Goal: Task Accomplishment & Management: Manage account settings

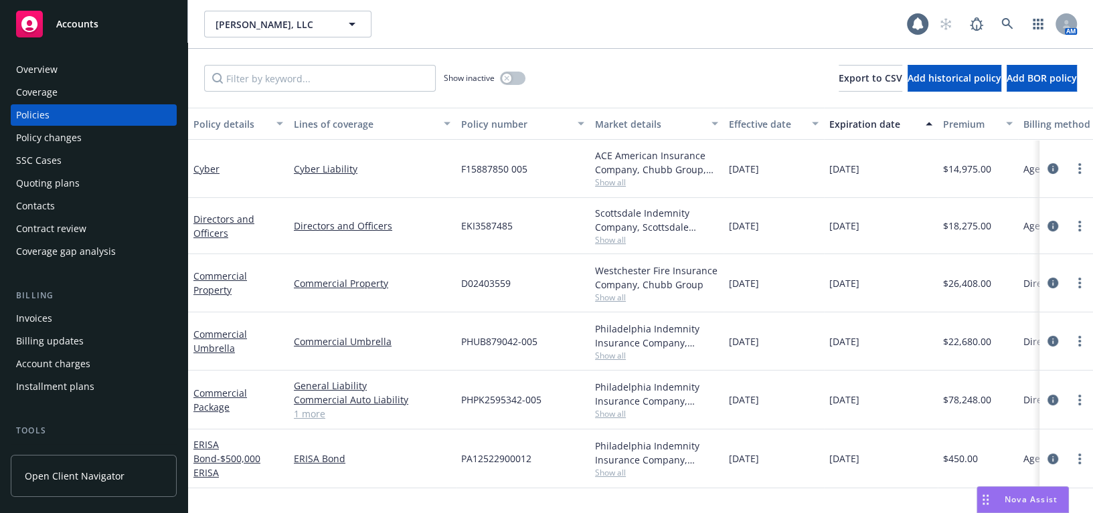
click at [72, 76] on div "Overview" at bounding box center [93, 69] width 155 height 21
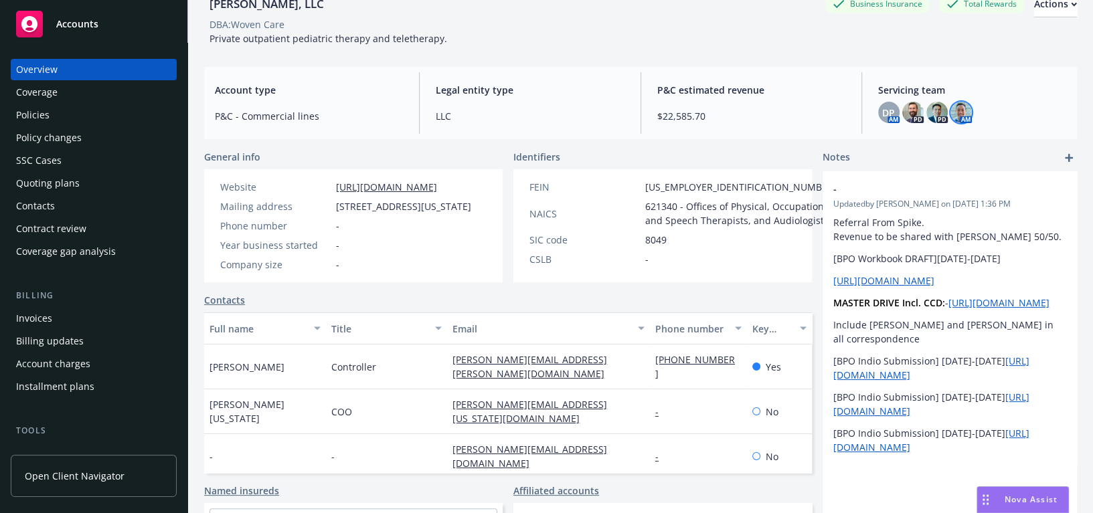
scroll to position [60, 0]
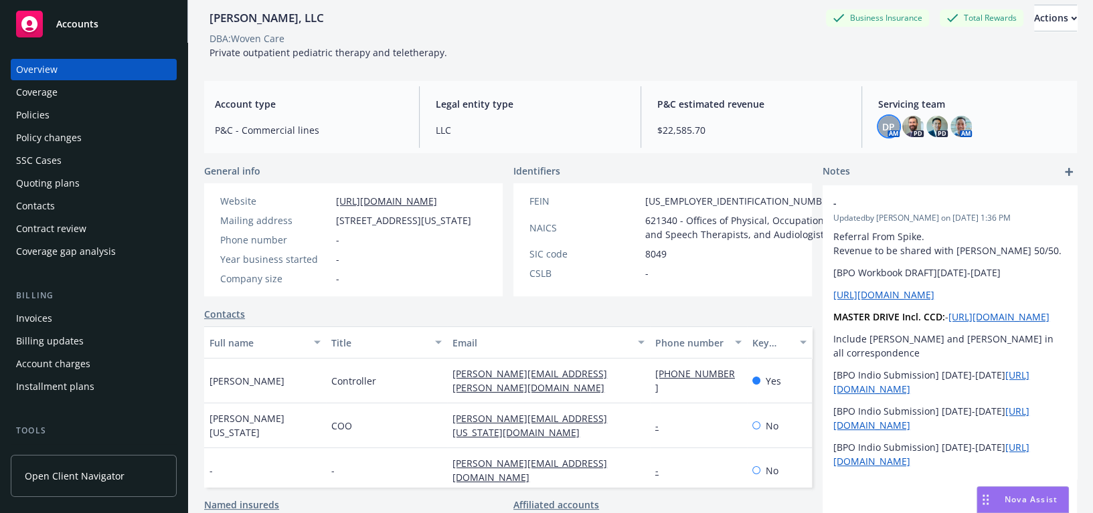
click at [882, 120] on span "DP" at bounding box center [888, 127] width 13 height 14
click at [902, 126] on img at bounding box center [912, 126] width 21 height 21
click at [926, 122] on img at bounding box center [936, 126] width 21 height 21
click at [953, 129] on img at bounding box center [960, 126] width 21 height 21
click at [993, 99] on span "Servicing team" at bounding box center [972, 104] width 188 height 14
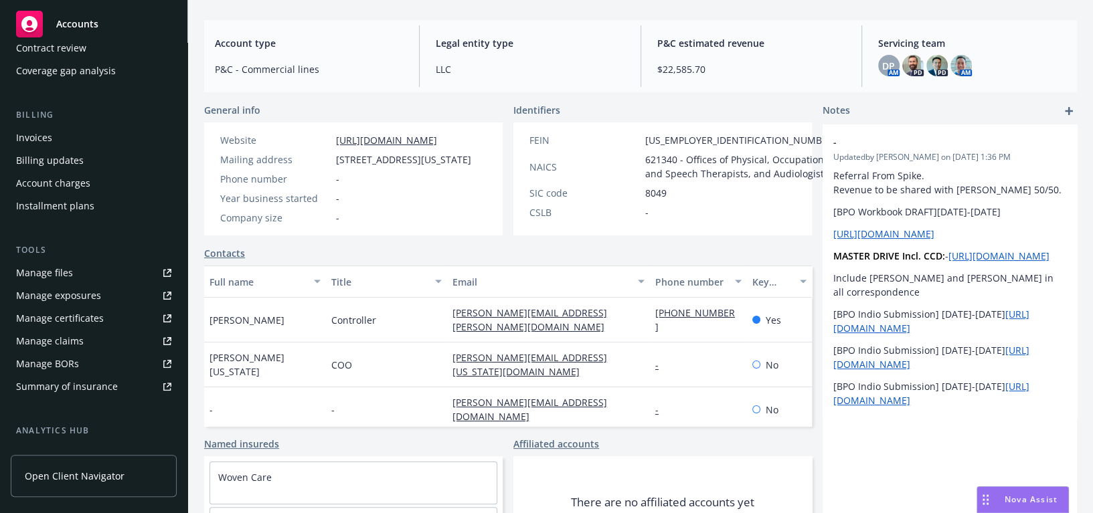
scroll to position [182, 0]
click at [72, 294] on div "Manage exposures" at bounding box center [58, 294] width 85 height 21
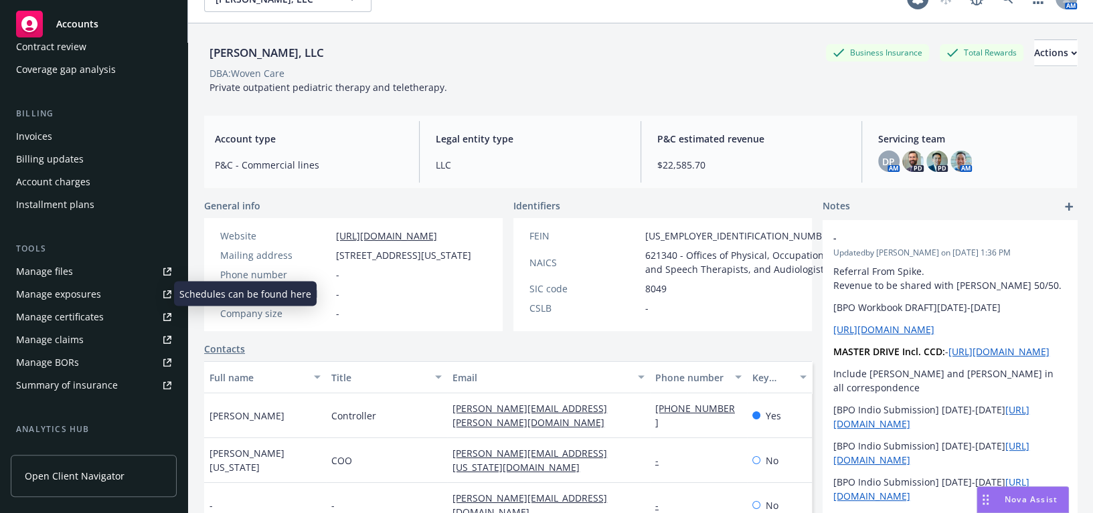
scroll to position [0, 0]
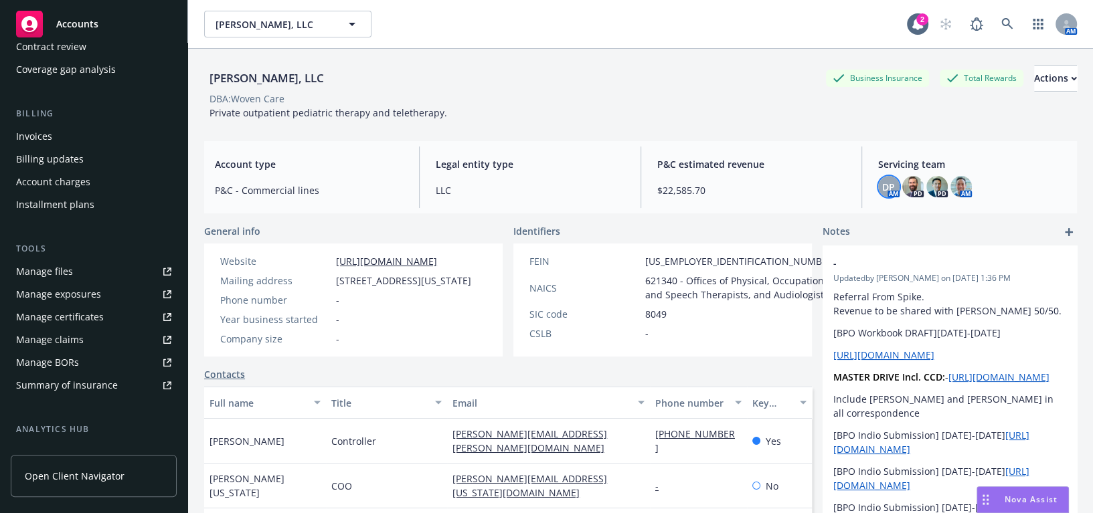
click at [883, 189] on span "DP" at bounding box center [888, 187] width 13 height 14
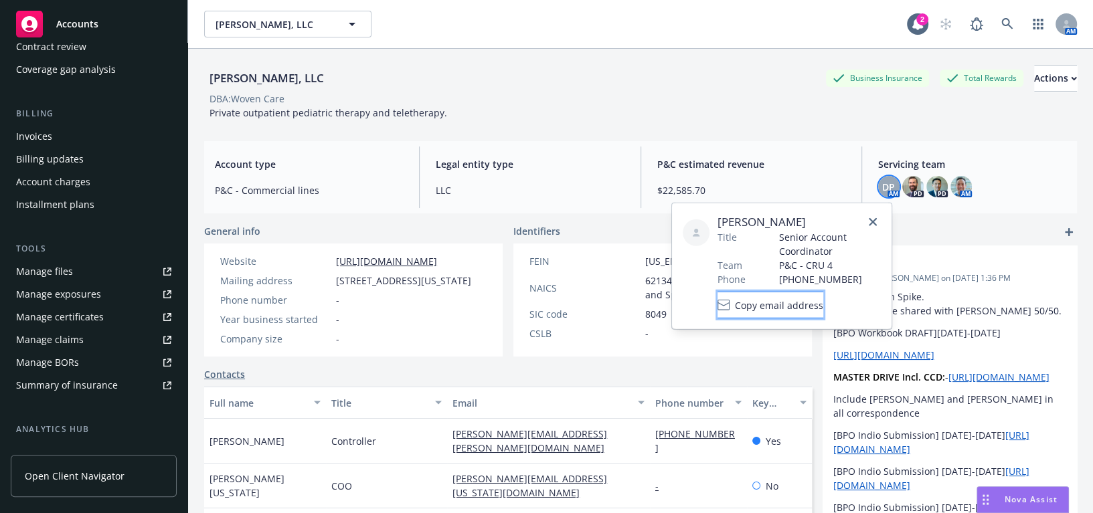
click at [801, 298] on span "Copy email address" at bounding box center [779, 305] width 88 height 14
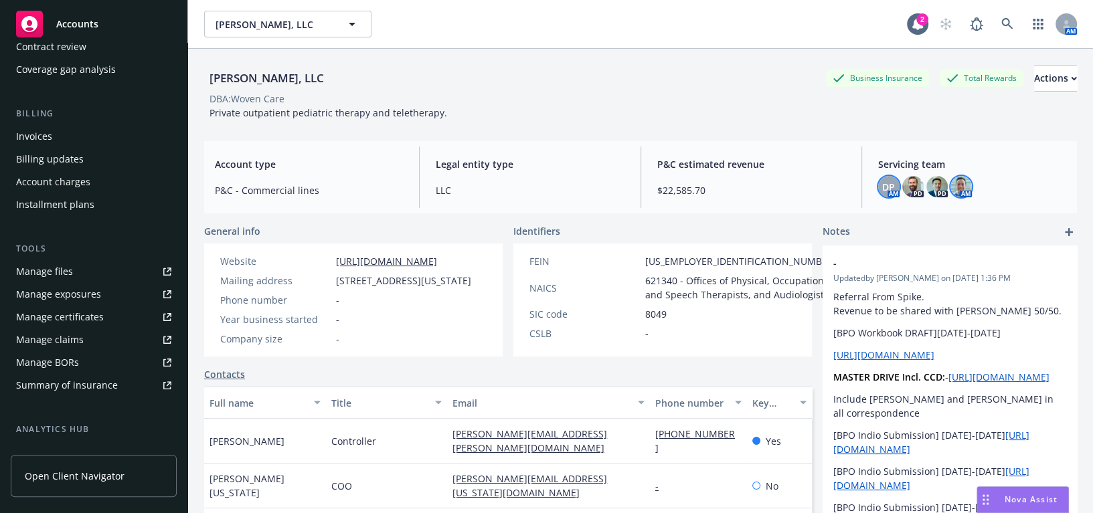
click at [950, 187] on img at bounding box center [960, 186] width 21 height 21
click at [844, 298] on button "Copy email address" at bounding box center [843, 291] width 106 height 27
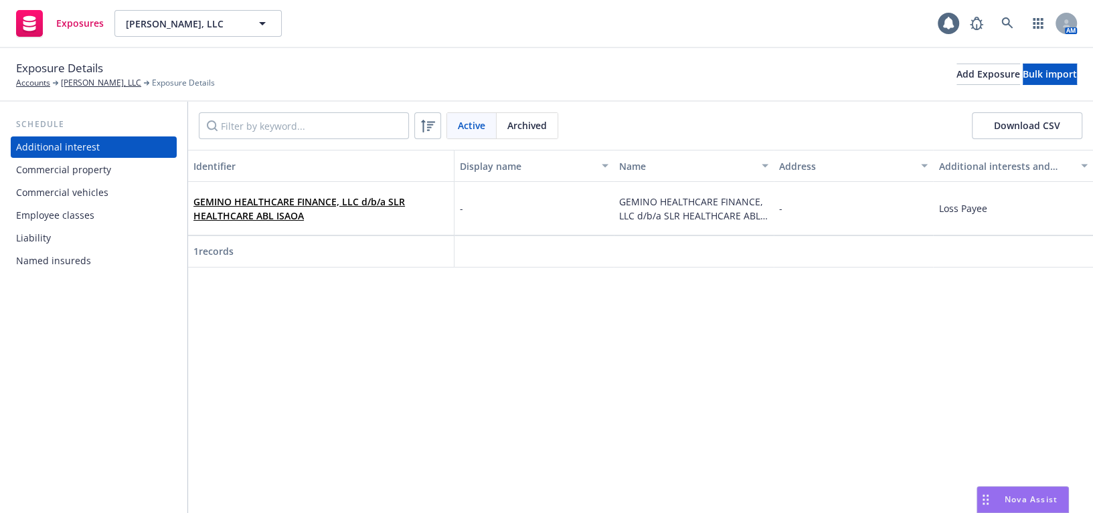
click at [58, 181] on div "Additional interest Commercial property Commercial vehicles Employee classes Li…" at bounding box center [94, 203] width 166 height 135
click at [69, 199] on div "Commercial vehicles" at bounding box center [62, 192] width 92 height 21
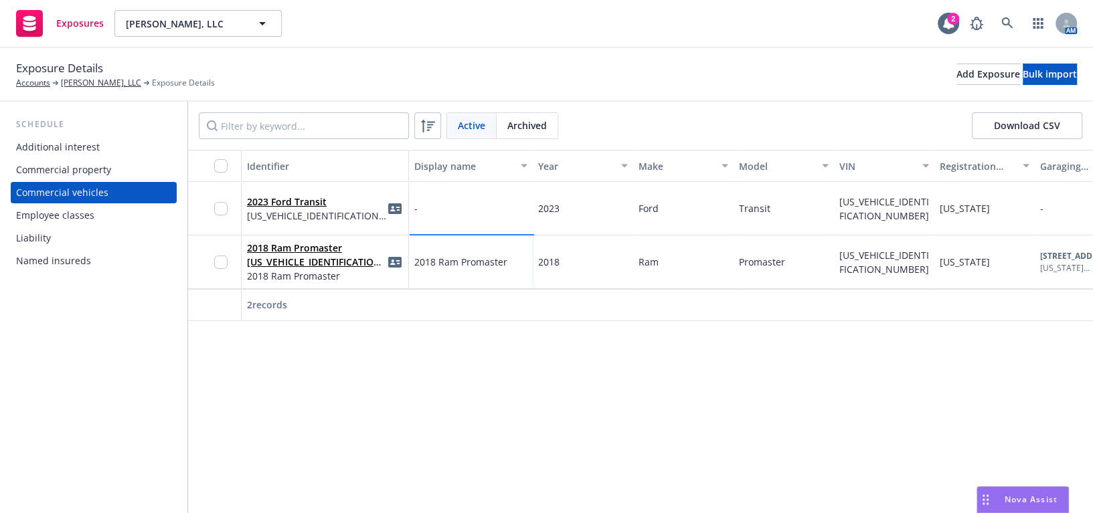
drag, startPoint x: 495, startPoint y: 236, endPoint x: 96, endPoint y: 255, distance: 399.3
click at [394, 267] on div "Identifier (Year, Make, Model, VIN)" at bounding box center [474, 255] width 163 height 25
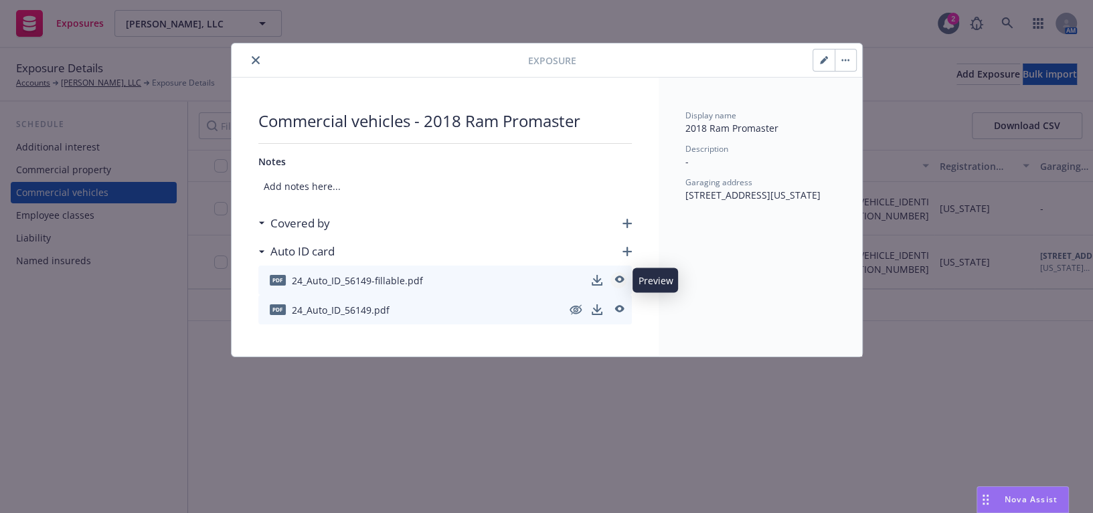
click at [616, 286] on link "preview" at bounding box center [618, 280] width 16 height 16
click at [257, 60] on icon "close" at bounding box center [256, 60] width 8 height 8
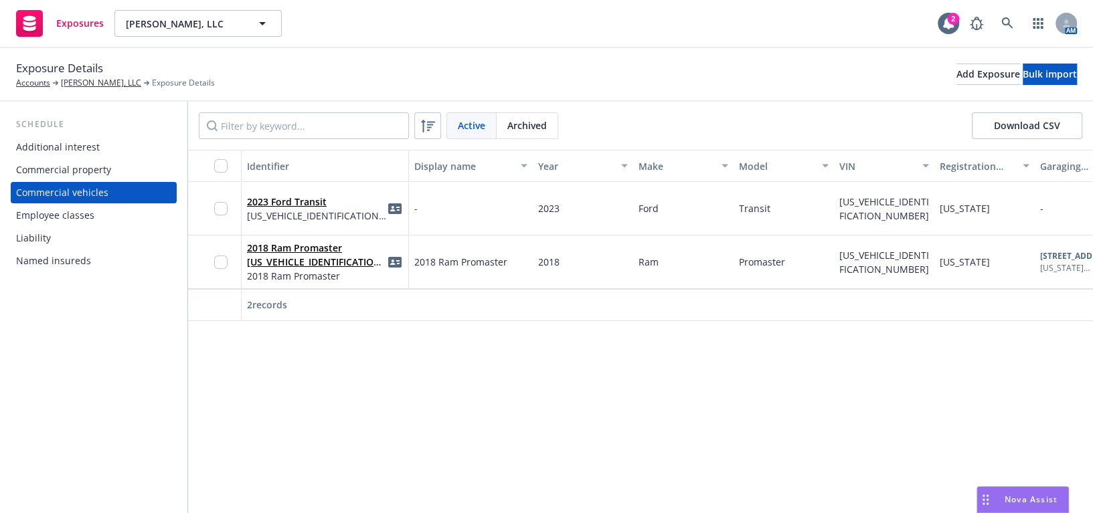
click at [396, 266] on div "Display Name" at bounding box center [429, 276] width 73 height 25
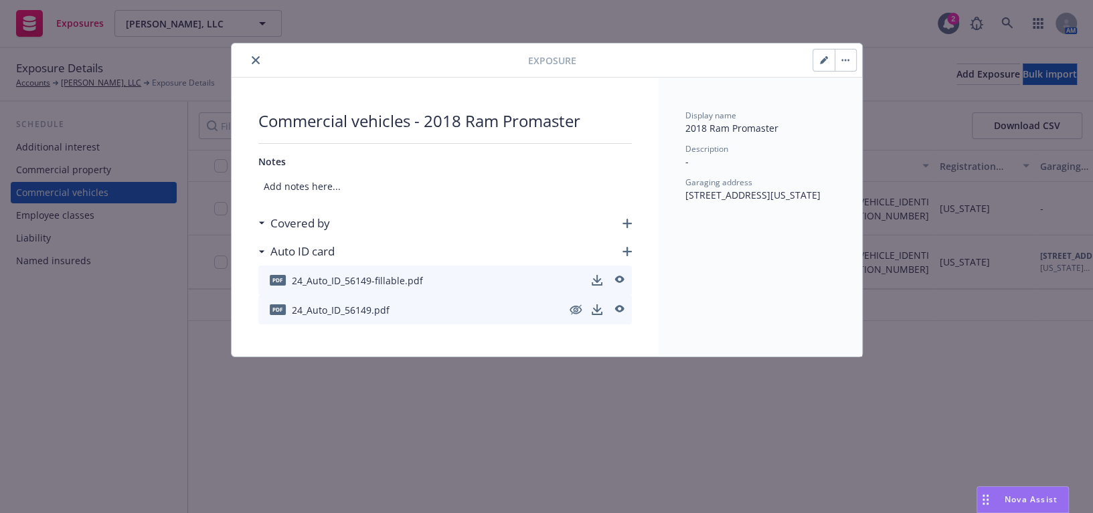
click at [821, 61] on icon "button" at bounding box center [823, 61] width 7 height 7
select select "CO"
select select "PRIVATE_PASSENGER"
select select "COMMERCIAL"
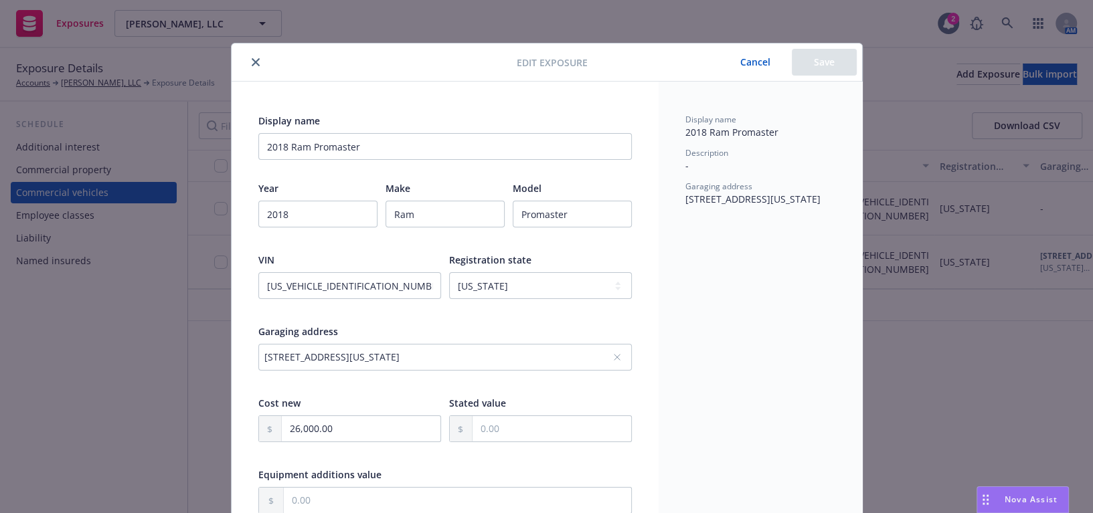
click at [252, 61] on icon "close" at bounding box center [256, 62] width 8 height 8
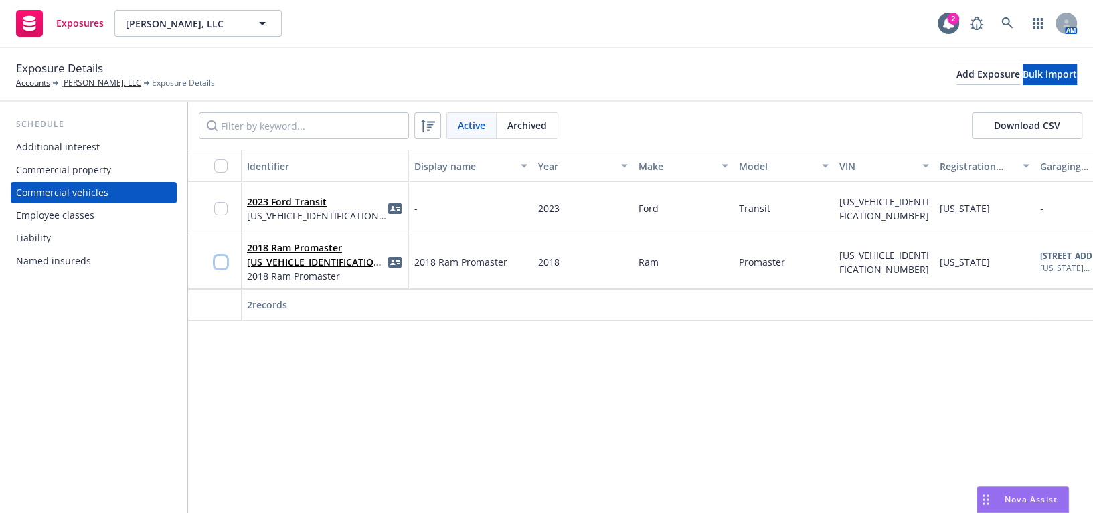
click at [217, 265] on input "checkbox" at bounding box center [220, 262] width 13 height 13
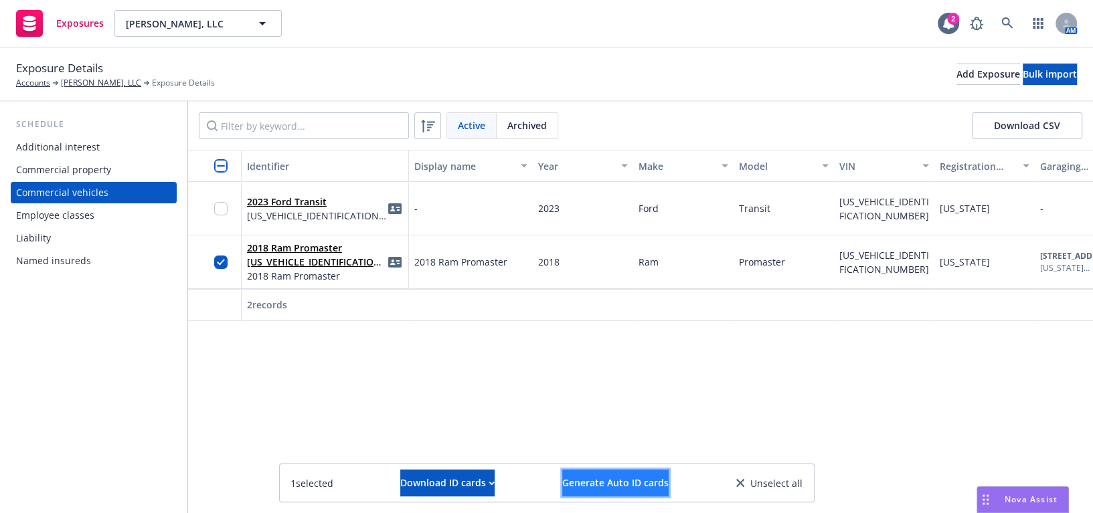
click at [587, 482] on span "Generate Auto ID cards" at bounding box center [615, 482] width 106 height 13
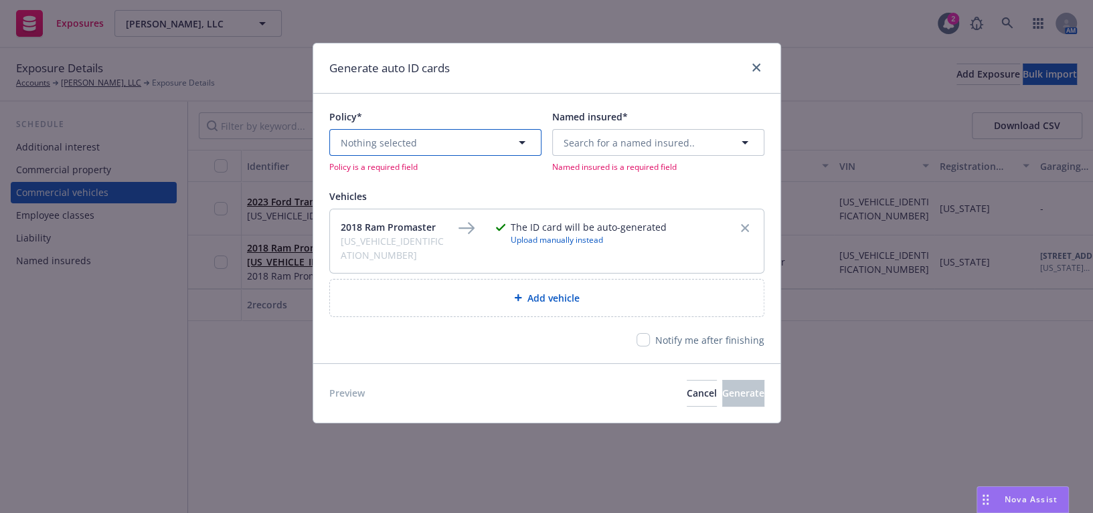
click at [463, 141] on button "Nothing selected" at bounding box center [435, 142] width 212 height 27
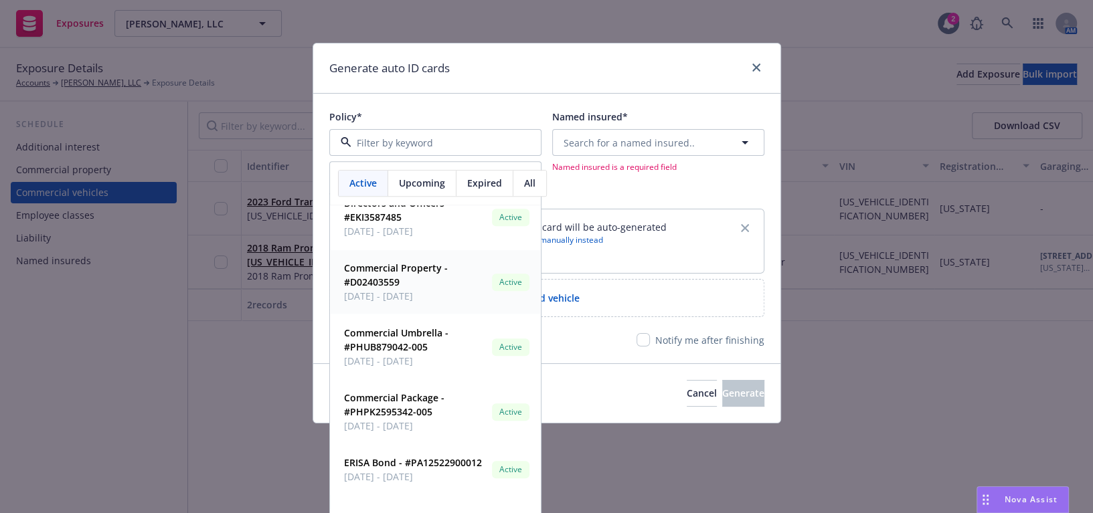
scroll to position [40, 0]
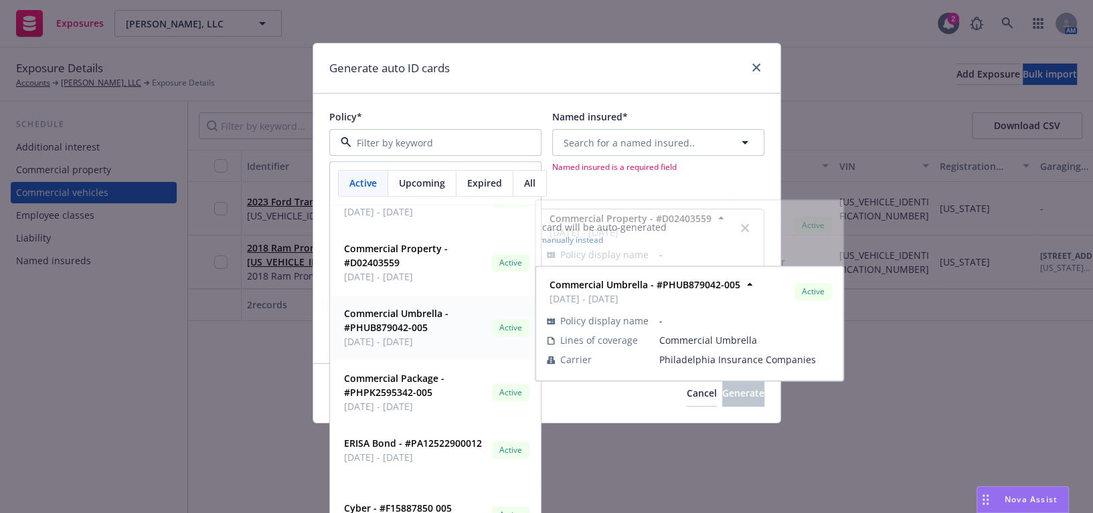
click at [615, 379] on div "Commercial Umbrella - #PHUB879042-005 08/24/2025 - 08/24/2026 Active Policy dis…" at bounding box center [689, 323] width 306 height 113
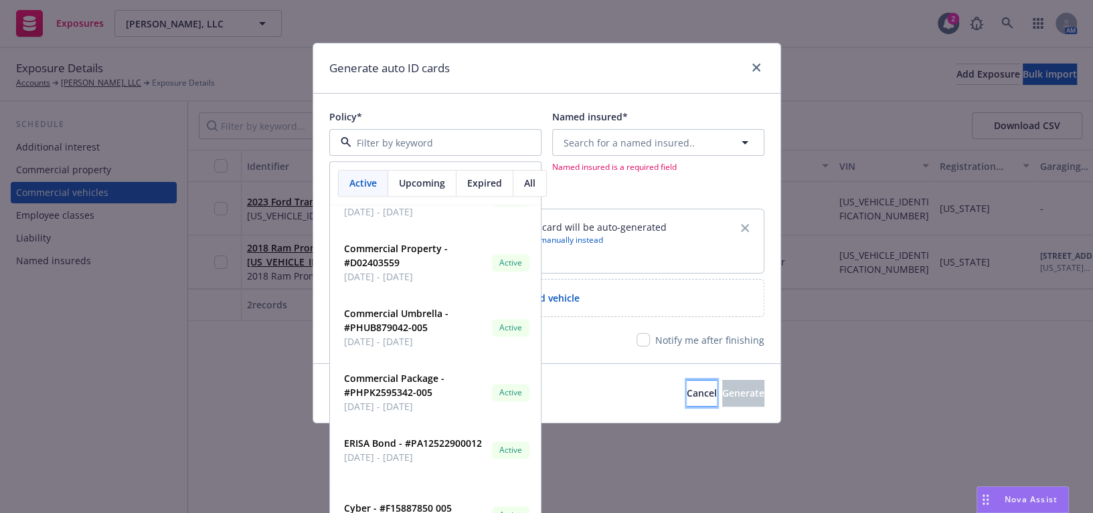
click at [686, 395] on button "Cancel" at bounding box center [701, 393] width 30 height 27
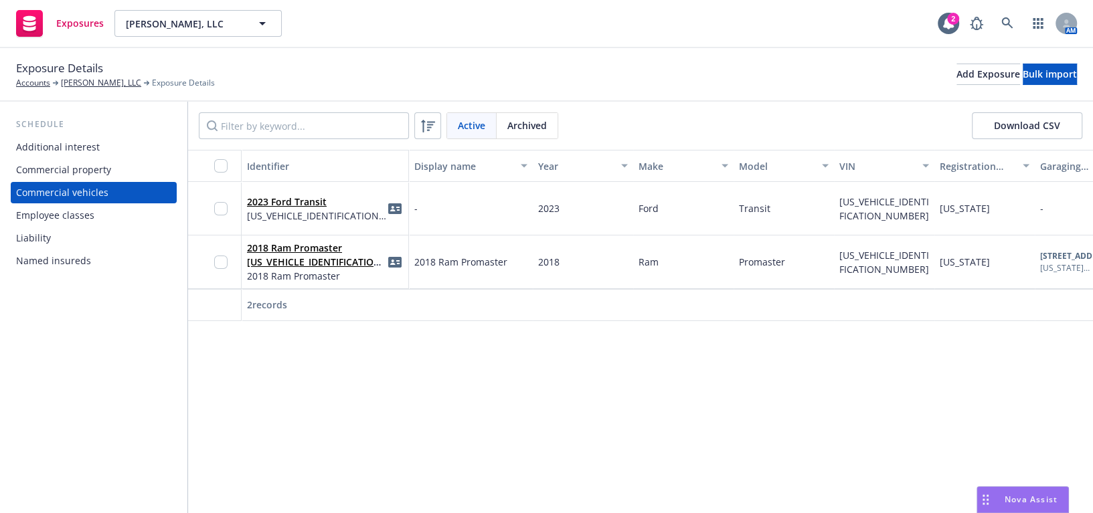
click at [227, 165] on div "button" at bounding box center [224, 165] width 21 height 13
click at [221, 165] on input "checkbox" at bounding box center [220, 165] width 13 height 13
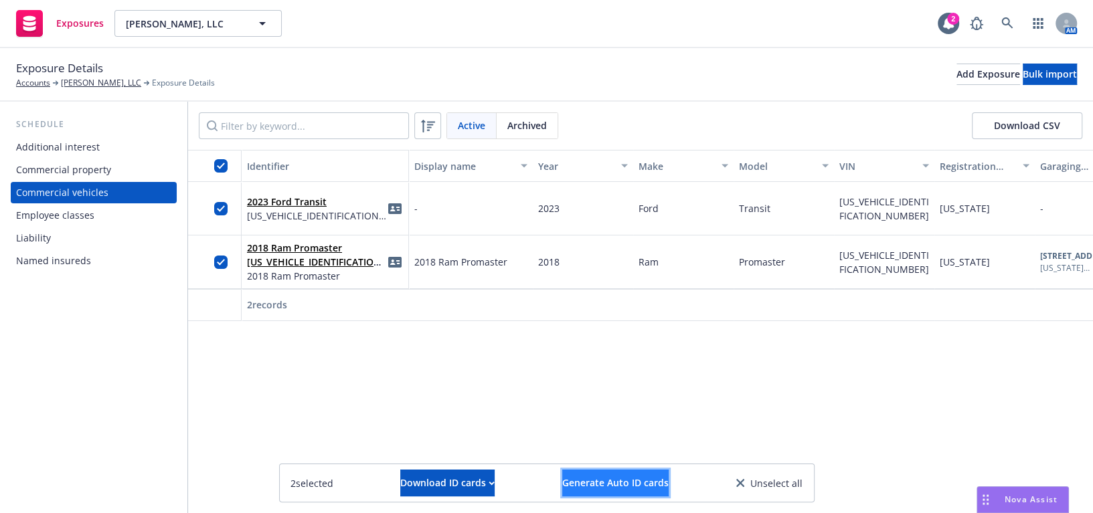
click at [608, 487] on span "Generate Auto ID cards" at bounding box center [615, 482] width 106 height 13
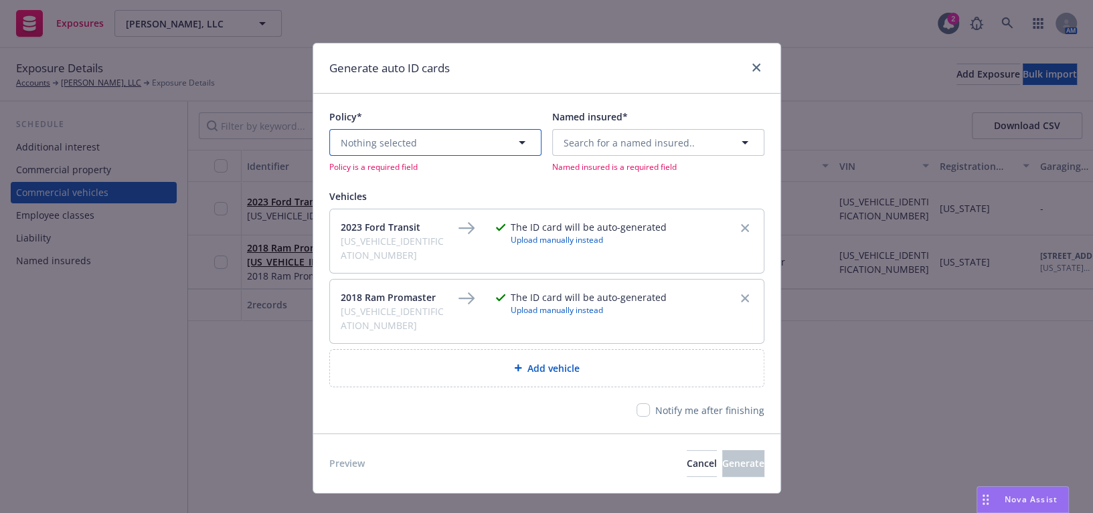
click at [441, 148] on button "Nothing selected" at bounding box center [435, 142] width 212 height 27
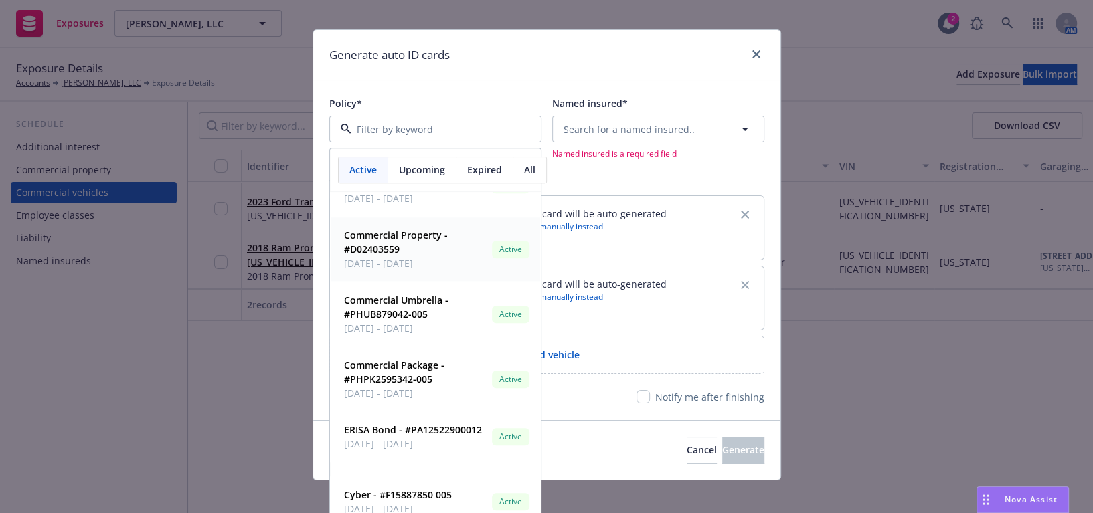
scroll to position [27, 0]
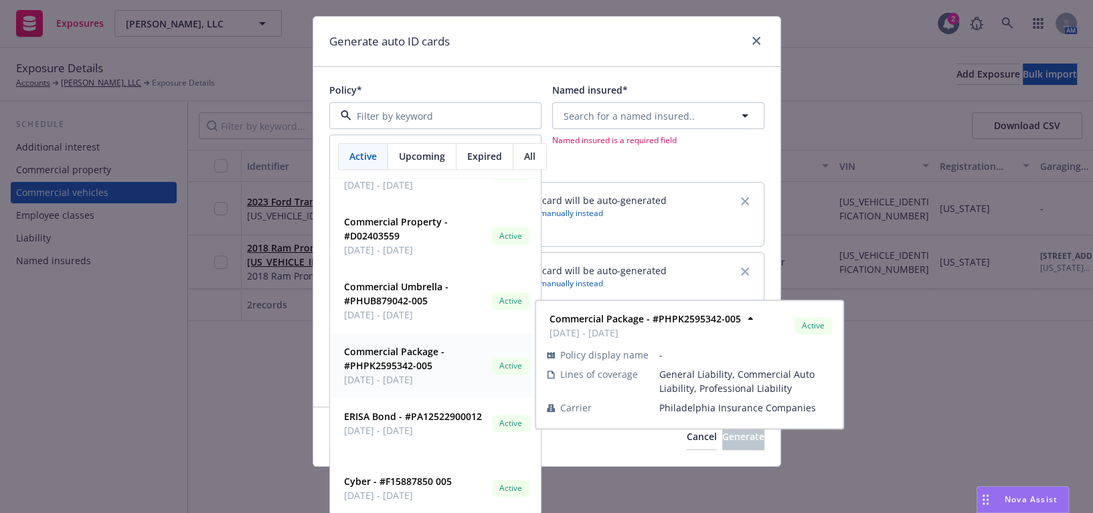
click at [408, 355] on strong "Commercial Package - #PHPK2595342-005" at bounding box center [394, 359] width 100 height 27
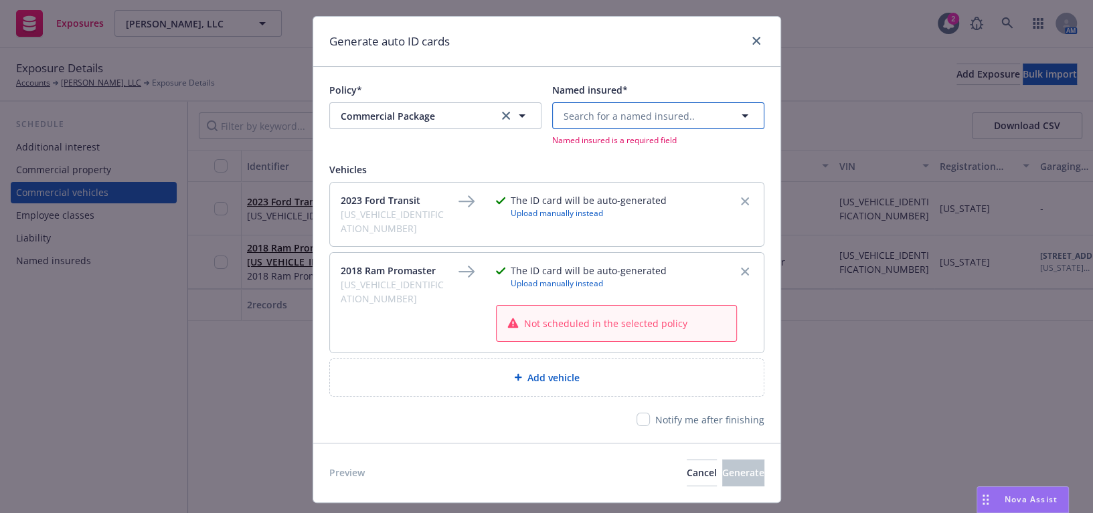
click at [658, 105] on button "Search for a named insured.." at bounding box center [658, 115] width 212 height 27
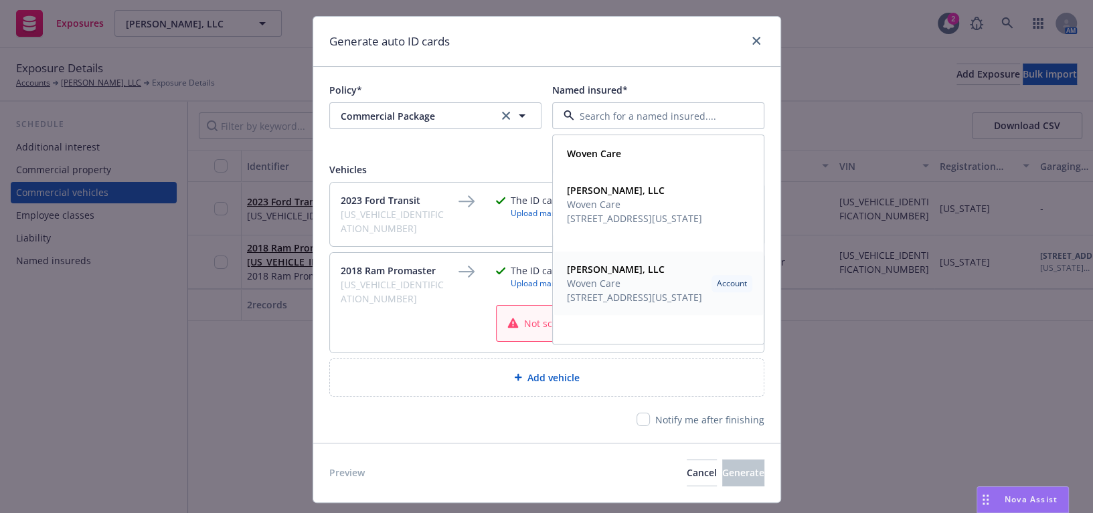
click at [628, 298] on span "2233 Academy Place #201, Colorado Springs, CO, 80909, USA" at bounding box center [634, 298] width 135 height 14
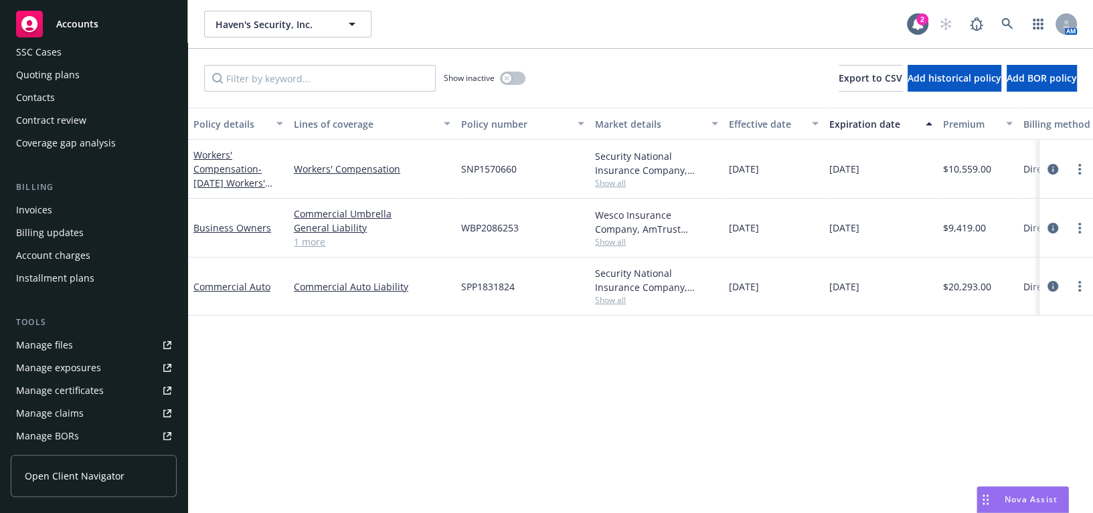
scroll to position [243, 0]
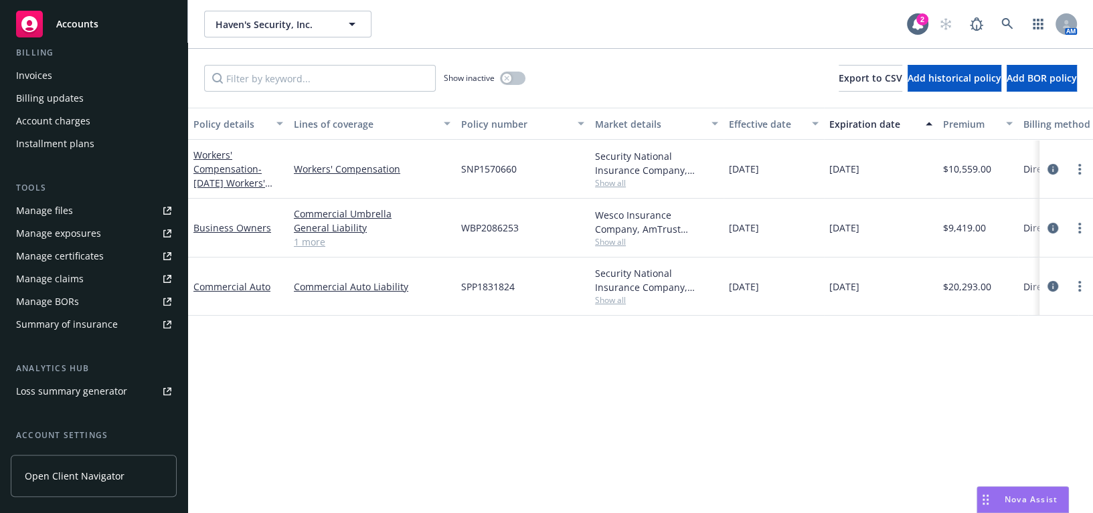
click at [110, 248] on link "Manage certificates" at bounding box center [94, 256] width 166 height 21
click at [310, 246] on link "1 more" at bounding box center [372, 242] width 157 height 14
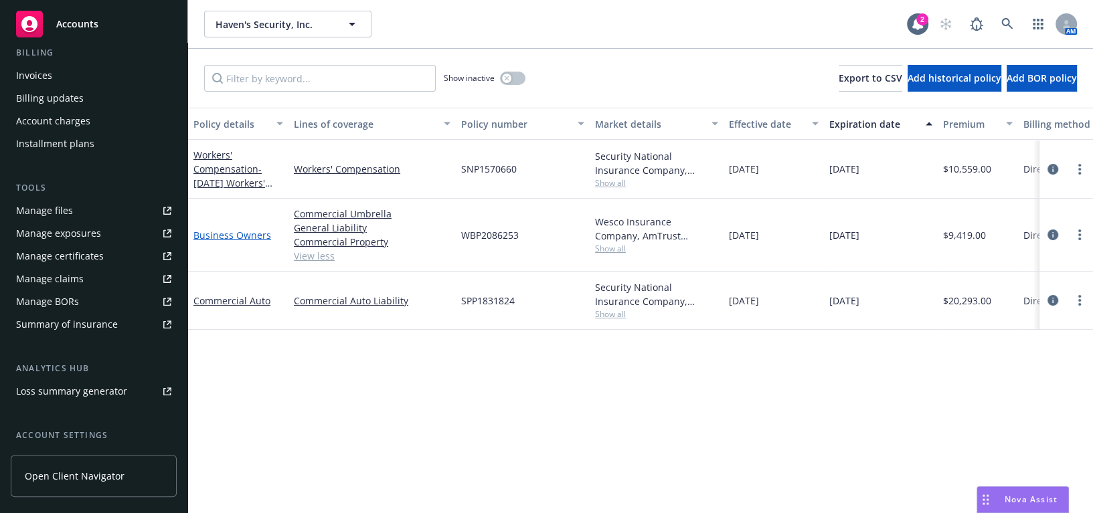
click at [251, 239] on link "Business Owners" at bounding box center [232, 235] width 78 height 13
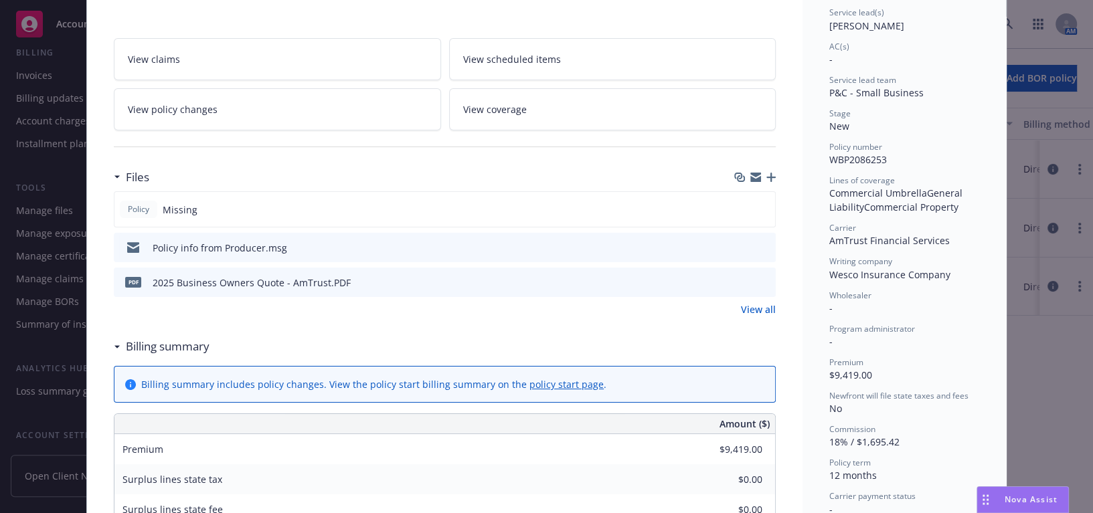
scroll to position [182, 0]
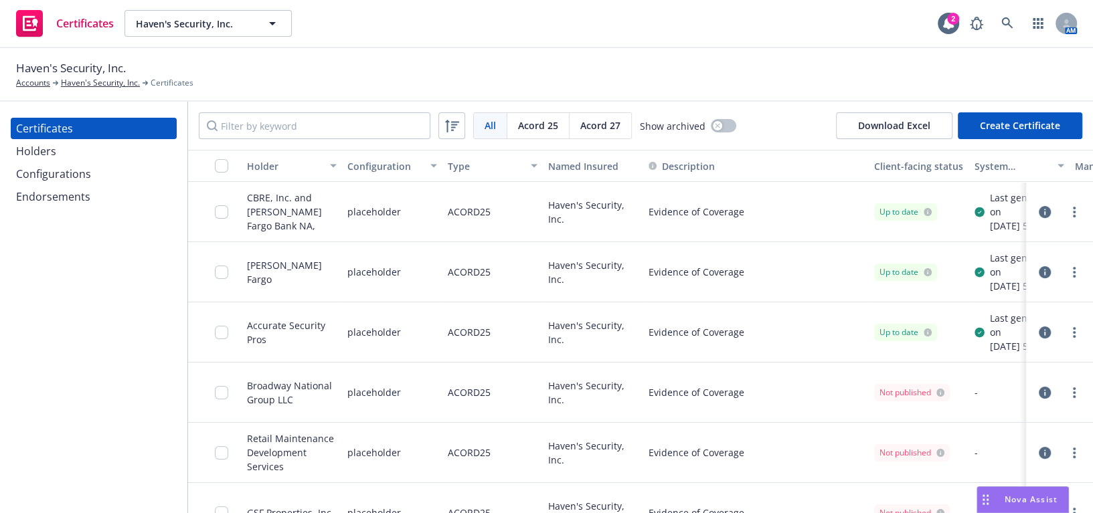
click at [61, 176] on div "Configurations" at bounding box center [53, 173] width 75 height 21
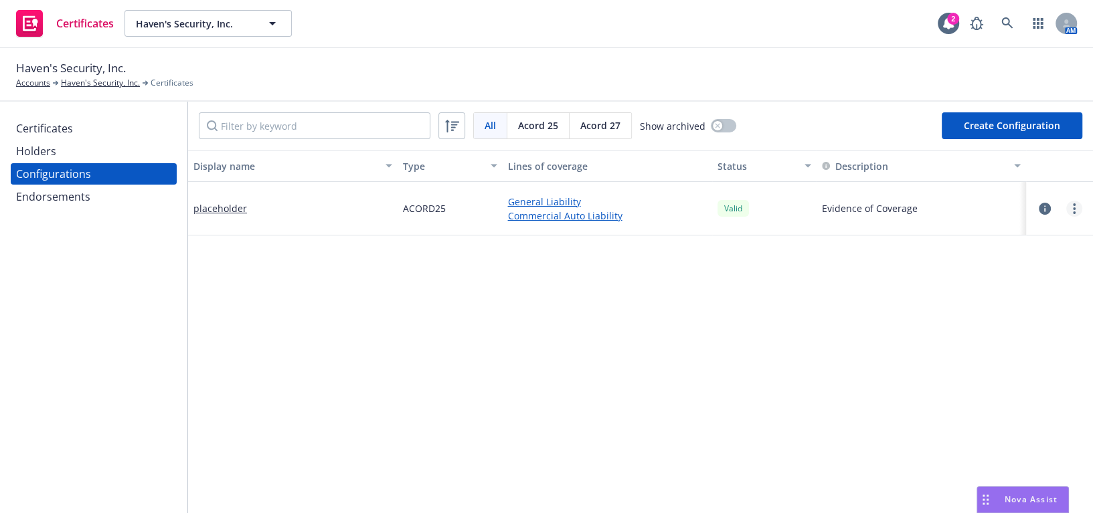
click at [1066, 207] on link "more" at bounding box center [1074, 209] width 16 height 16
click at [976, 227] on link "Edit" at bounding box center [998, 236] width 147 height 27
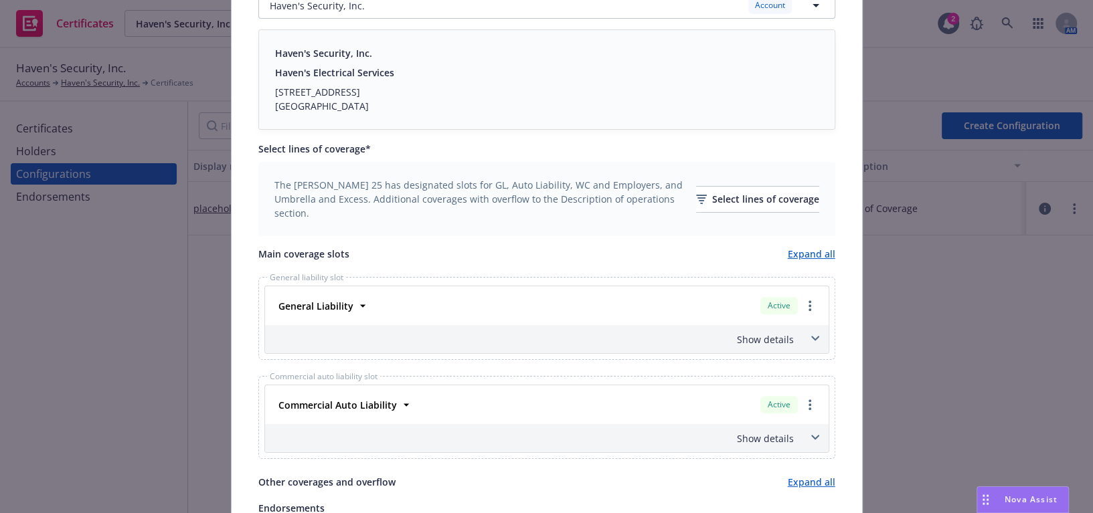
scroll to position [304, 0]
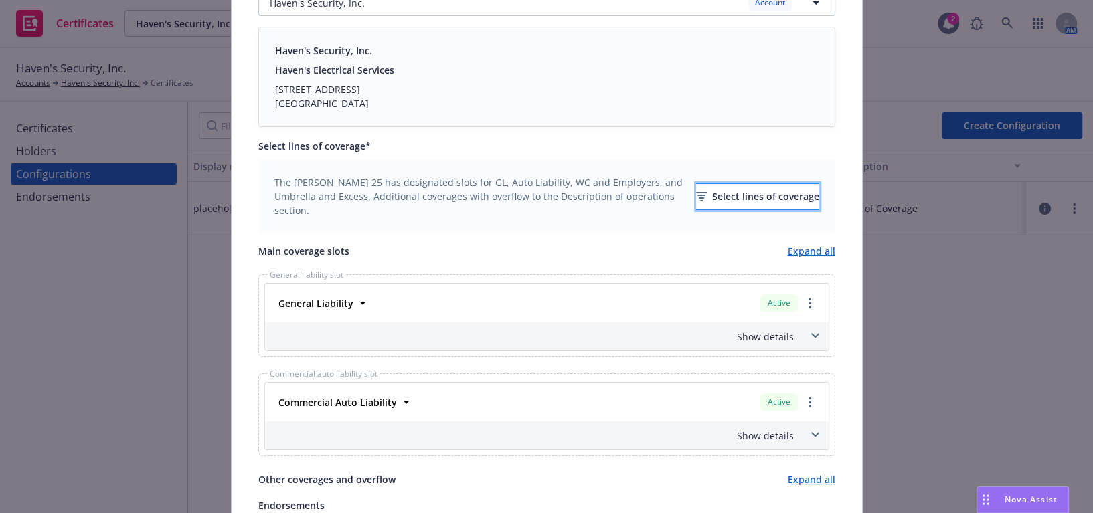
click at [696, 201] on button "Select lines of coverage" at bounding box center [757, 196] width 123 height 27
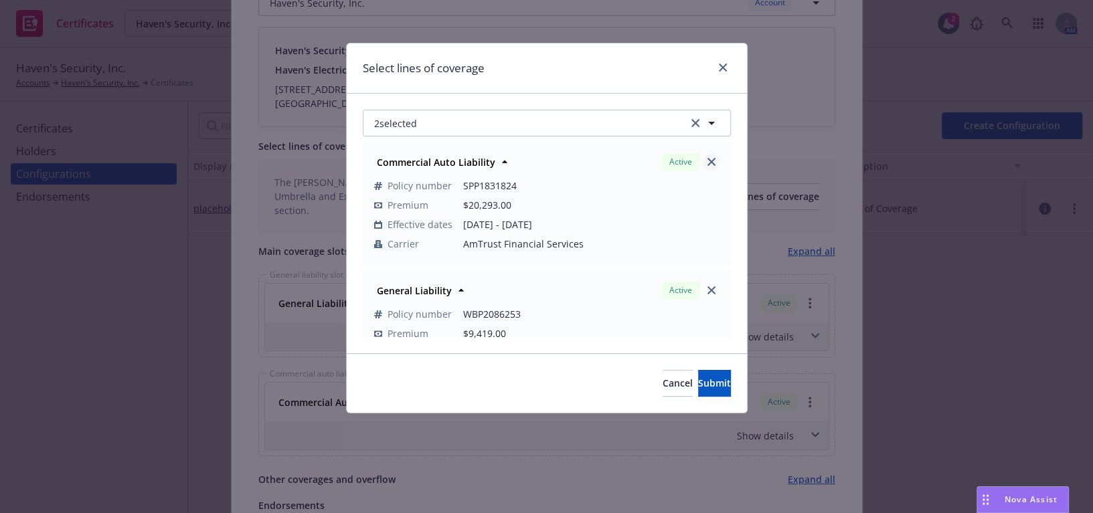
click at [707, 160] on icon "close" at bounding box center [711, 162] width 8 height 8
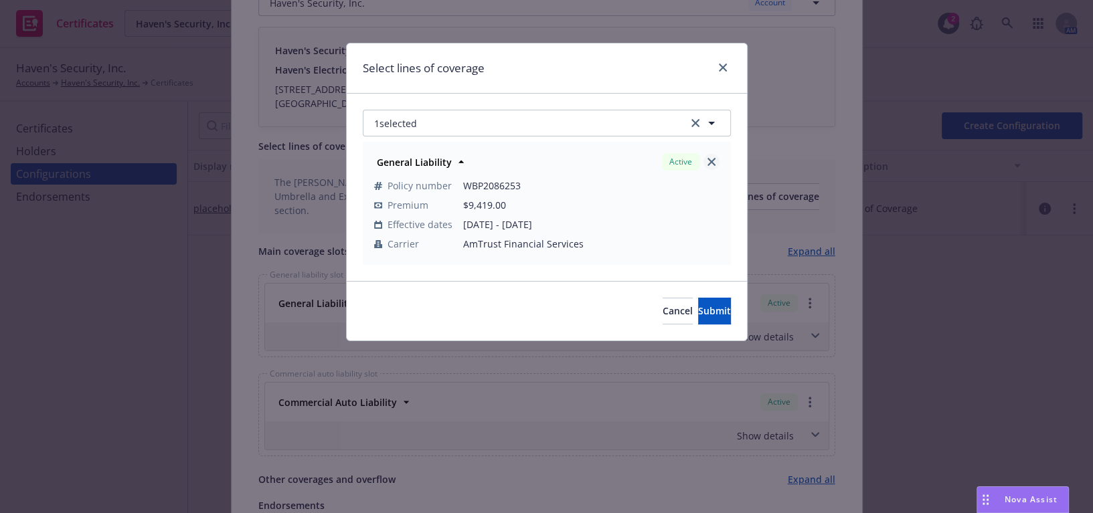
click at [713, 161] on icon "close" at bounding box center [711, 162] width 8 height 8
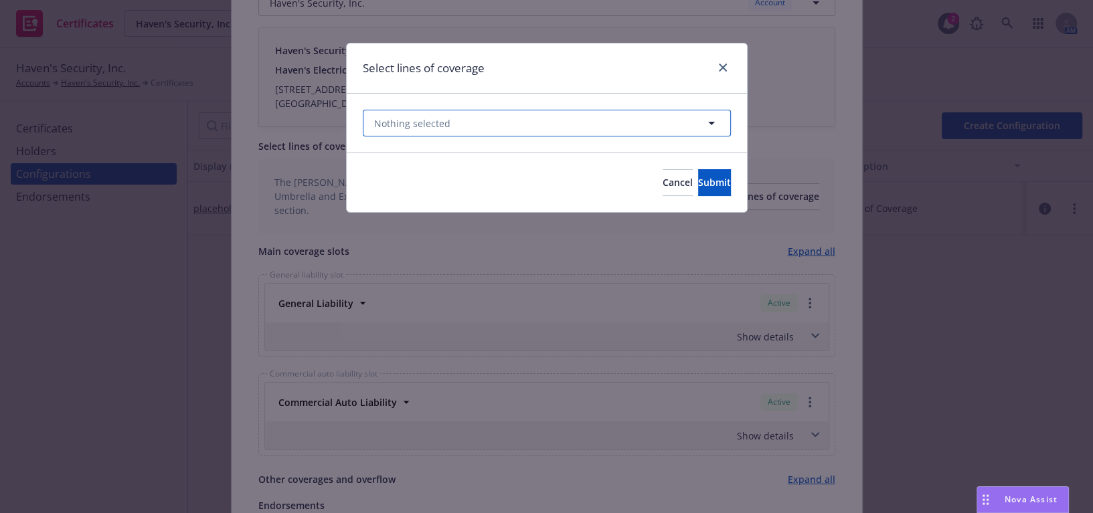
click at [495, 122] on button "Nothing selected" at bounding box center [547, 123] width 368 height 27
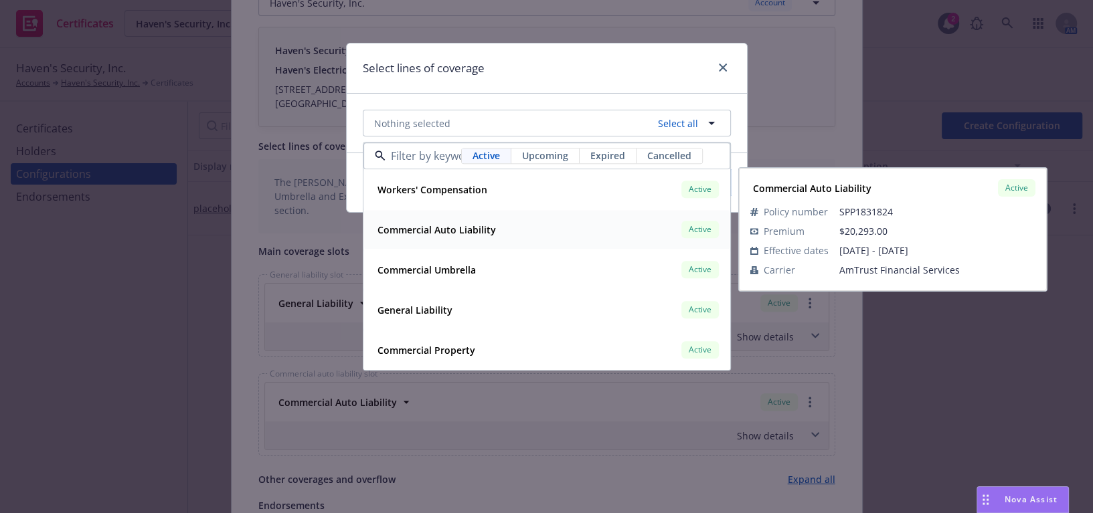
click at [471, 234] on strong "Commercial Auto Liability" at bounding box center [436, 229] width 118 height 13
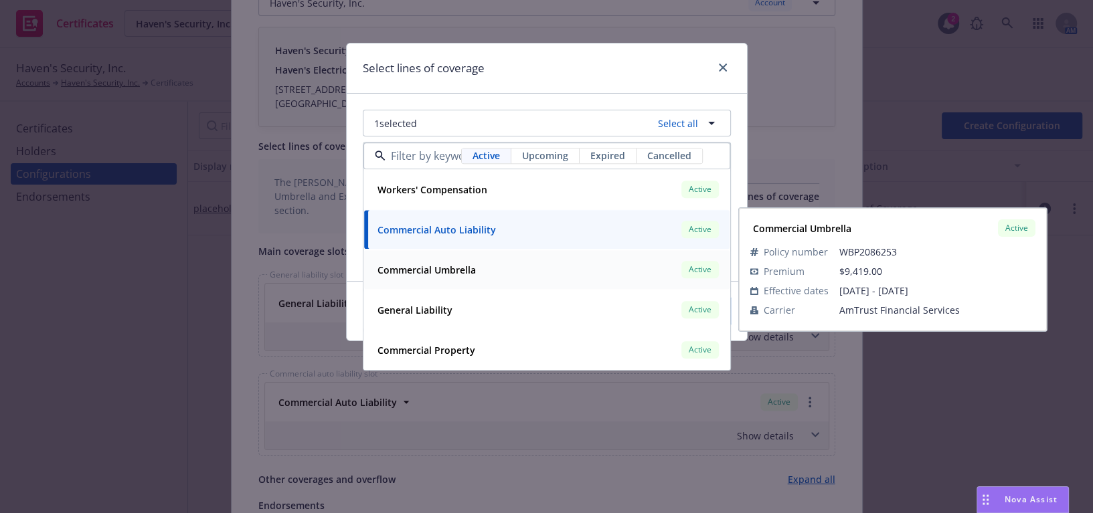
click at [460, 273] on strong "Commercial Umbrella" at bounding box center [426, 270] width 98 height 13
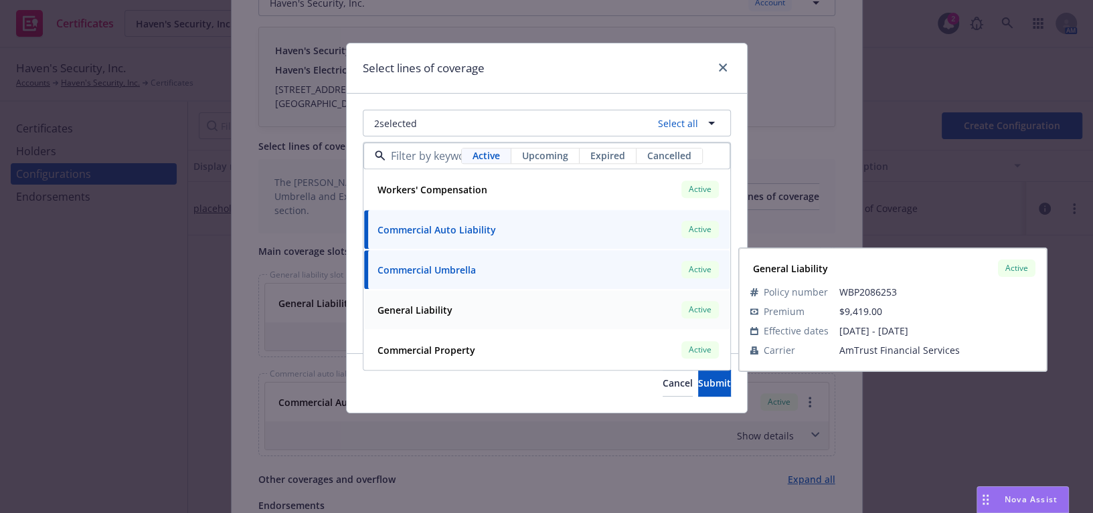
click at [448, 318] on div "General Liability" at bounding box center [413, 309] width 83 height 19
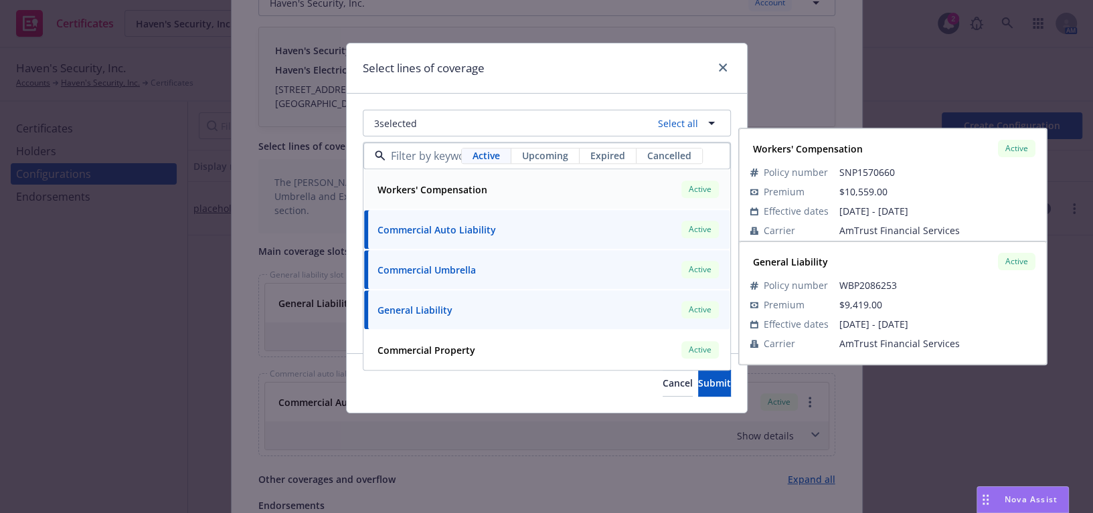
click at [466, 200] on div "Workers' Compensation Active" at bounding box center [546, 190] width 349 height 23
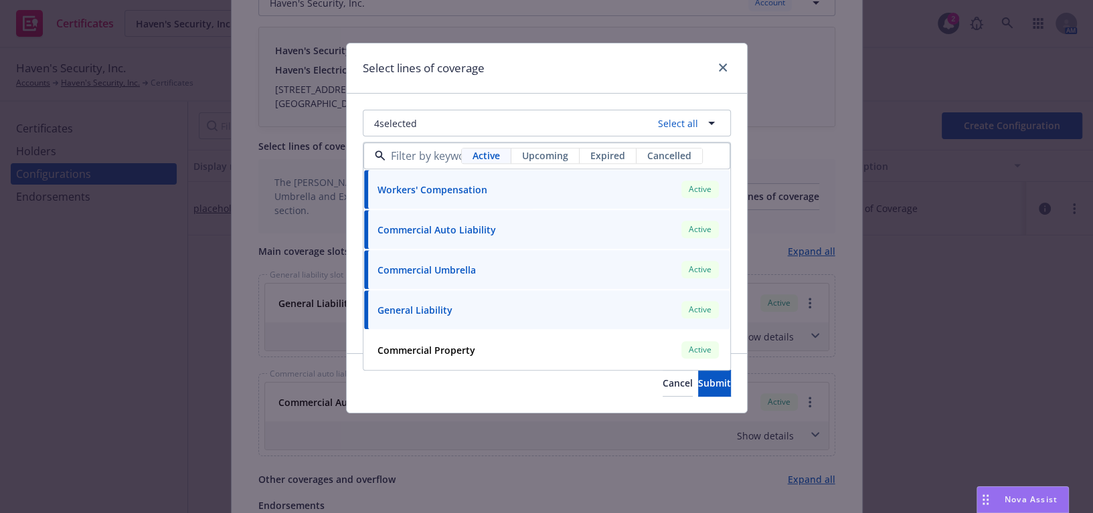
click at [500, 60] on div "Select lines of coverage" at bounding box center [547, 68] width 400 height 50
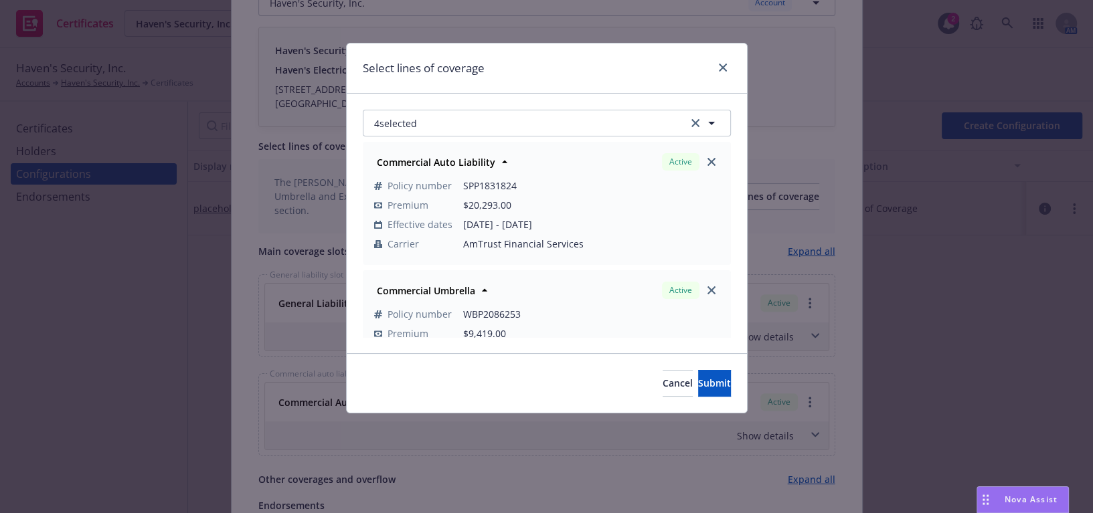
click at [674, 367] on div "Cancel Submit" at bounding box center [547, 383] width 400 height 60
click at [698, 391] on button "Submit" at bounding box center [714, 383] width 33 height 27
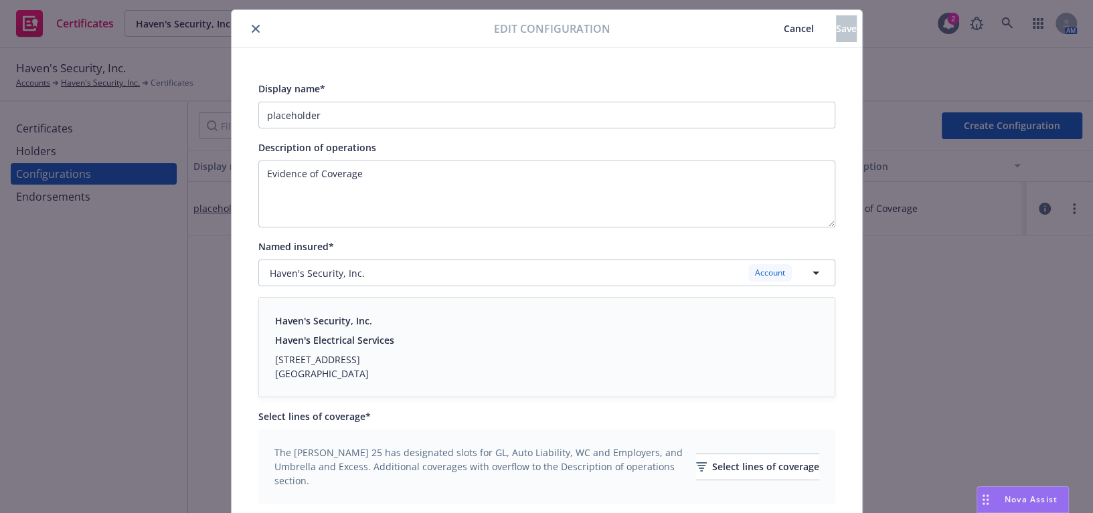
scroll to position [0, 0]
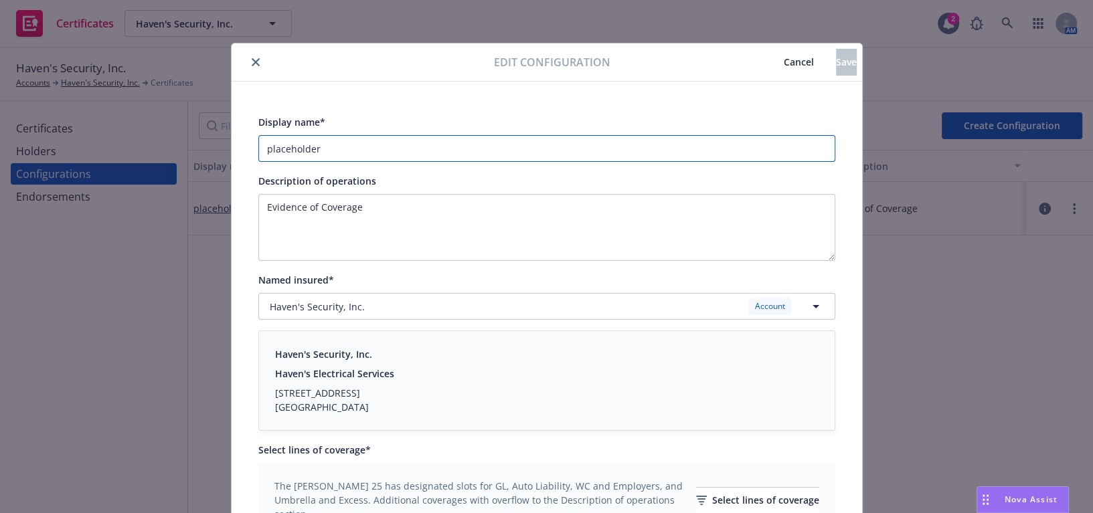
drag, startPoint x: 306, startPoint y: 143, endPoint x: 104, endPoint y: 104, distance: 205.1
click at [110, 112] on div "Edit configuration Cancel Save Display name* placeholder Description of operati…" at bounding box center [546, 256] width 1093 height 513
type input "25-26 GAWU"
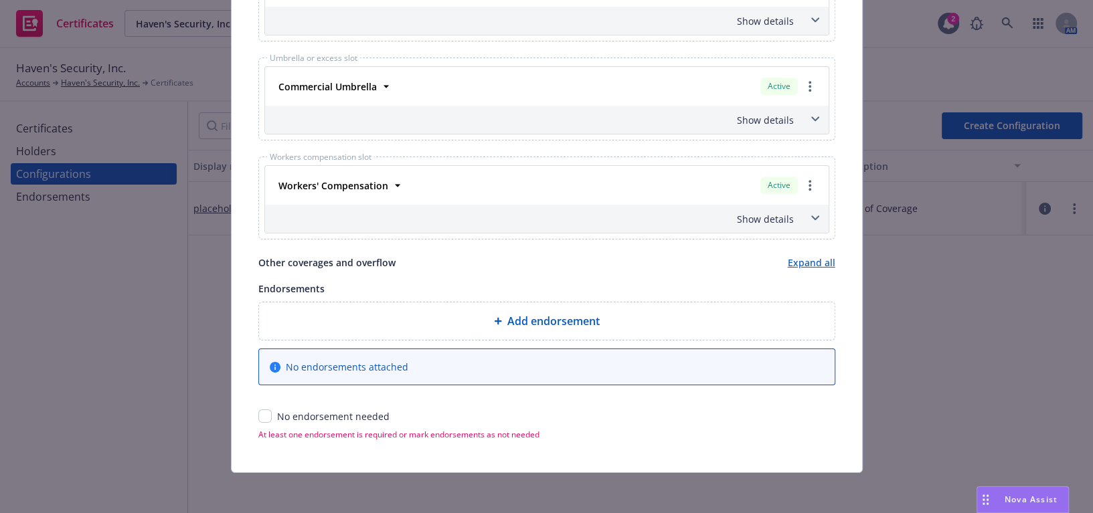
drag, startPoint x: 361, startPoint y: 168, endPoint x: 295, endPoint y: 437, distance: 277.0
click at [265, 406] on div "Add endorsement No endorsements attached No endorsement needed" at bounding box center [546, 363] width 577 height 122
click at [260, 415] on input "checkbox" at bounding box center [264, 415] width 13 height 13
checkbox input "true"
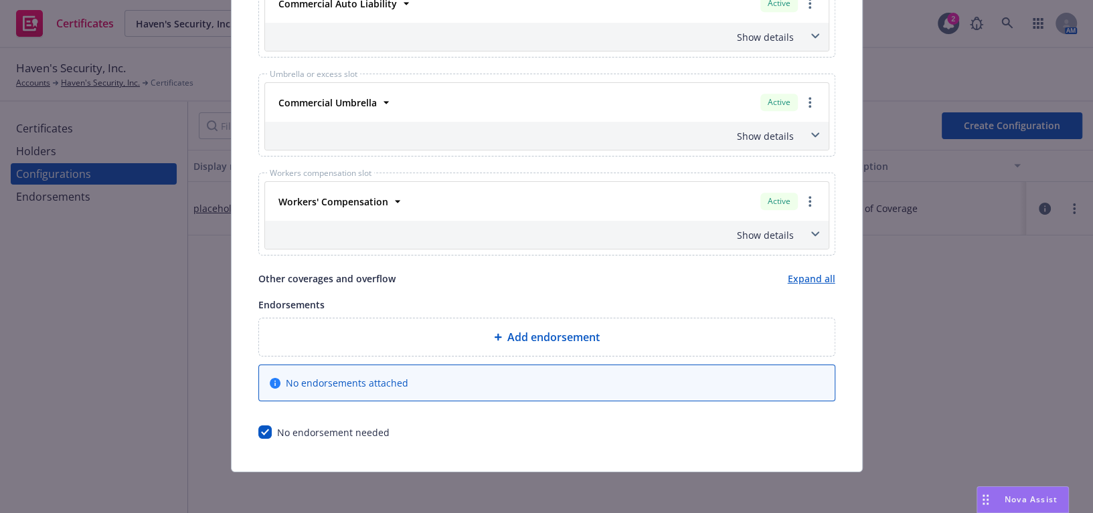
scroll to position [0, 0]
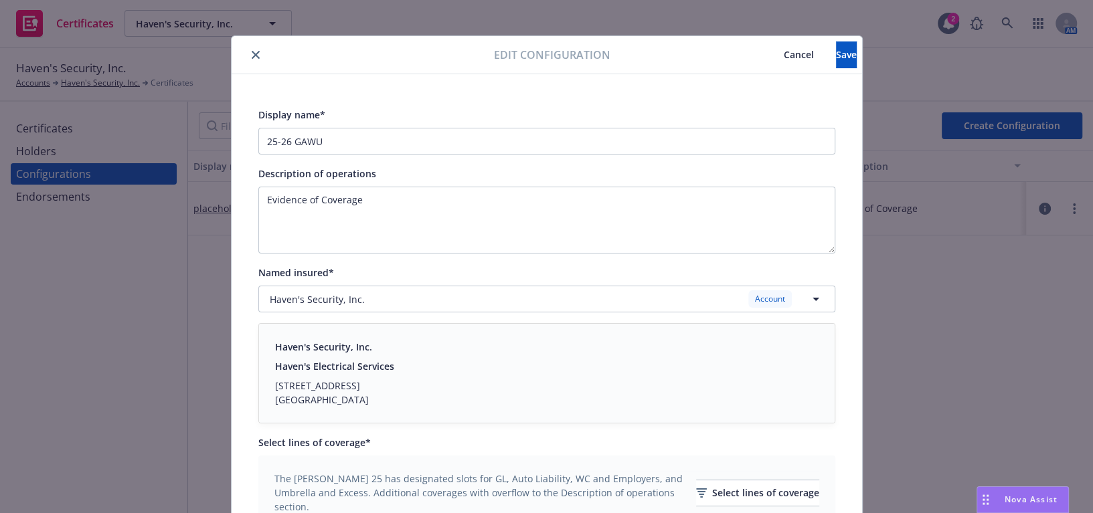
drag, startPoint x: 701, startPoint y: 145, endPoint x: 774, endPoint y: 84, distance: 95.5
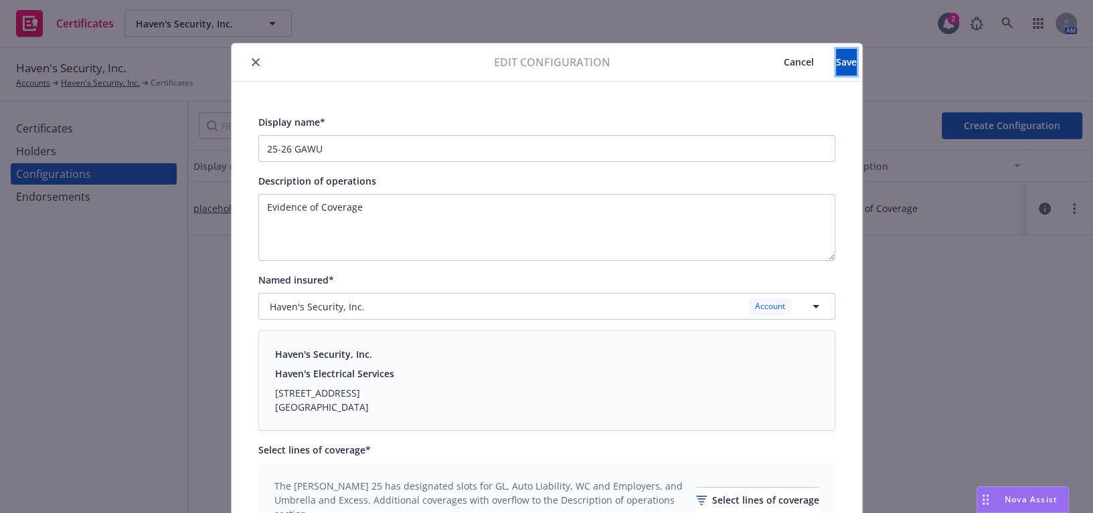
click at [836, 51] on button "Save" at bounding box center [846, 62] width 21 height 27
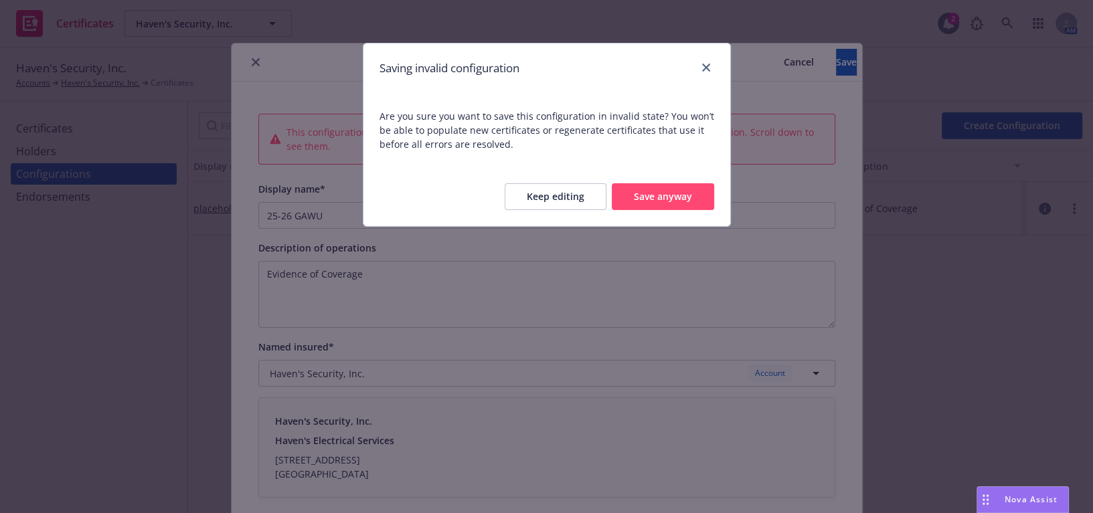
click at [655, 201] on button "Save anyway" at bounding box center [663, 196] width 102 height 27
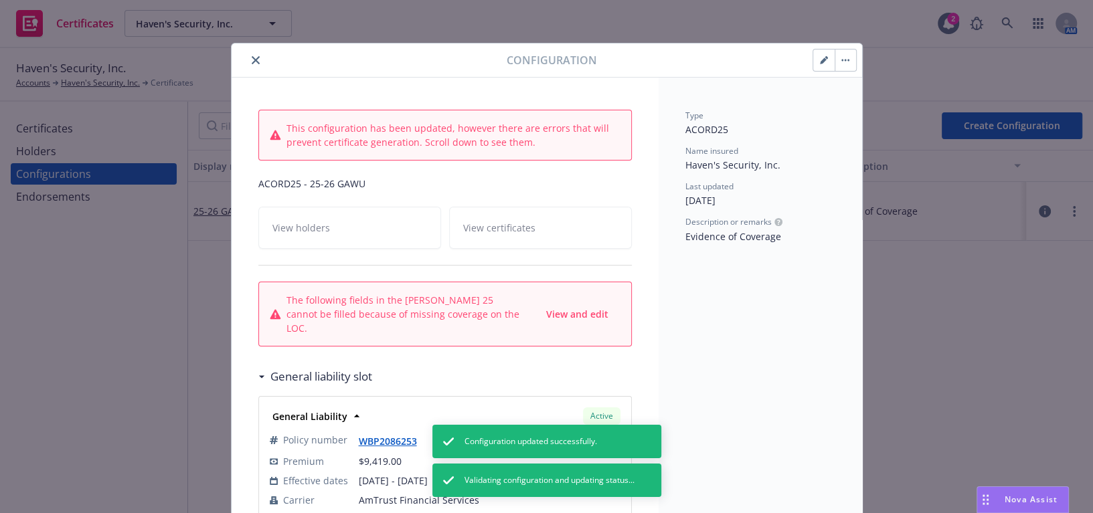
click at [813, 62] on button "button" at bounding box center [823, 60] width 21 height 21
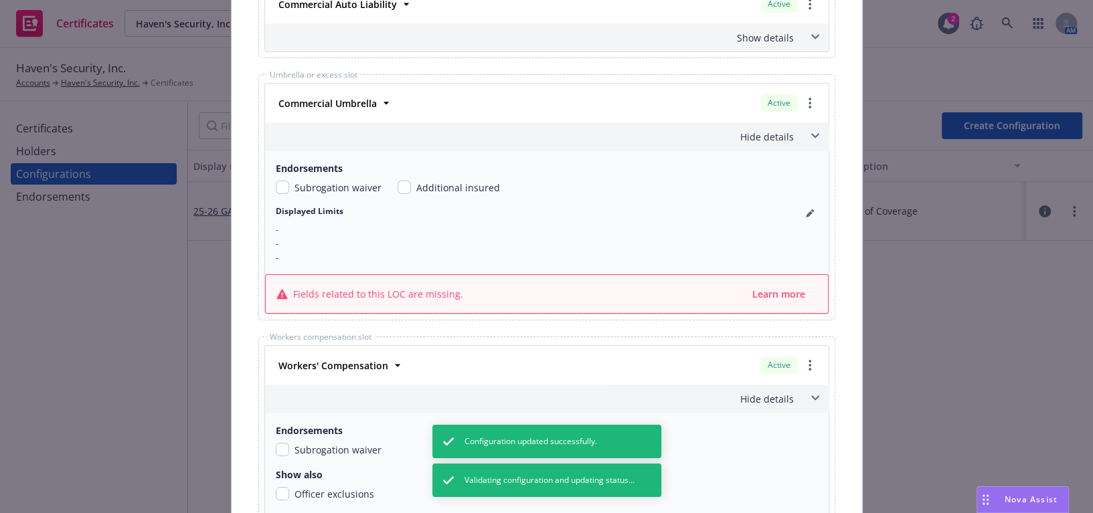
scroll to position [790, 0]
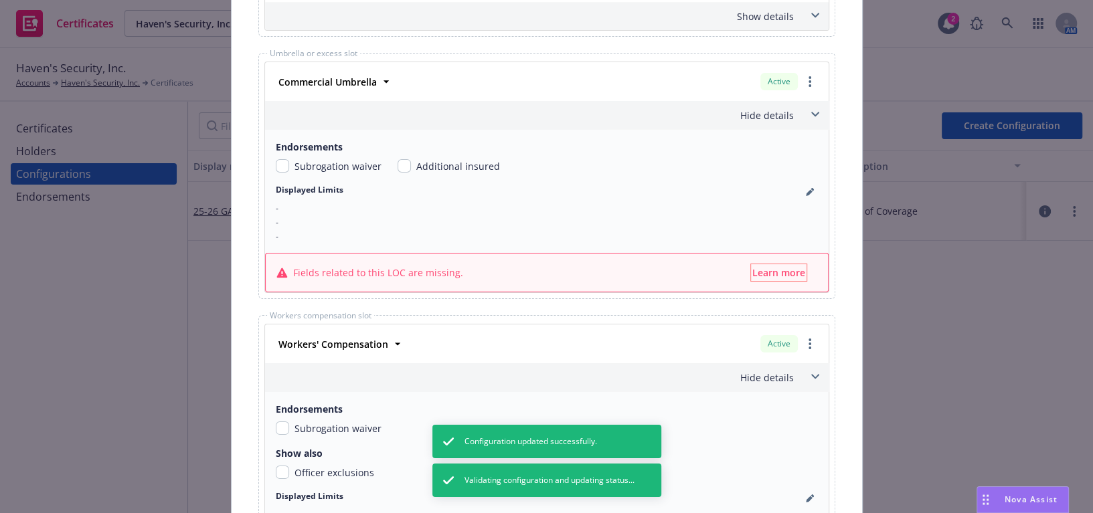
click at [779, 268] on span "Learn more" at bounding box center [778, 272] width 53 height 13
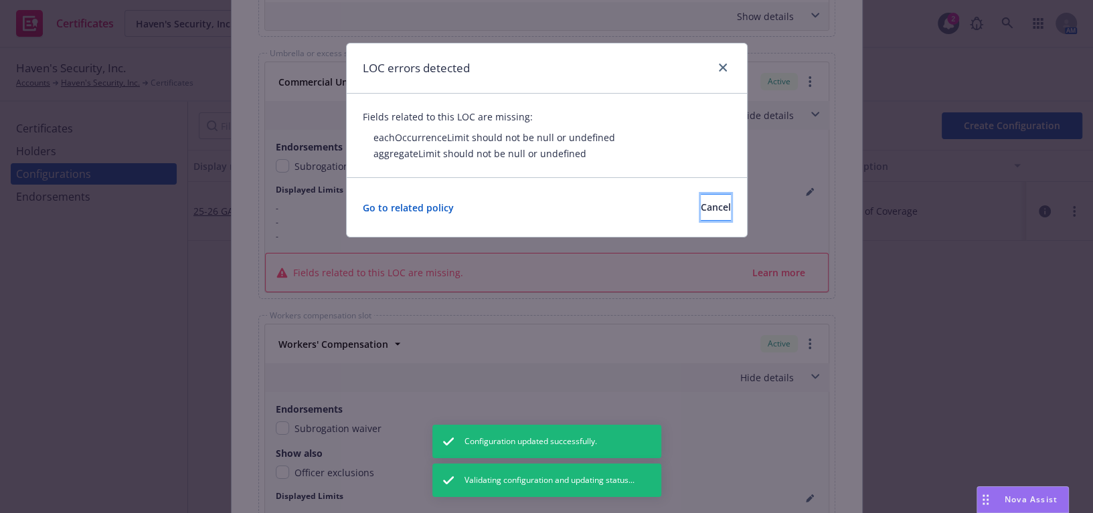
click at [701, 207] on span "Cancel" at bounding box center [716, 207] width 30 height 13
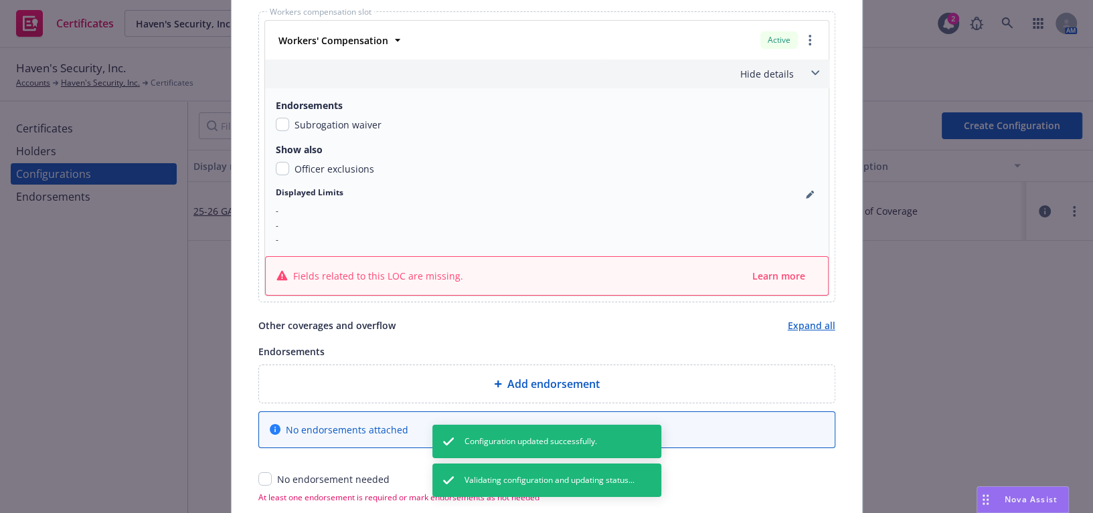
scroll to position [1035, 0]
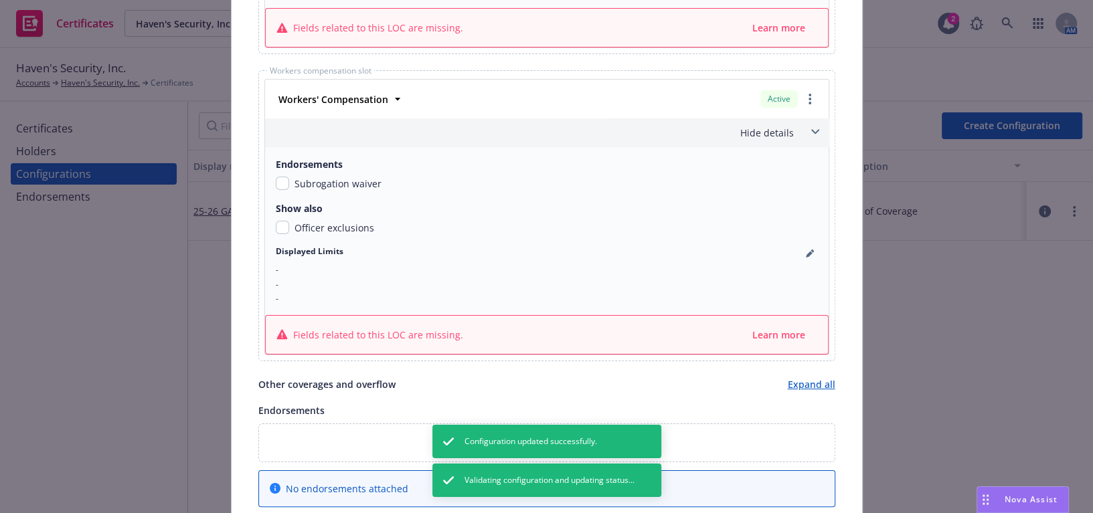
click at [761, 320] on div "Fields related to this LOC are missing. Learn more" at bounding box center [547, 335] width 562 height 38
click at [781, 331] on span "Learn more" at bounding box center [778, 335] width 53 height 13
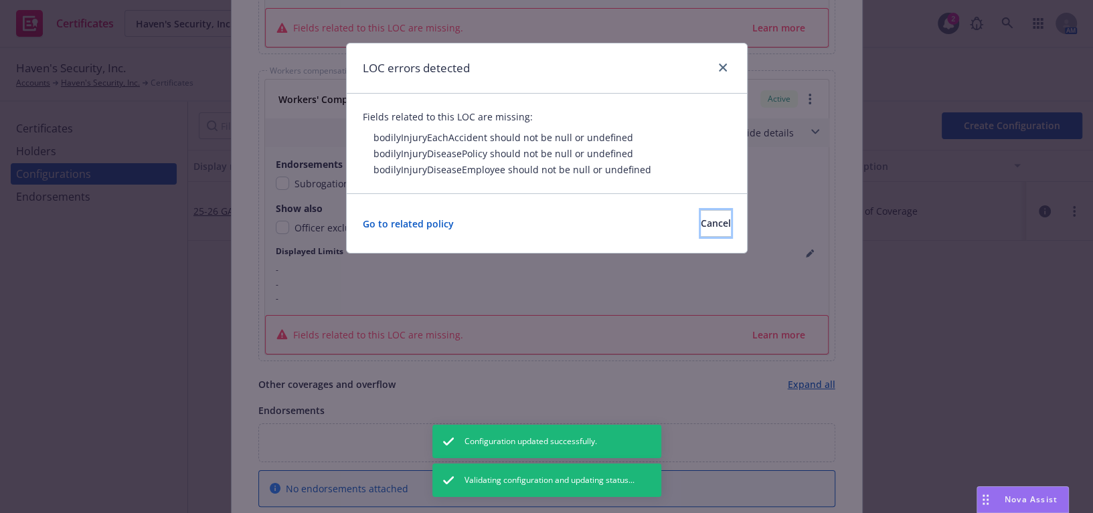
drag, startPoint x: 714, startPoint y: 235, endPoint x: 686, endPoint y: 211, distance: 36.6
click at [706, 232] on button "Cancel" at bounding box center [716, 223] width 30 height 27
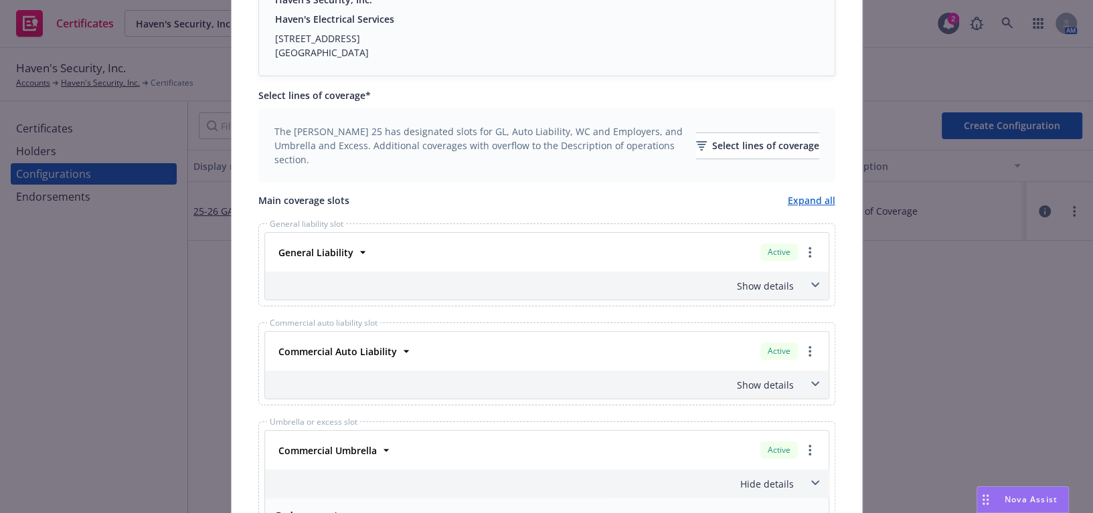
drag, startPoint x: 575, startPoint y: 136, endPoint x: 399, endPoint y: 112, distance: 177.5
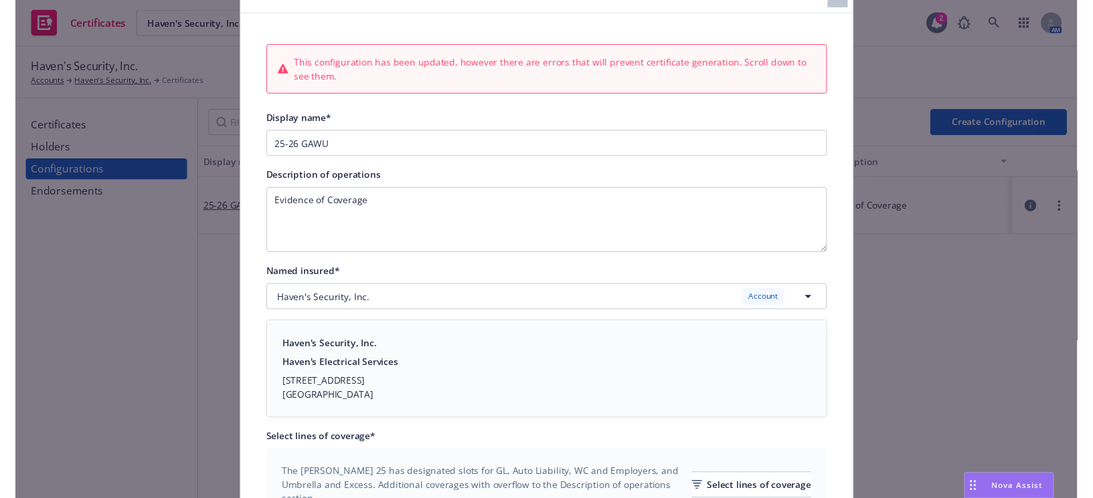
scroll to position [0, 0]
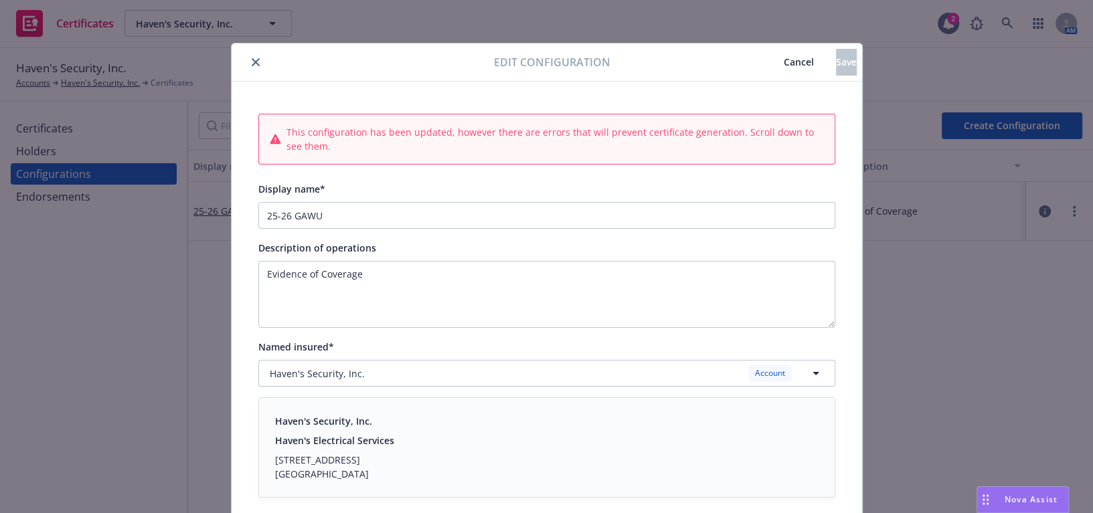
click at [252, 60] on icon "close" at bounding box center [256, 62] width 8 height 8
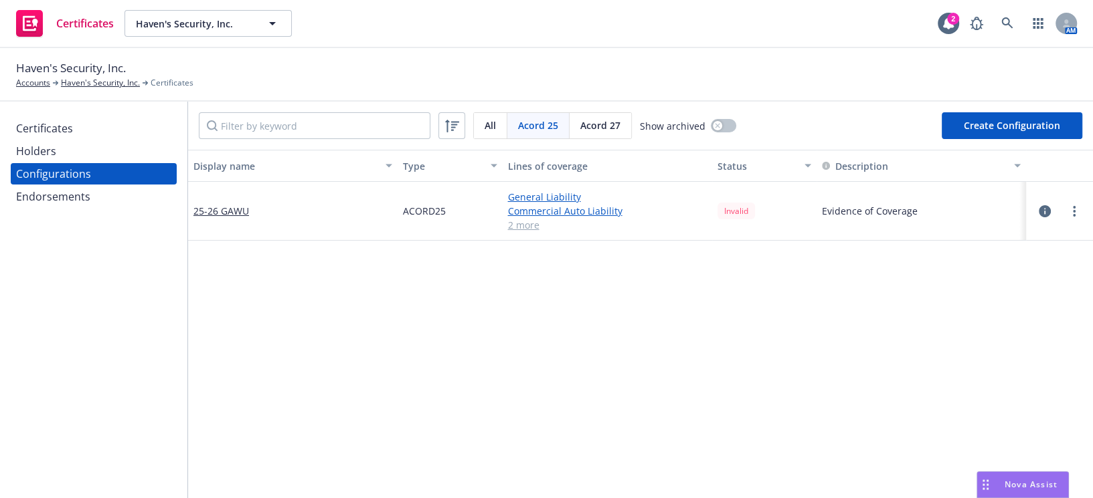
click at [116, 125] on div "Certificates" at bounding box center [93, 128] width 155 height 21
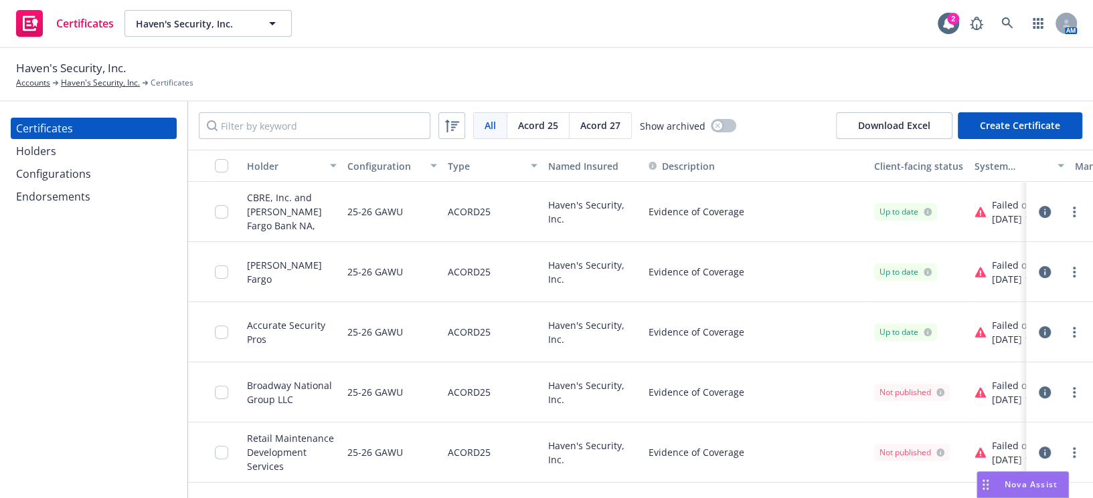
click at [124, 171] on div "Configurations" at bounding box center [93, 173] width 155 height 21
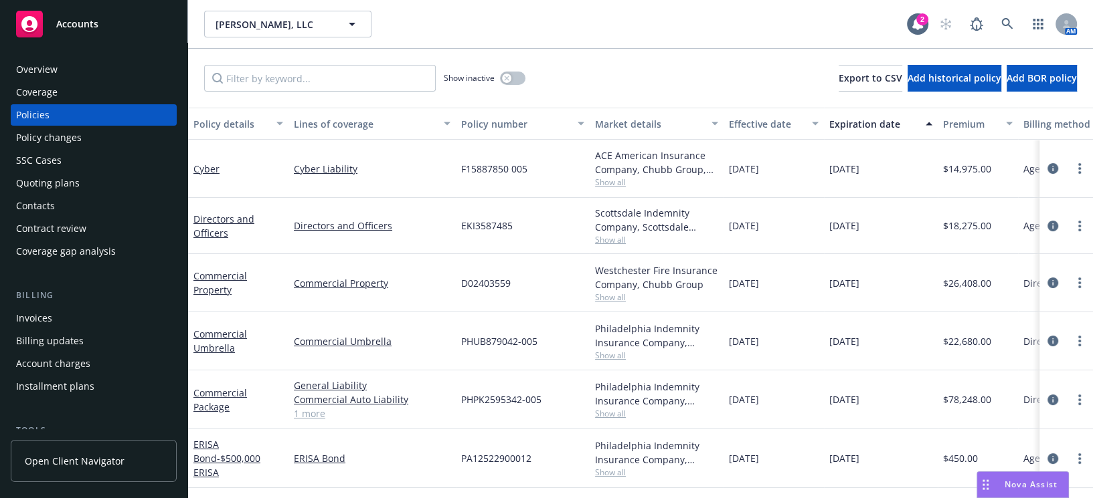
click at [114, 82] on div "Coverage" at bounding box center [93, 92] width 155 height 21
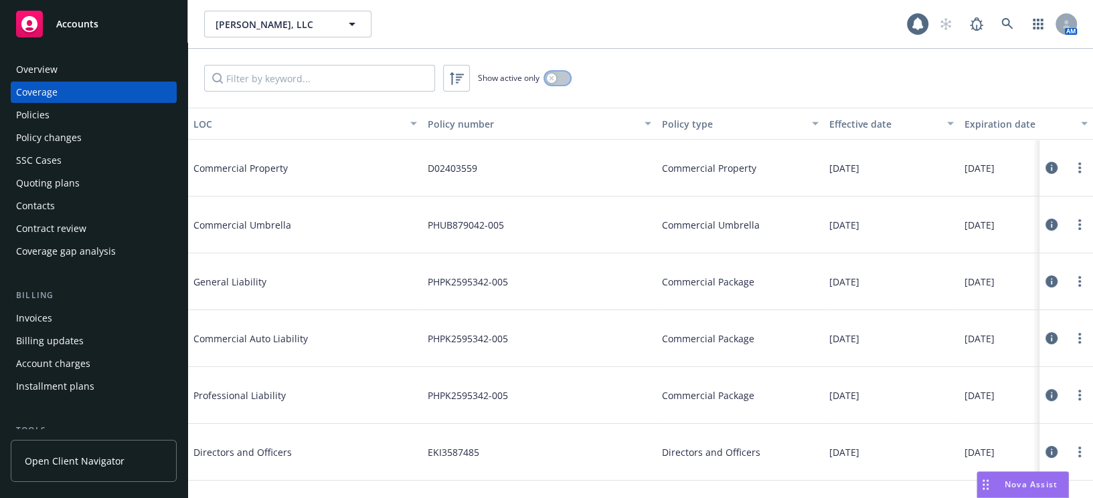
click at [553, 72] on button "button" at bounding box center [557, 78] width 25 height 13
drag, startPoint x: 536, startPoint y: 68, endPoint x: 537, endPoint y: 74, distance: 6.7
click at [537, 74] on div "Show active only" at bounding box center [640, 78] width 905 height 59
click at [562, 72] on button "button" at bounding box center [557, 78] width 25 height 13
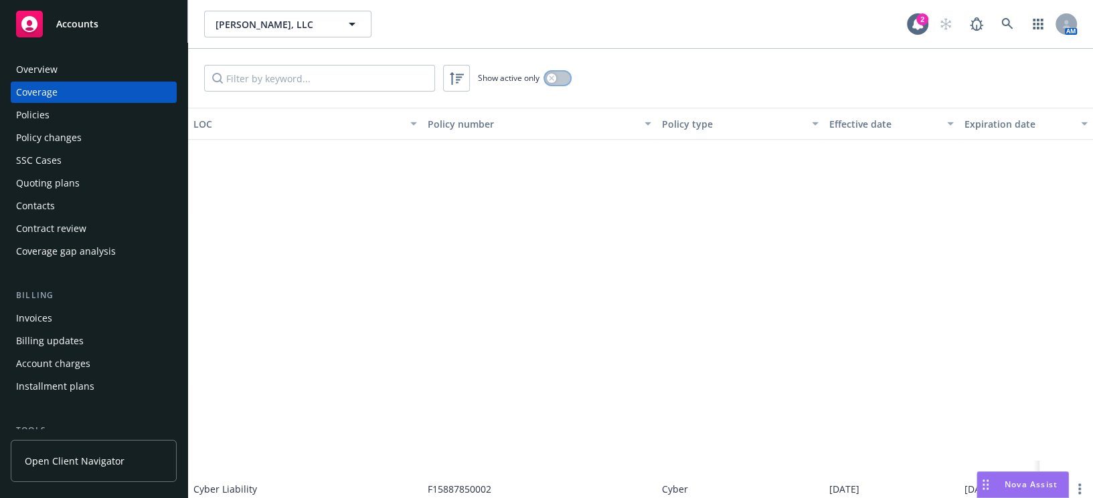
scroll to position [1764, 0]
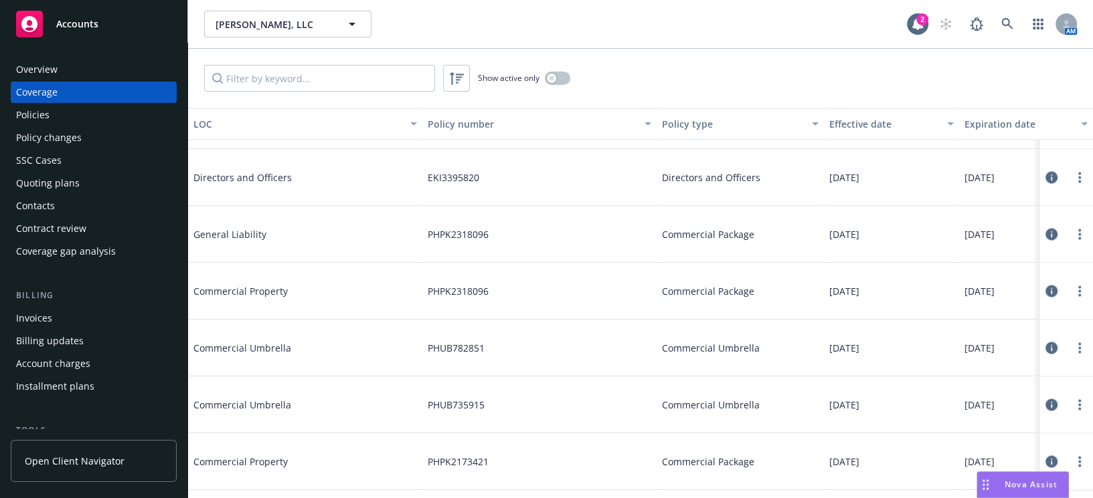
click at [551, 68] on div "Show active only" at bounding box center [640, 78] width 905 height 59
click at [551, 74] on div "button" at bounding box center [551, 78] width 9 height 9
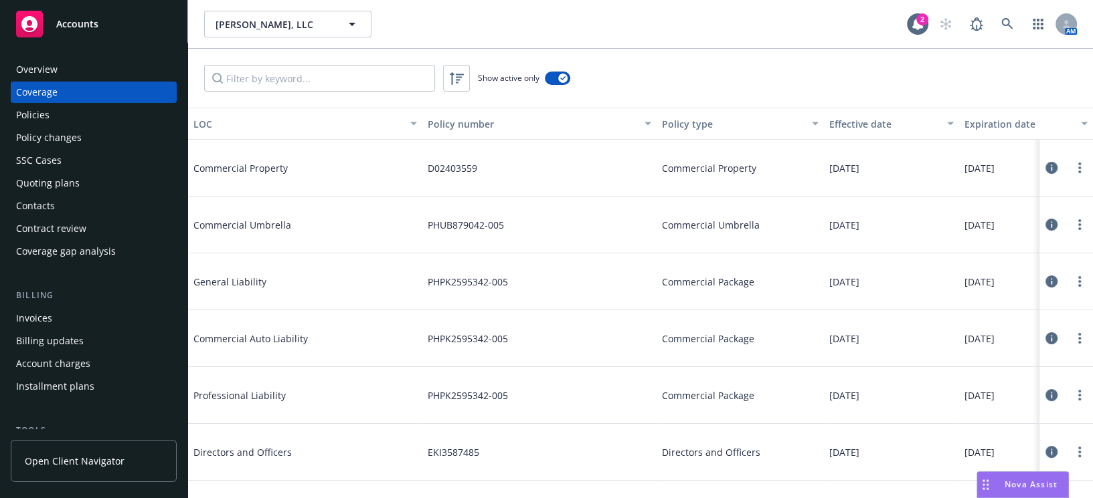
drag, startPoint x: 569, startPoint y: 262, endPoint x: 539, endPoint y: 197, distance: 71.3
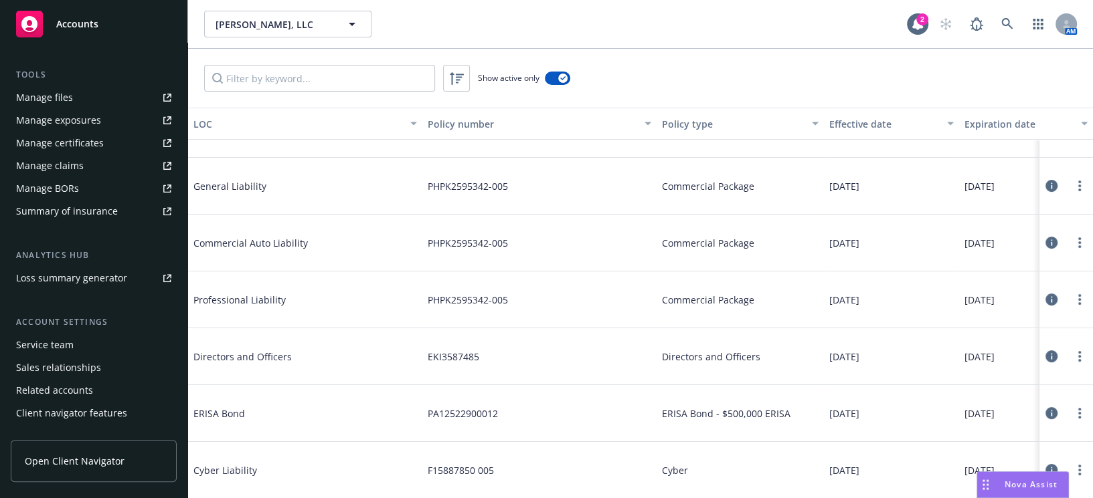
scroll to position [365, 0]
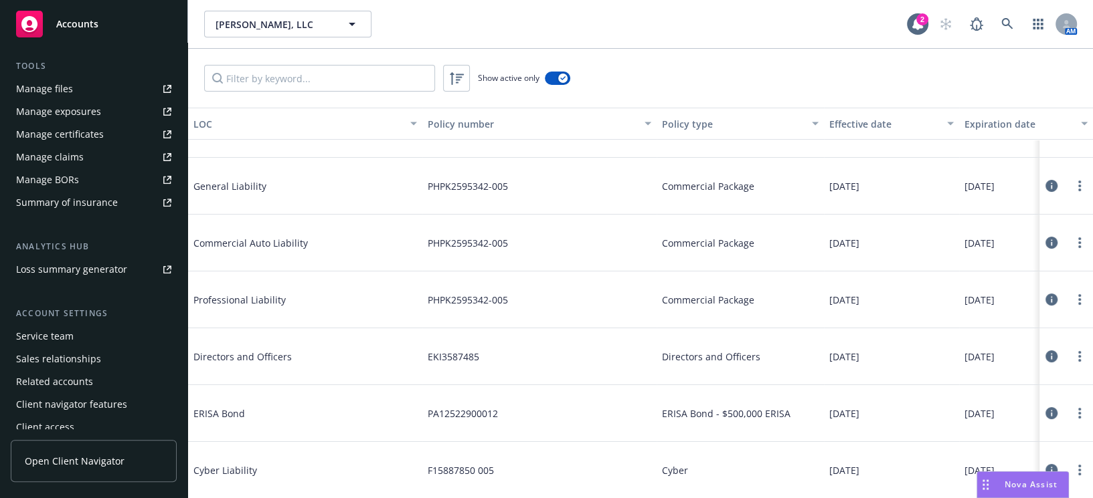
click at [107, 134] on link "Manage certificates" at bounding box center [94, 134] width 166 height 21
click at [1009, 34] on link at bounding box center [1007, 24] width 27 height 27
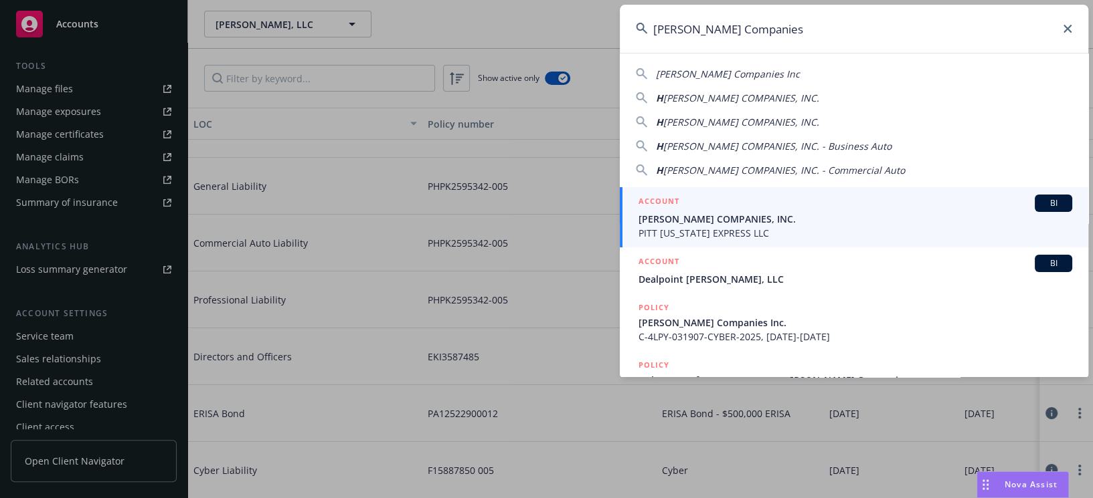
type input "Hammel Companies"
click at [740, 234] on span "PITT OHIO EXPRESS LLC" at bounding box center [855, 233] width 434 height 14
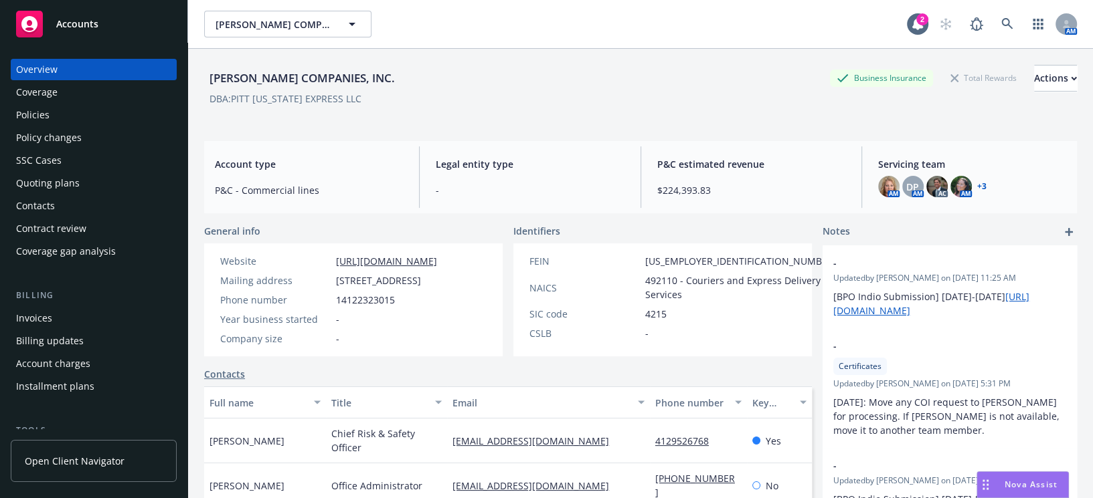
scroll to position [365, 0]
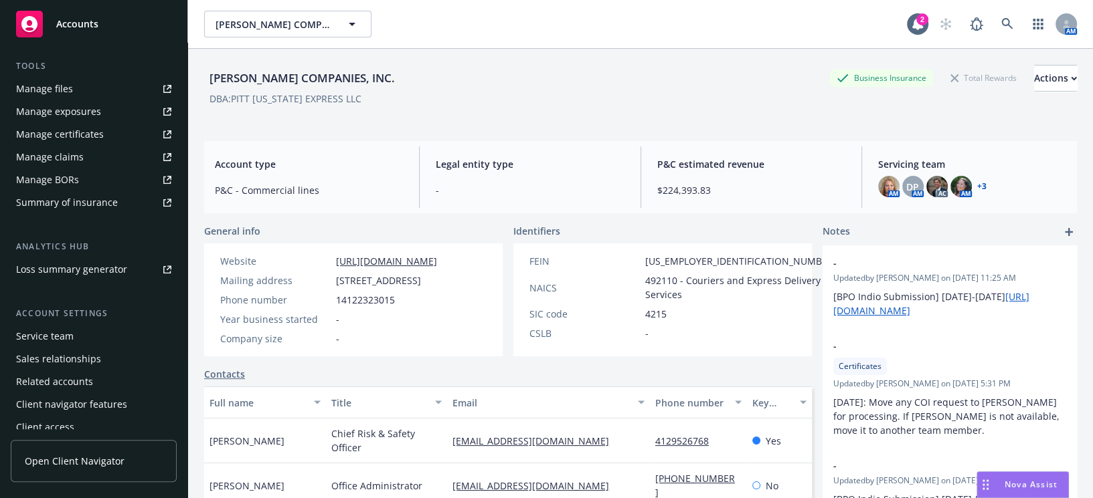
click at [87, 128] on div "Manage certificates" at bounding box center [60, 134] width 88 height 21
click at [926, 183] on img at bounding box center [936, 186] width 21 height 21
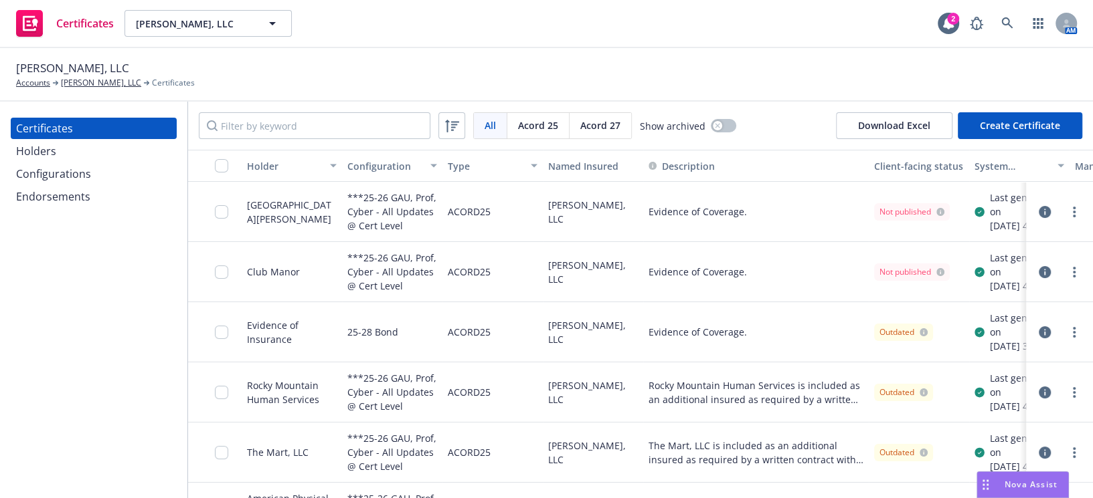
click at [21, 277] on div "Certificates Holders Configurations Endorsements" at bounding box center [93, 300] width 187 height 397
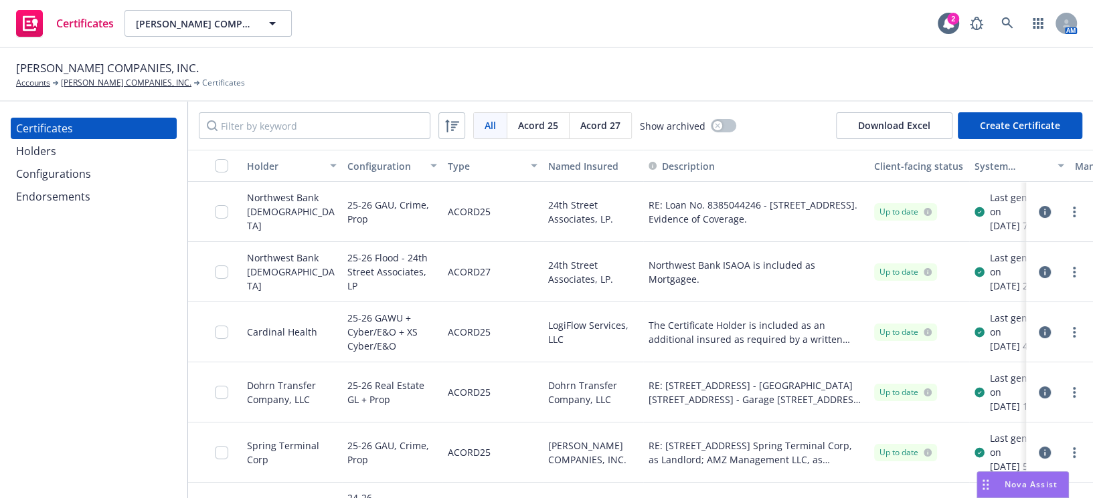
click at [66, 175] on div "Configurations" at bounding box center [53, 173] width 75 height 21
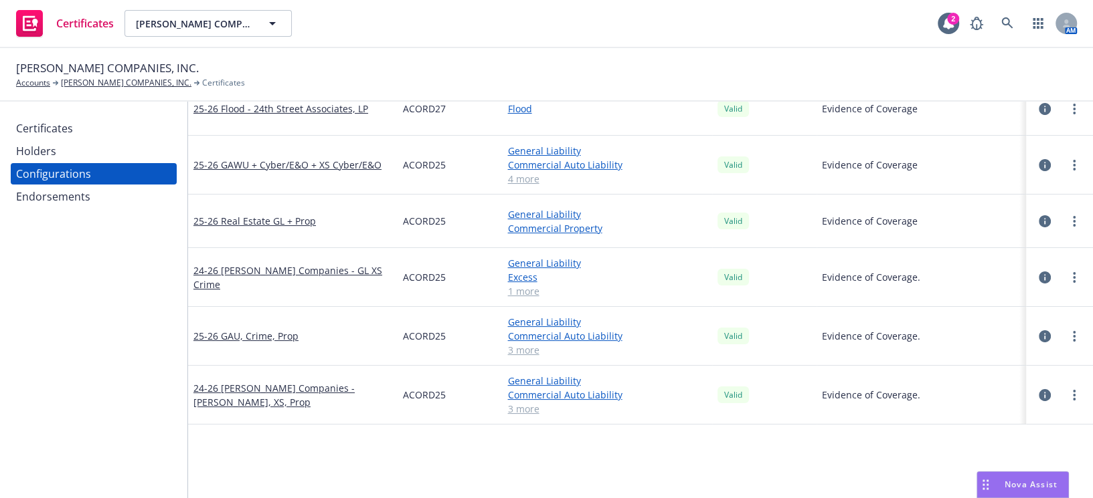
scroll to position [121, 0]
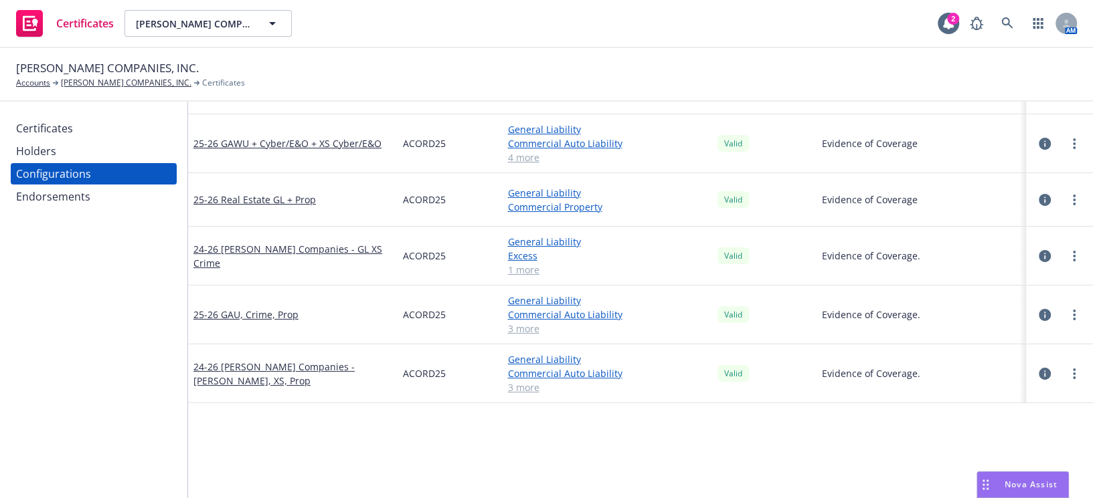
click at [104, 143] on div "Holders" at bounding box center [93, 151] width 155 height 21
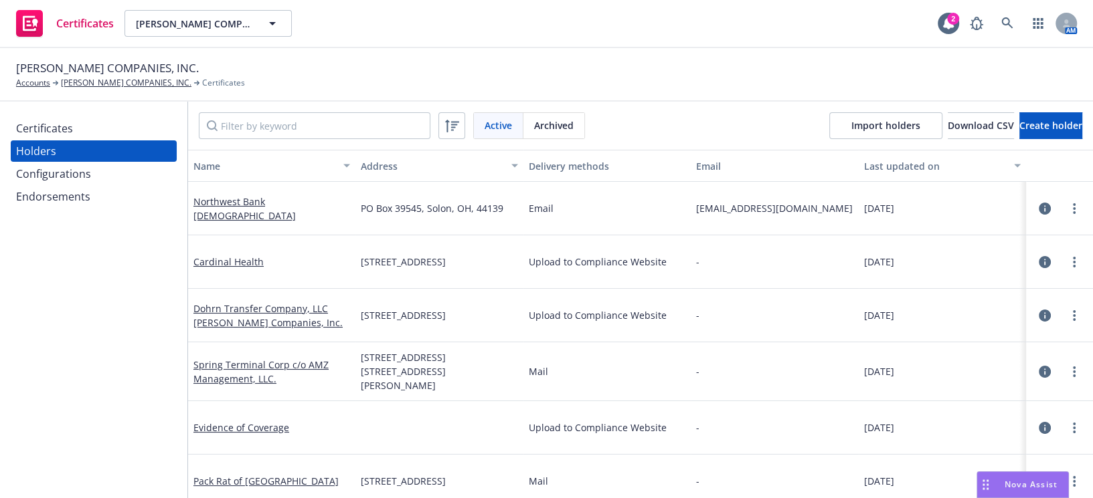
click at [143, 124] on div "Certificates" at bounding box center [93, 128] width 155 height 21
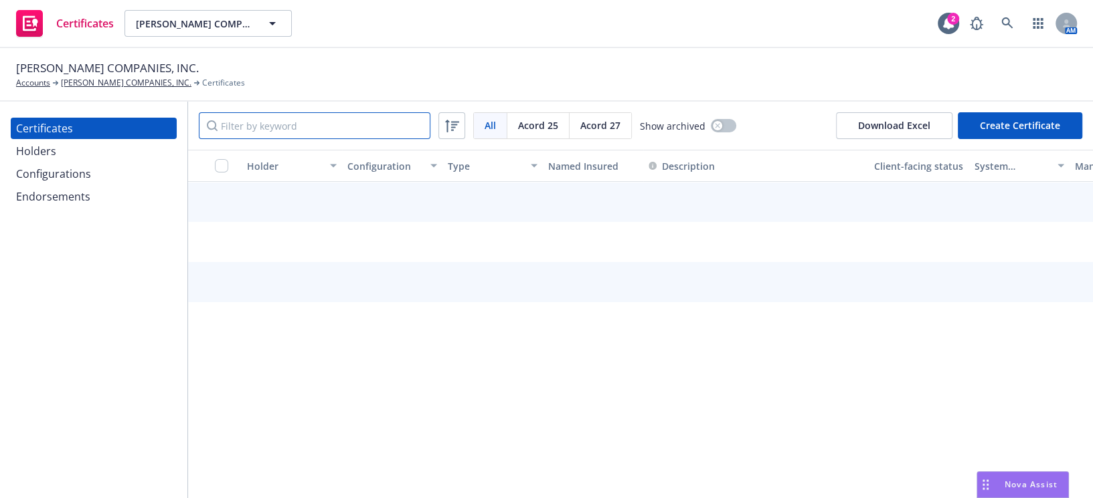
click at [278, 120] on input "Filter by keyword" at bounding box center [315, 125] width 232 height 27
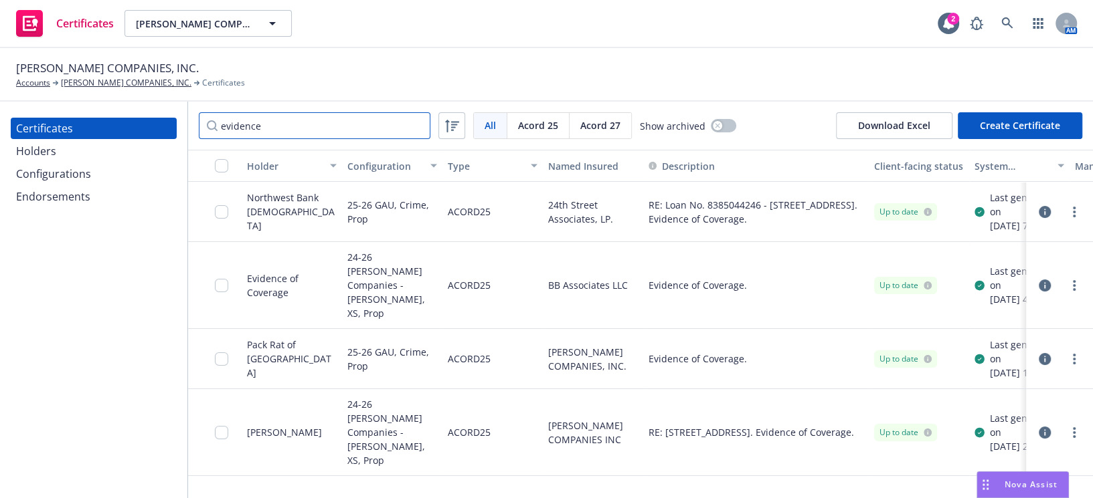
type input "evidence"
click at [1057, 134] on button "Create Certificate" at bounding box center [1019, 125] width 124 height 27
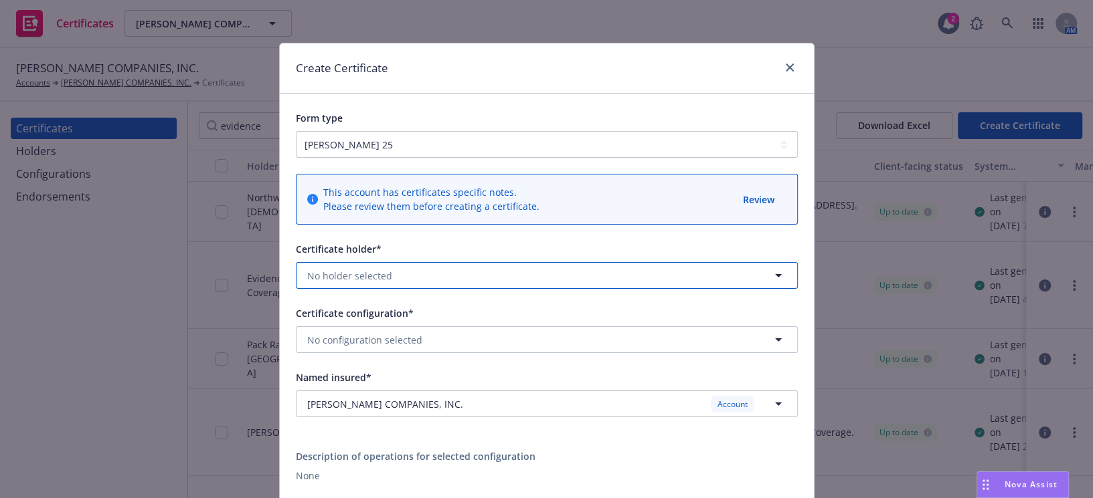
click at [331, 270] on span "No holder selected" at bounding box center [349, 276] width 85 height 14
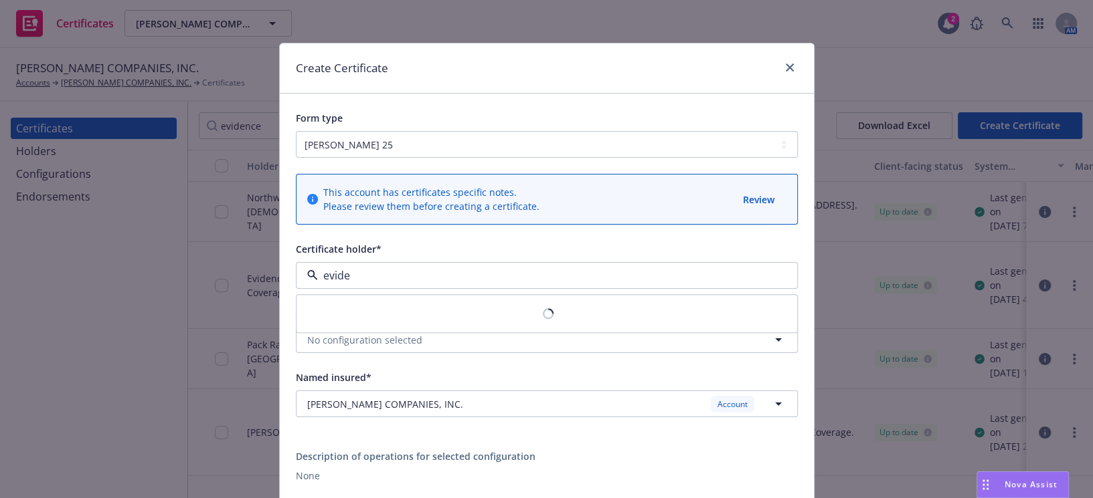
type input "eviden"
click at [385, 311] on strong "Evidence of Coverage" at bounding box center [358, 314] width 97 height 13
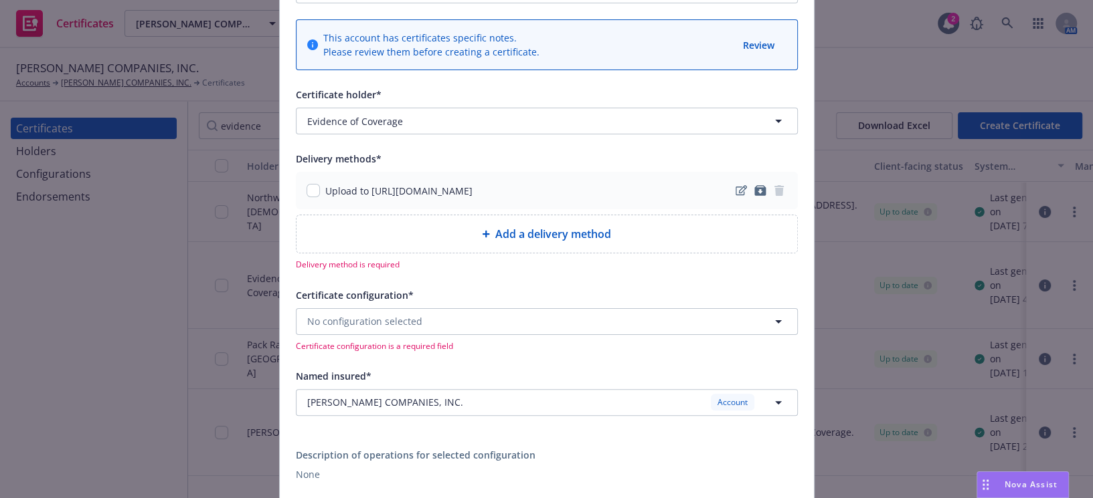
scroll to position [182, 0]
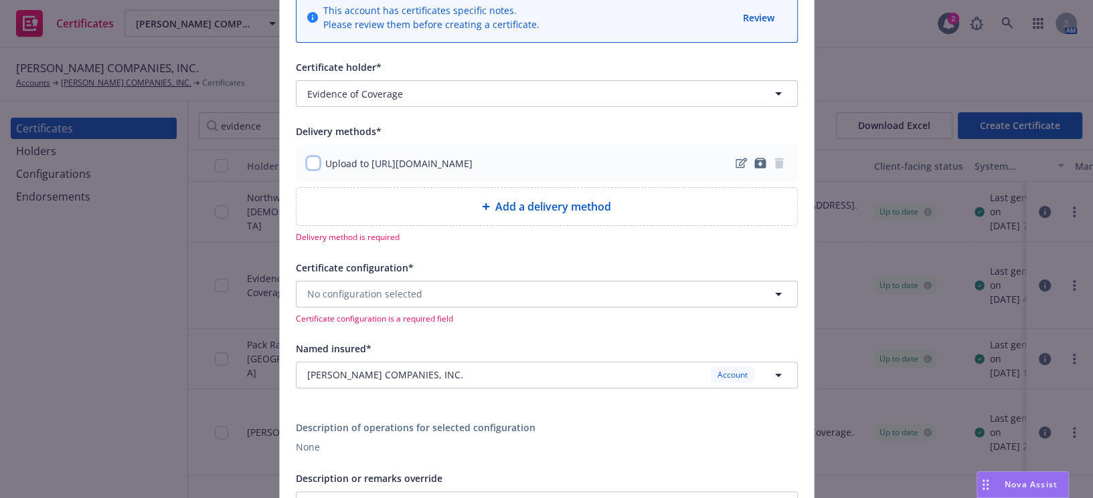
click at [310, 167] on input "checkbox" at bounding box center [312, 163] width 13 height 13
checkbox input "true"
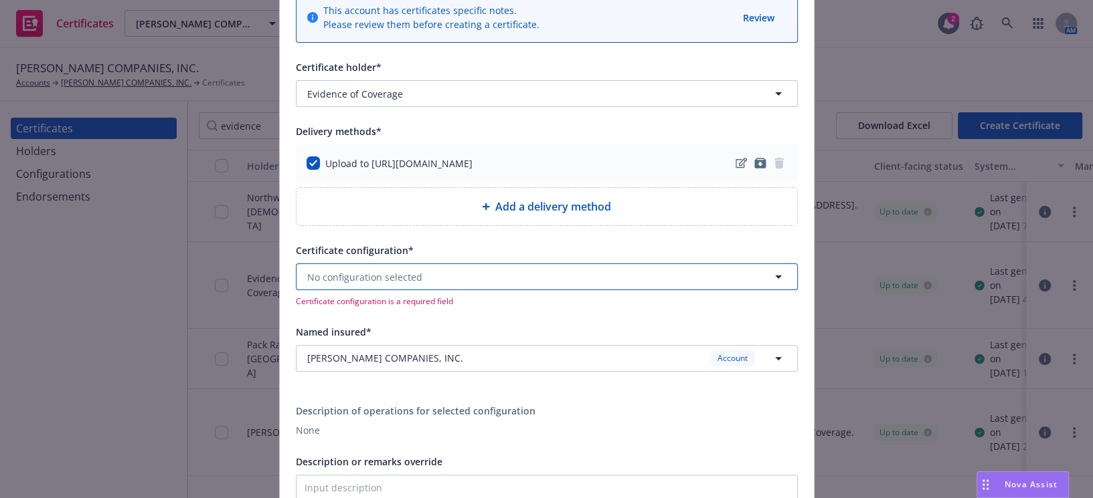
click at [344, 283] on button "No configuration selected" at bounding box center [547, 277] width 502 height 27
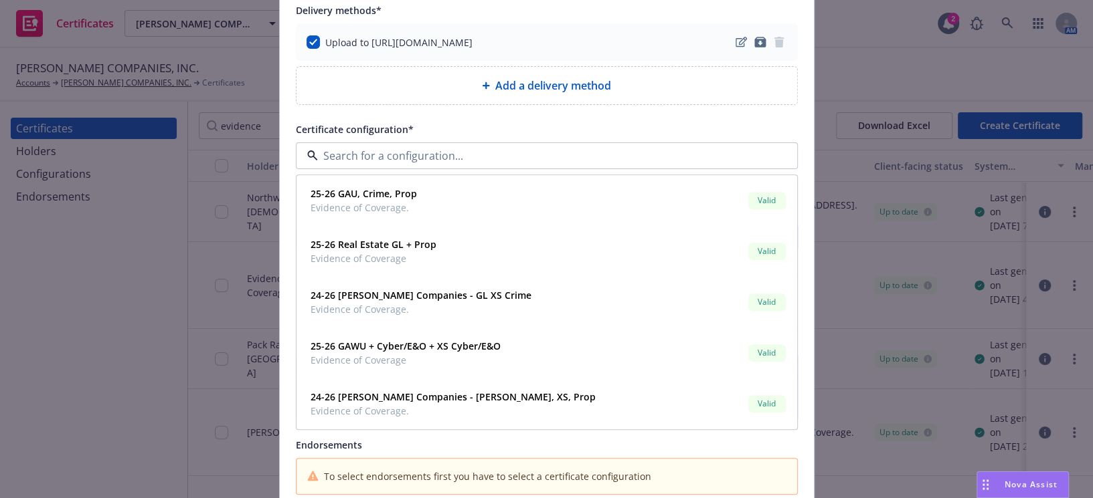
scroll to position [304, 0]
click at [388, 210] on span "Evidence of Coverage." at bounding box center [363, 208] width 106 height 14
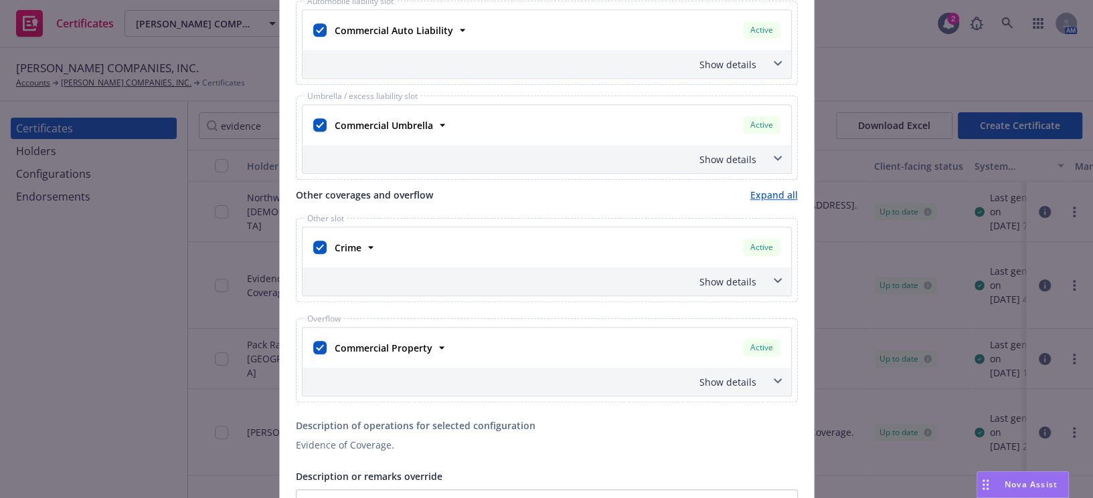
scroll to position [608, 0]
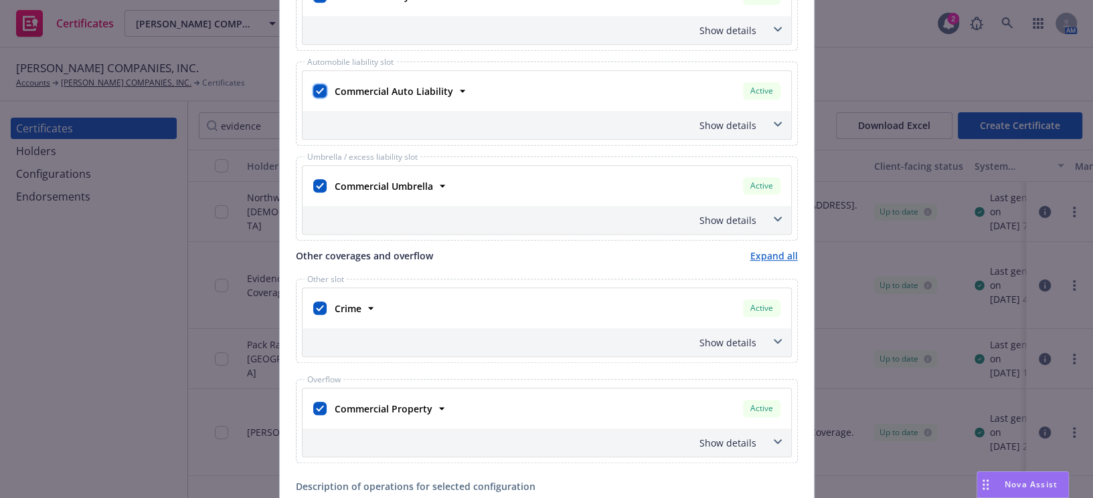
click at [319, 87] on input "checkbox" at bounding box center [319, 90] width 13 height 13
checkbox input "false"
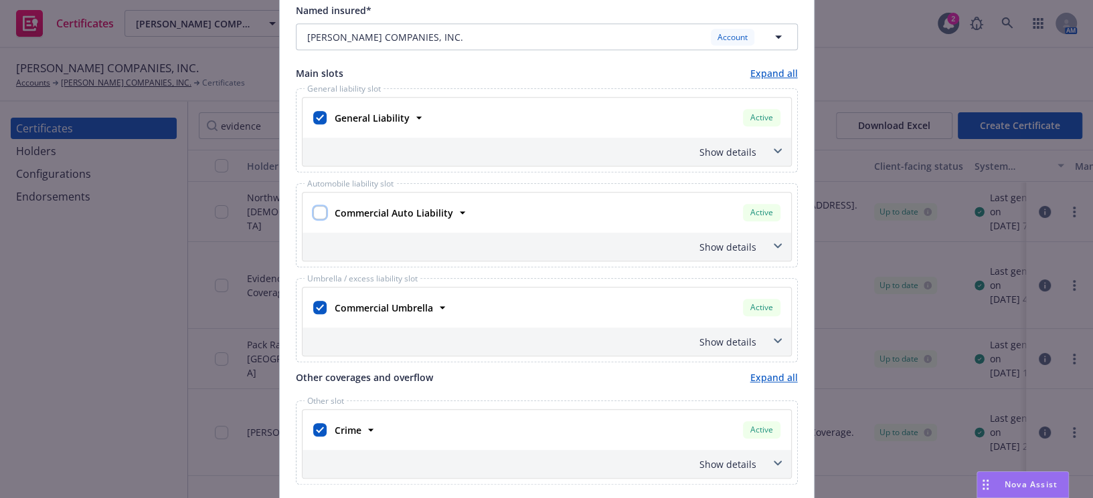
scroll to position [973, 0]
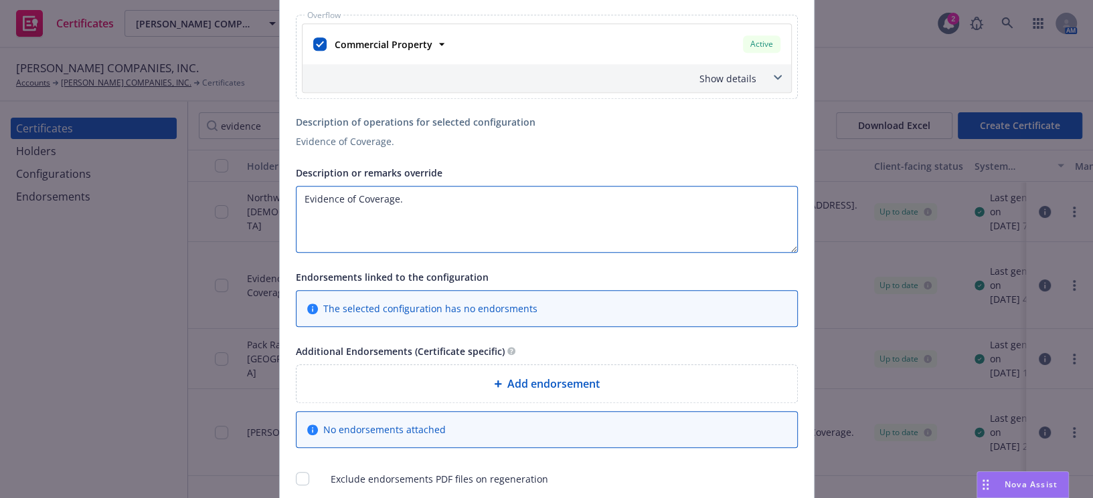
drag, startPoint x: 447, startPoint y: 216, endPoint x: -37, endPoint y: 184, distance: 484.8
click at [0, 184] on html "Certificates HAMMEL COMPANIES, INC. HAMMEL COMPANIES, INC. 2 AM HAMMEL COMPANIE…" at bounding box center [546, 249] width 1093 height 498
paste textarea "Additional Named Insureds: Freight Equipment Leasing LLC Hammel Leasing Inc Ham…"
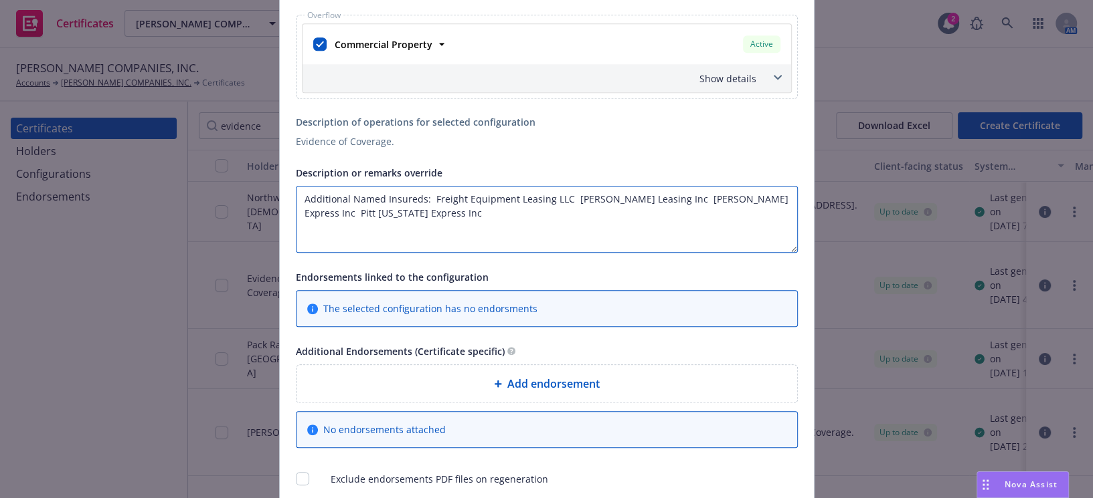
click at [426, 199] on textarea "Additional Named Insureds: Freight Equipment Leasing LLC Hammel Leasing Inc Ham…" at bounding box center [547, 219] width 502 height 67
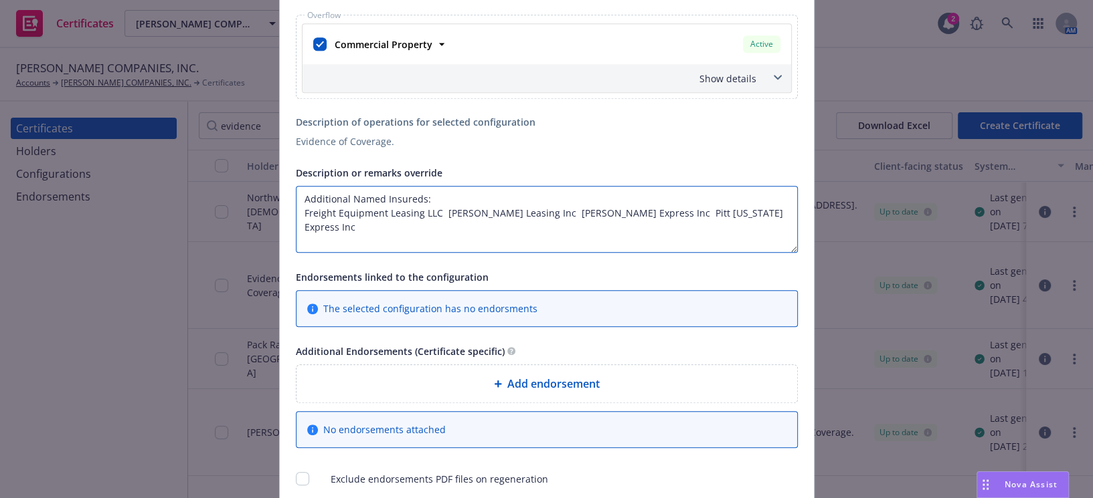
click at [437, 214] on textarea "Additional Named Insureds: Freight Equipment Leasing LLC Hammel Leasing Inc Ham…" at bounding box center [547, 219] width 502 height 67
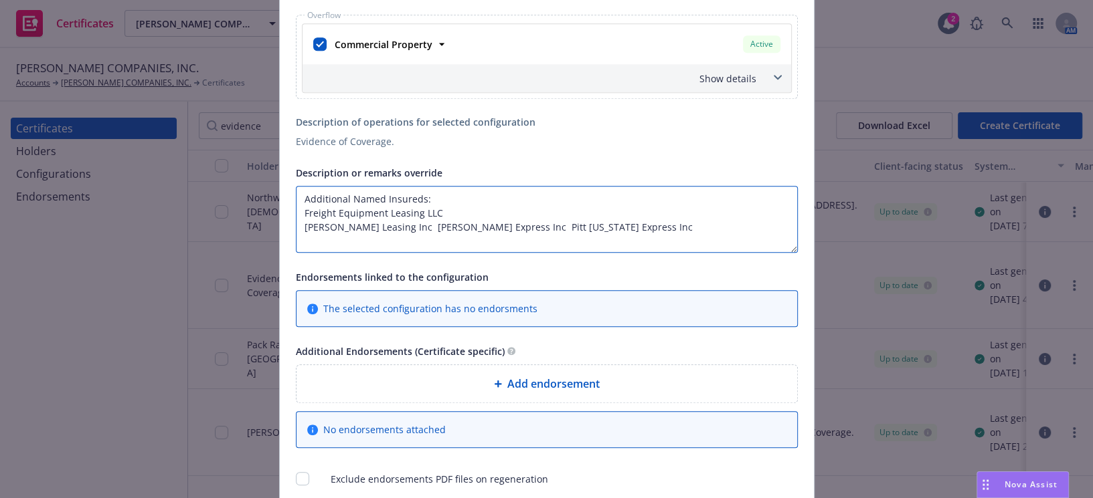
click at [394, 222] on textarea "Additional Named Insureds: Freight Equipment Leasing LLC Hammel Leasing Inc Ham…" at bounding box center [547, 219] width 502 height 67
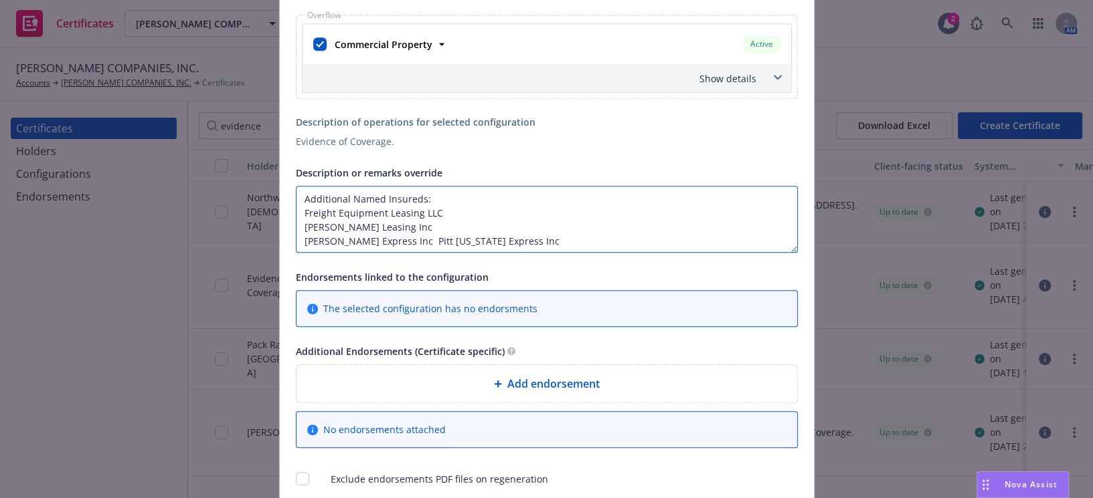
click at [399, 240] on textarea "Additional Named Insureds: Freight Equipment Leasing LLC Hammel Leasing Inc Ham…" at bounding box center [547, 219] width 502 height 67
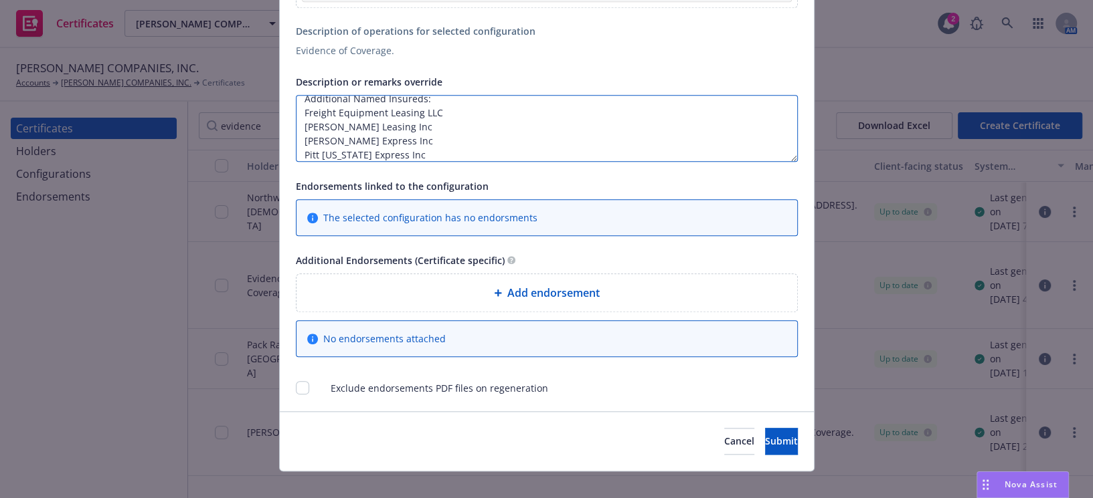
scroll to position [1077, 0]
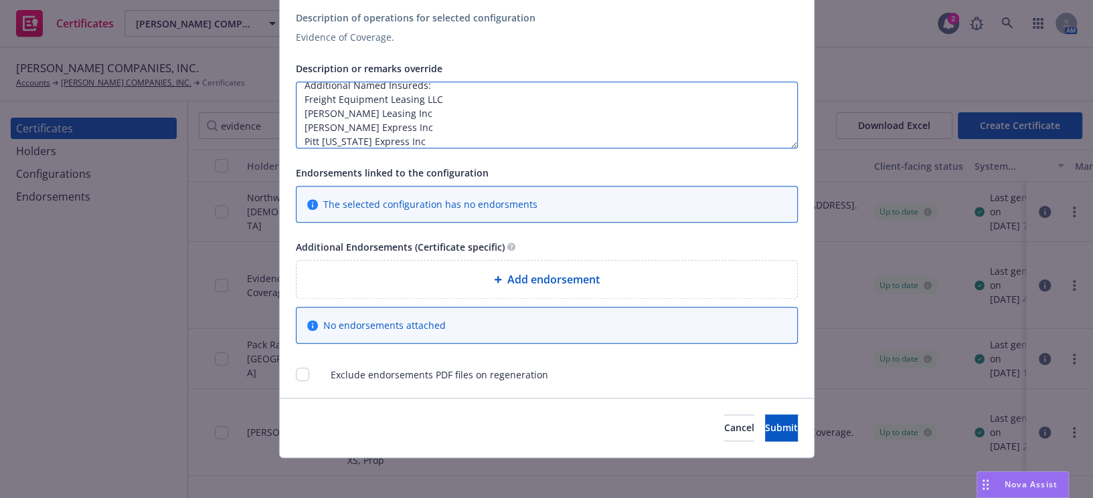
click at [399, 138] on textarea "Additional Named Insureds: Freight Equipment Leasing LLC Hammel Leasing Inc Ham…" at bounding box center [547, 115] width 502 height 67
paste textarea "Pitt Ohio Express LLC Pitt Ohio Ground LLC Martera Inc Freight Equipment Leasin…"
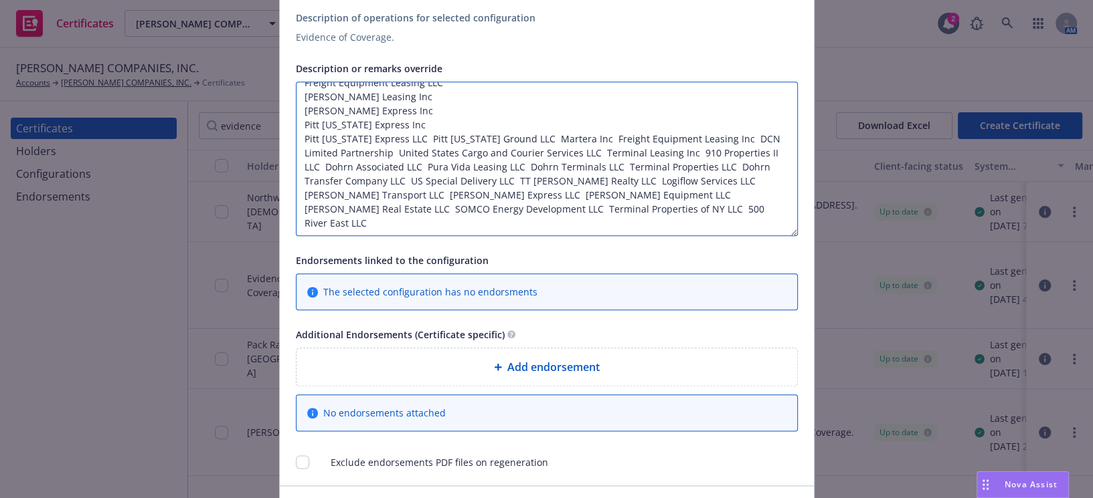
scroll to position [0, 0]
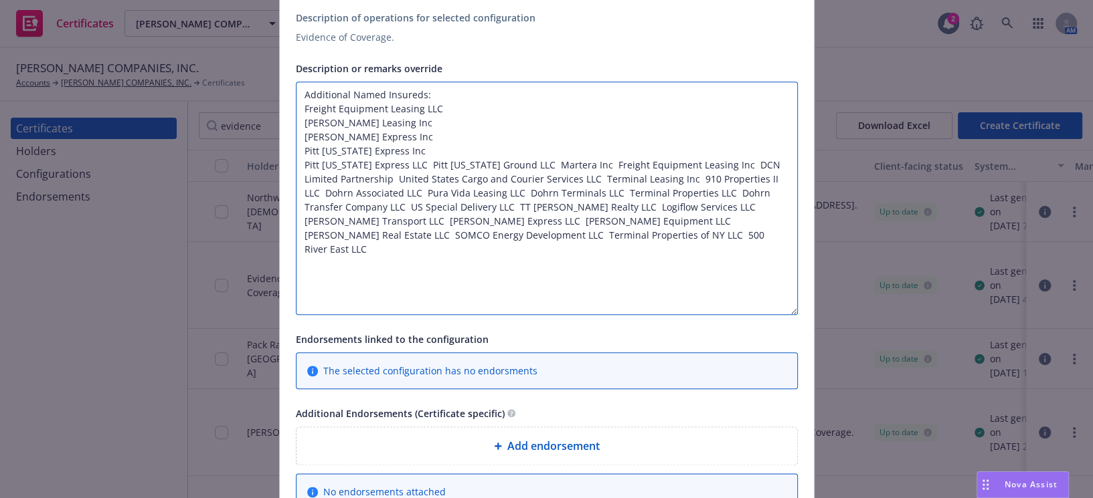
drag, startPoint x: 791, startPoint y: 140, endPoint x: 776, endPoint y: 327, distance: 187.9
click at [776, 315] on textarea "Additional Named Insureds: Freight Equipment Leasing LLC Hammel Leasing Inc Ham…" at bounding box center [547, 199] width 502 height 234
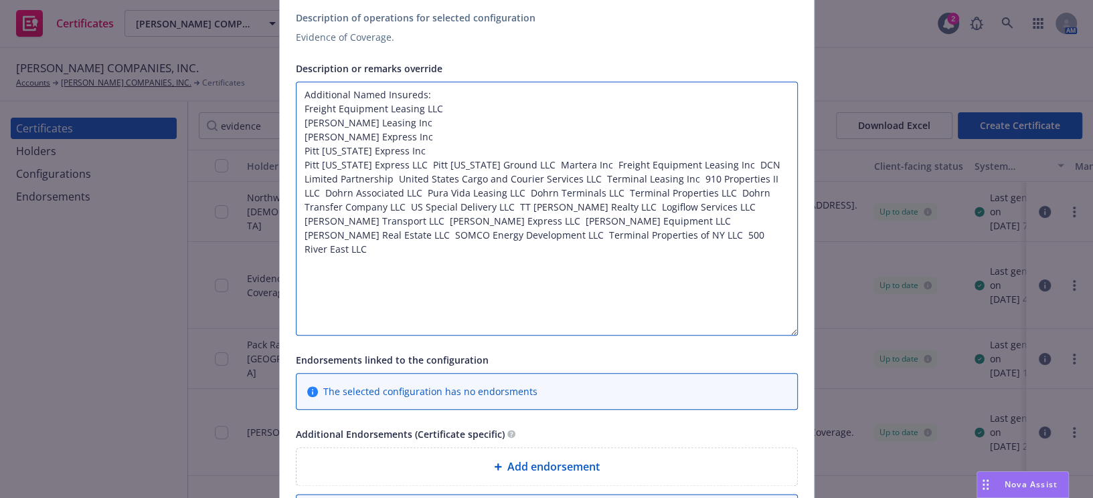
click at [394, 164] on textarea "Additional Named Insureds: Freight Equipment Leasing LLC Hammel Leasing Inc Ham…" at bounding box center [547, 209] width 502 height 254
click at [395, 164] on textarea "Additional Named Insureds: Freight Equipment Leasing LLC Hammel Leasing Inc Ham…" at bounding box center [547, 209] width 502 height 254
click at [397, 164] on textarea "Additional Named Insureds: Freight Equipment Leasing LLC Hammel Leasing Inc Ham…" at bounding box center [547, 209] width 502 height 254
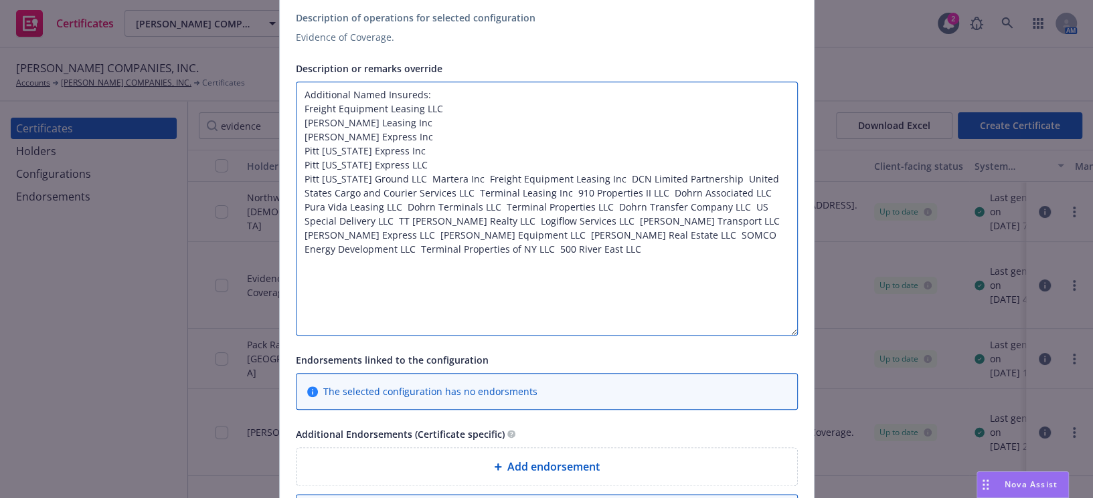
click at [397, 173] on textarea "Additional Named Insureds: Freight Equipment Leasing LLC Hammel Leasing Inc Ham…" at bounding box center [547, 209] width 502 height 254
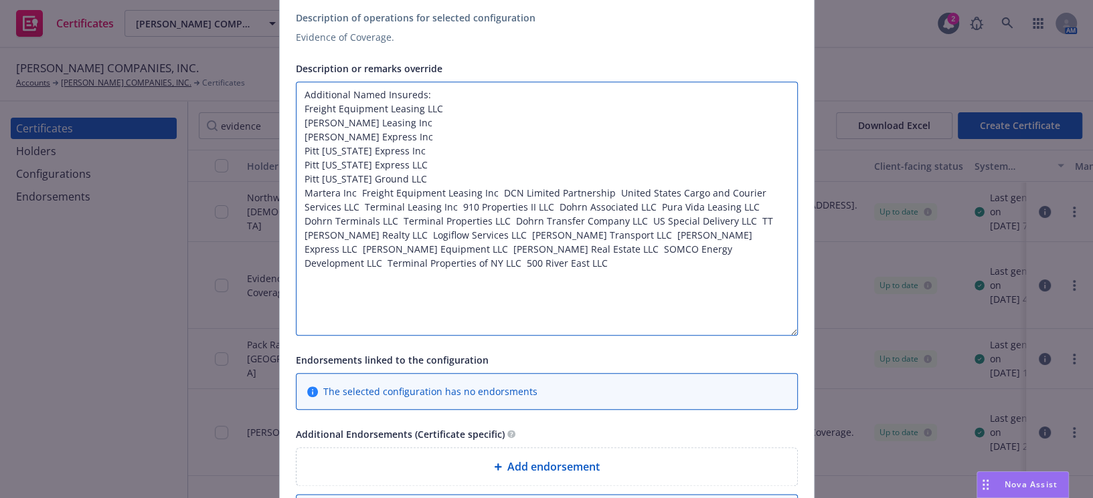
click at [355, 195] on textarea "Additional Named Insureds: Freight Equipment Leasing LLC Hammel Leasing Inc Ham…" at bounding box center [547, 209] width 502 height 254
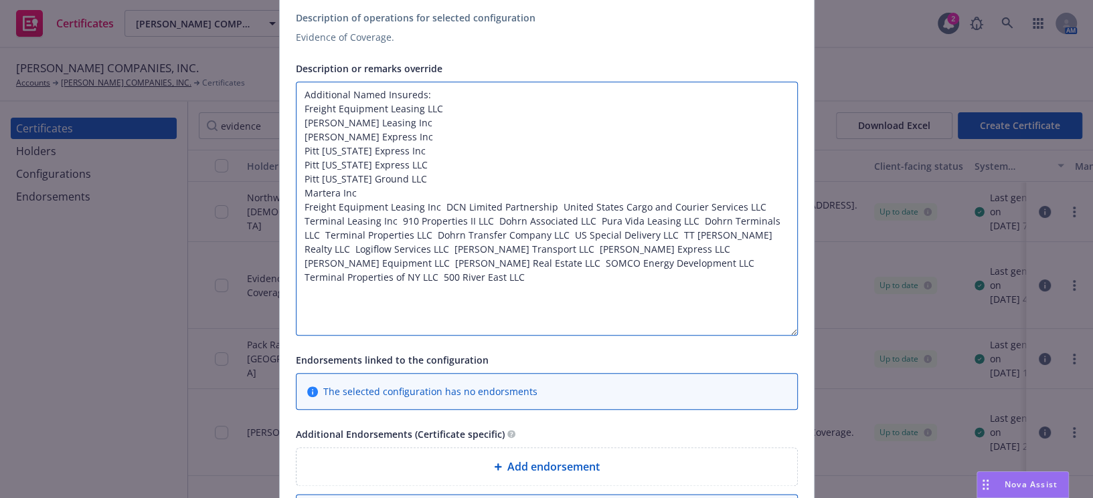
click at [436, 208] on textarea "Additional Named Insureds: Freight Equipment Leasing LLC Hammel Leasing Inc Ham…" at bounding box center [547, 209] width 502 height 254
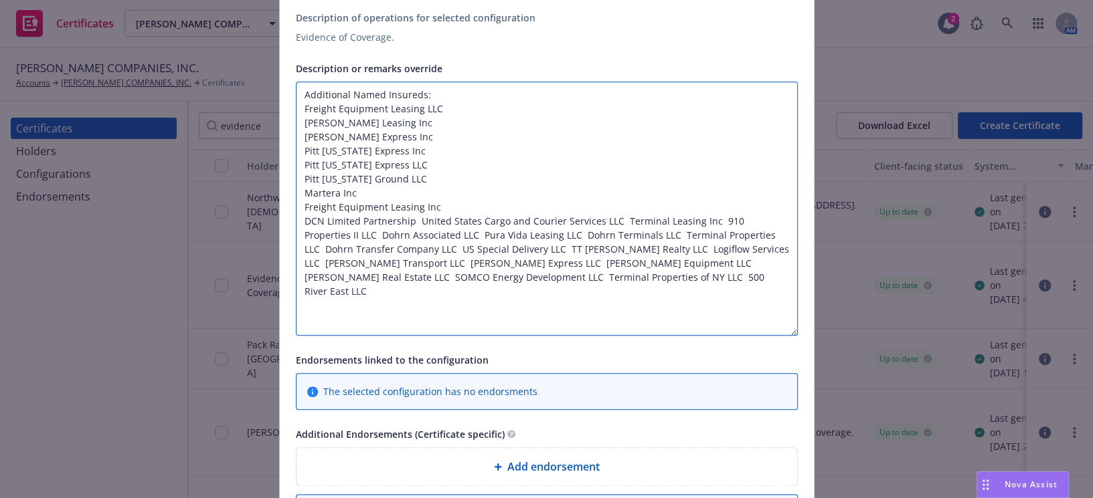
click at [414, 219] on textarea "Additional Named Insureds: Freight Equipment Leasing LLC Hammel Leasing Inc Ham…" at bounding box center [547, 209] width 502 height 254
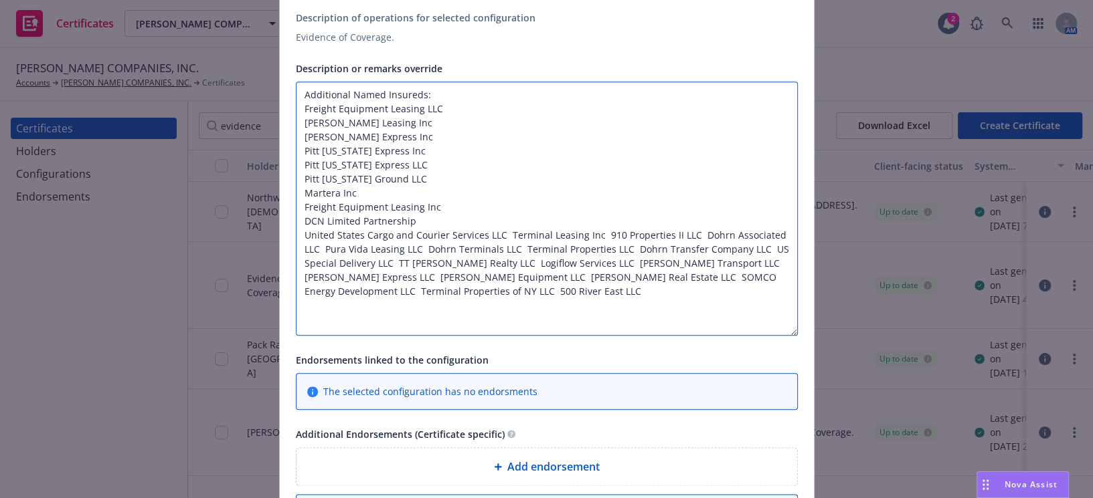
click at [502, 231] on textarea "Additional Named Insureds: Freight Equipment Leasing LLC Hammel Leasing Inc Ham…" at bounding box center [547, 209] width 502 height 254
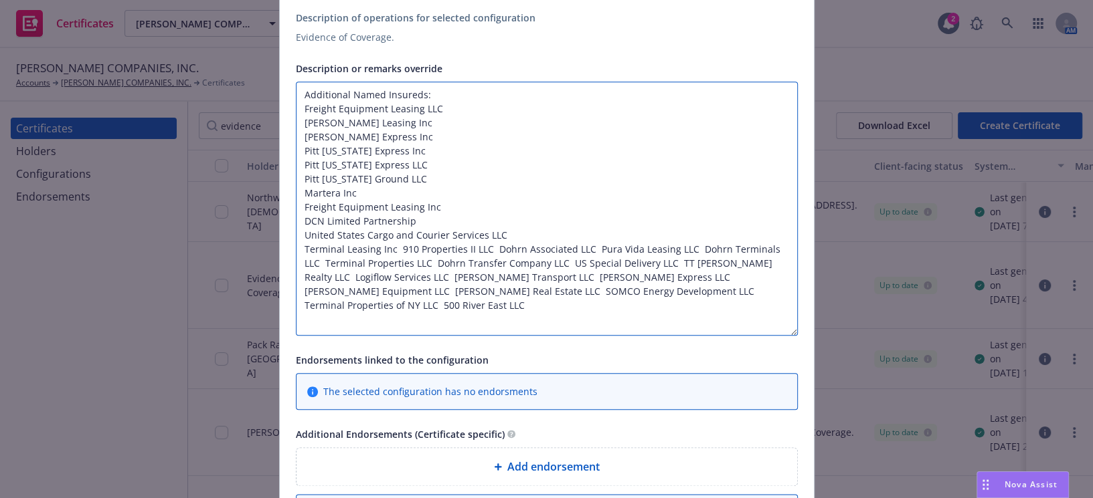
click at [395, 249] on textarea "Additional Named Insureds: Freight Equipment Leasing LLC Hammel Leasing Inc Ham…" at bounding box center [547, 209] width 502 height 254
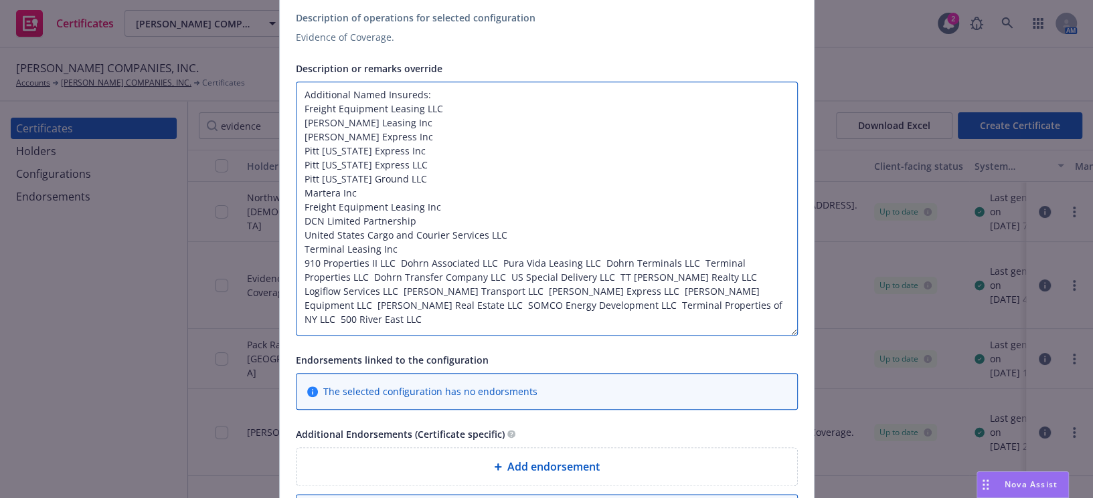
click at [395, 259] on textarea "Additional Named Insureds: Freight Equipment Leasing LLC Hammel Leasing Inc Ham…" at bounding box center [547, 209] width 502 height 254
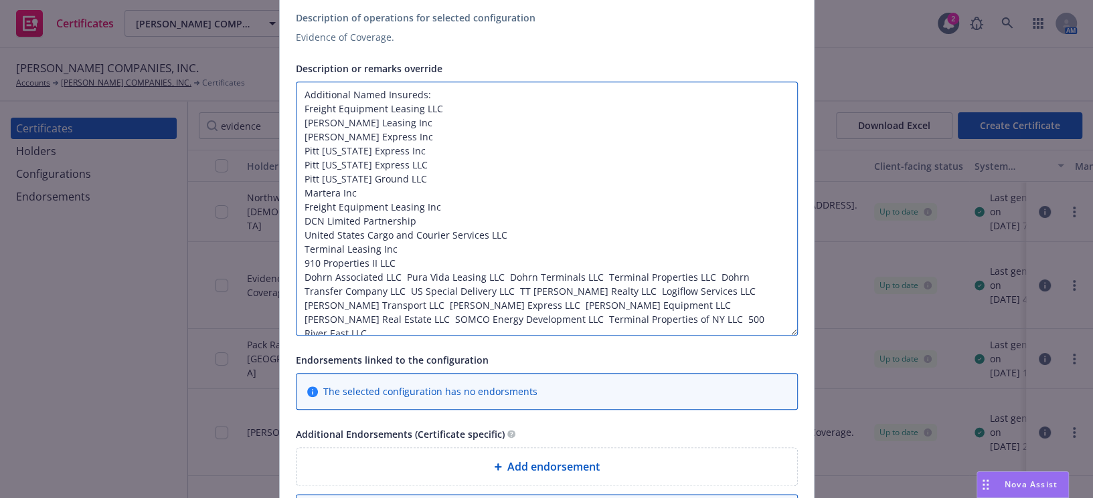
click at [401, 276] on textarea "Additional Named Insureds: Freight Equipment Leasing LLC Hammel Leasing Inc Ham…" at bounding box center [547, 209] width 502 height 254
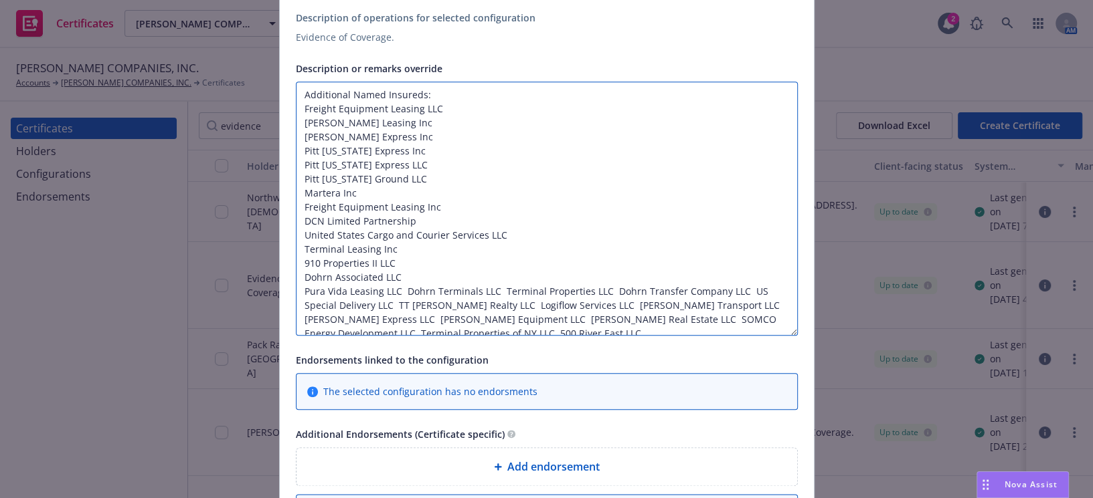
click at [401, 286] on textarea "Additional Named Insureds: Freight Equipment Leasing LLC Hammel Leasing Inc Ham…" at bounding box center [547, 209] width 502 height 254
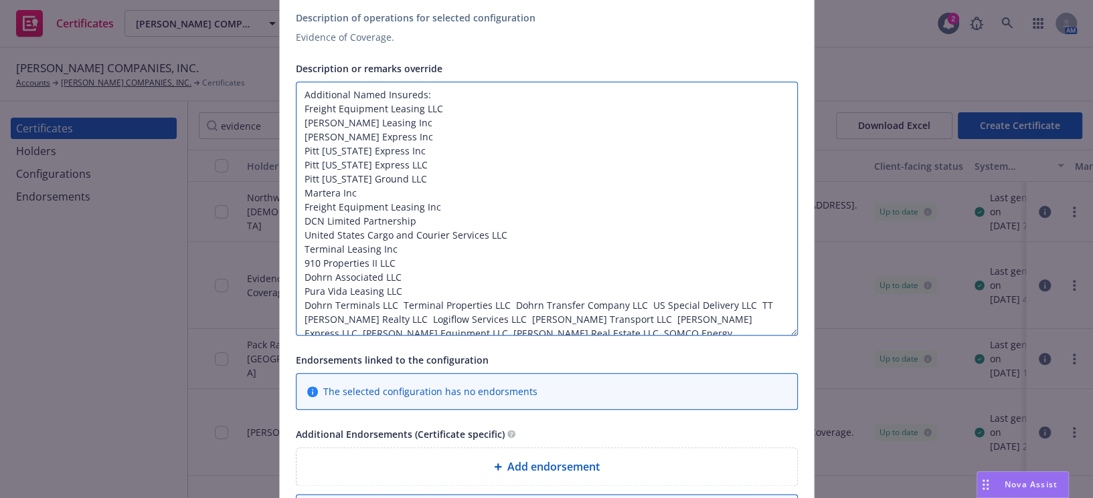
click at [396, 301] on textarea "Additional Named Insureds: Freight Equipment Leasing LLC Hammel Leasing Inc Ham…" at bounding box center [547, 209] width 502 height 254
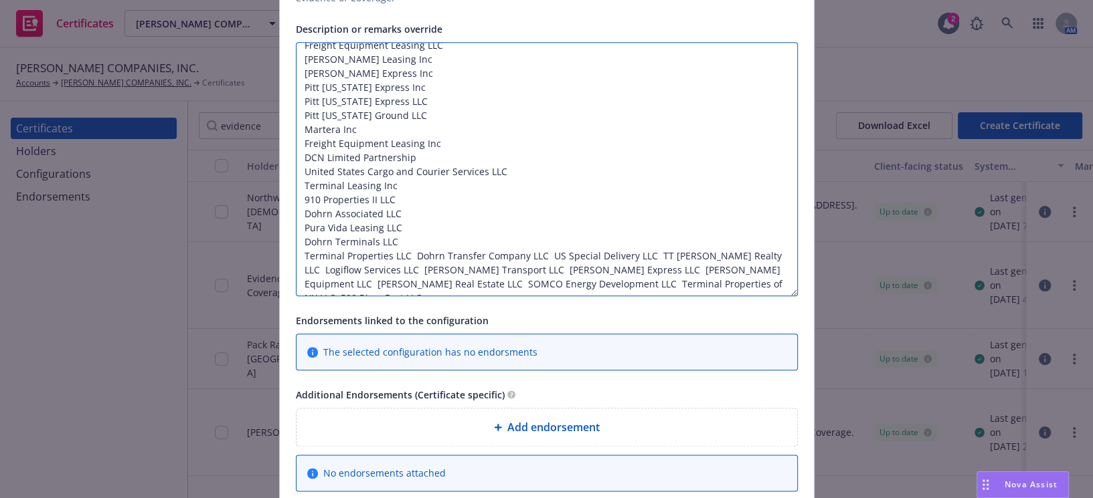
scroll to position [1137, 0]
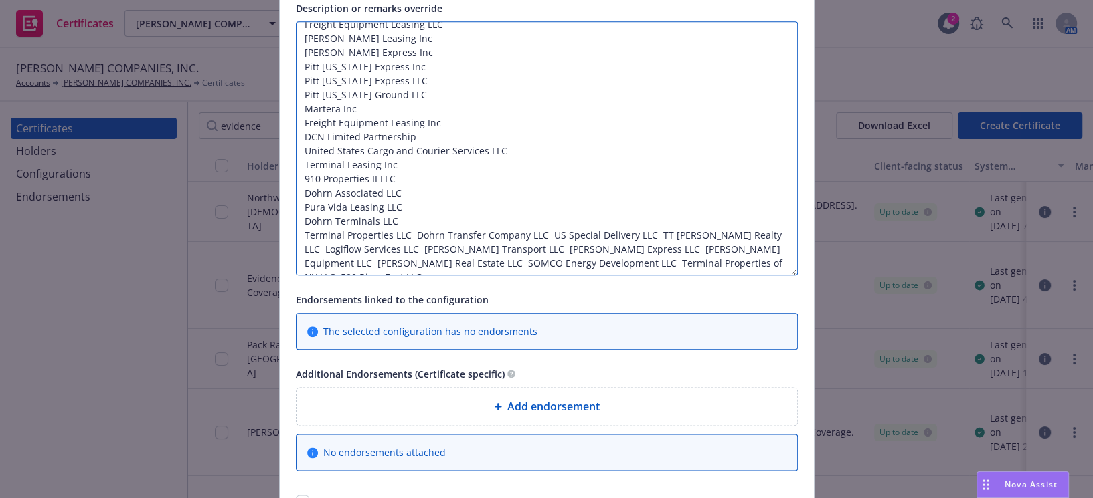
click at [412, 232] on textarea "Additional Named Insureds: Freight Equipment Leasing LLC Hammel Leasing Inc Ham…" at bounding box center [547, 148] width 502 height 254
click at [408, 232] on textarea "Additional Named Insureds: Freight Equipment Leasing LLC Hammel Leasing Inc Ham…" at bounding box center [547, 148] width 502 height 254
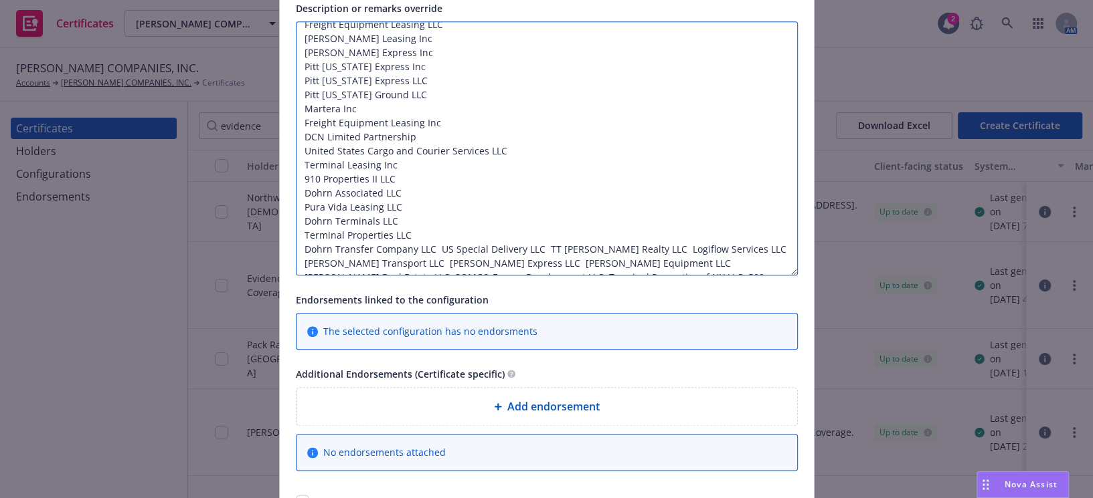
click at [434, 248] on textarea "Additional Named Insureds: Freight Equipment Leasing LLC Hammel Leasing Inc Ham…" at bounding box center [547, 148] width 502 height 254
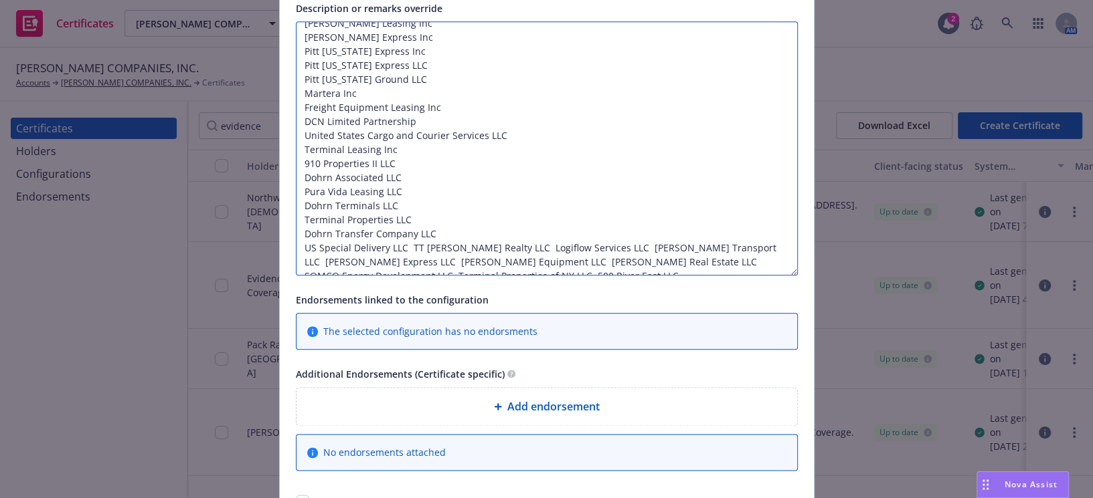
scroll to position [53, 0]
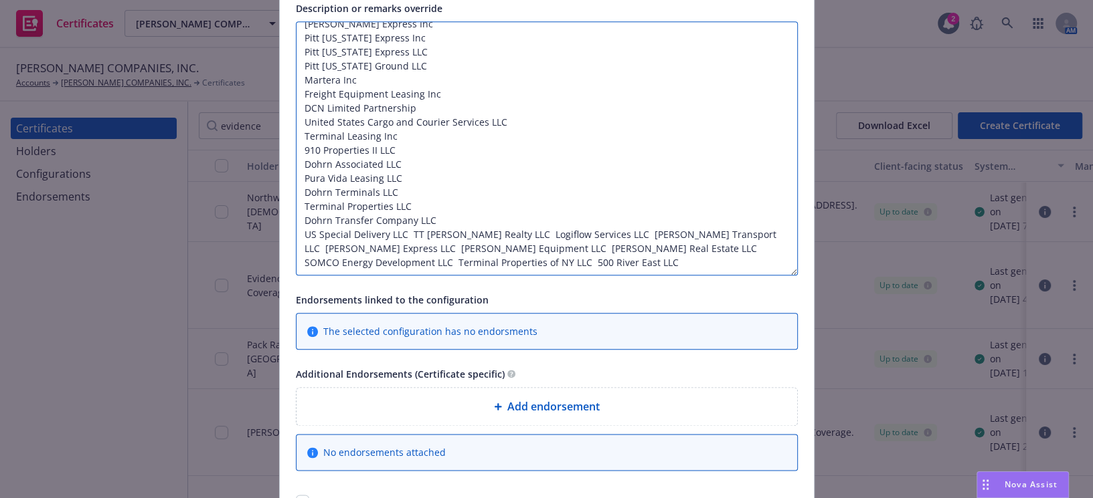
click at [407, 233] on textarea "Additional Named Insureds: Freight Equipment Leasing LLC Hammel Leasing Inc Ham…" at bounding box center [547, 148] width 502 height 254
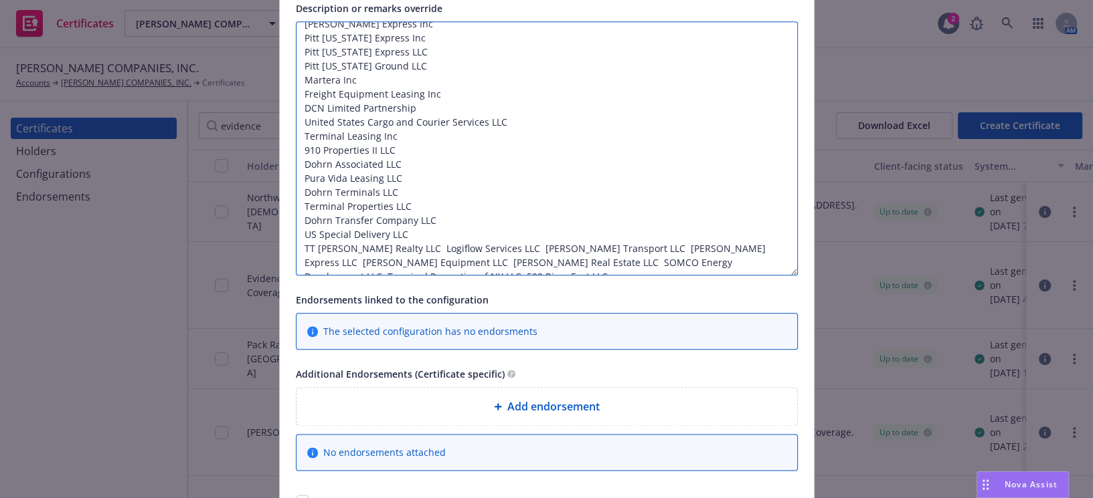
click at [412, 248] on textarea "Additional Named Insureds: Freight Equipment Leasing LLC Hammel Leasing Inc Ham…" at bounding box center [547, 148] width 502 height 254
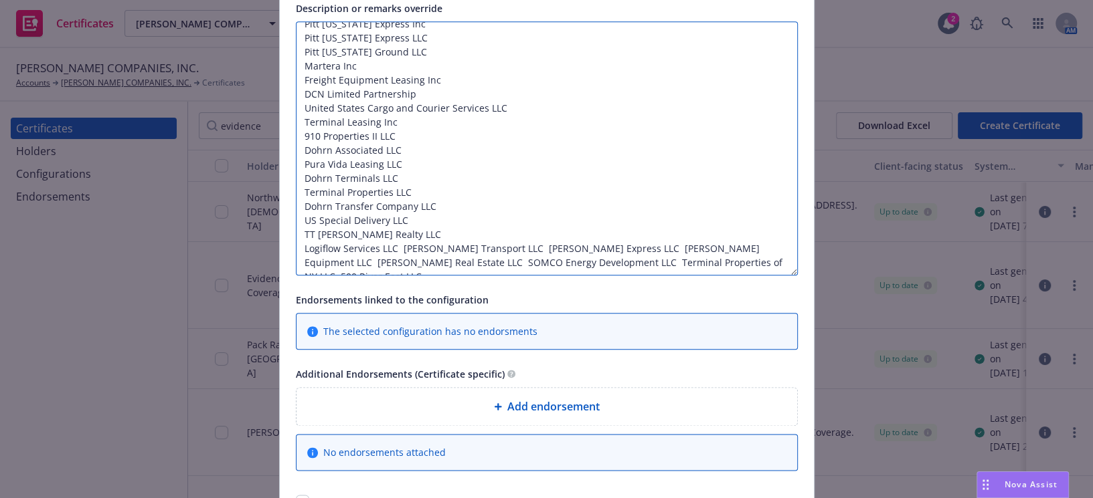
click at [397, 246] on textarea "Additional Named Insureds: Freight Equipment Leasing LLC Hammel Leasing Inc Ham…" at bounding box center [547, 148] width 502 height 254
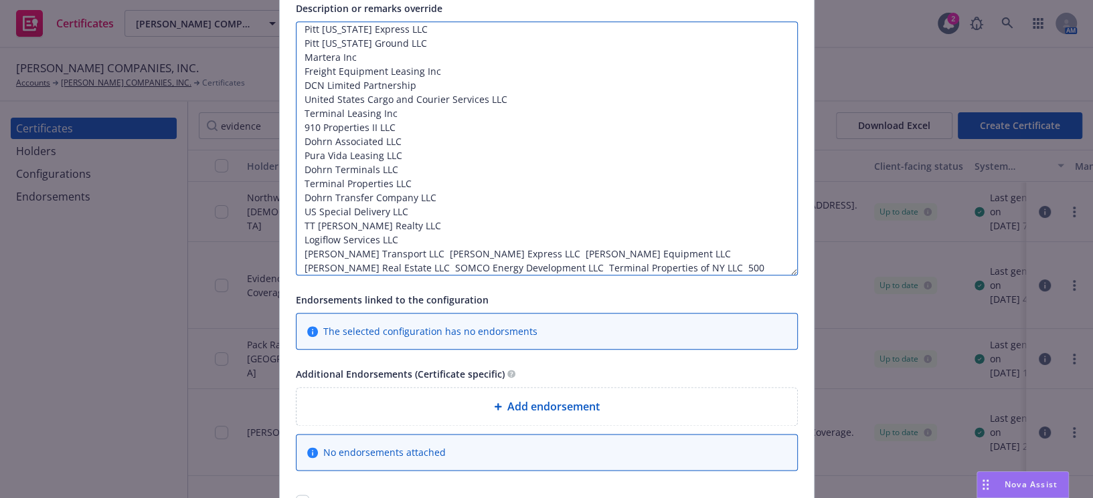
scroll to position [80, 0]
click at [387, 246] on textarea "Additional Named Insureds: Freight Equipment Leasing LLC Hammel Leasing Inc Ham…" at bounding box center [547, 148] width 502 height 254
click at [381, 264] on textarea "Additional Named Insureds: Freight Equipment Leasing LLC Hammel Leasing Inc Ham…" at bounding box center [547, 148] width 502 height 254
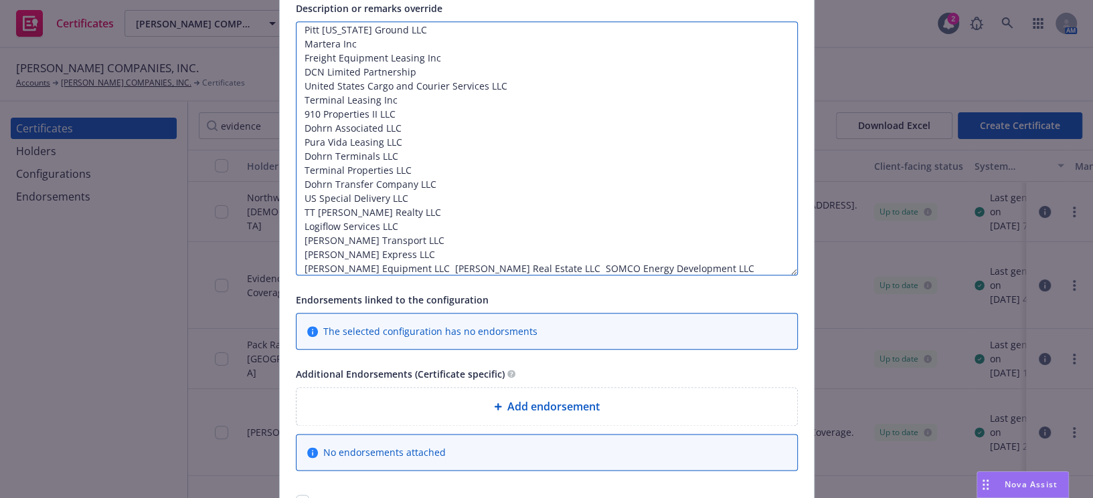
scroll to position [108, 0]
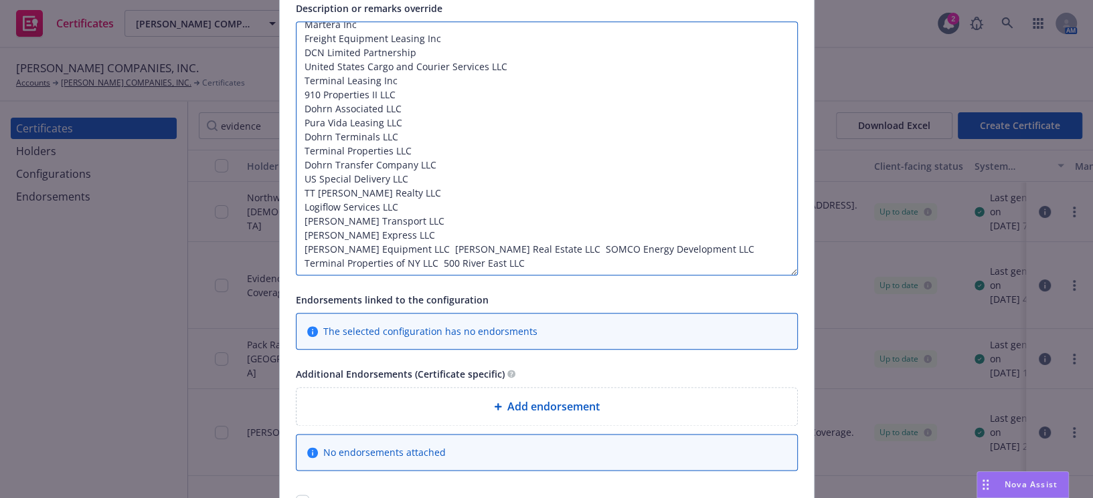
click at [393, 248] on textarea "Additional Named Insureds: Freight Equipment Leasing LLC Hammel Leasing Inc Ham…" at bounding box center [547, 148] width 502 height 254
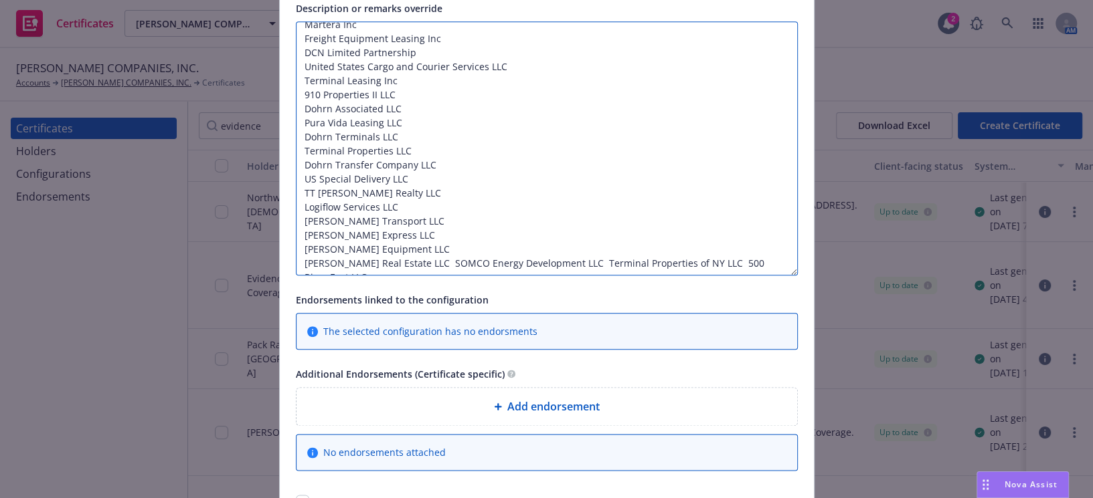
click at [396, 256] on textarea "Additional Named Insureds: Freight Equipment Leasing LLC Hammel Leasing Inc Ham…" at bounding box center [547, 148] width 502 height 254
click at [391, 259] on textarea "Additional Named Insureds: Freight Equipment Leasing LLC Hammel Leasing Inc Ham…" at bounding box center [547, 148] width 502 height 254
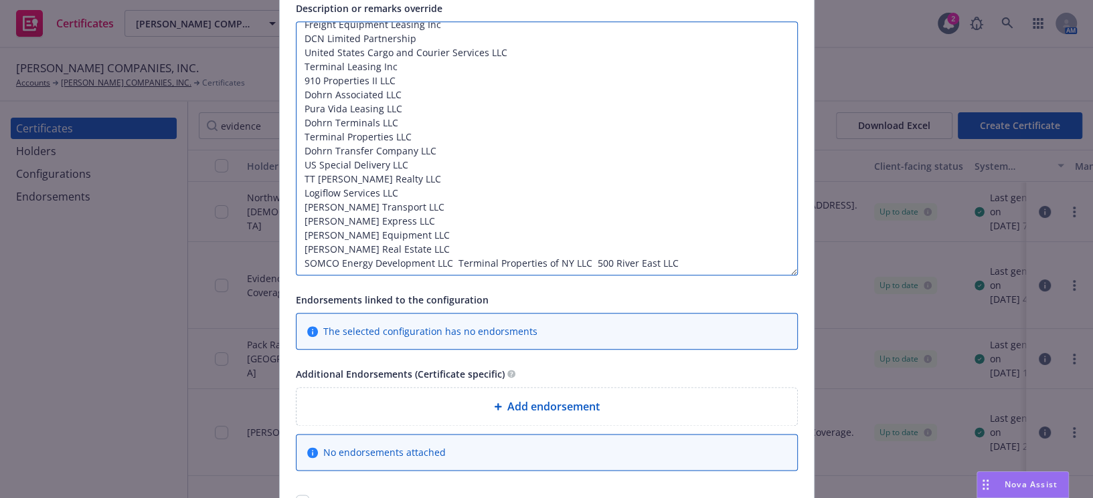
click at [452, 258] on textarea "Additional Named Insureds: Freight Equipment Leasing LLC Hammel Leasing Inc Ham…" at bounding box center [547, 148] width 502 height 254
click at [452, 262] on textarea "Additional Named Insureds: Freight Equipment Leasing LLC Hammel Leasing Inc Ham…" at bounding box center [547, 148] width 502 height 254
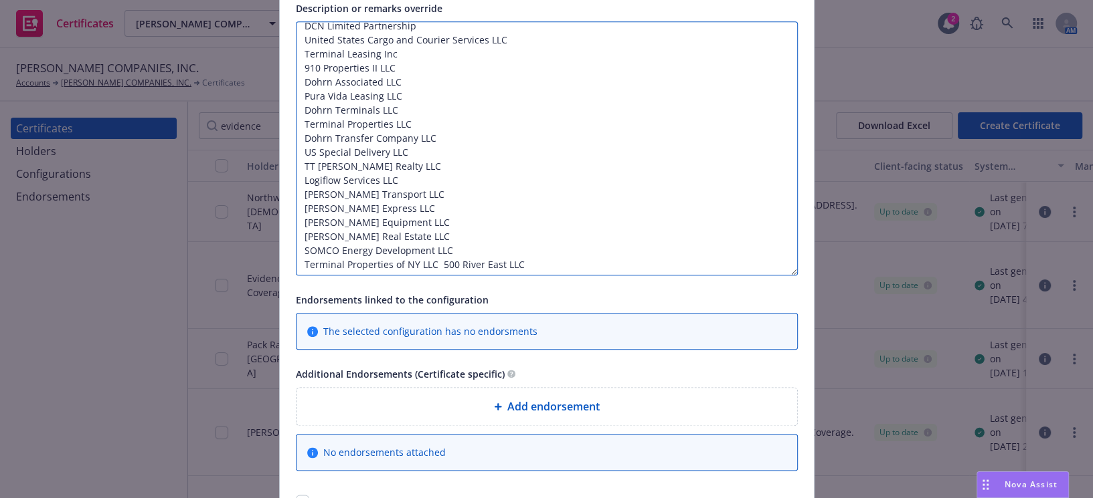
scroll to position [136, 0]
click at [436, 260] on textarea "Additional Named Insureds: Freight Equipment Leasing LLC Hammel Leasing Inc Ham…" at bounding box center [547, 148] width 502 height 254
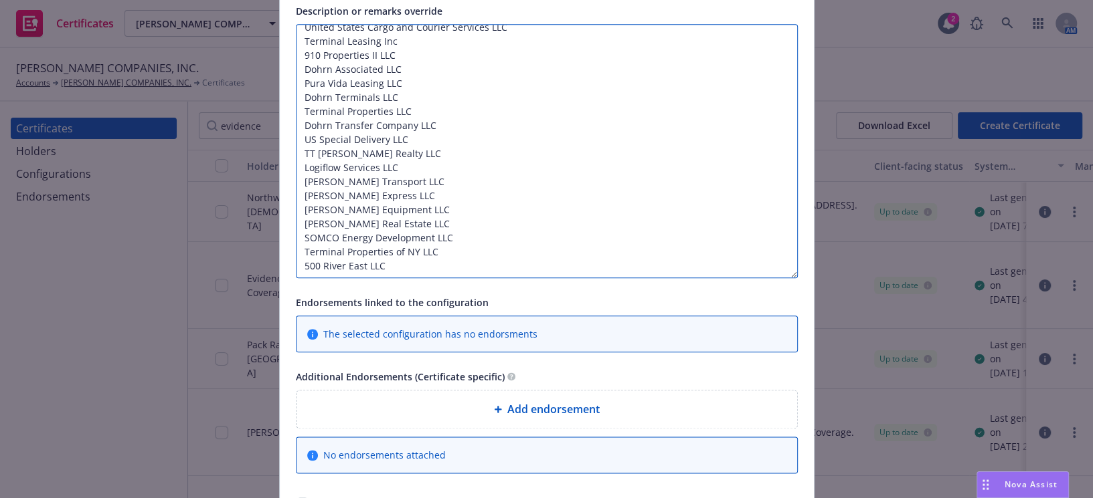
scroll to position [1265, 0]
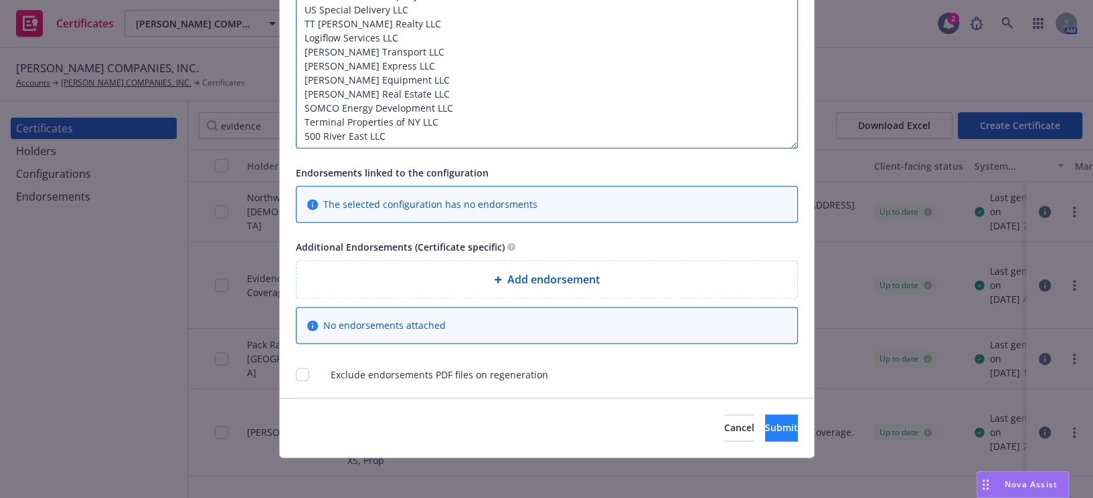
type textarea "Additional Named Insureds: Freight Equipment Leasing LLC Hammel Leasing Inc Ham…"
drag, startPoint x: 730, startPoint y: 425, endPoint x: 717, endPoint y: 405, distance: 23.8
click at [765, 424] on button "Submit" at bounding box center [781, 428] width 33 height 27
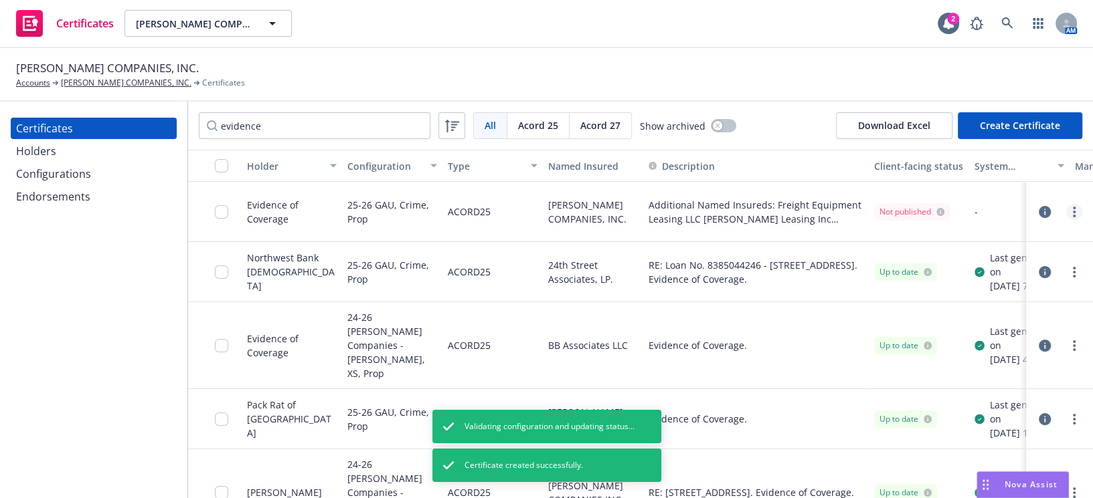
click at [1073, 215] on circle "more" at bounding box center [1074, 216] width 3 height 3
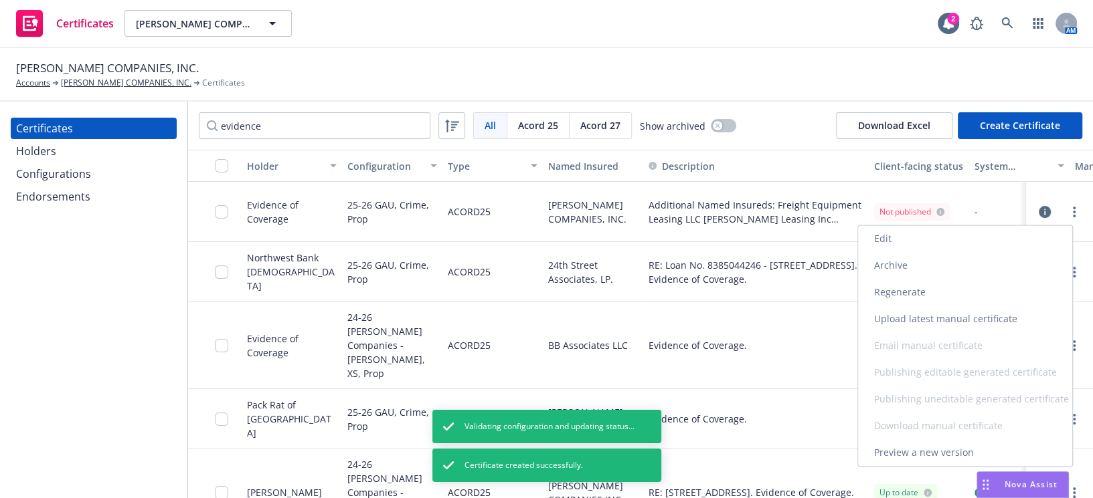
click at [878, 287] on link "Regenerate" at bounding box center [965, 292] width 214 height 27
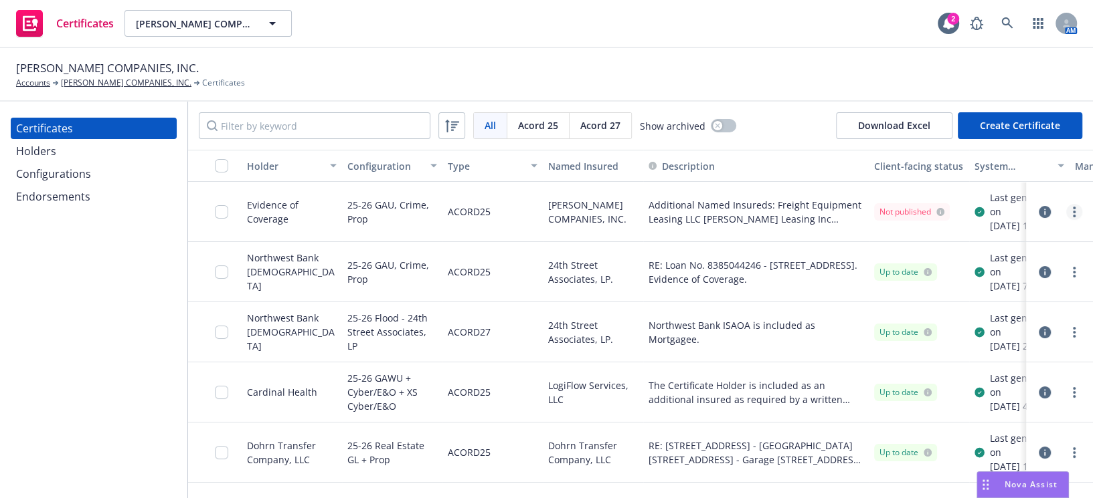
click at [1073, 213] on circle "more" at bounding box center [1074, 212] width 3 height 3
click at [961, 399] on link "Download uneditable generated certificate" at bounding box center [965, 406] width 214 height 27
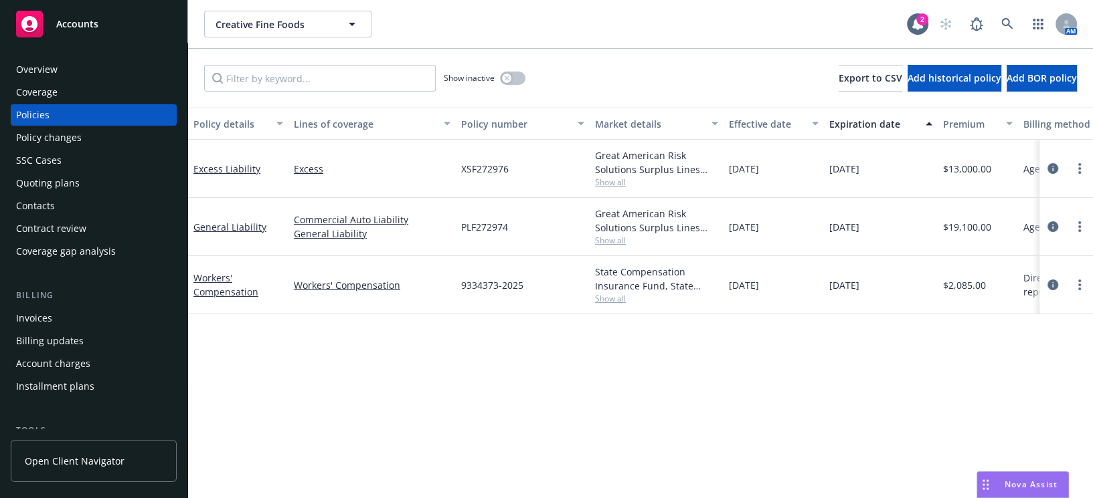
drag, startPoint x: 43, startPoint y: 76, endPoint x: 39, endPoint y: 70, distance: 6.9
click at [43, 76] on div "Overview" at bounding box center [36, 69] width 41 height 21
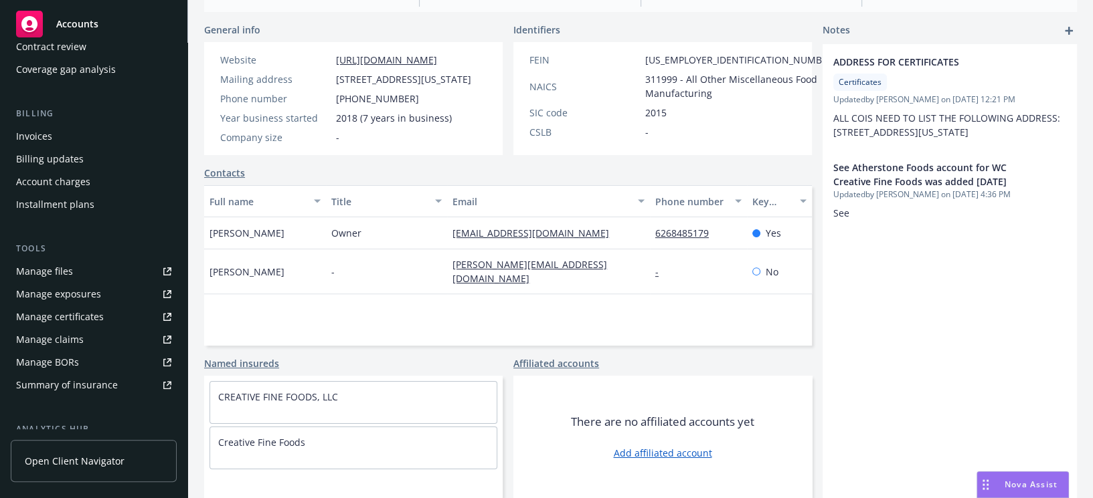
scroll to position [365, 0]
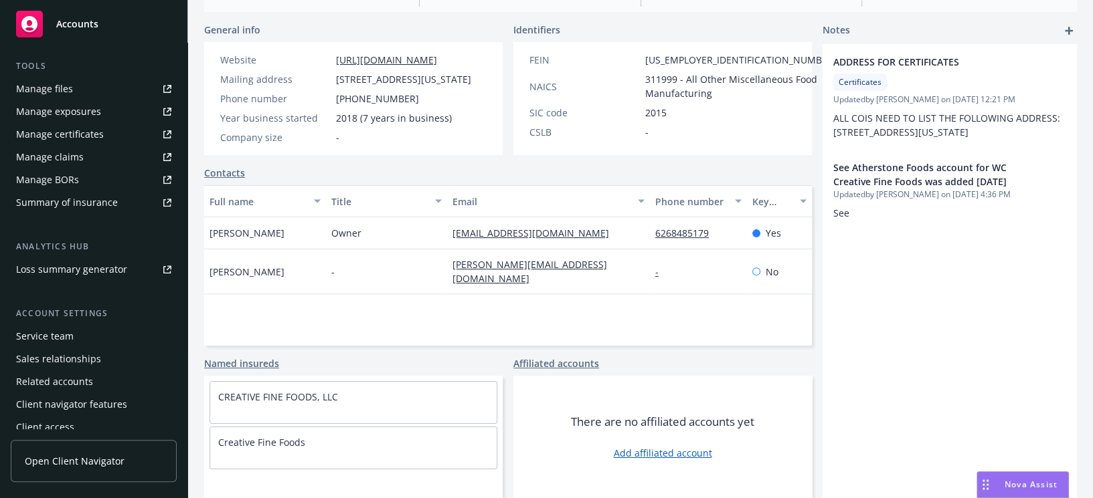
click at [45, 134] on div "Manage certificates" at bounding box center [60, 134] width 88 height 21
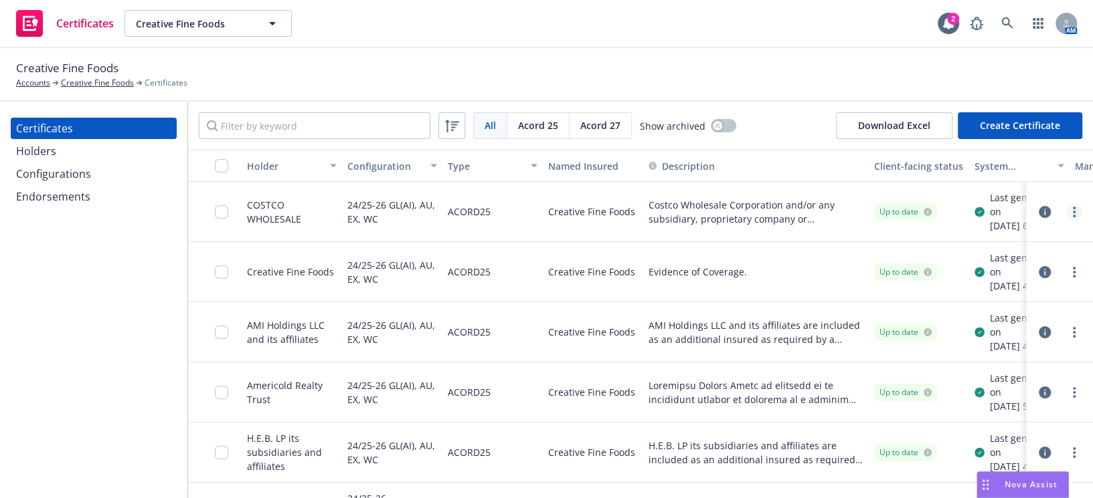
click at [1068, 219] on link "more" at bounding box center [1074, 212] width 16 height 16
click at [950, 250] on link "Edit" at bounding box center [965, 245] width 214 height 27
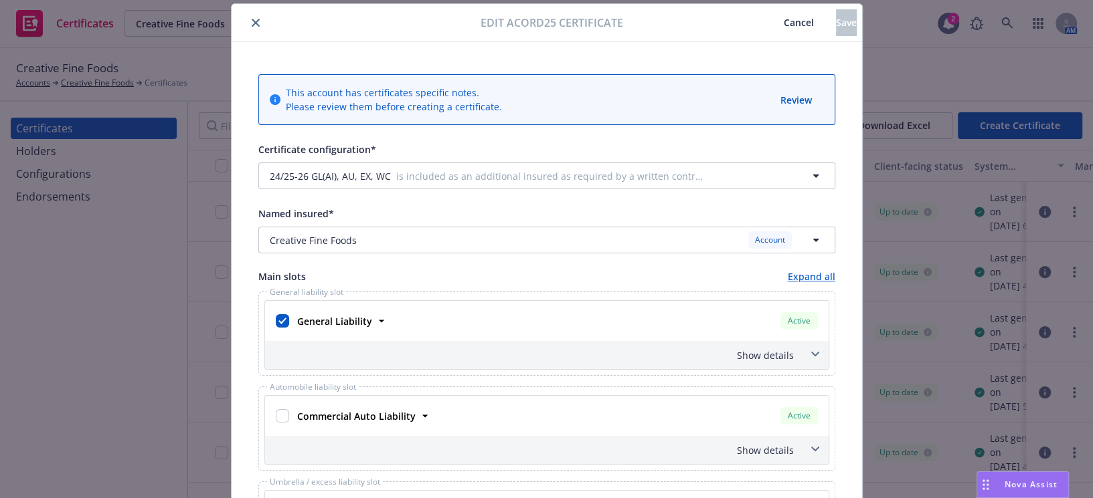
scroll to position [60, 0]
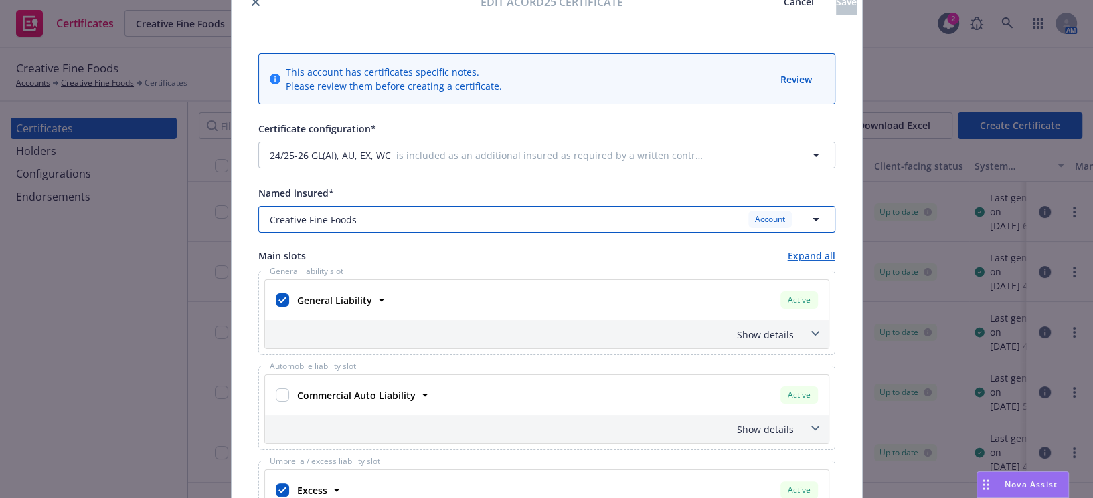
click at [362, 211] on div "Creative Fine Foods Account" at bounding box center [539, 219] width 538 height 17
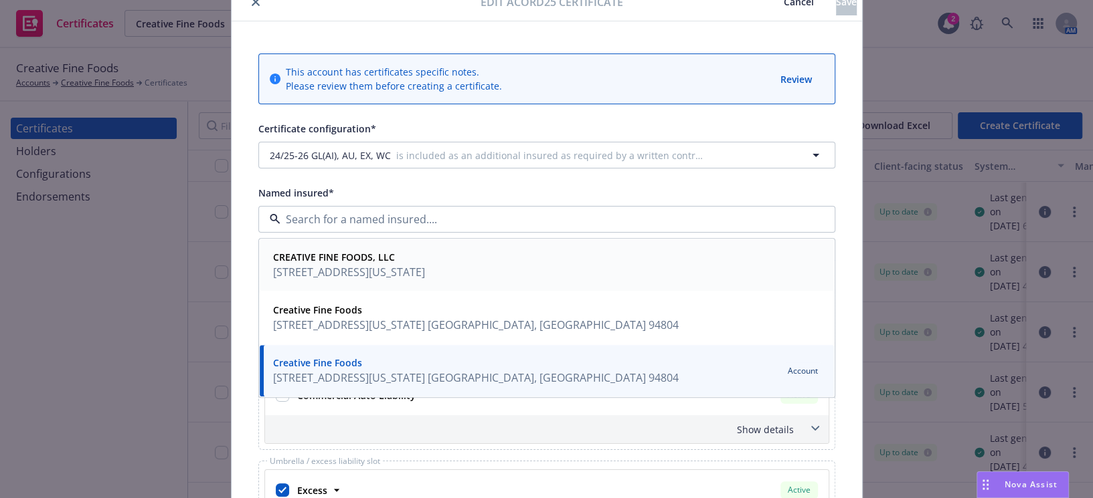
click at [402, 274] on span "[STREET_ADDRESS][US_STATE]" at bounding box center [349, 272] width 152 height 16
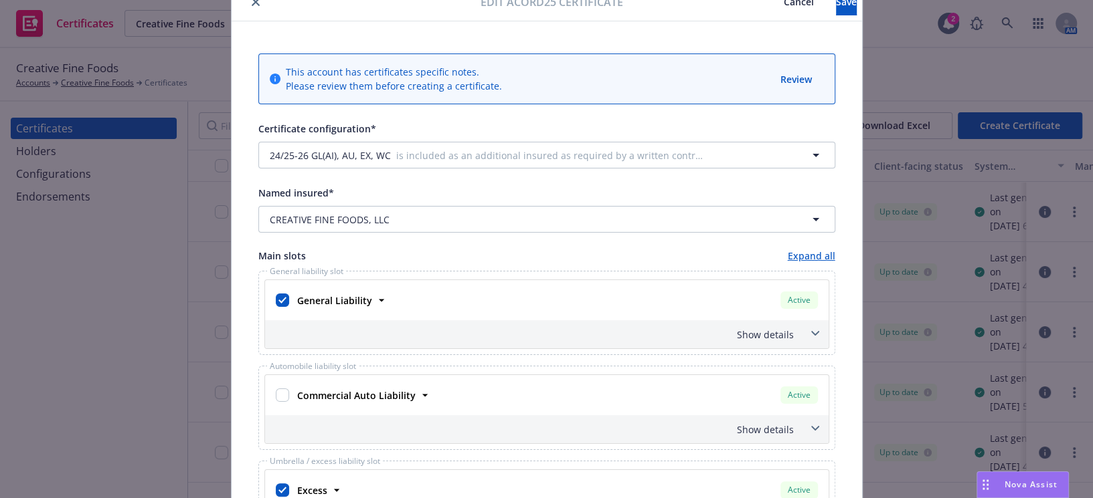
scroll to position [0, 0]
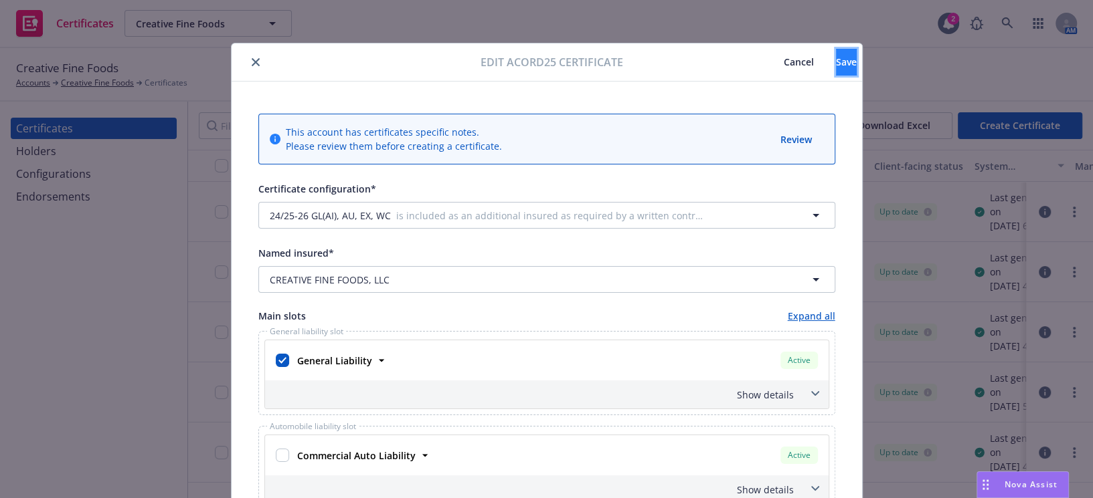
click at [838, 66] on button "Save" at bounding box center [846, 62] width 21 height 27
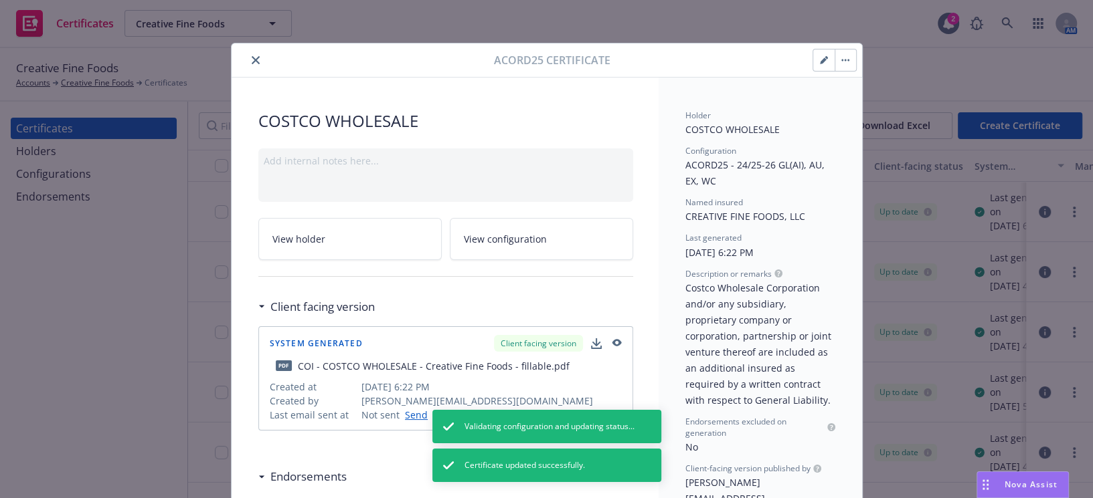
click at [252, 56] on icon "close" at bounding box center [256, 60] width 8 height 8
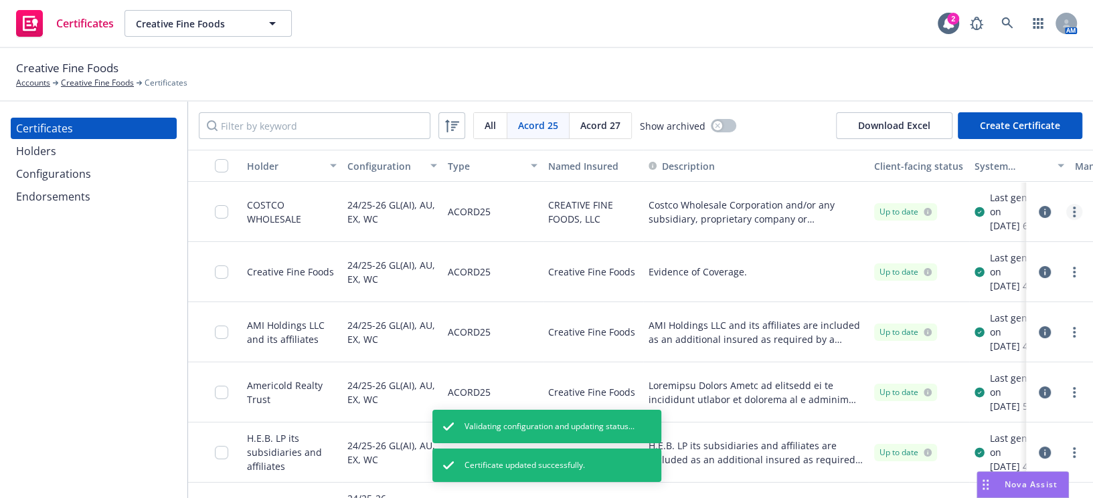
click at [1066, 220] on link "more" at bounding box center [1074, 212] width 16 height 16
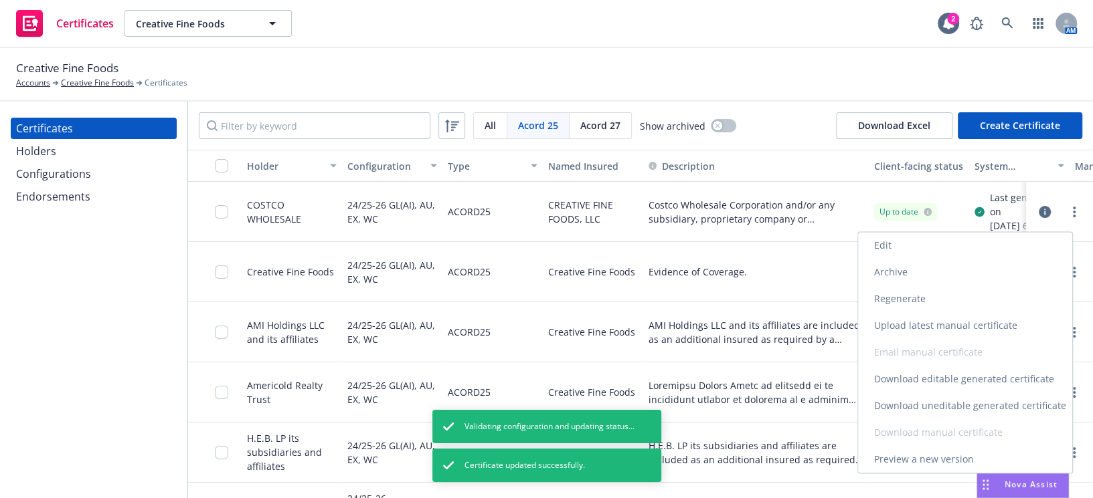
click at [923, 297] on link "Regenerate" at bounding box center [965, 299] width 214 height 27
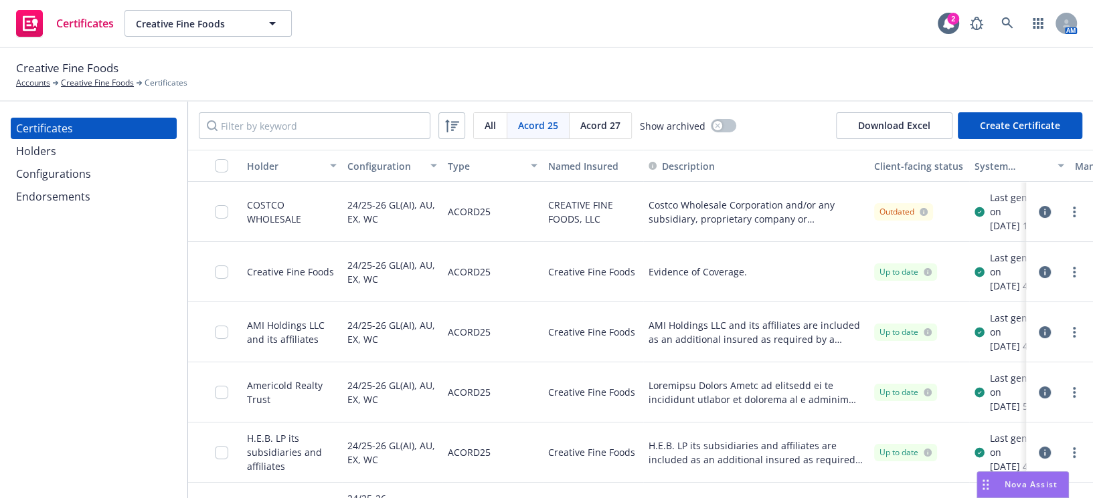
drag, startPoint x: 51, startPoint y: 268, endPoint x: 50, endPoint y: 258, distance: 9.5
click at [51, 268] on div "Certificates Holders Configurations Endorsements" at bounding box center [93, 300] width 187 height 397
click at [1066, 220] on link "more" at bounding box center [1074, 212] width 16 height 16
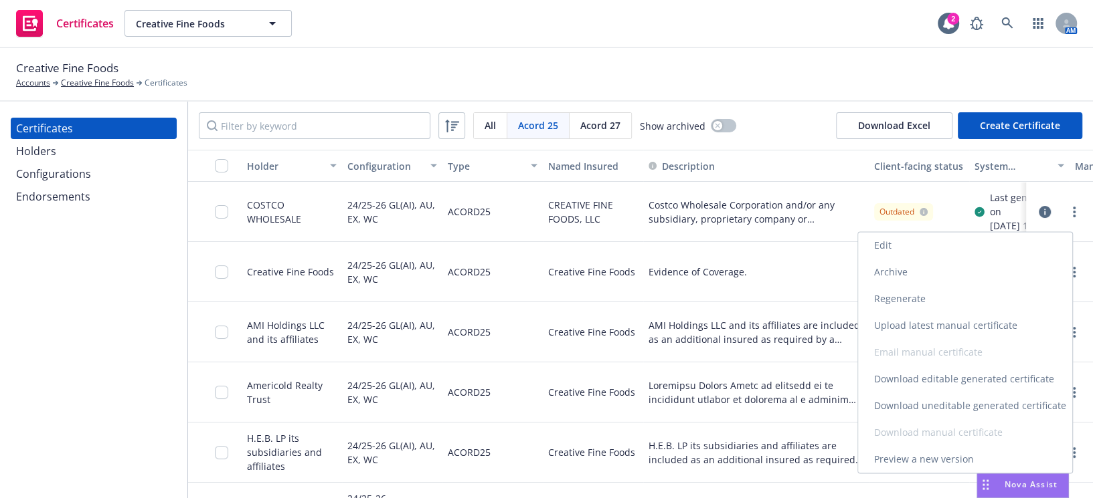
click at [907, 408] on link "Download uneditable generated certificate" at bounding box center [965, 406] width 214 height 27
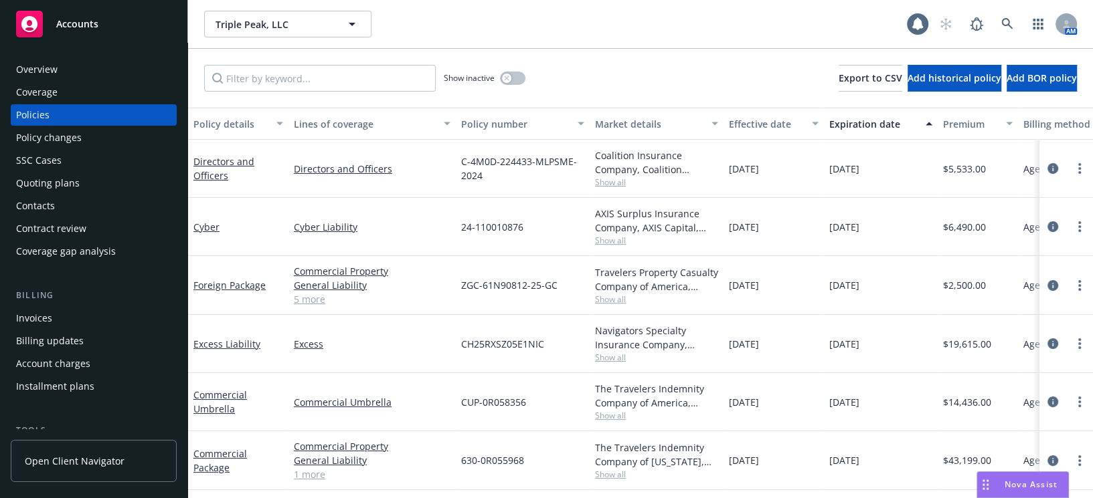
click at [80, 95] on div "Coverage" at bounding box center [93, 92] width 155 height 21
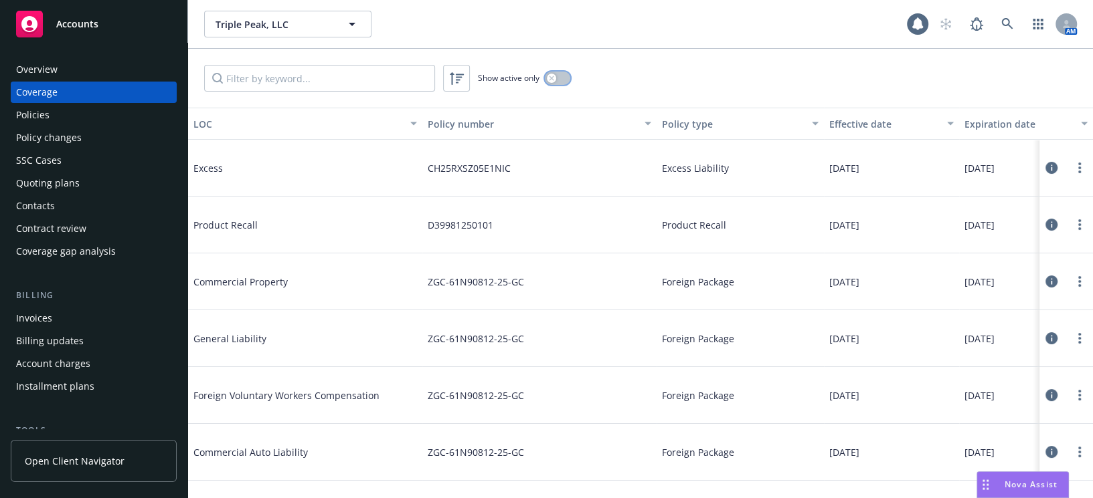
click at [545, 76] on button "button" at bounding box center [557, 78] width 25 height 13
drag, startPoint x: 225, startPoint y: 236, endPoint x: 282, endPoint y: 240, distance: 57.0
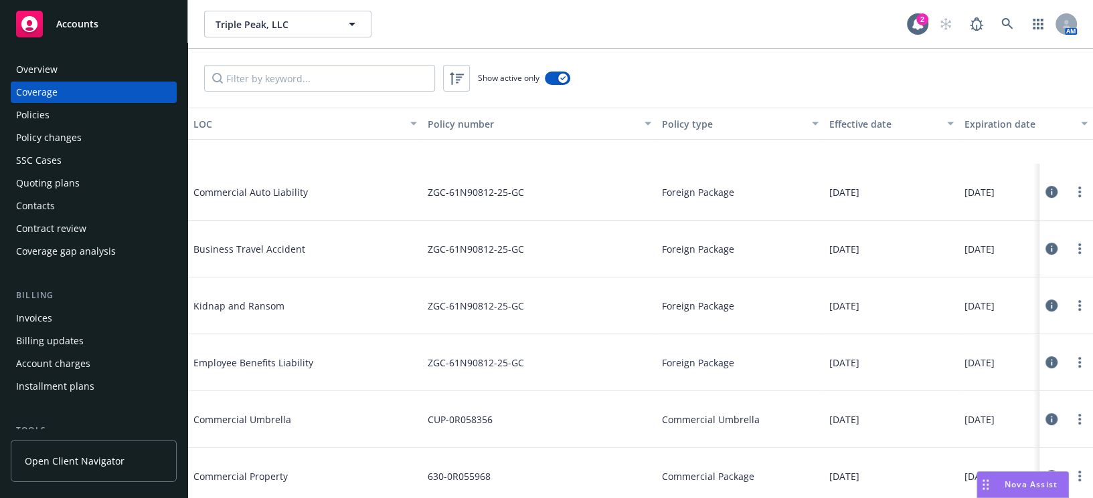
scroll to position [426, 0]
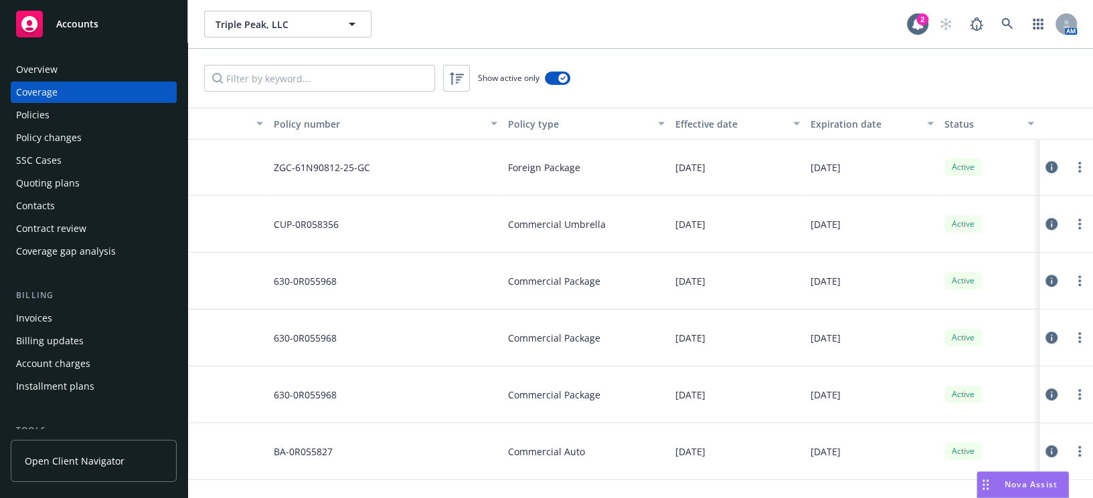
drag, startPoint x: 612, startPoint y: 228, endPoint x: 682, endPoint y: 245, distance: 72.2
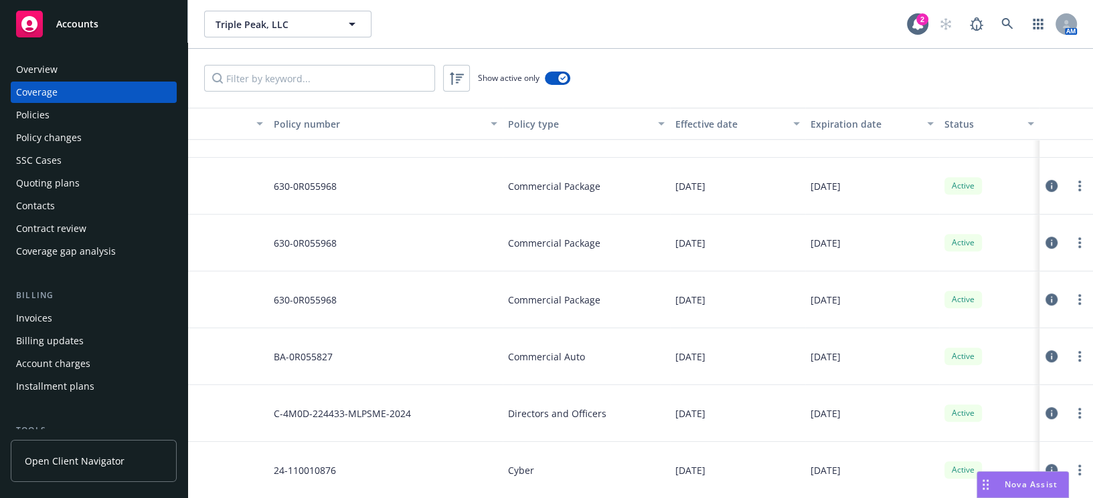
scroll to position [532, 0]
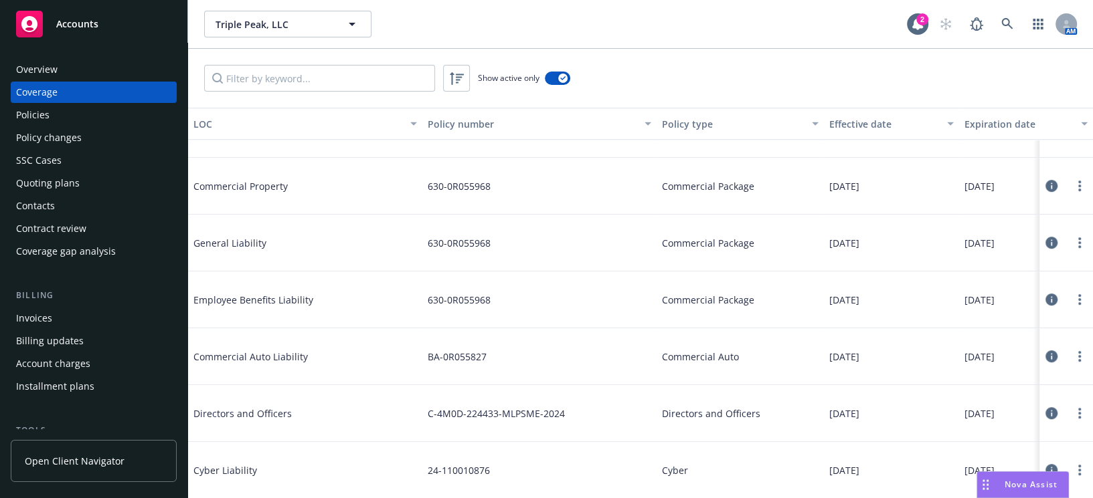
drag, startPoint x: 536, startPoint y: 265, endPoint x: 529, endPoint y: 262, distance: 8.1
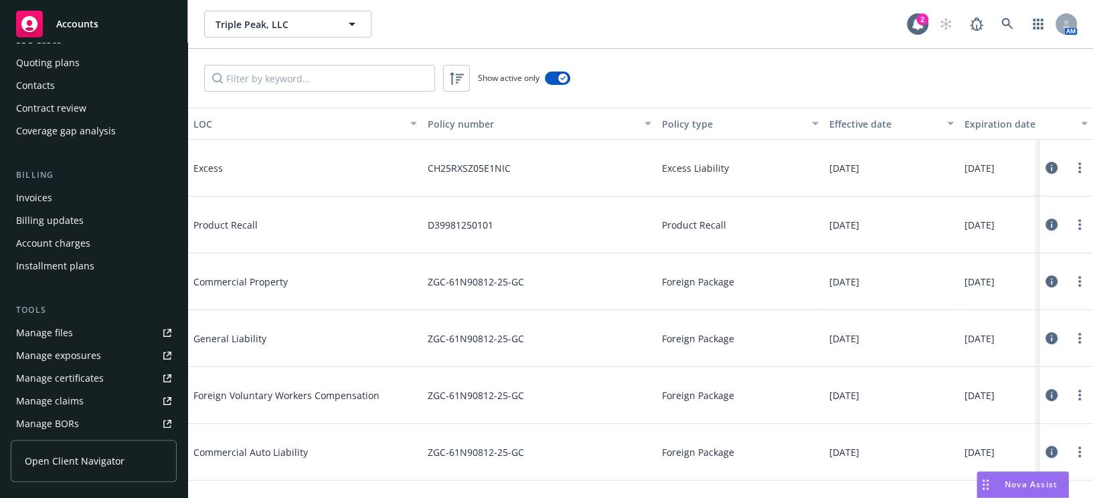
scroll to position [121, 0]
click at [72, 356] on div "Manage exposures" at bounding box center [58, 355] width 85 height 21
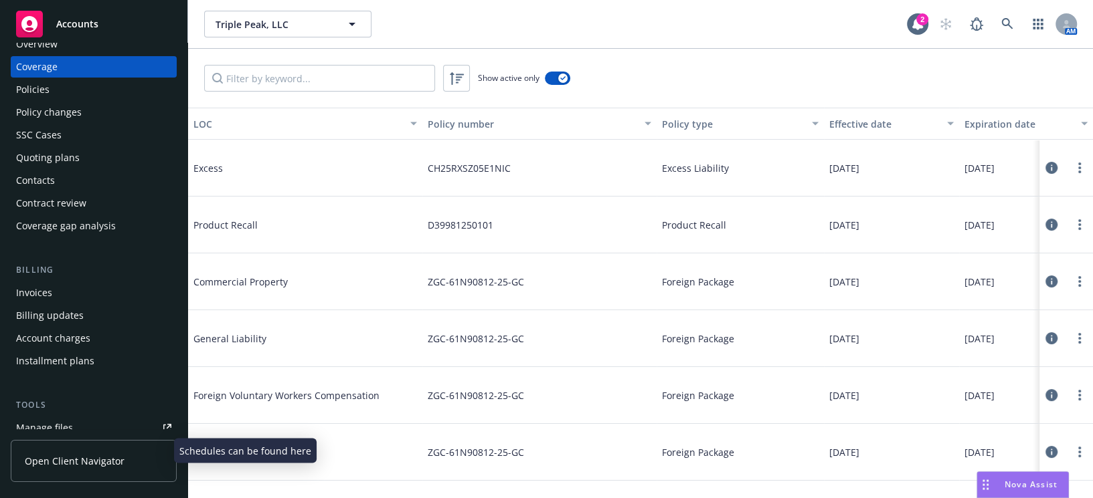
scroll to position [0, 0]
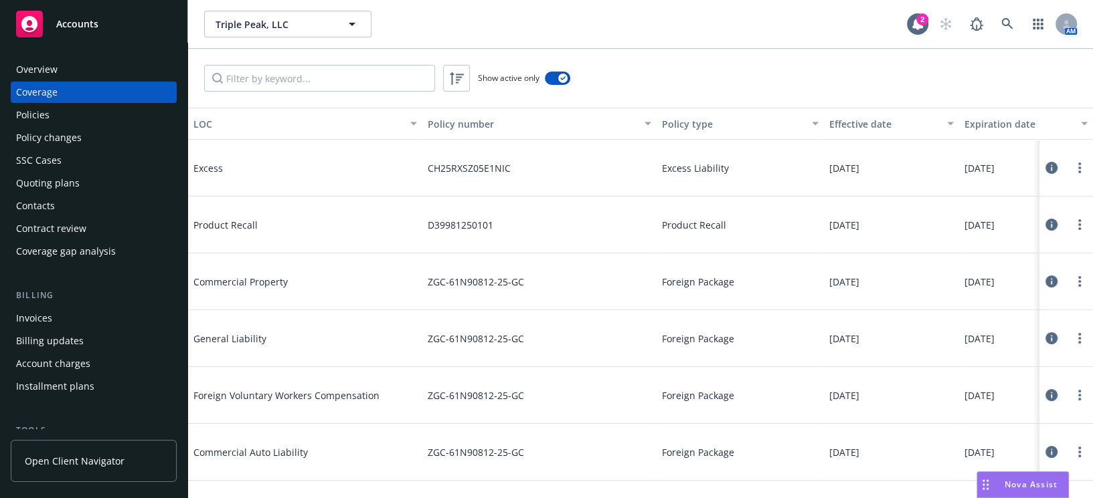
click at [75, 122] on div "Policies" at bounding box center [93, 114] width 155 height 21
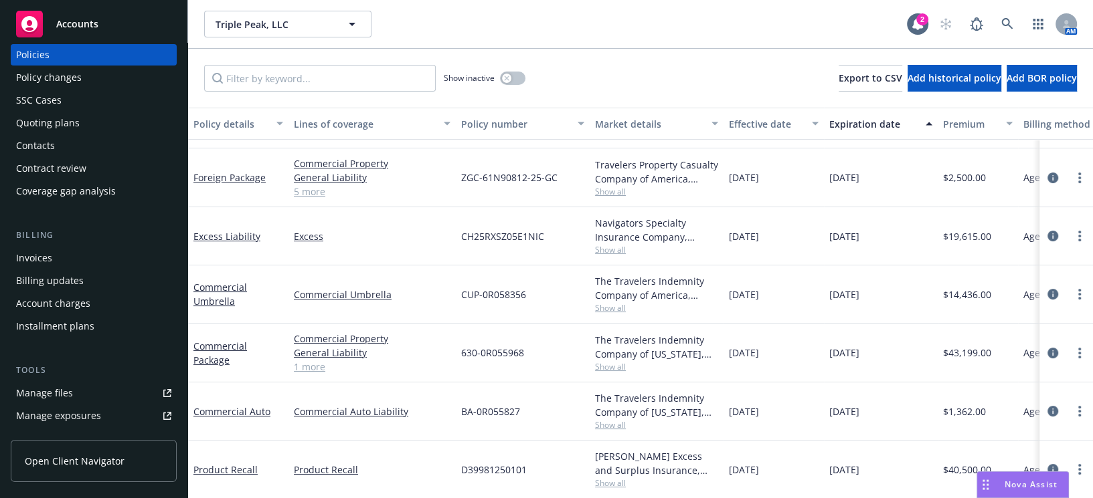
scroll to position [111, 0]
click at [209, 340] on link "Commercial Package" at bounding box center [220, 353] width 54 height 27
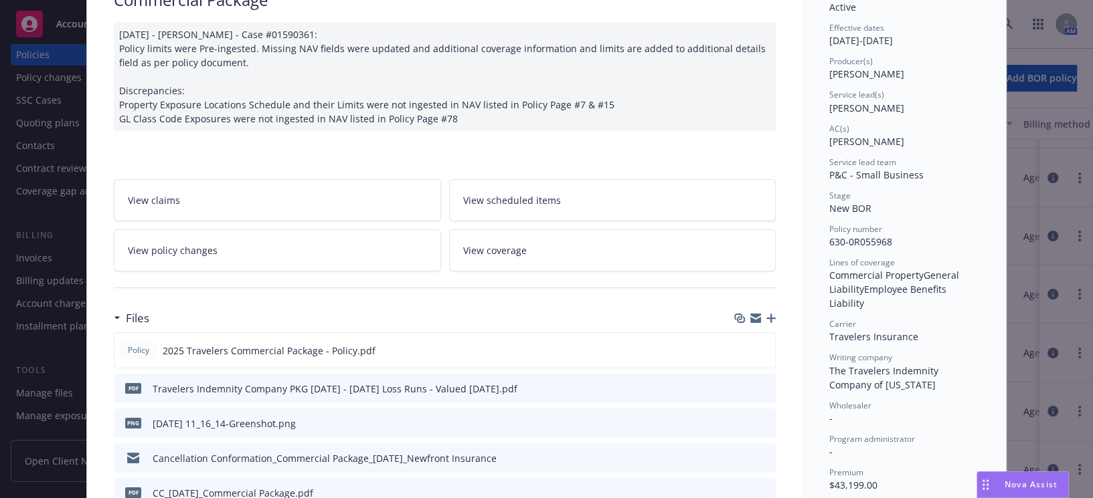
scroll to position [243, 0]
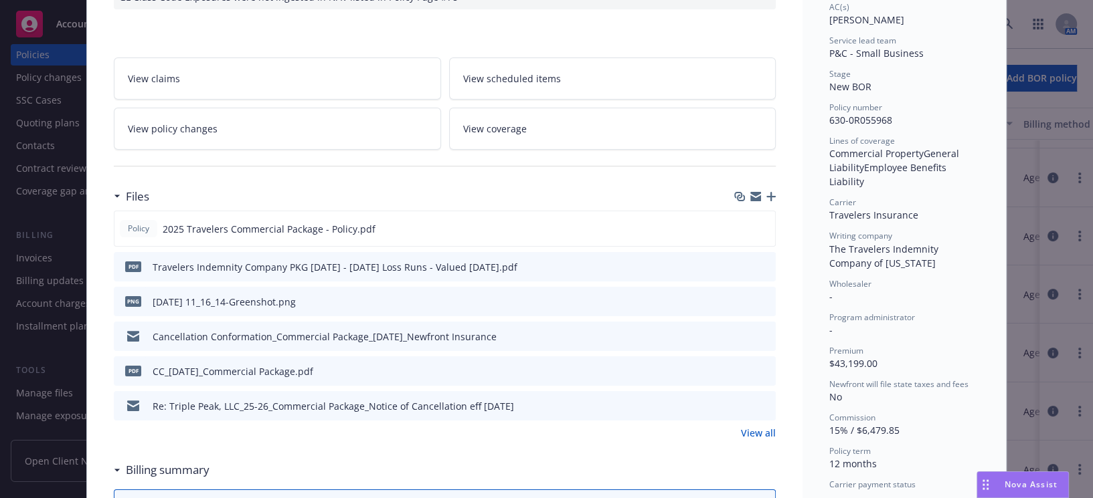
click at [757, 296] on icon "preview file" at bounding box center [763, 300] width 12 height 9
click at [759, 227] on icon "preview file" at bounding box center [762, 227] width 12 height 9
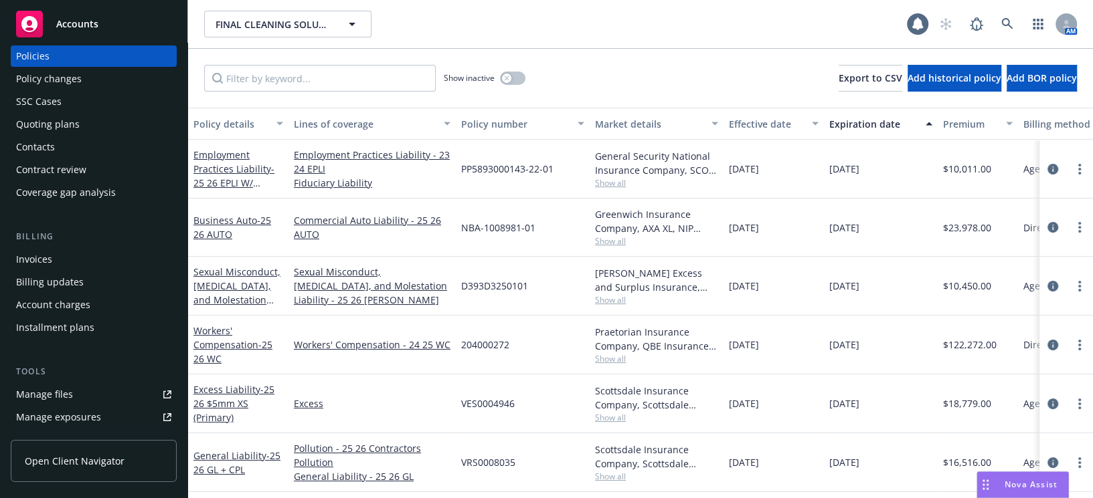
scroll to position [121, 0]
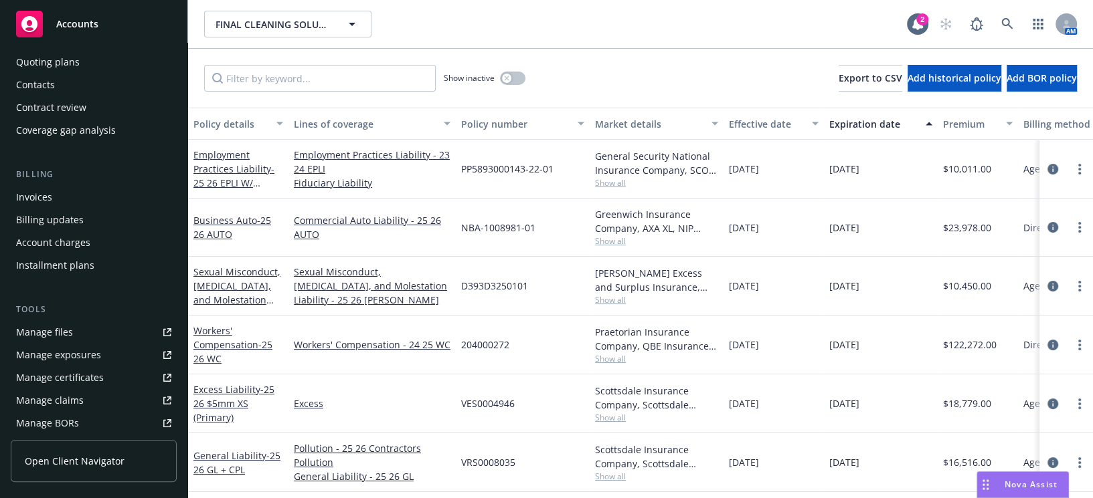
click at [82, 327] on link "Manage files" at bounding box center [94, 332] width 166 height 21
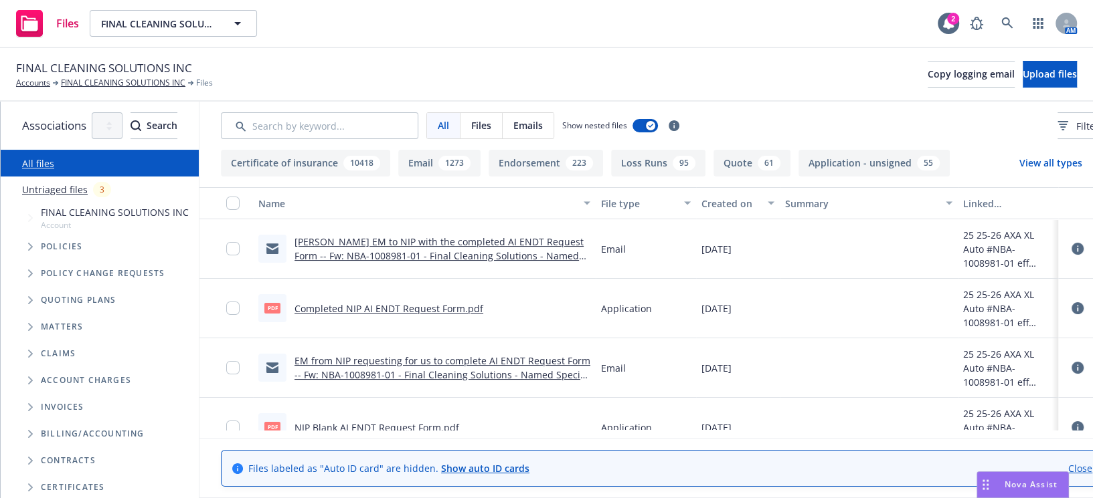
click at [399, 309] on link "Completed NIP AI ENDT Request Form.pdf" at bounding box center [388, 308] width 189 height 13
click at [440, 254] on link "[PERSON_NAME] EM to NIP with the completed AI ENDT Request Form -- Fw: NBA-1008…" at bounding box center [438, 256] width 289 height 41
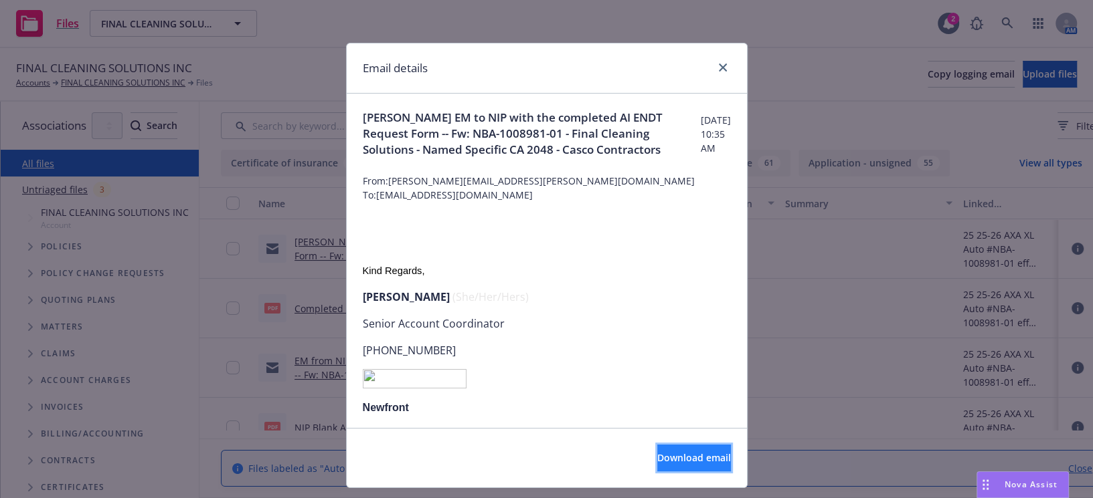
click at [657, 449] on button "Download email" at bounding box center [694, 458] width 74 height 27
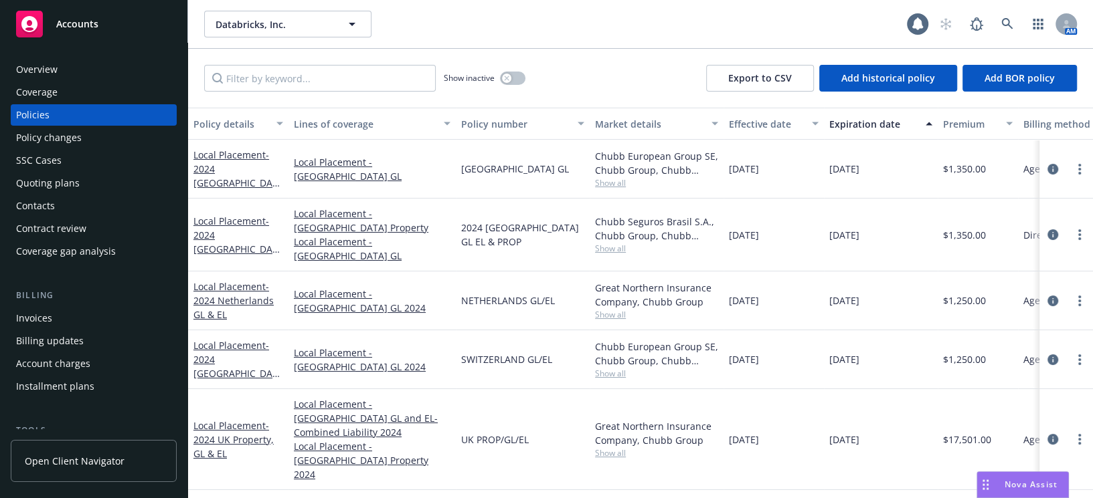
click at [120, 72] on div "Overview" at bounding box center [93, 69] width 155 height 21
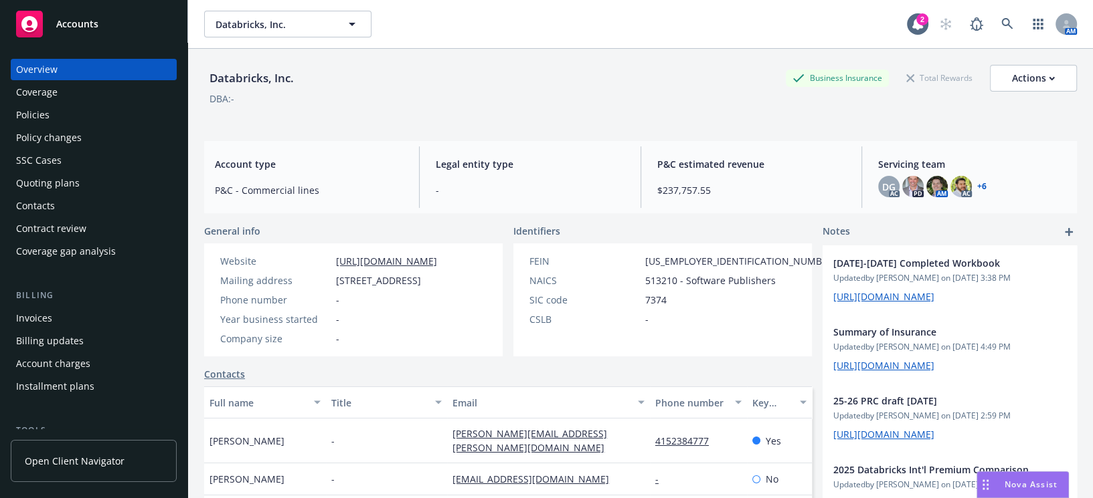
click at [994, 187] on div "DG AC PD AM AC + 6" at bounding box center [972, 186] width 188 height 21
click at [978, 186] on link "+ 6" at bounding box center [981, 187] width 9 height 8
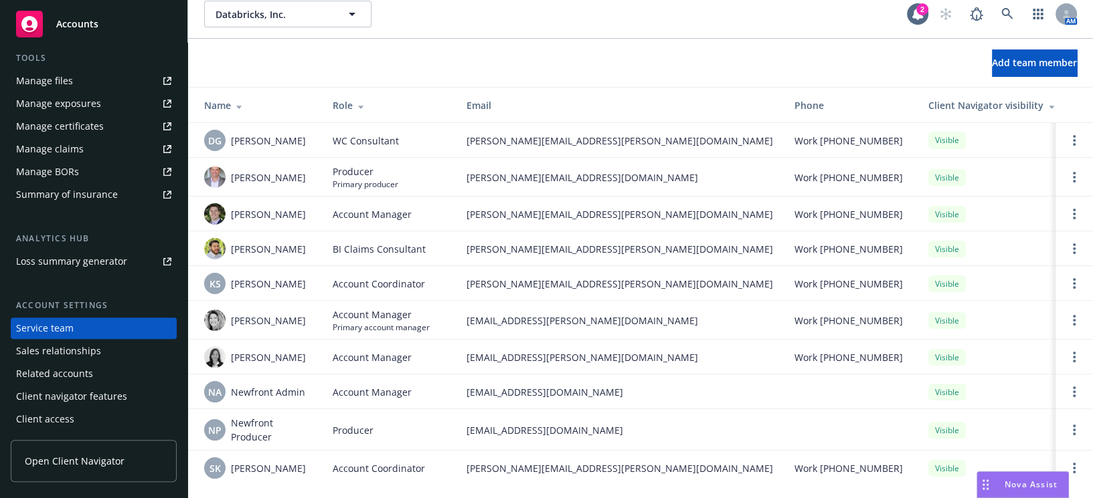
scroll to position [13, 0]
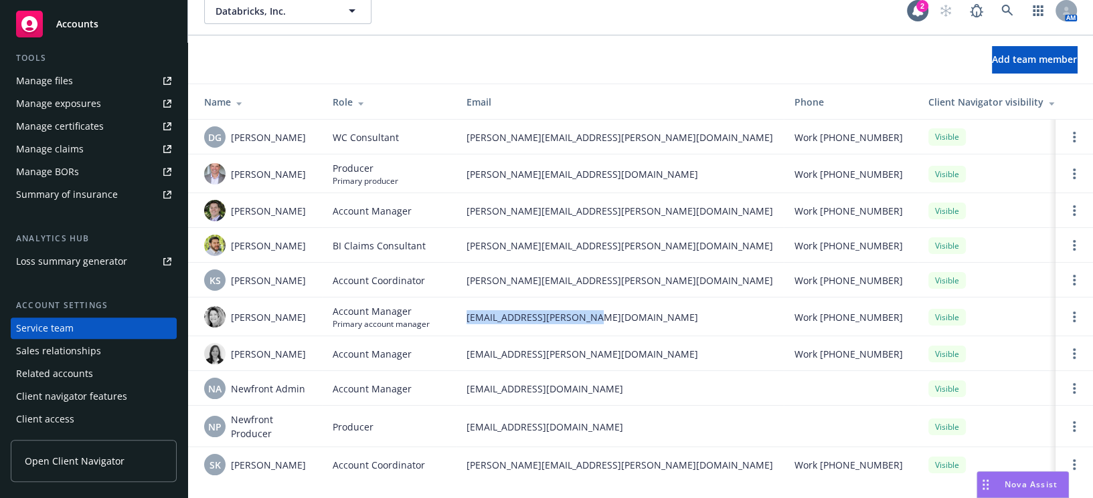
drag, startPoint x: 603, startPoint y: 312, endPoint x: 462, endPoint y: 318, distance: 140.7
click at [462, 318] on td "mandee.loney@newfront.com" at bounding box center [620, 317] width 328 height 39
copy span "mandee.loney@newfront.com"
drag, startPoint x: 612, startPoint y: 464, endPoint x: 441, endPoint y: 472, distance: 170.8
click at [441, 472] on tr "SK Stephanie Koelle Account Coordinator stephanie.koelle@newfront.com Work (650…" at bounding box center [719, 465] width 1063 height 35
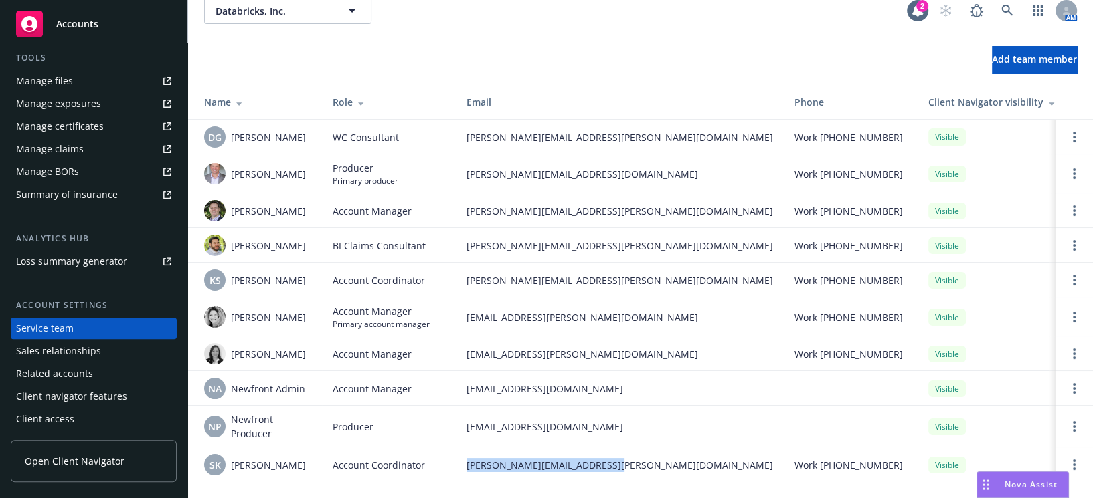
copy tr "stephanie.koelle@newfront.com"
drag, startPoint x: 624, startPoint y: 277, endPoint x: 458, endPoint y: 272, distance: 166.0
click at [462, 276] on td "kimberlee.scollard@newfront.com" at bounding box center [620, 280] width 328 height 35
copy span "kimberlee.scollard@newfront.com"
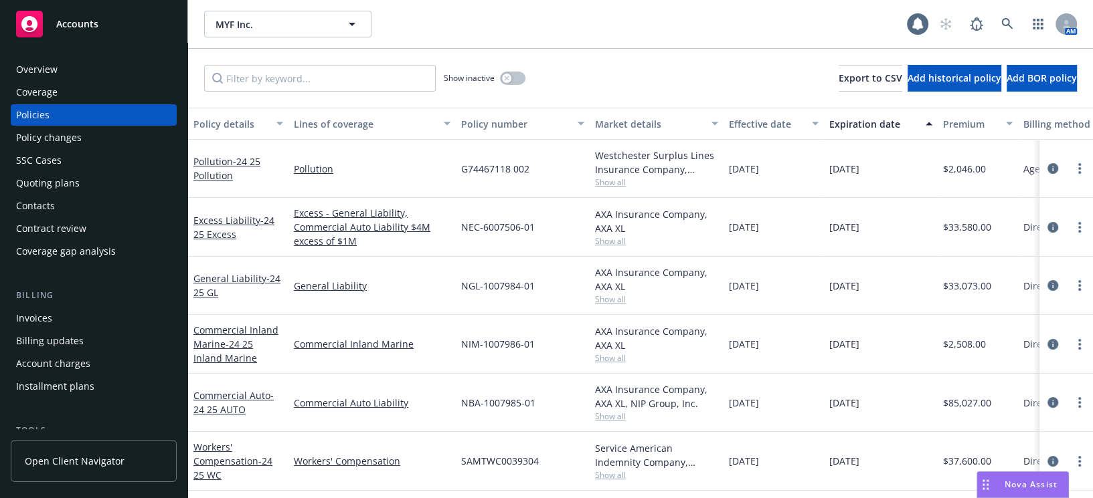
scroll to position [243, 0]
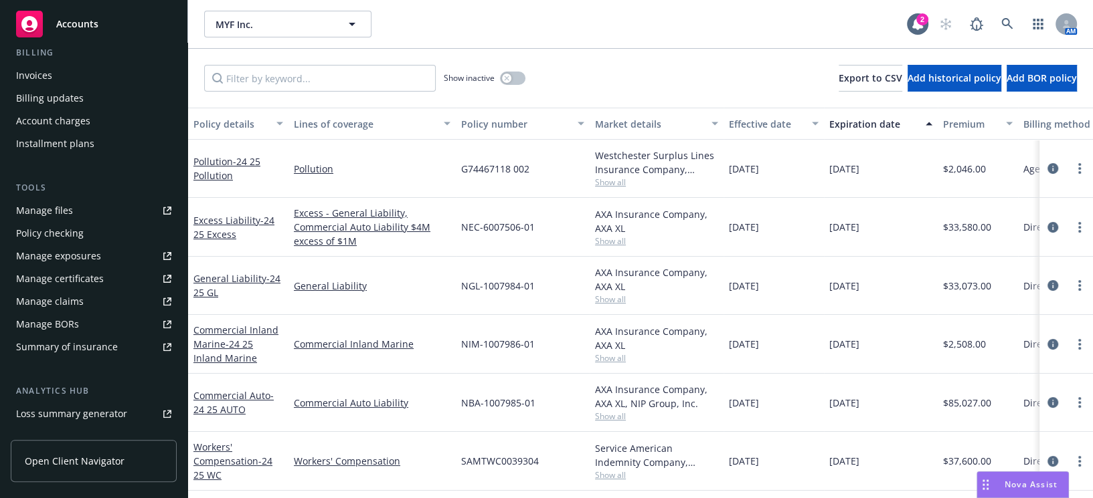
click at [90, 278] on div "Manage certificates" at bounding box center [60, 278] width 88 height 21
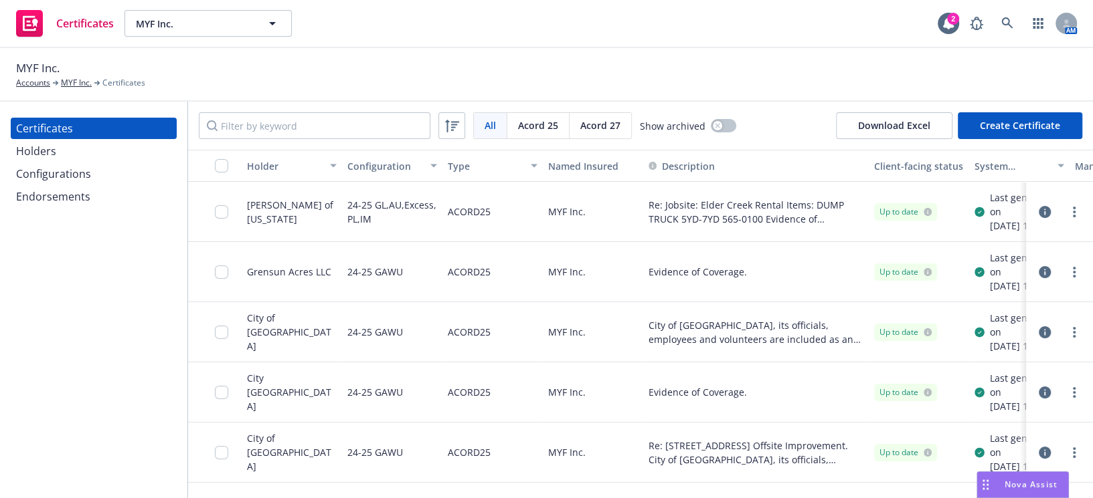
click at [292, 141] on div "All All [PERSON_NAME] 25 [PERSON_NAME] 27 Show archived Download Excel Create C…" at bounding box center [640, 126] width 905 height 48
click at [288, 120] on input "Filter by keyword" at bounding box center [315, 125] width 232 height 27
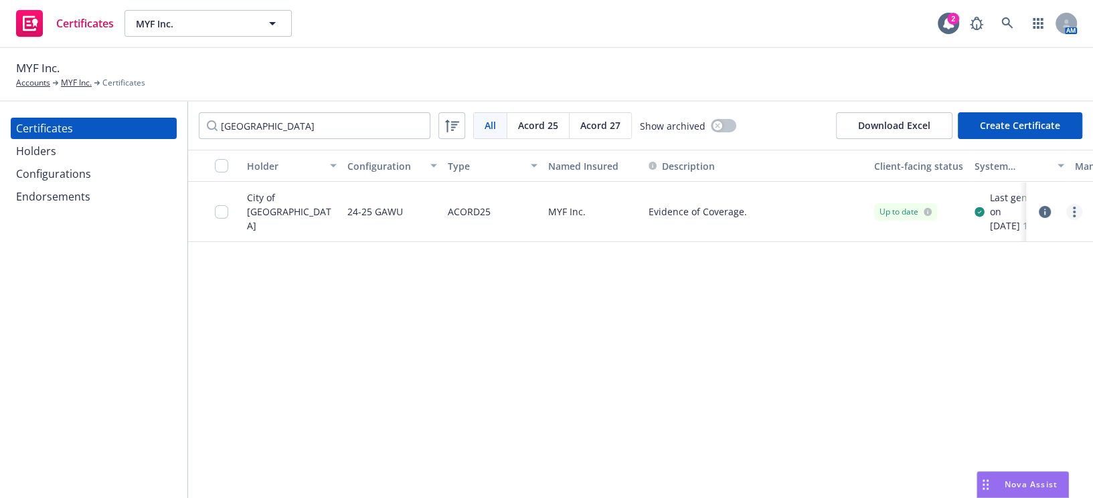
click at [1073, 217] on icon "more" at bounding box center [1074, 212] width 3 height 11
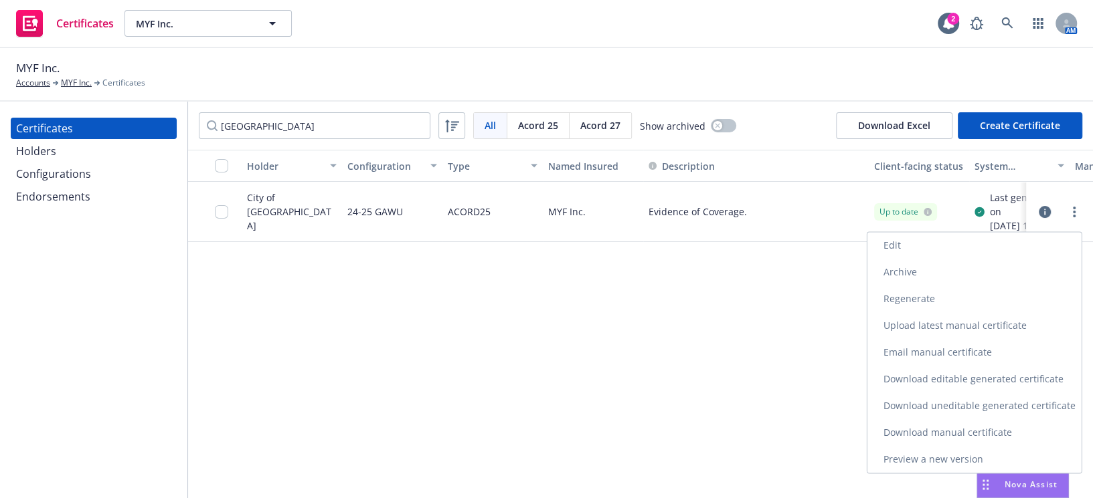
click at [910, 411] on link "Download uneditable generated certificate" at bounding box center [974, 406] width 214 height 27
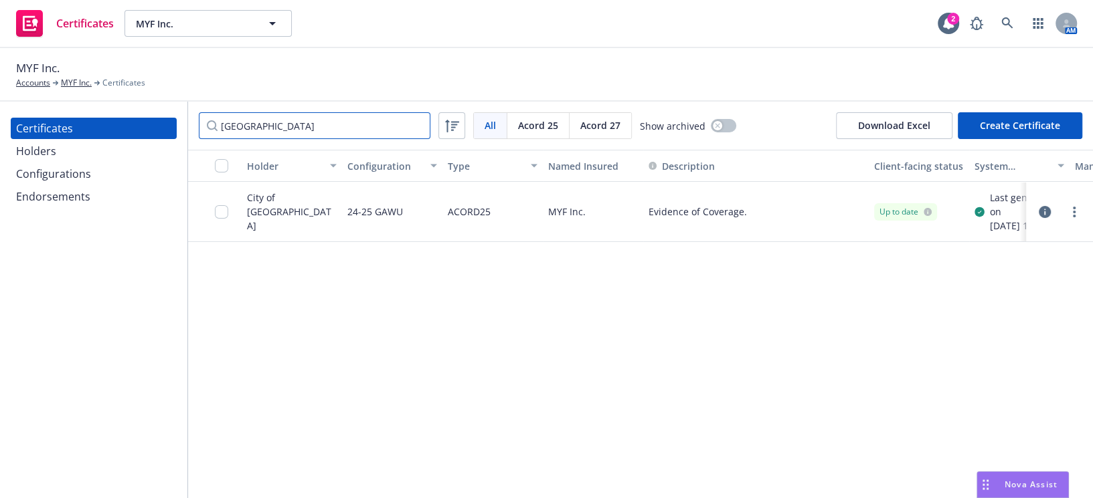
drag, startPoint x: 313, startPoint y: 120, endPoint x: 95, endPoint y: 96, distance: 219.5
click at [97, 97] on div "MYF Inc. Accounts MYF Inc. Certificates Certificates Holders Configurations End…" at bounding box center [546, 273] width 1093 height 450
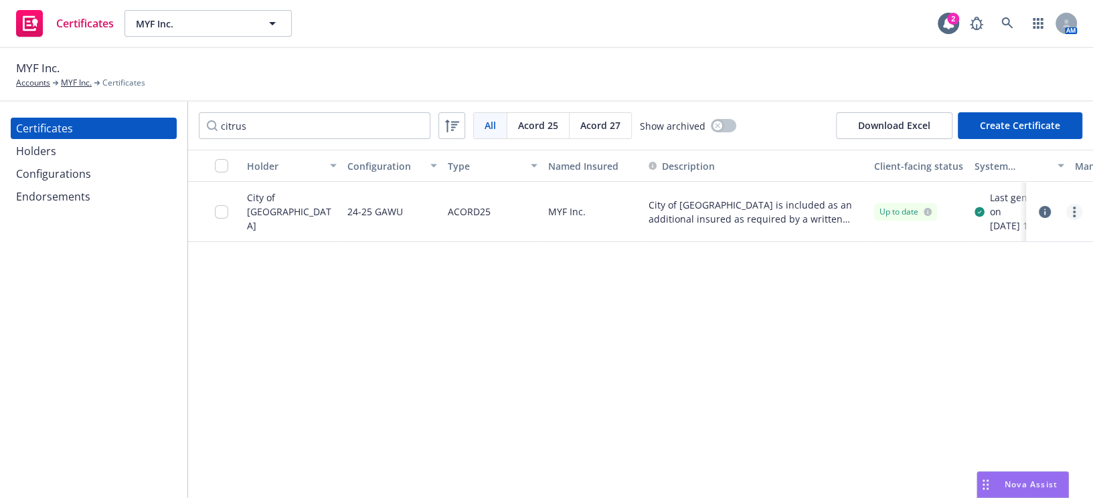
click at [1077, 215] on link "more" at bounding box center [1074, 212] width 16 height 16
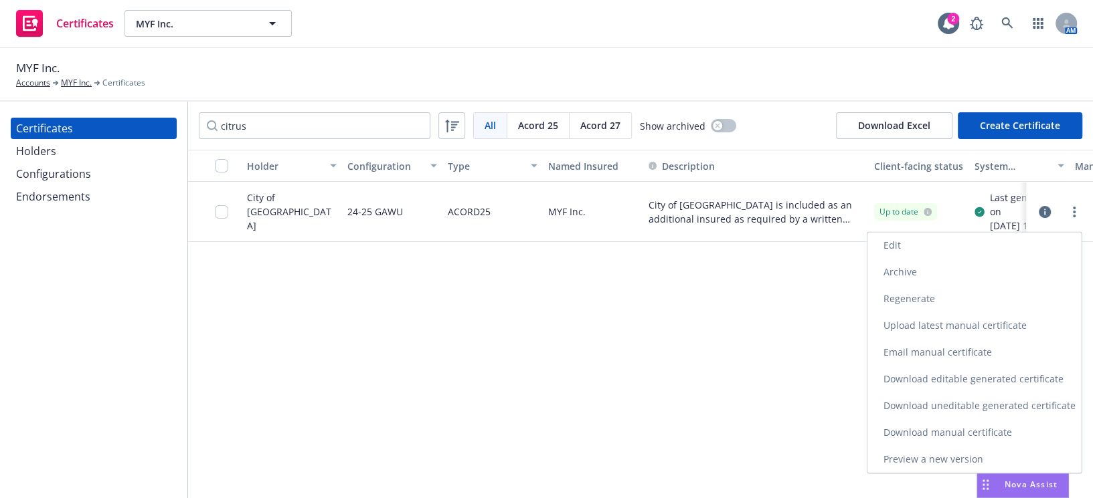
click at [900, 402] on link "Download uneditable generated certificate" at bounding box center [974, 406] width 214 height 27
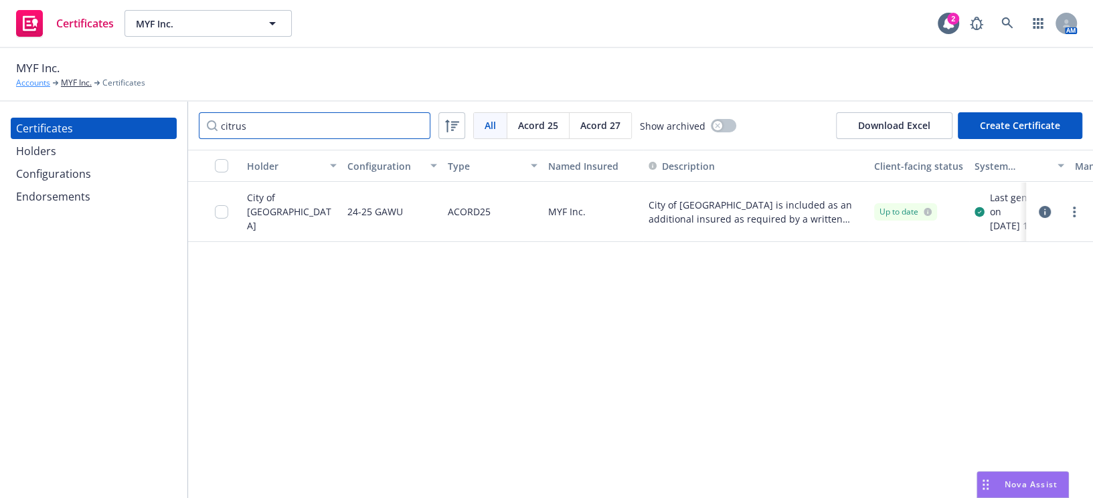
drag, startPoint x: 316, startPoint y: 126, endPoint x: 25, endPoint y: 78, distance: 294.5
click at [67, 94] on div "MYF Inc. Accounts MYF Inc. Certificates Certificates Holders Configurations End…" at bounding box center [546, 273] width 1093 height 450
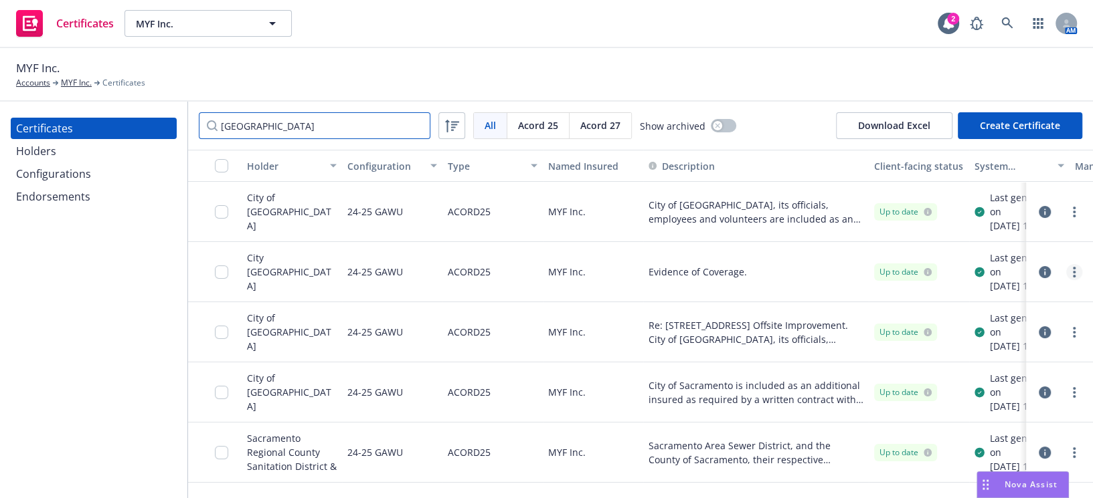
type input "sacramento"
click at [1066, 280] on link "more" at bounding box center [1074, 272] width 16 height 16
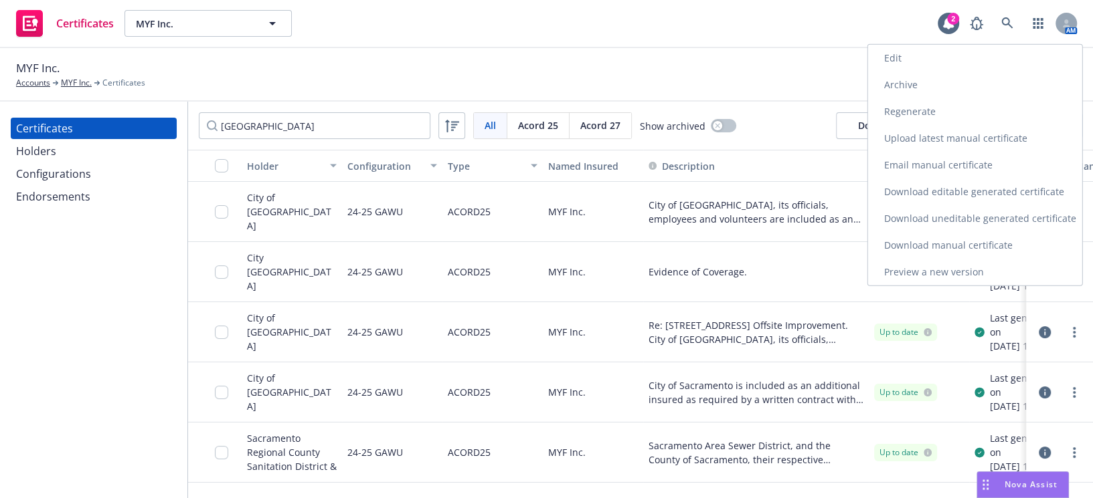
click at [906, 76] on link "Archive" at bounding box center [975, 85] width 214 height 27
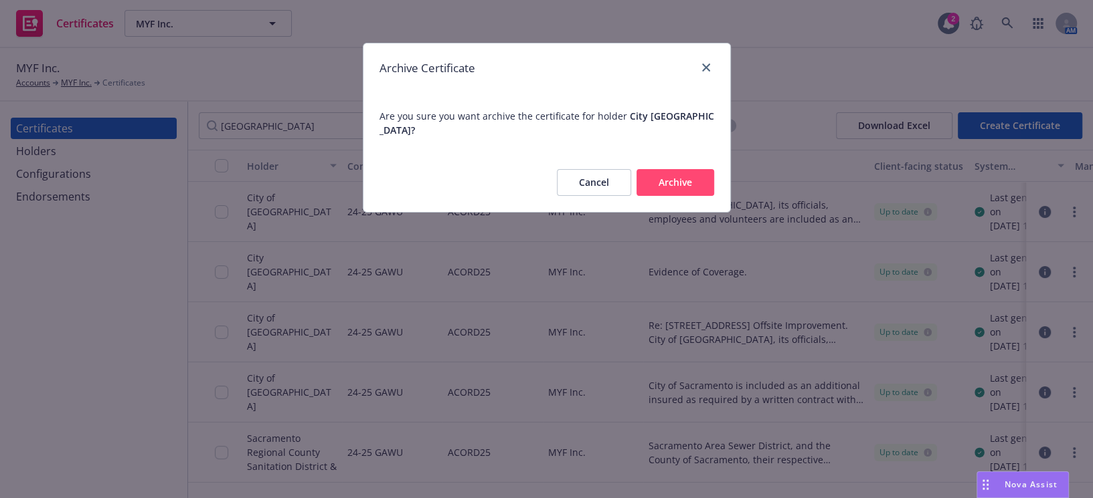
drag, startPoint x: 689, startPoint y: 175, endPoint x: 681, endPoint y: 175, distance: 7.4
click at [689, 175] on button "Archive" at bounding box center [675, 182] width 78 height 27
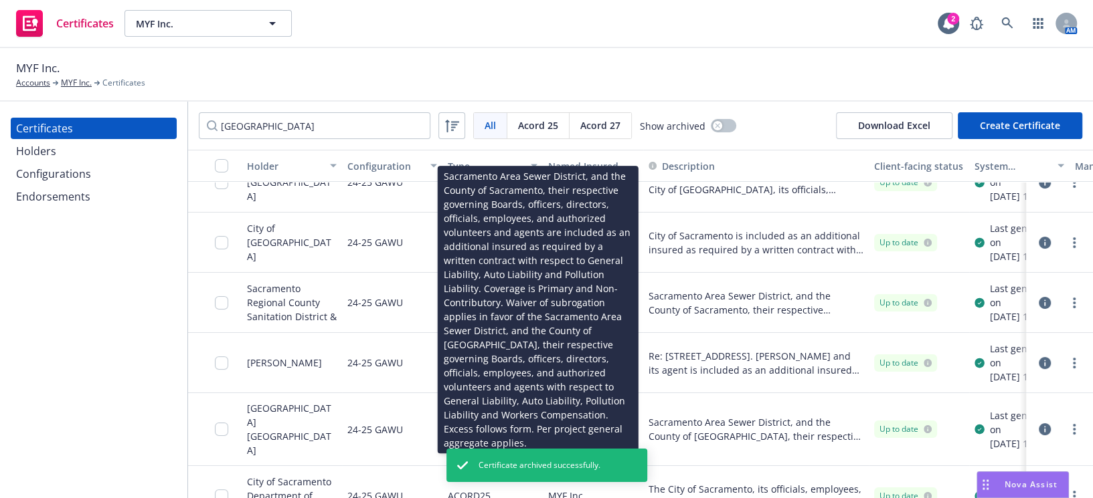
scroll to position [60, 0]
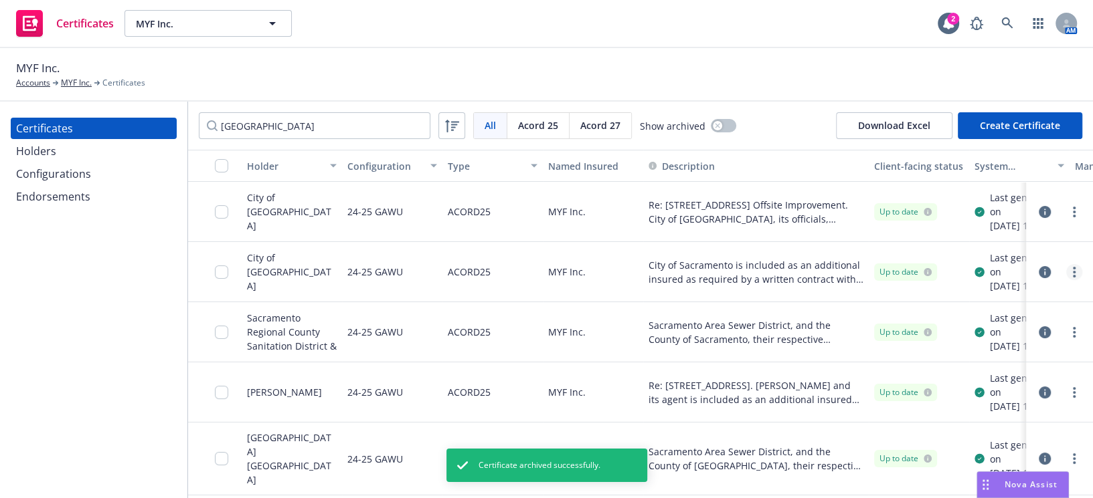
click at [1069, 280] on link "more" at bounding box center [1074, 272] width 16 height 16
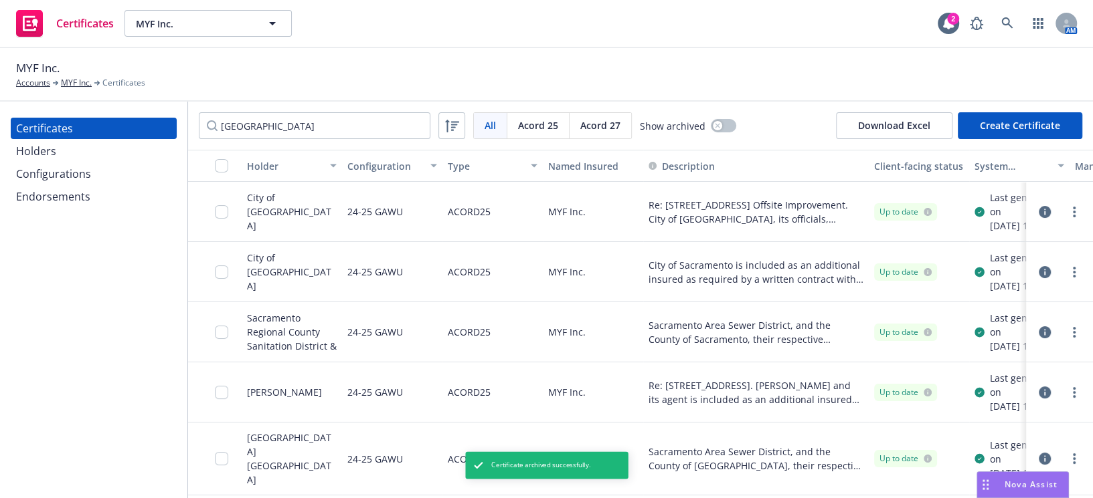
click at [905, 94] on div "MYF Inc. Accounts MYF Inc. Certificates" at bounding box center [546, 75] width 1093 height 54
click at [1073, 278] on icon "more" at bounding box center [1074, 272] width 3 height 11
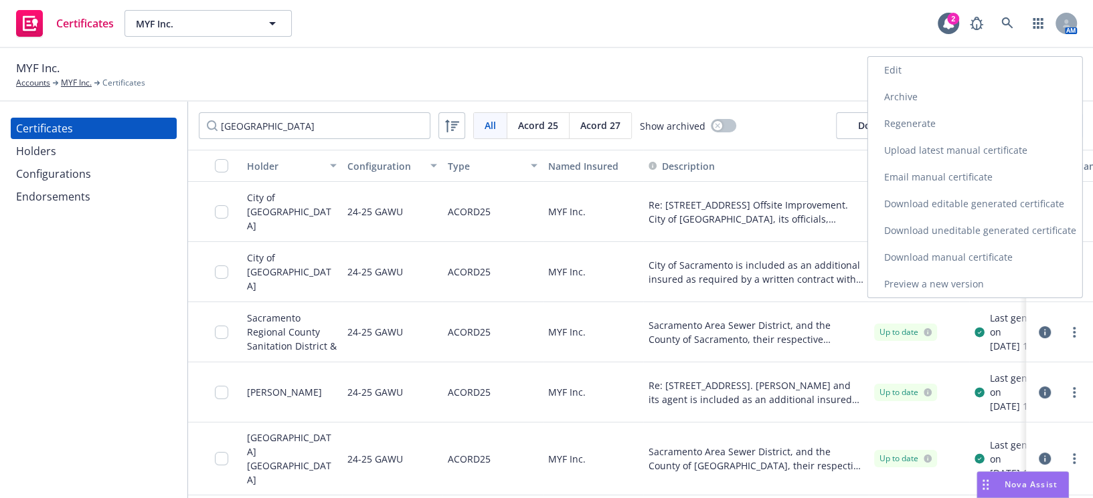
click at [893, 96] on link "Archive" at bounding box center [975, 97] width 214 height 27
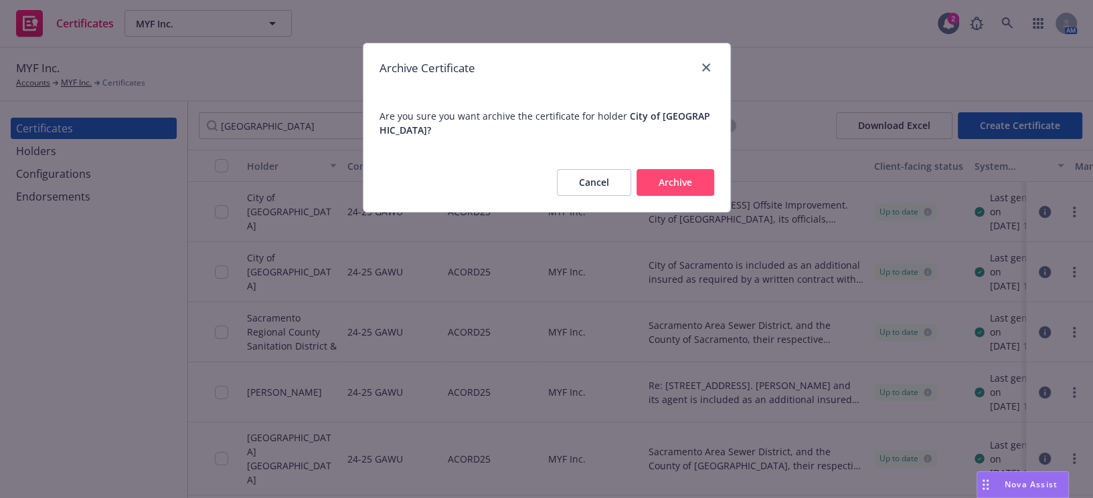
click at [702, 169] on button "Archive" at bounding box center [675, 182] width 78 height 27
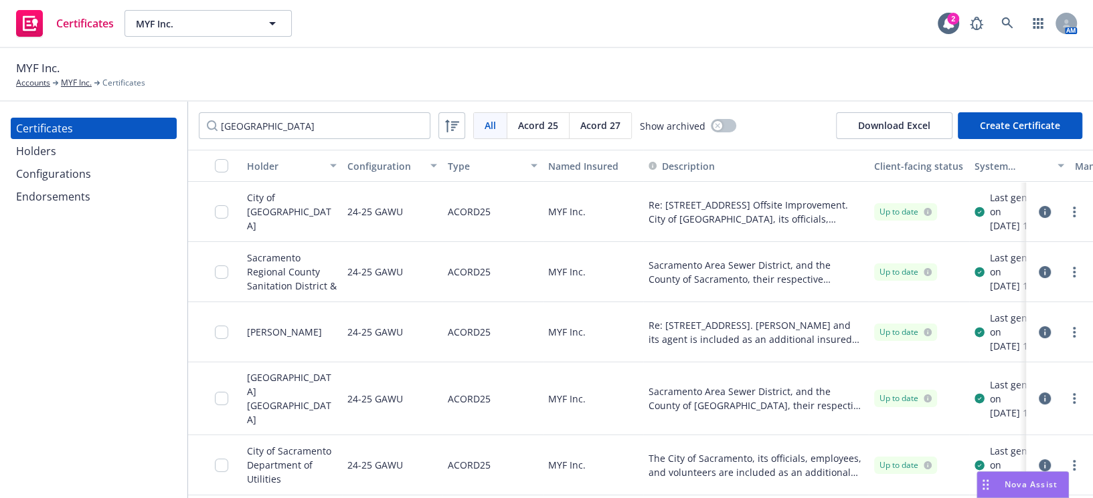
scroll to position [0, 0]
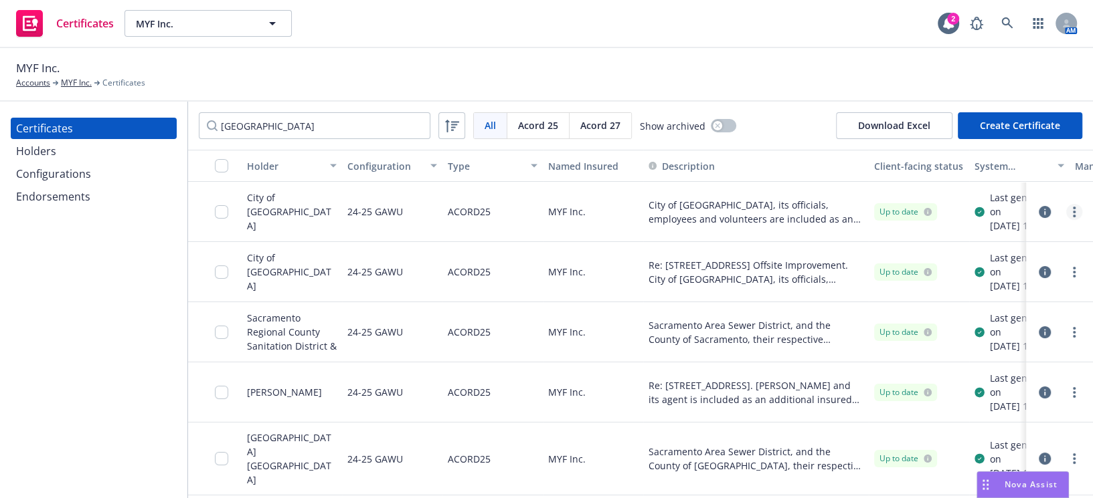
click at [1070, 220] on link "more" at bounding box center [1074, 212] width 16 height 16
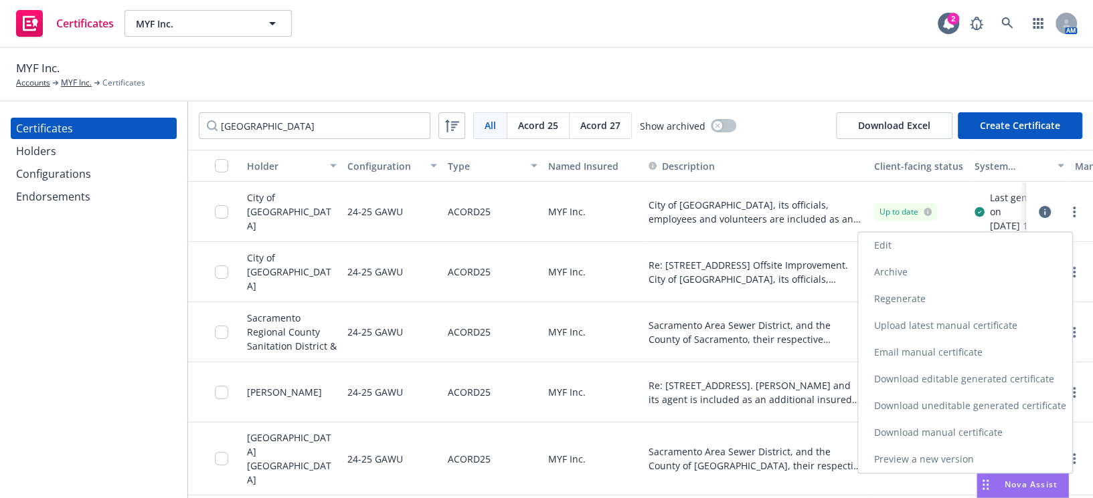
click at [902, 398] on link "Download uneditable generated certificate" at bounding box center [965, 406] width 214 height 27
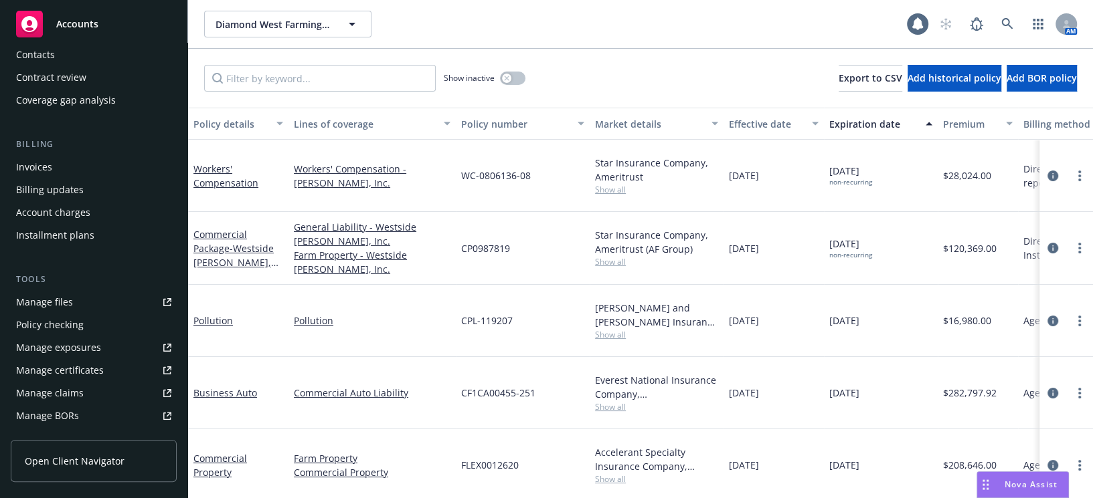
scroll to position [365, 0]
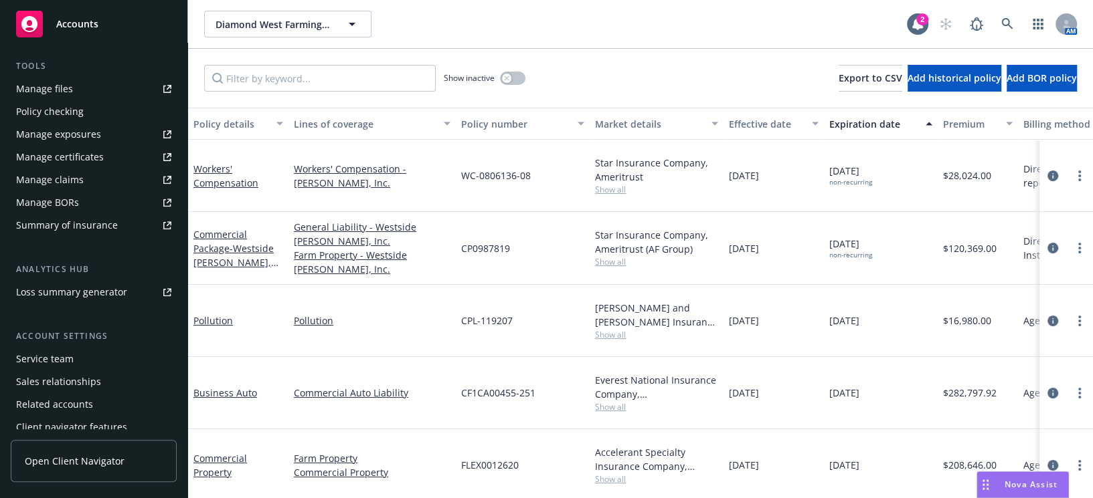
click at [112, 156] on link "Manage certificates" at bounding box center [94, 157] width 166 height 21
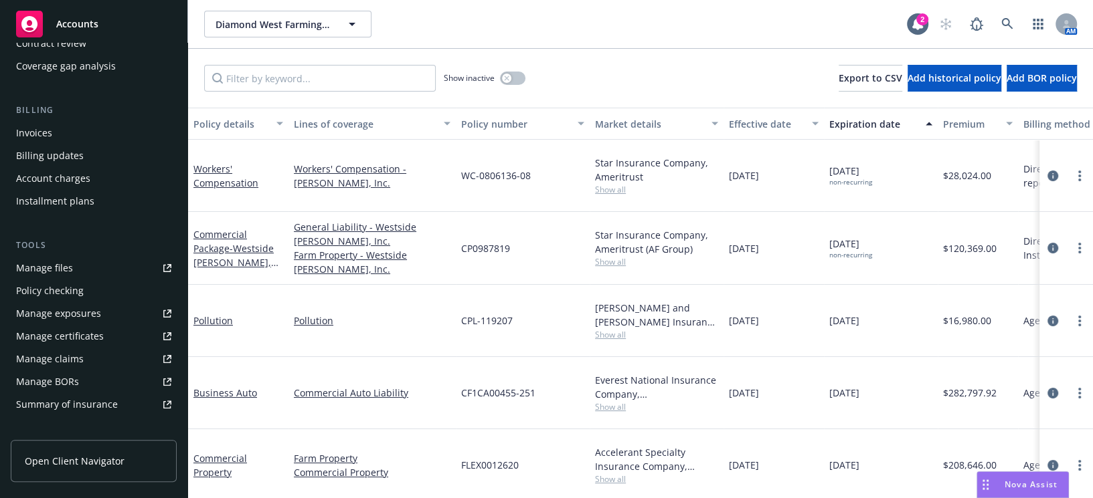
scroll to position [0, 0]
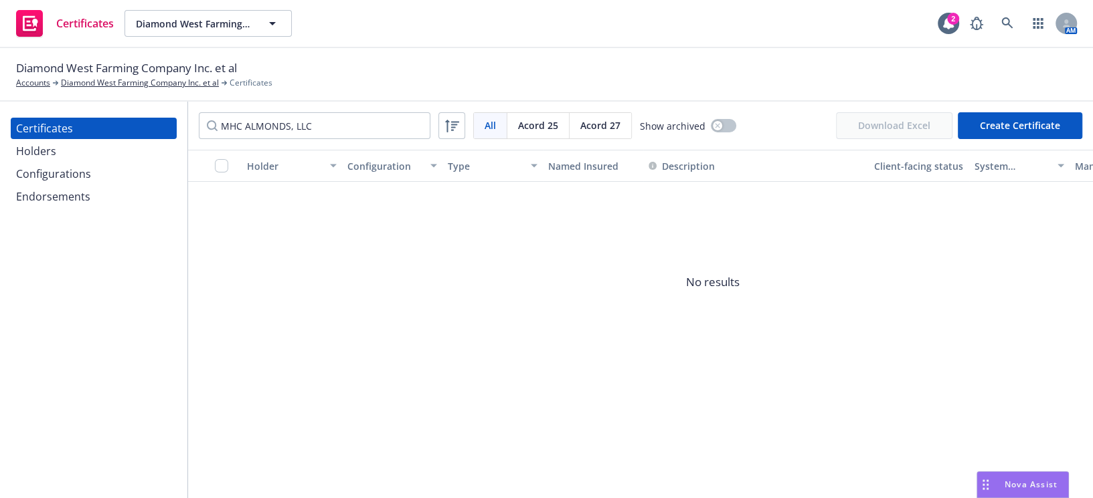
type input "MHC ALMONDS, LLC"
click at [80, 155] on div "Holders" at bounding box center [93, 151] width 155 height 21
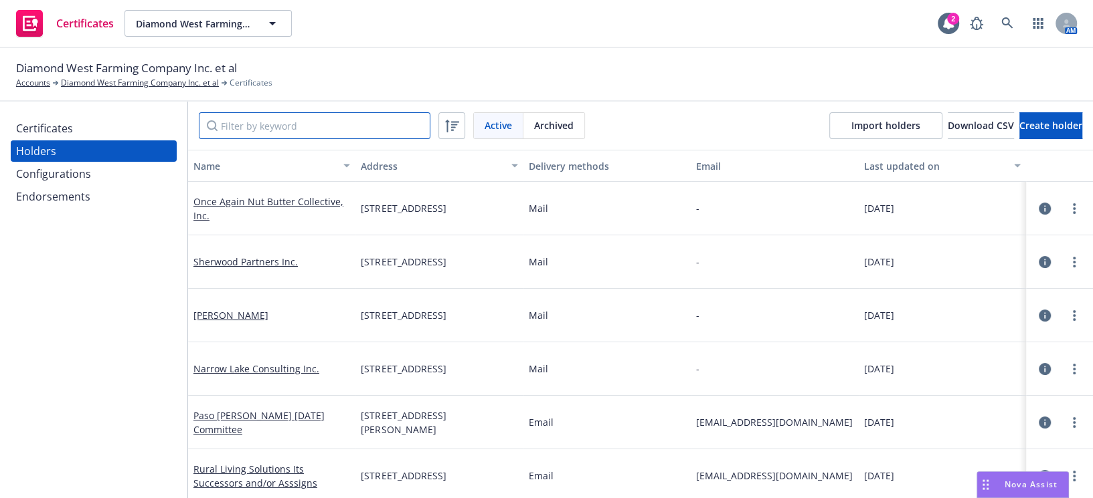
click at [252, 130] on input "Filter by keyword" at bounding box center [315, 125] width 232 height 27
paste input "MHC ALMONDS, LLC"
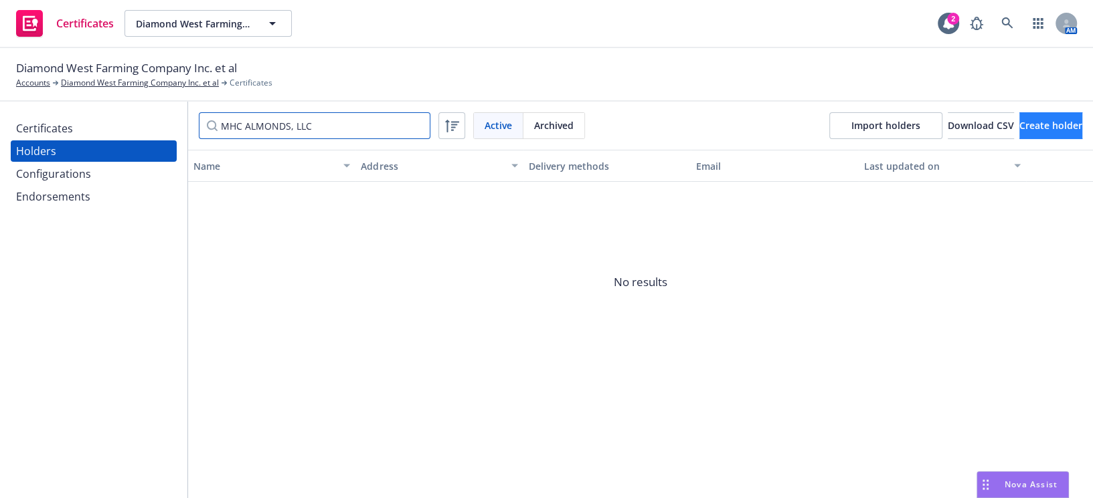
type input "MHC ALMONDS, LLC"
click at [1033, 126] on span "Create holder" at bounding box center [1050, 125] width 63 height 13
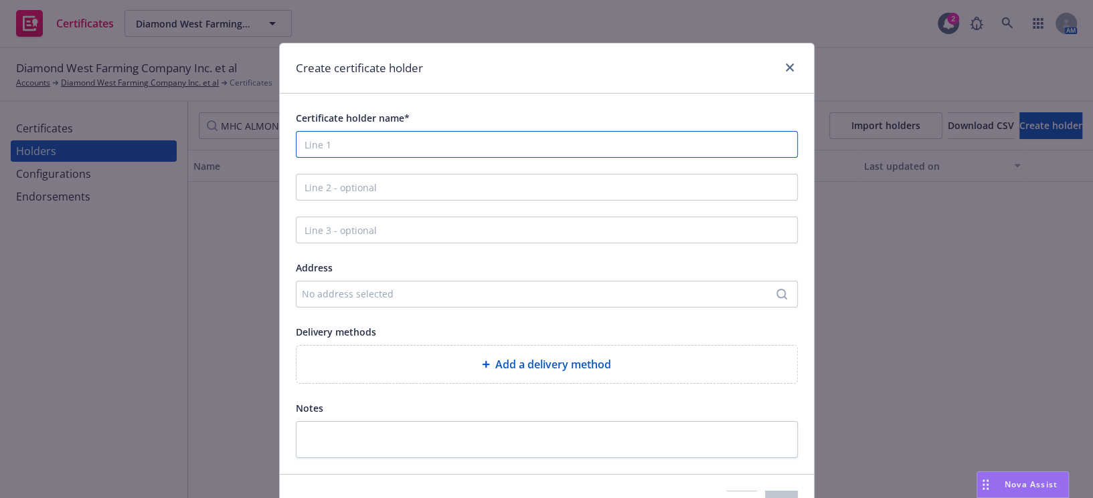
click at [395, 139] on input "Certificate holder name*" at bounding box center [547, 144] width 502 height 27
paste input "MHC ALMONDS, LLC"
type input "MHC ALMONDS, LLC"
click at [325, 295] on div "No address selected" at bounding box center [540, 294] width 476 height 14
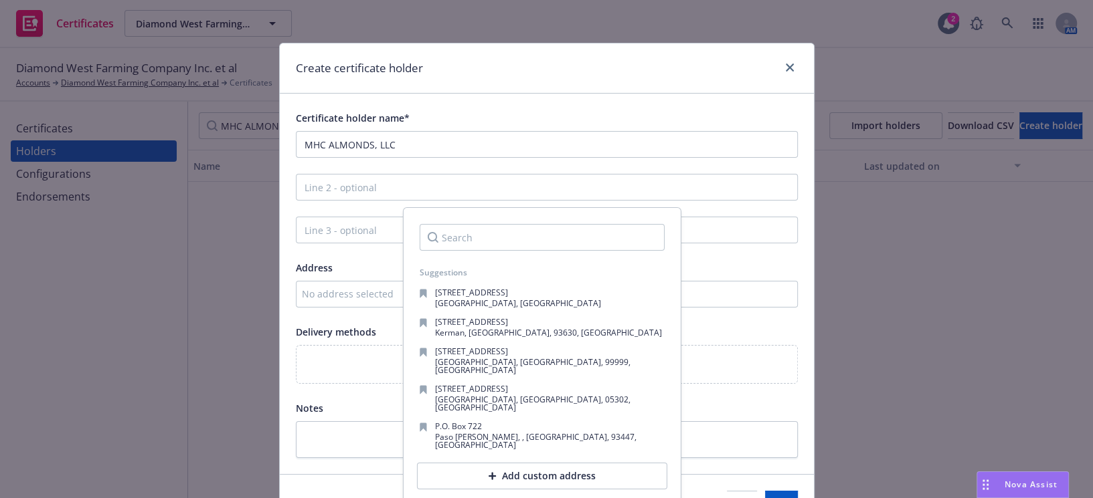
type input "[STREET_ADDRESS]"
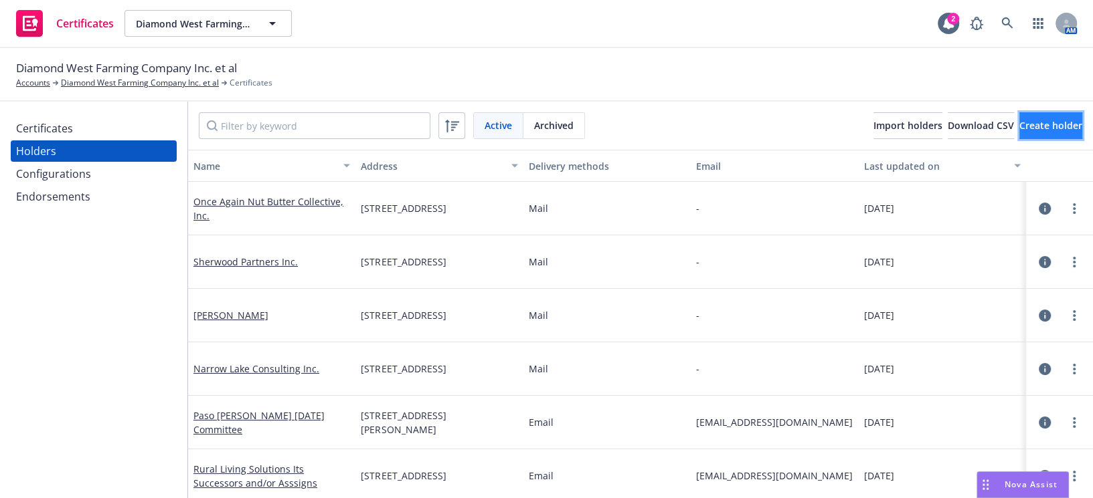
click at [1019, 131] on span "Create holder" at bounding box center [1050, 125] width 63 height 13
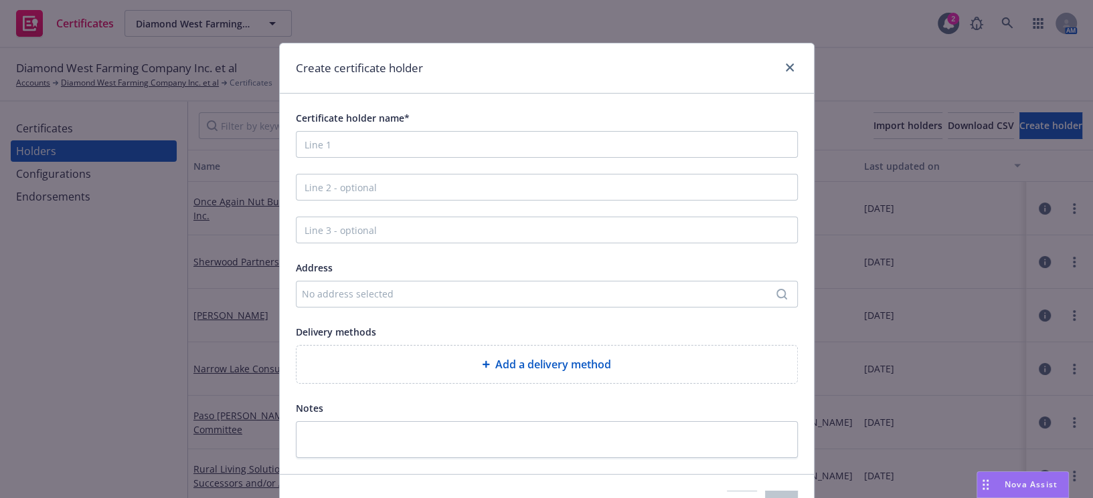
click at [376, 295] on div "No address selected" at bounding box center [540, 294] width 476 height 14
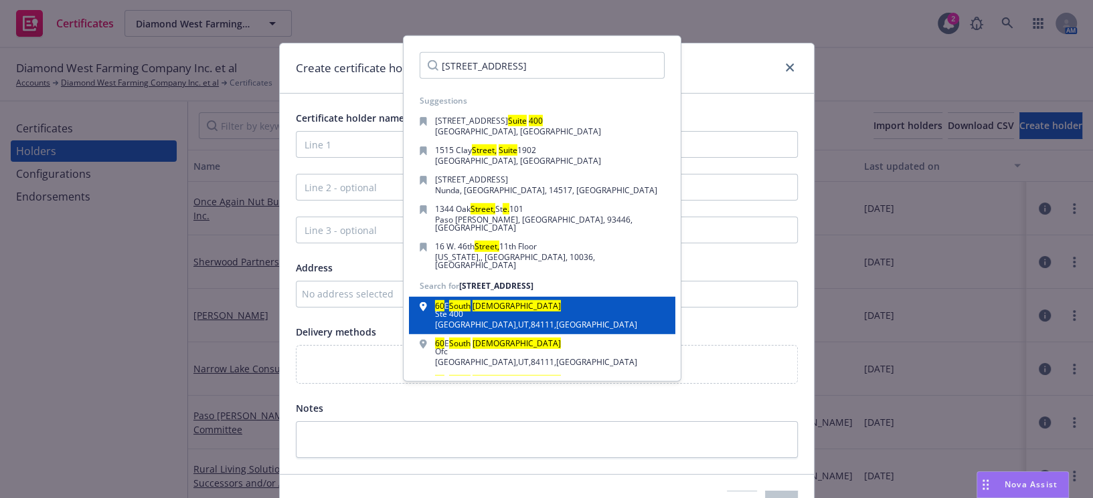
type input "60 E. SOUTH TEMPLE STREET, SUITE 400"
click at [507, 310] on div "Ste 400" at bounding box center [536, 314] width 202 height 8
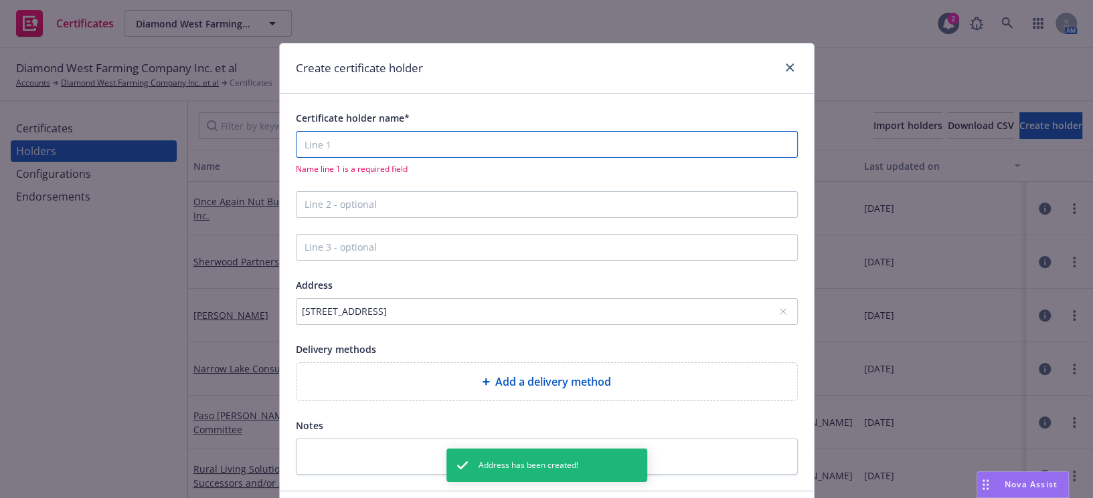
click at [379, 150] on input "Certificate holder name*" at bounding box center [547, 144] width 502 height 27
paste input "MHC ALMONDS, LLC"
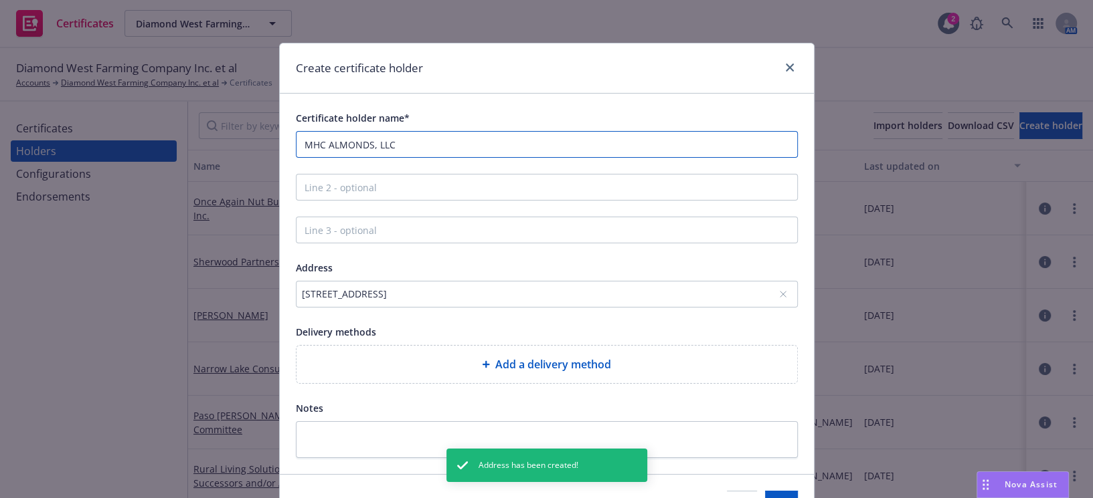
type input "MHC ALMONDS, LLC"
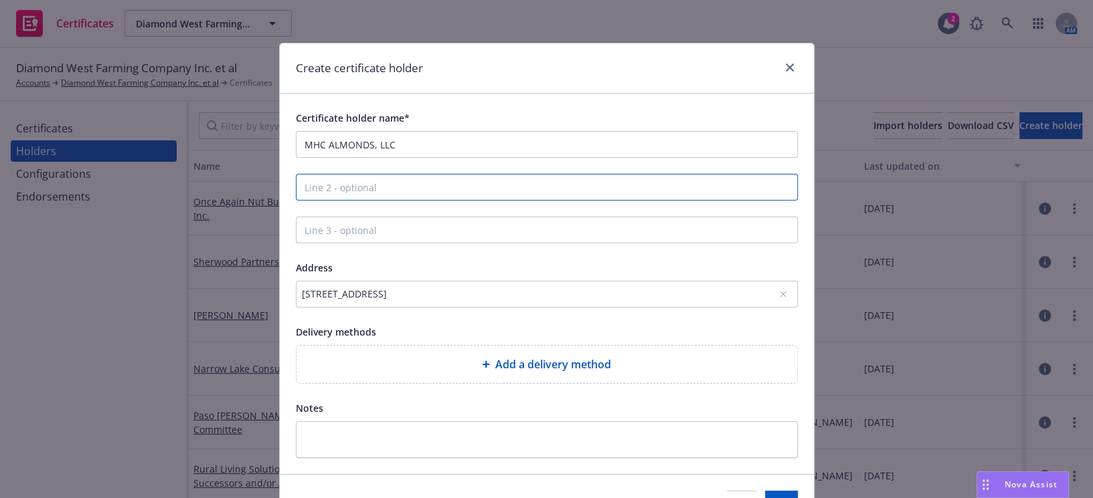
click at [367, 191] on input "Line 2 - optional" at bounding box center [547, 187] width 502 height 27
paste input "ATTN: DAVID COOK"
click at [328, 183] on input "ATTN: DAVID COOK" at bounding box center [547, 187] width 502 height 27
drag, startPoint x: 403, startPoint y: 191, endPoint x: 417, endPoint y: 149, distance: 44.4
click at [402, 188] on input "ATTN: DAVID COOK" at bounding box center [547, 187] width 502 height 27
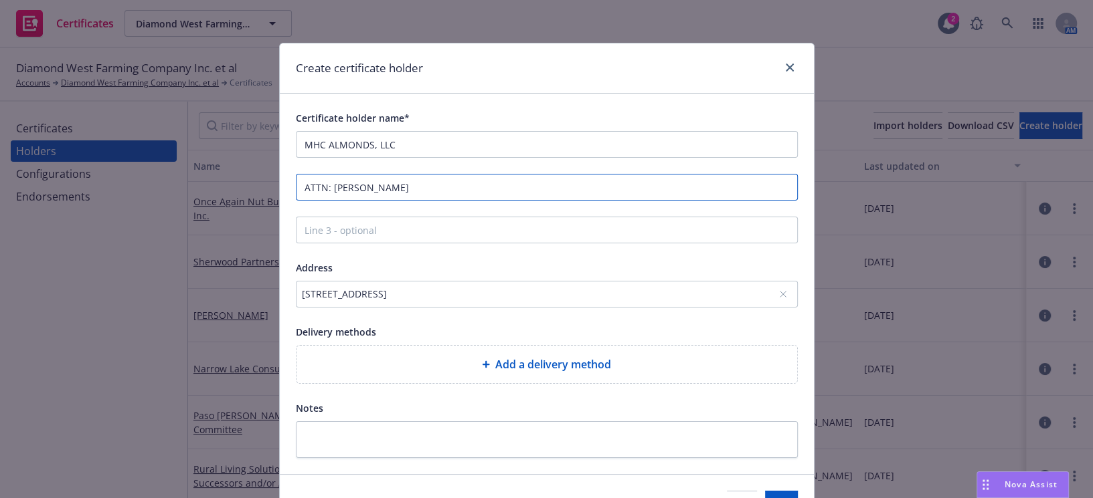
type input "ATTN: DAVID COOK"
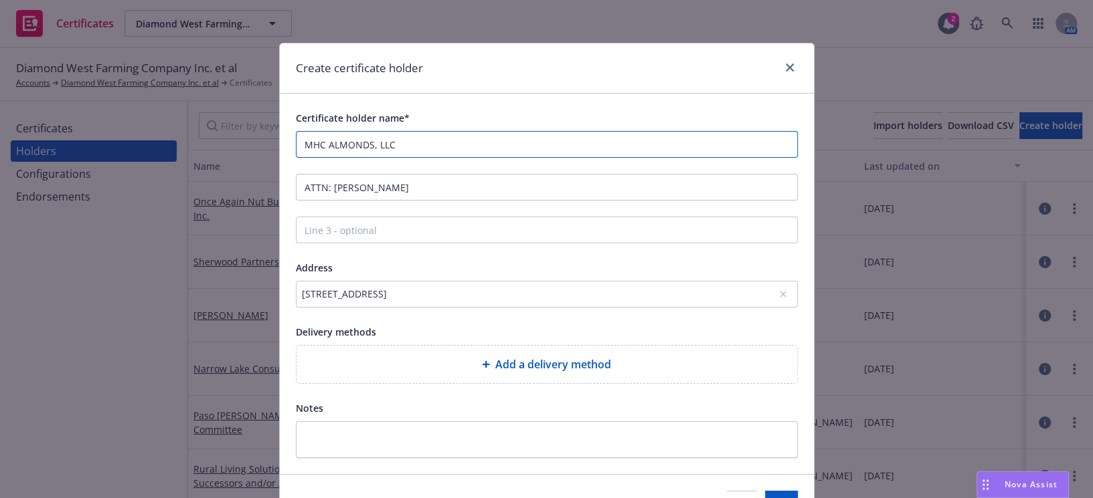
click at [418, 146] on input "MHC ALMONDS, LLC" at bounding box center [547, 144] width 502 height 27
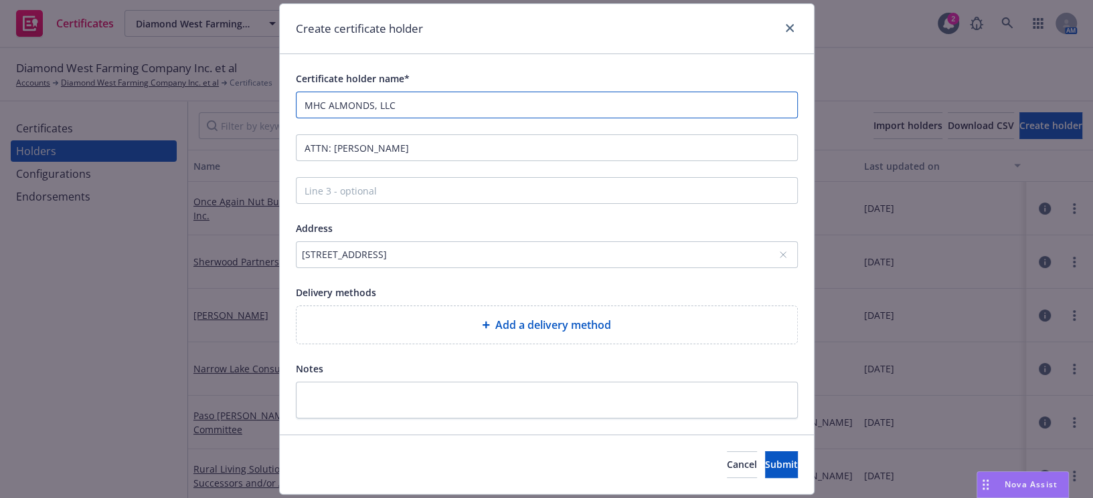
scroll to position [78, 0]
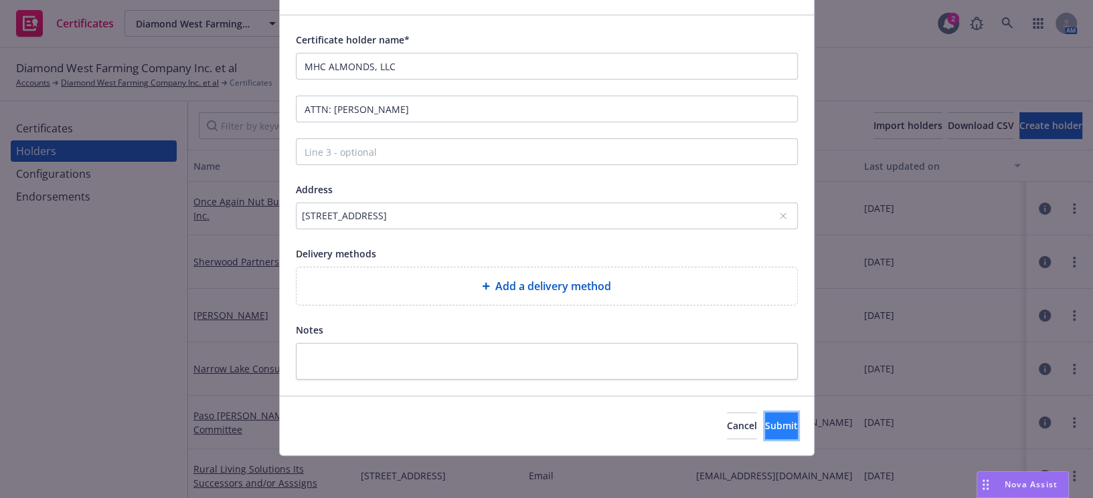
click at [765, 426] on span "Submit" at bounding box center [781, 426] width 33 height 13
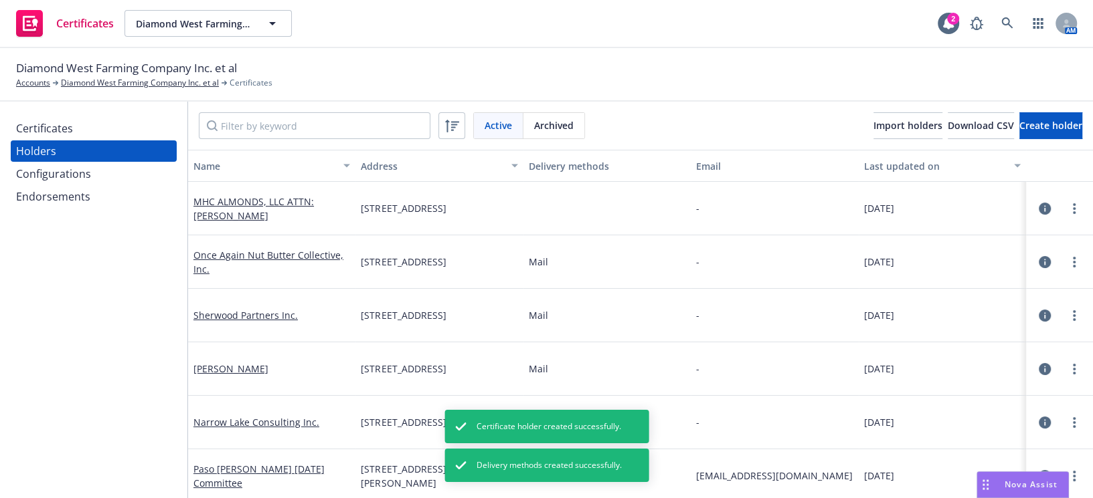
click at [119, 126] on div "Certificates" at bounding box center [93, 128] width 155 height 21
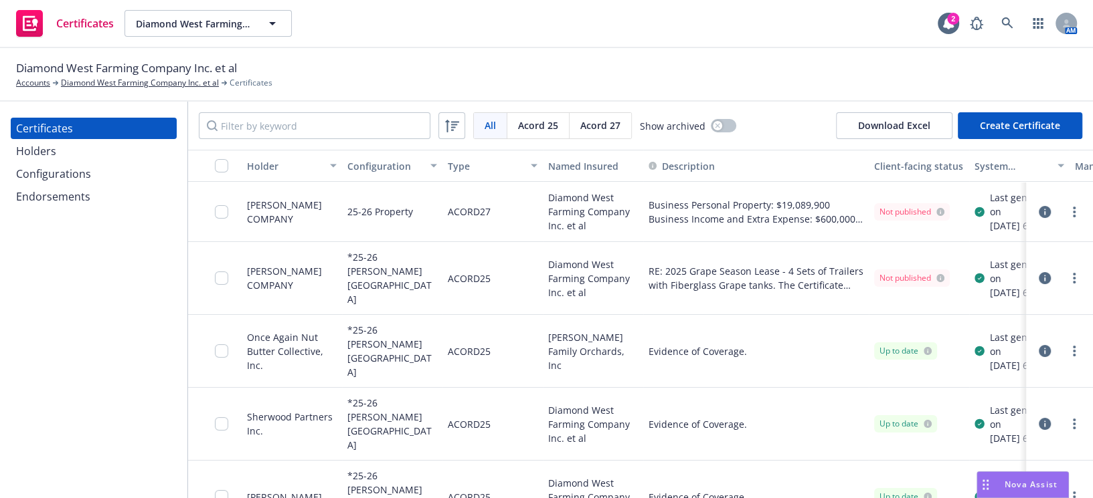
click at [1042, 114] on button "Create Certificate" at bounding box center [1019, 125] width 124 height 27
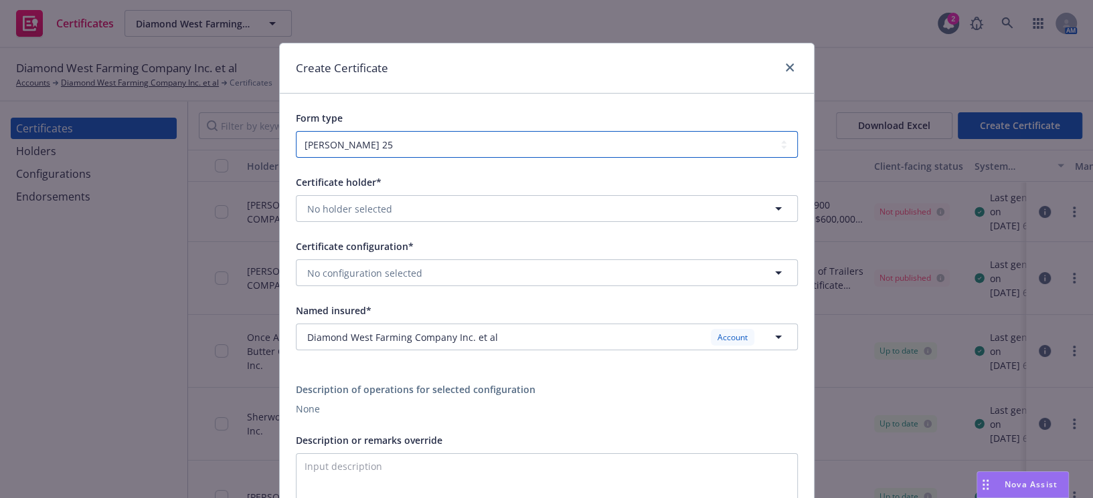
click at [369, 138] on select "ACORD 25 ACORD 27" at bounding box center [547, 144] width 502 height 27
drag, startPoint x: 425, startPoint y: 102, endPoint x: 361, endPoint y: 167, distance: 91.3
click at [425, 102] on div "Form type ACORD 25 ACORD 27" at bounding box center [547, 126] width 534 height 64
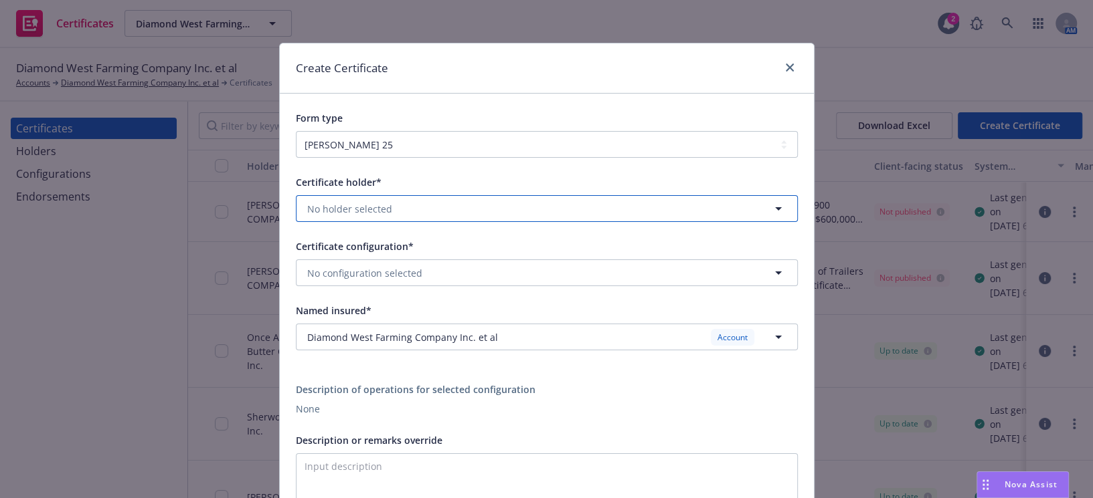
click at [355, 209] on span "No holder selected" at bounding box center [349, 209] width 85 height 14
type input "MHC"
click at [462, 244] on strong "MHC ALMONDS, LLC ATTN: DAVID COOK" at bounding box center [410, 247] width 201 height 13
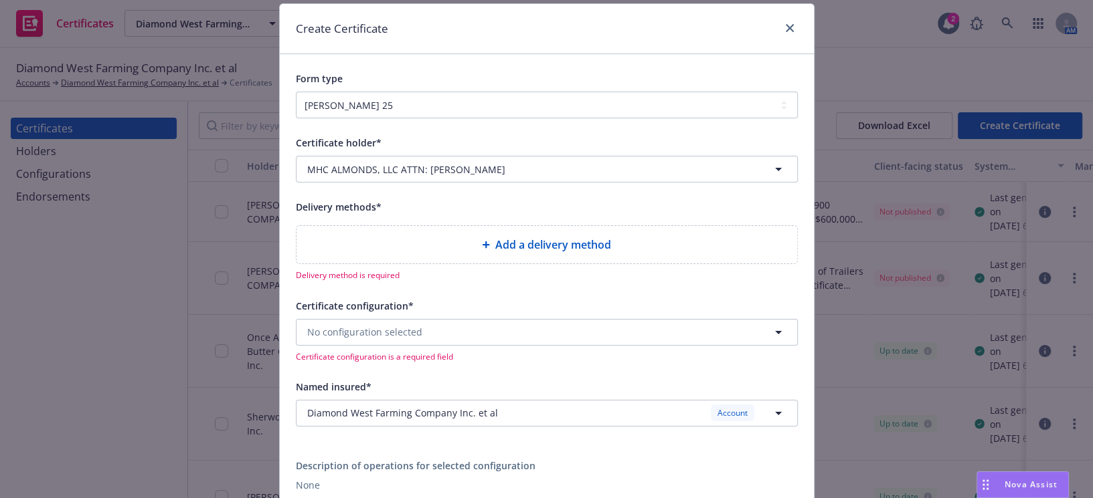
scroll to position [60, 0]
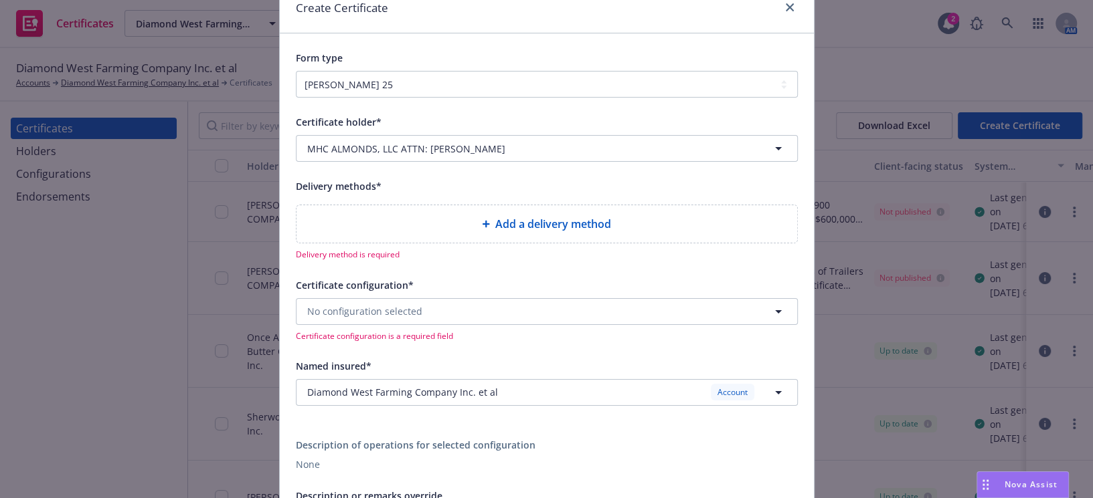
click at [347, 230] on div "Add a delivery method" at bounding box center [546, 224] width 479 height 16
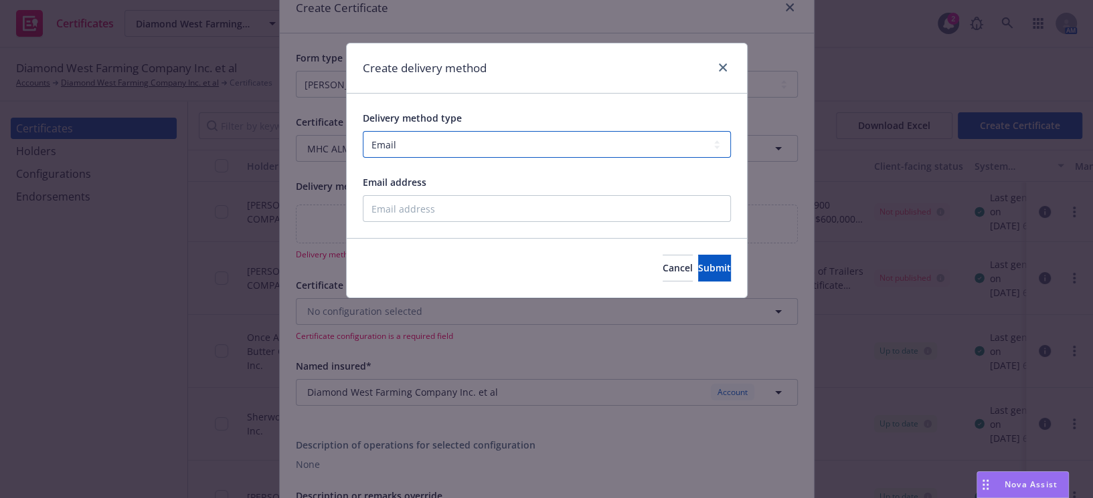
click at [409, 152] on select "Select delivery method type Email Mail Fax Upload to Compliance Website" at bounding box center [547, 144] width 368 height 27
select select "UPLOAD_TO_COMPLIANCE_WEBSITE"
click at [363, 131] on select "Select delivery method type Email Mail Fax Upload to Compliance Website" at bounding box center [547, 144] width 368 height 27
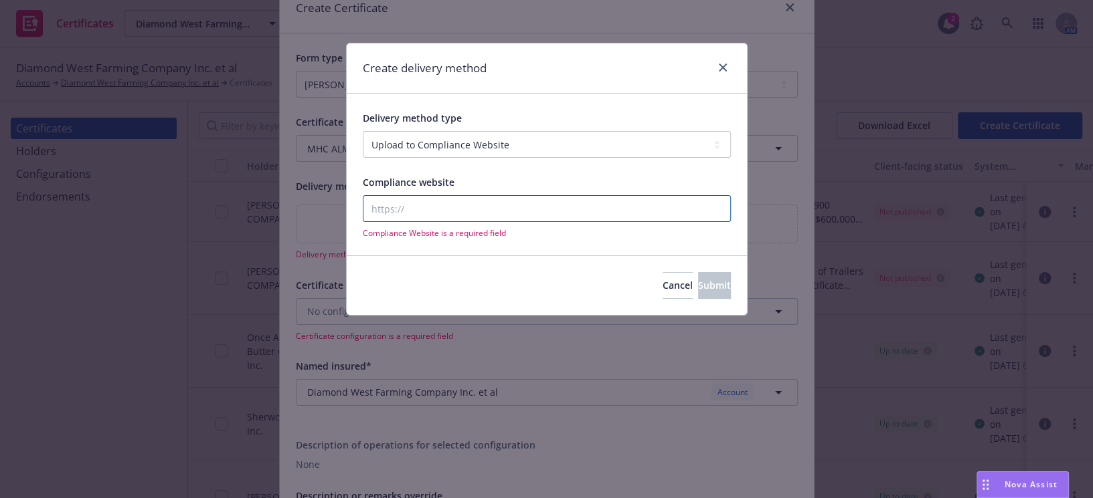
click at [412, 216] on input "Compliance website" at bounding box center [547, 208] width 368 height 27
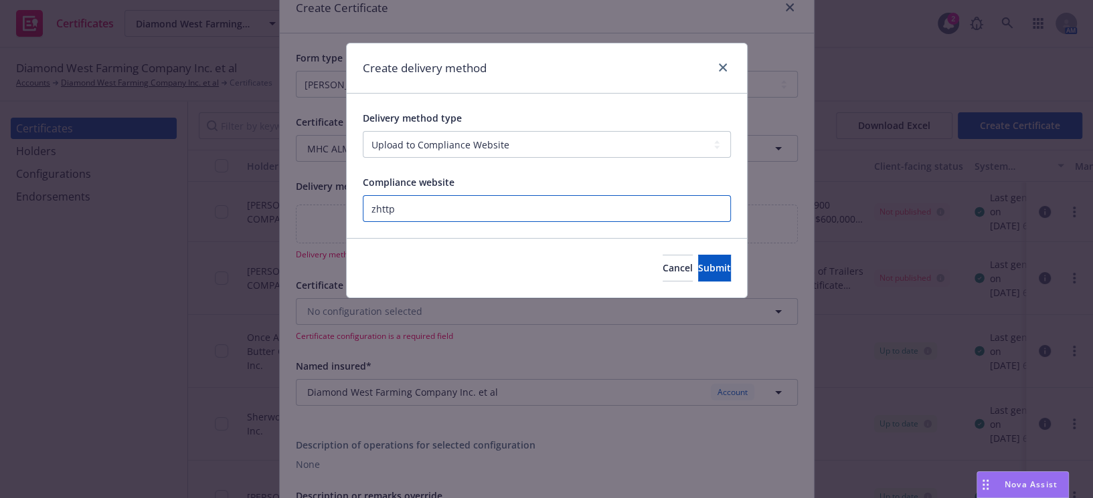
paste input "https://www.newfront.com"
type input "https://www.newfront.com"
click at [698, 273] on button "Submit" at bounding box center [714, 268] width 33 height 27
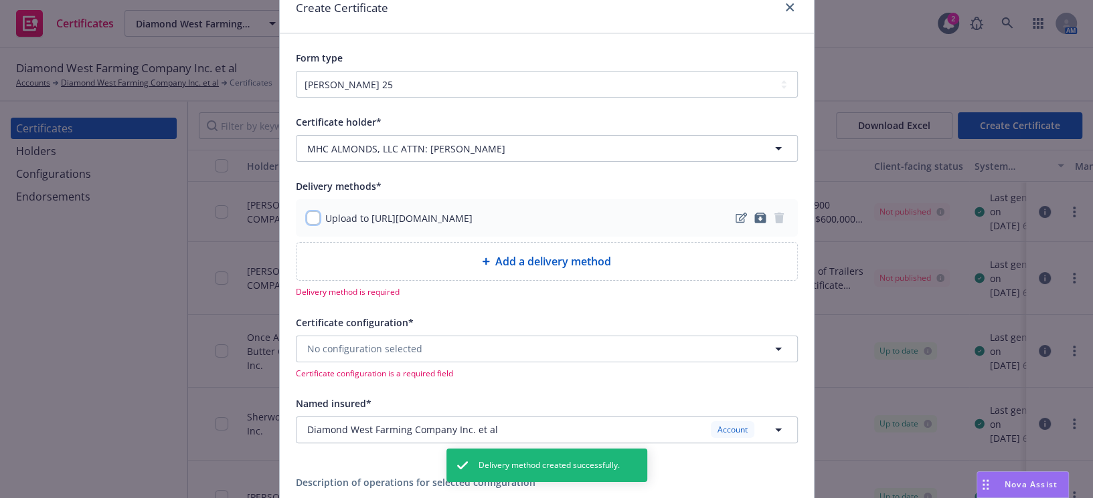
click at [306, 218] on input "checkbox" at bounding box center [312, 217] width 13 height 13
checkbox input "true"
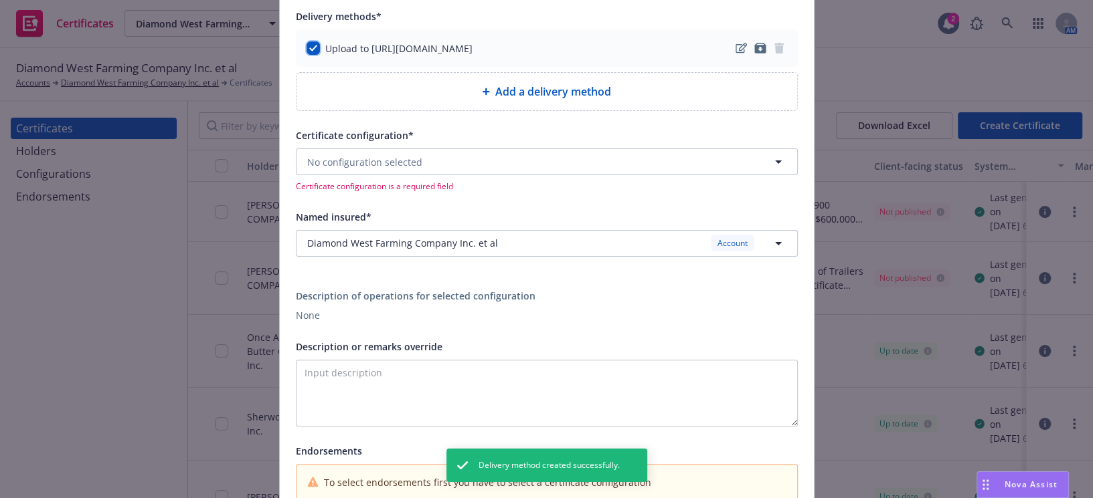
scroll to position [243, 0]
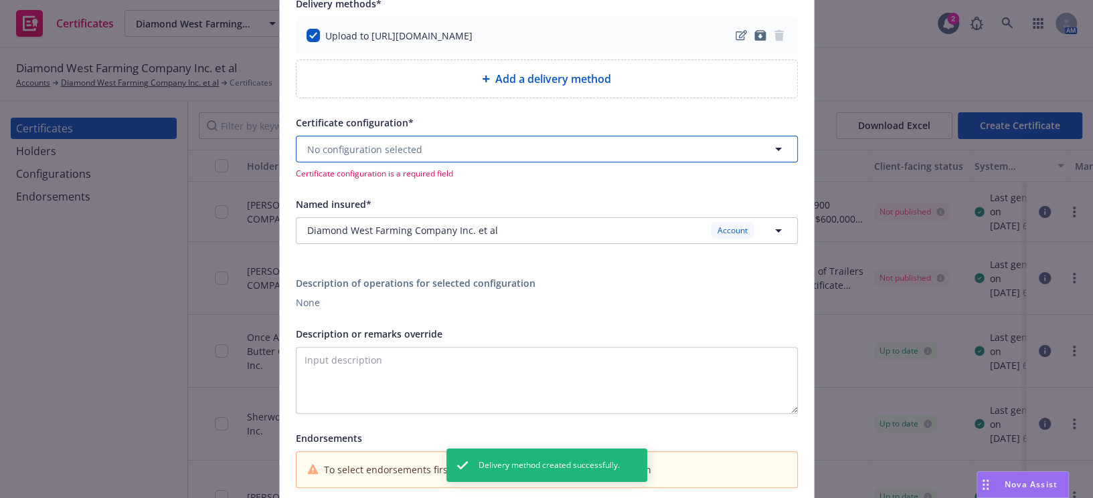
click at [371, 136] on button "No configuration selected" at bounding box center [547, 149] width 502 height 27
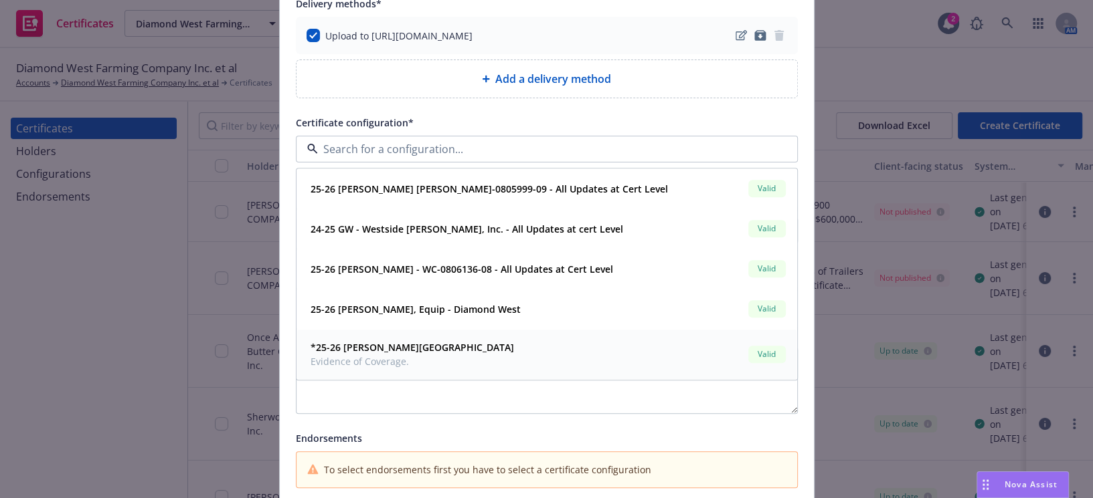
click at [387, 357] on span "Evidence of Coverage." at bounding box center [411, 362] width 203 height 14
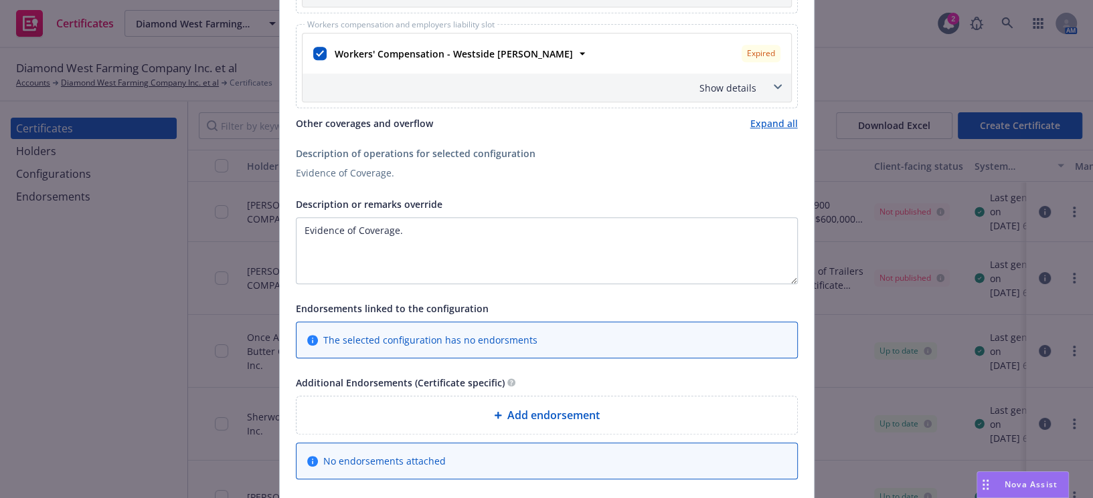
scroll to position [810, 0]
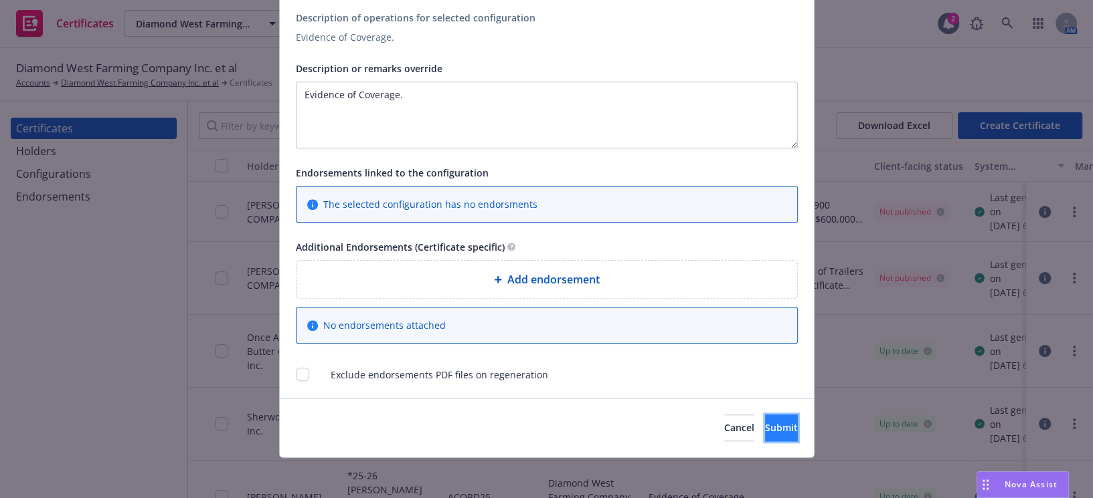
click at [765, 428] on span "Submit" at bounding box center [781, 428] width 33 height 13
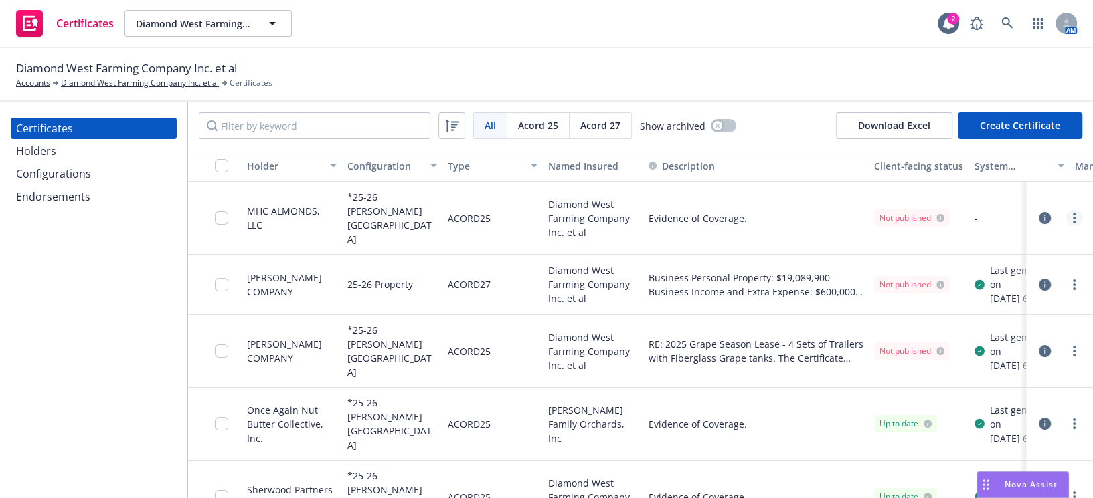
drag, startPoint x: 1065, startPoint y: 219, endPoint x: 1059, endPoint y: 205, distance: 15.9
click at [1066, 210] on div at bounding box center [1074, 218] width 16 height 16
click at [1066, 210] on link "more" at bounding box center [1074, 218] width 16 height 16
drag, startPoint x: 930, startPoint y: 286, endPoint x: 870, endPoint y: 314, distance: 66.2
click at [930, 286] on link "Regenerate" at bounding box center [965, 292] width 214 height 27
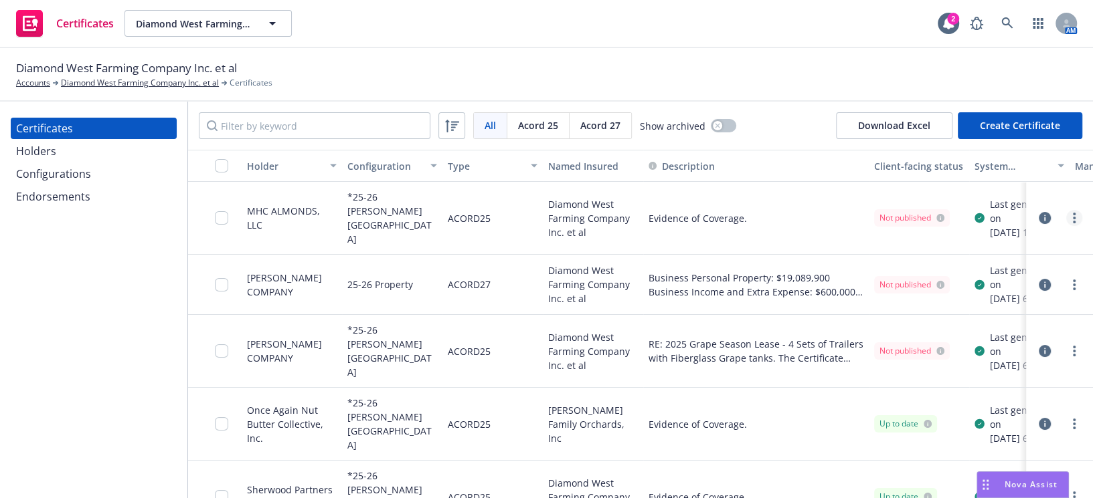
click at [1073, 217] on icon "more" at bounding box center [1074, 218] width 3 height 11
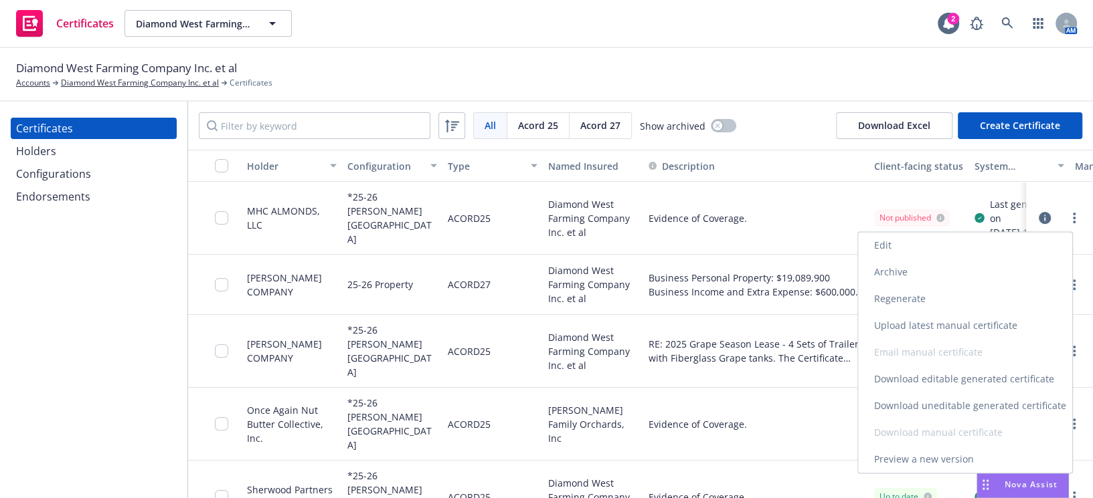
click at [909, 402] on link "Download uneditable generated certificate" at bounding box center [965, 406] width 214 height 27
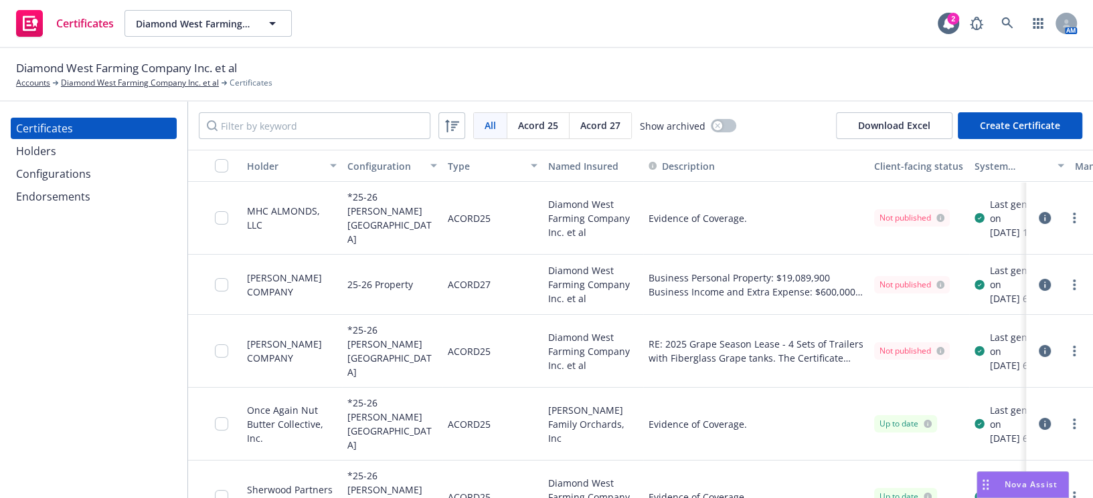
click at [87, 165] on div "Configurations" at bounding box center [53, 173] width 75 height 21
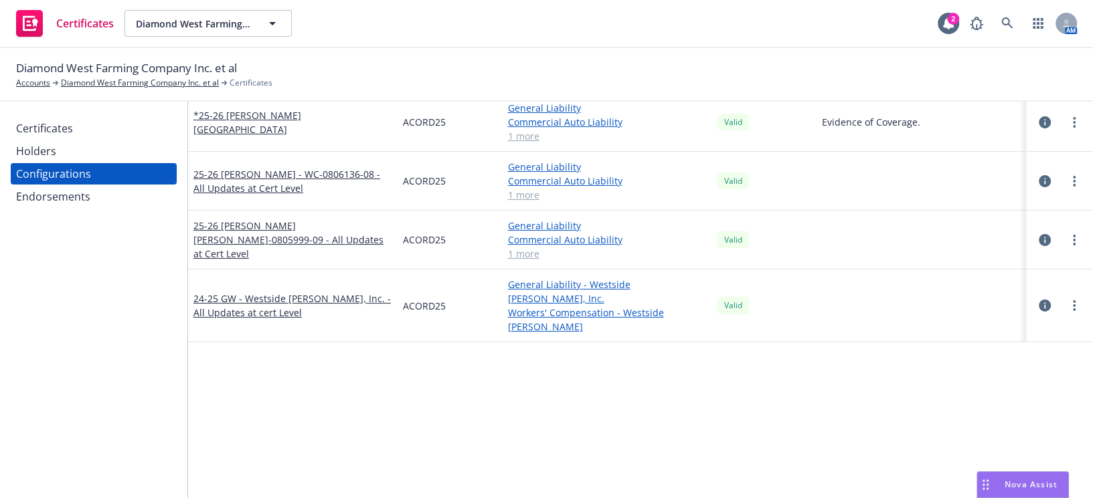
scroll to position [60, 0]
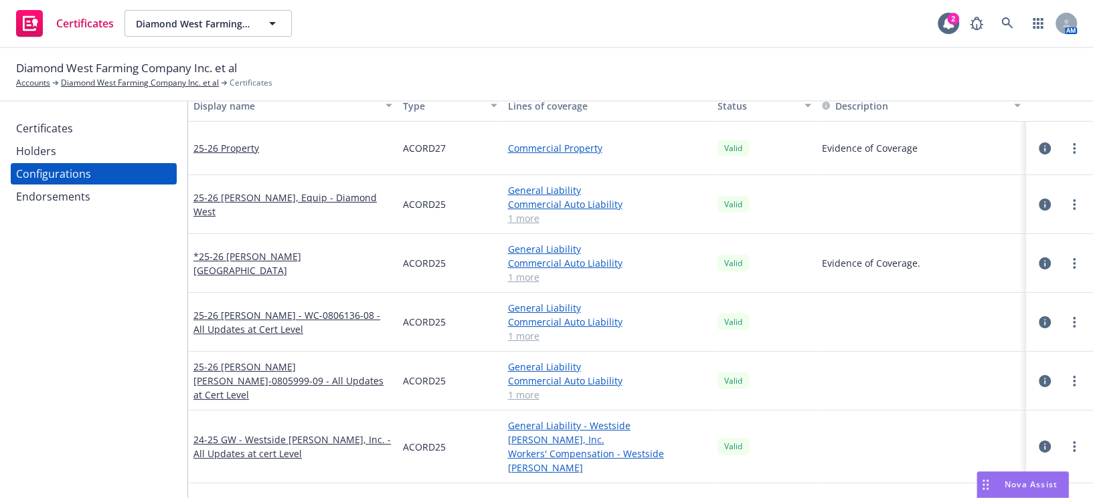
click at [1066, 274] on div at bounding box center [1059, 263] width 56 height 27
click at [1067, 267] on link "more" at bounding box center [1074, 264] width 16 height 16
click at [1004, 280] on link "Edit" at bounding box center [998, 290] width 147 height 27
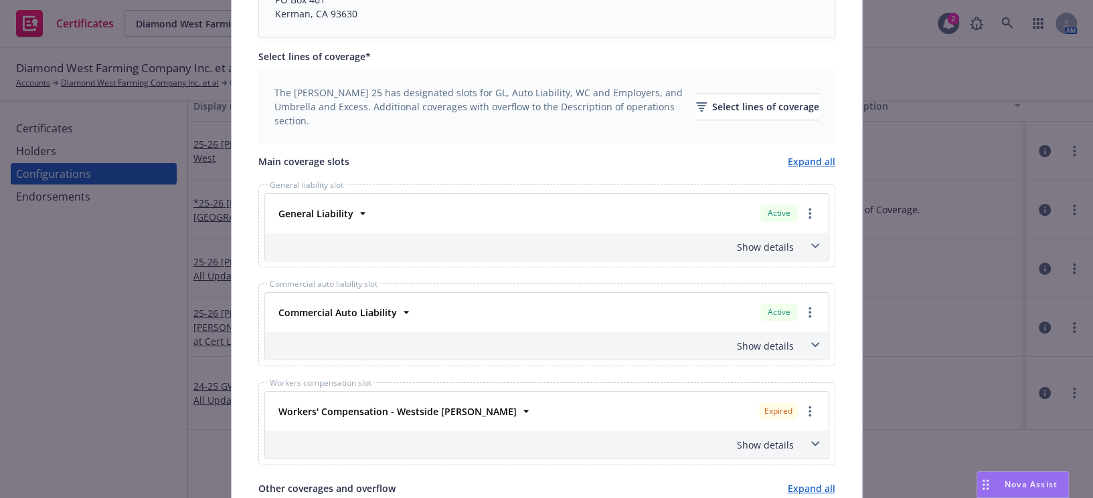
scroll to position [304, 0]
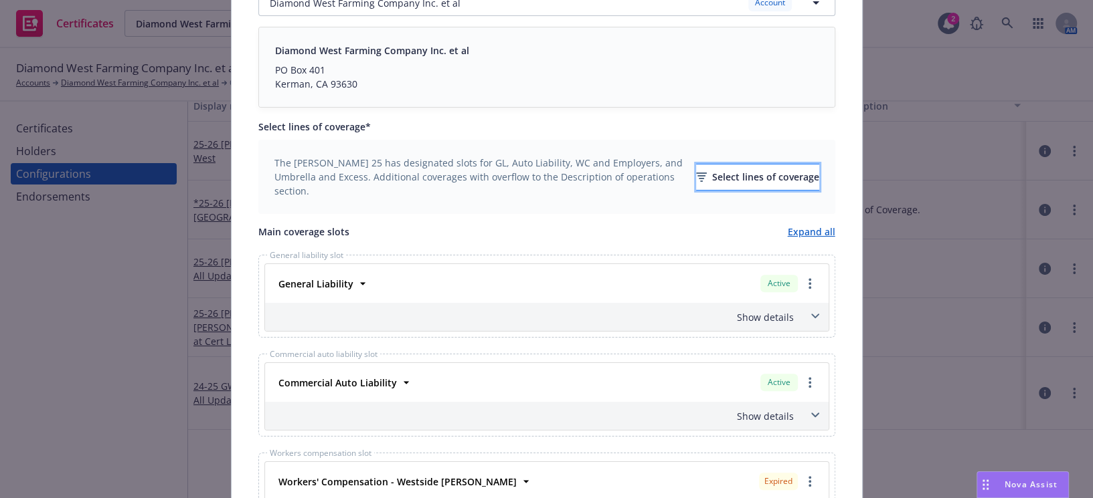
click at [696, 176] on icon "button" at bounding box center [701, 177] width 11 height 9
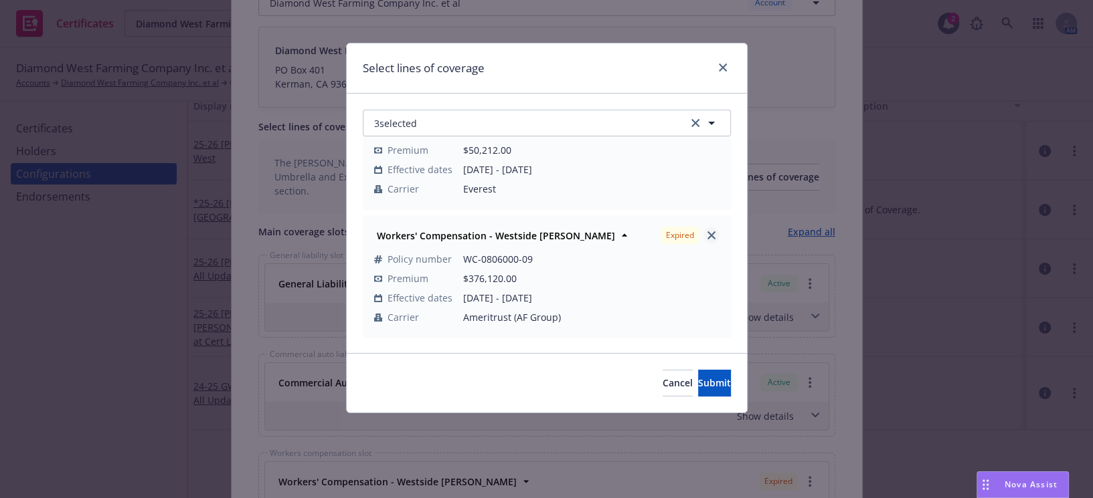
click at [707, 234] on icon "close" at bounding box center [711, 236] width 8 height 8
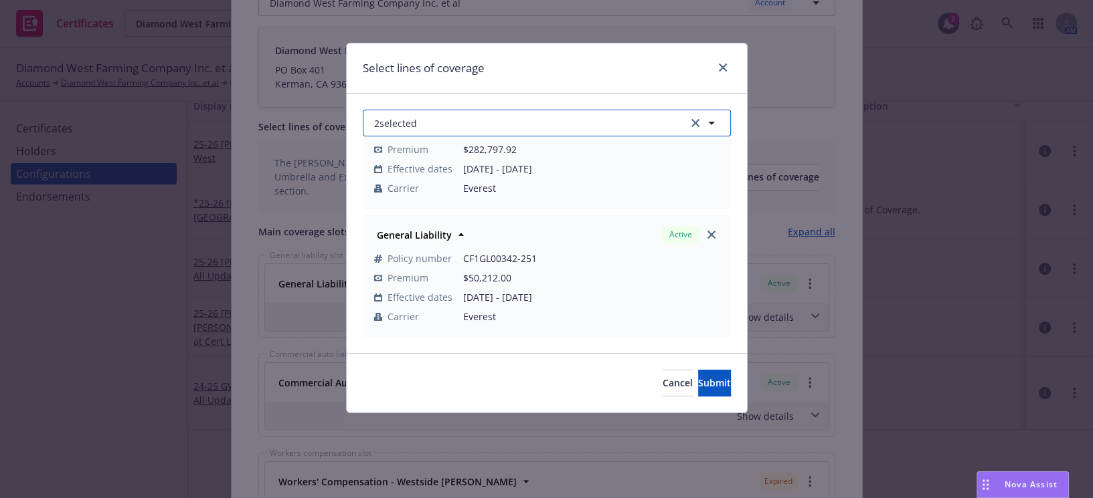
click at [507, 117] on button "2 selected" at bounding box center [547, 123] width 368 height 27
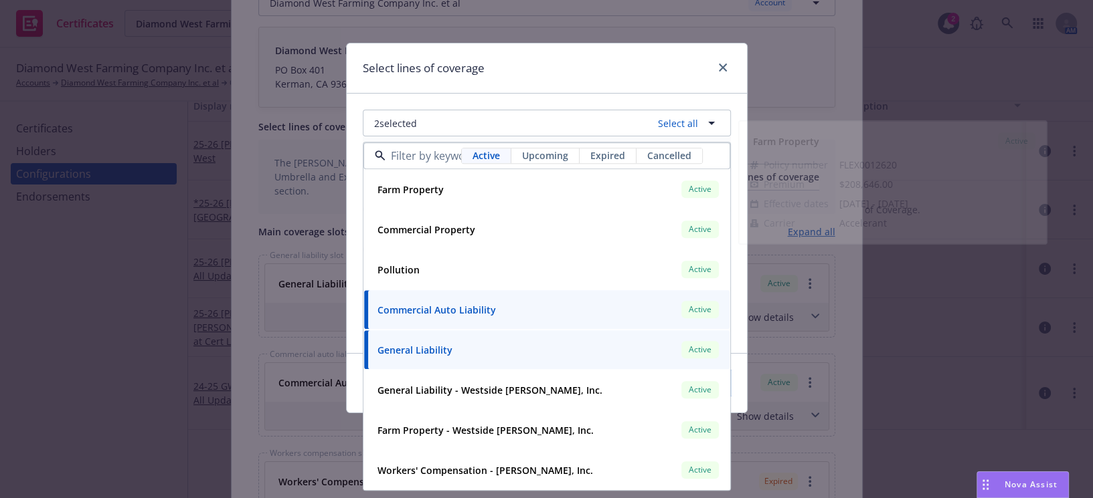
click at [574, 59] on div "Select lines of coverage" at bounding box center [547, 68] width 400 height 50
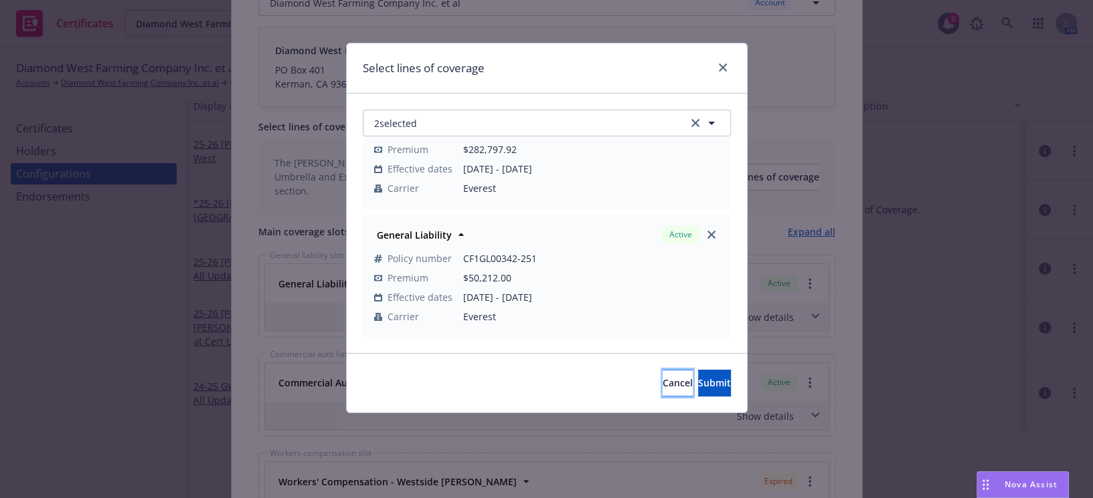
click at [662, 371] on button "Cancel" at bounding box center [677, 383] width 30 height 27
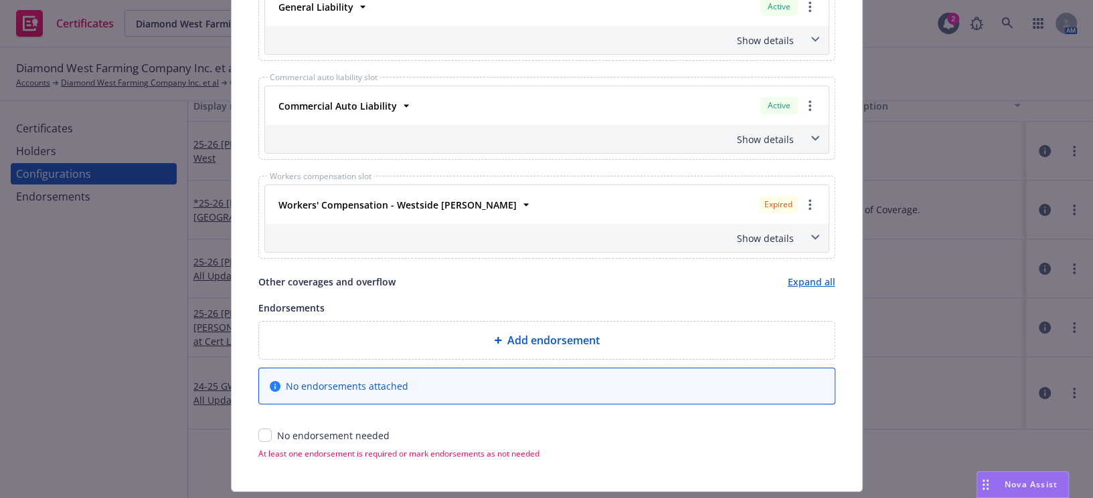
scroll to position [608, 0]
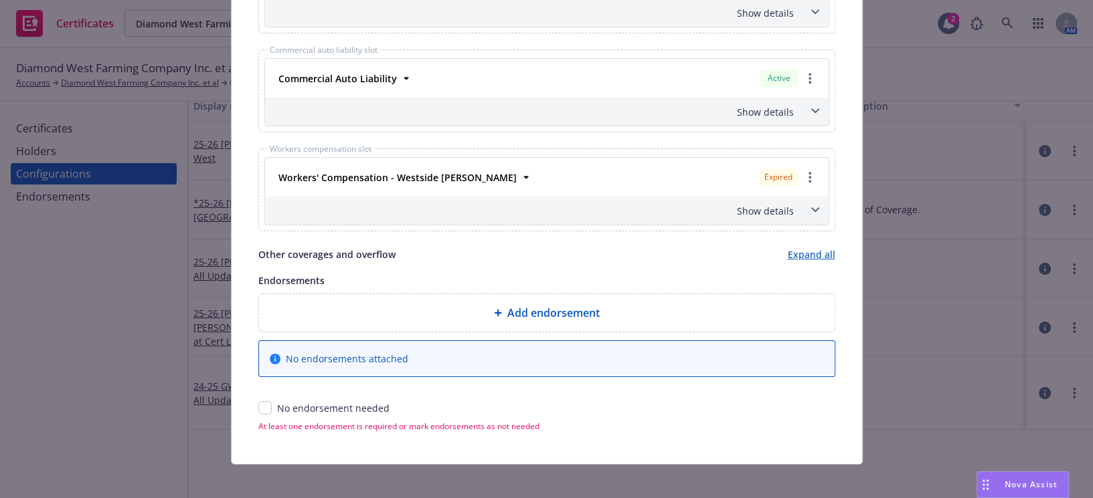
drag, startPoint x: 796, startPoint y: 170, endPoint x: 800, endPoint y: 164, distance: 6.9
click at [796, 166] on div "Expired" at bounding box center [788, 177] width 64 height 23
click at [802, 180] on link "more" at bounding box center [810, 177] width 16 height 16
click at [778, 202] on link "Remove this LOC" at bounding box center [755, 204] width 124 height 27
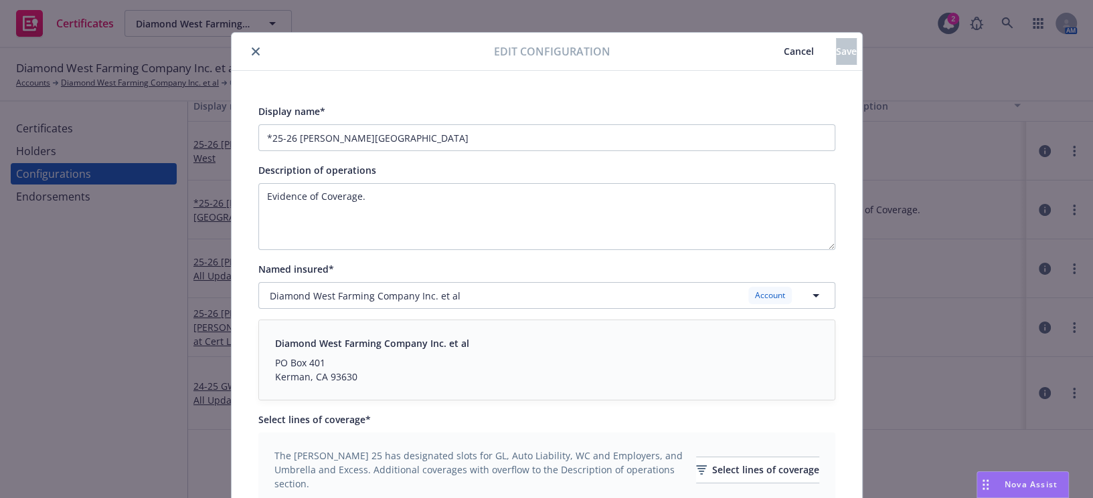
scroll to position [0, 0]
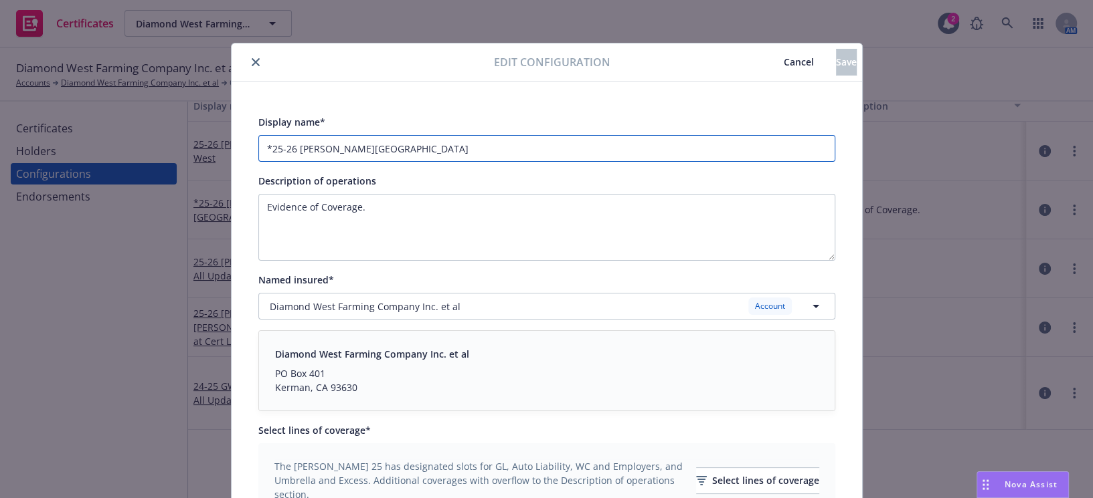
click at [315, 148] on input "*25-26 GAW- Diamond West" at bounding box center [546, 148] width 577 height 27
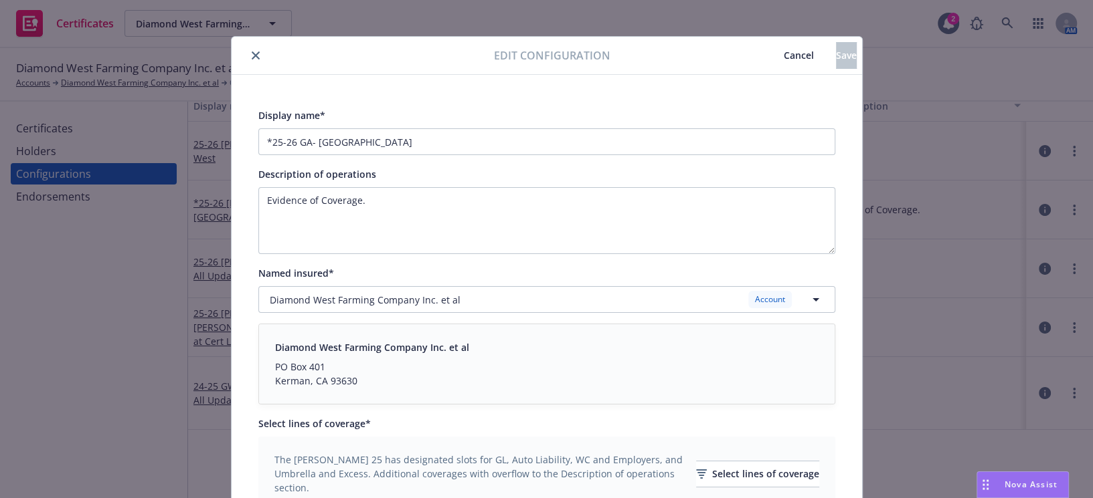
drag, startPoint x: 474, startPoint y: 128, endPoint x: 488, endPoint y: 136, distance: 16.2
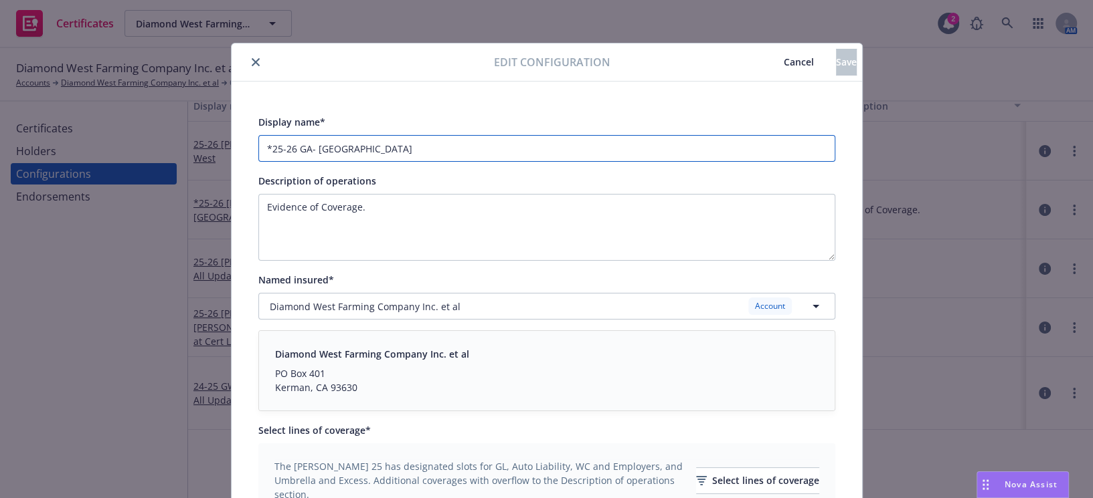
click at [303, 141] on input "*25-26 GA- Diamond West" at bounding box center [546, 148] width 577 height 27
click at [308, 147] on input "*25-26 GA- Diamond West" at bounding box center [546, 148] width 577 height 27
click at [299, 145] on input "*25-26 GA- Diamond West" at bounding box center [546, 148] width 577 height 27
click at [307, 149] on input "*25-26 GA- Diamond West" at bounding box center [546, 148] width 577 height 27
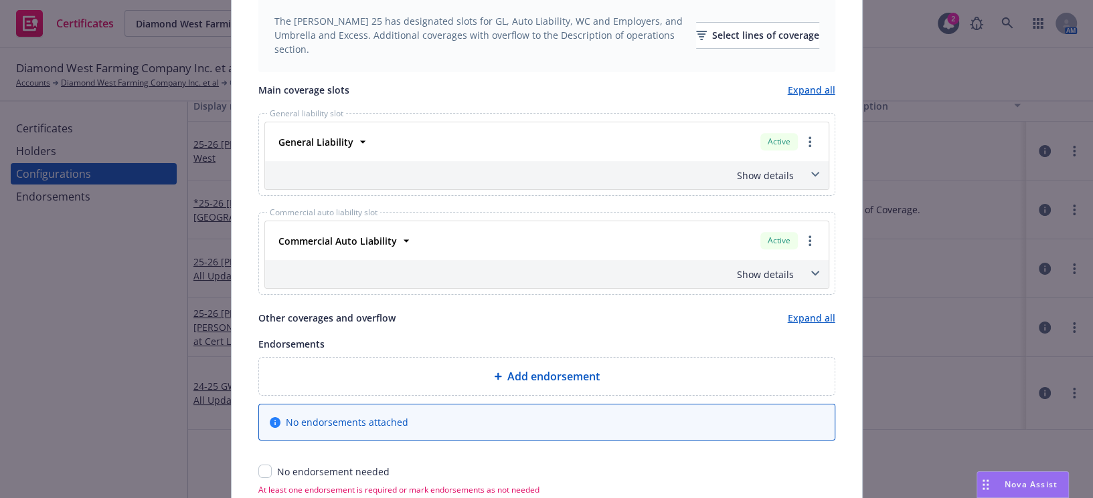
scroll to position [517, 0]
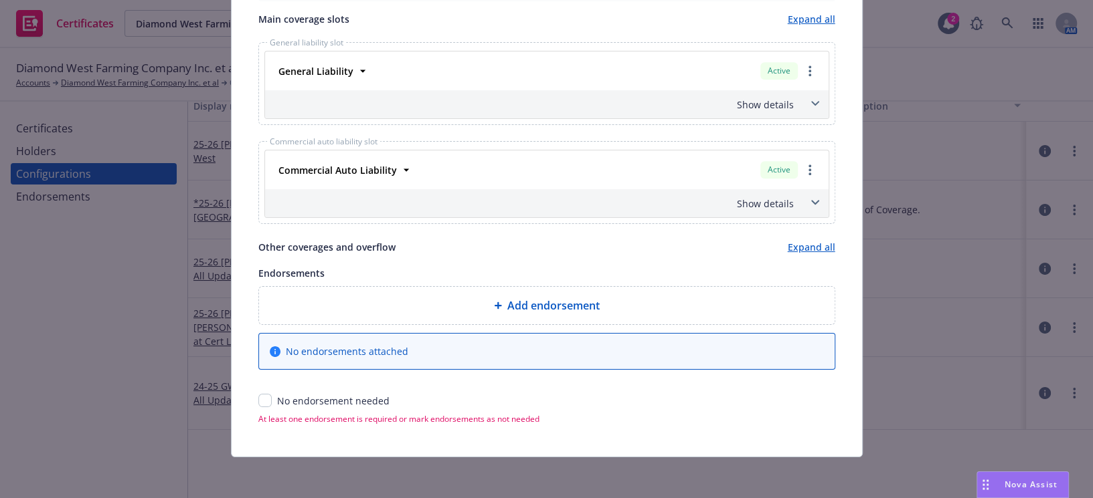
type input "*25-26 GA - Diamond West"
click at [258, 399] on input "checkbox" at bounding box center [264, 400] width 13 height 13
checkbox input "true"
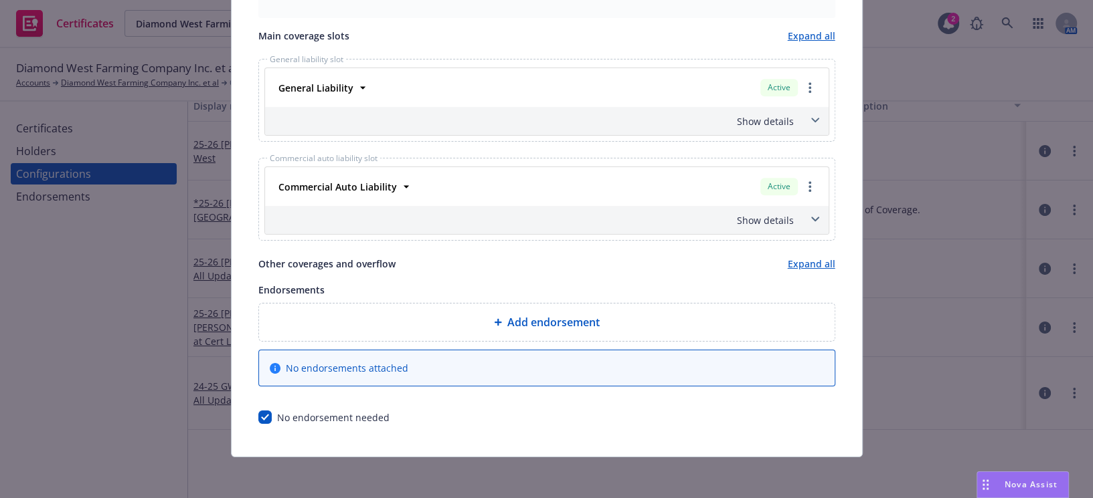
scroll to position [0, 0]
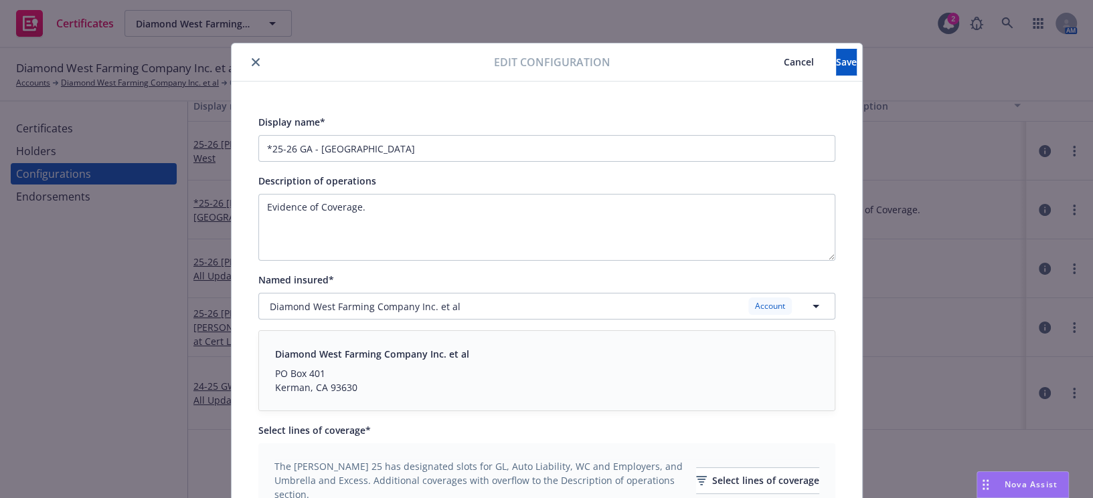
drag, startPoint x: 582, startPoint y: 259, endPoint x: 816, endPoint y: 22, distance: 332.6
click at [836, 63] on button "Save" at bounding box center [846, 62] width 21 height 27
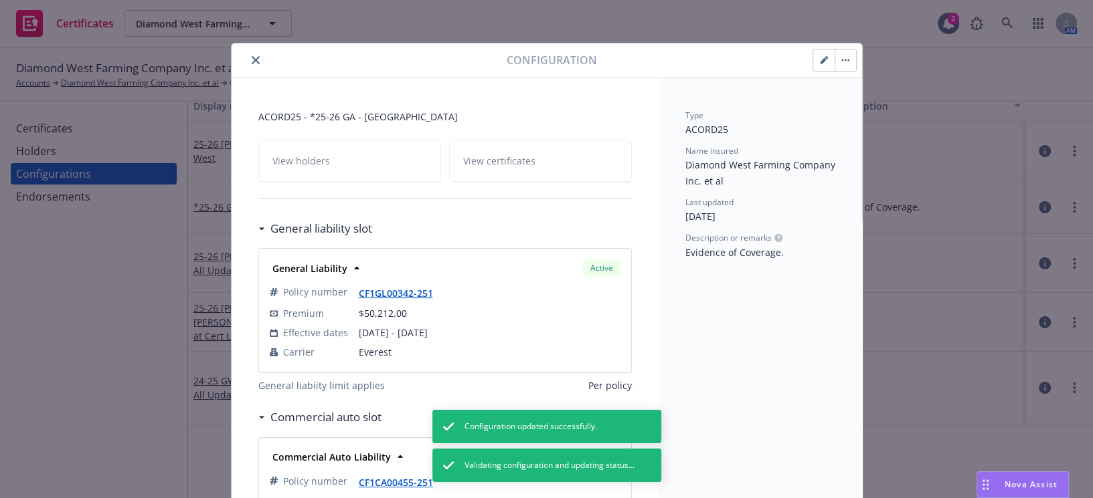
click at [252, 61] on icon "close" at bounding box center [256, 60] width 8 height 8
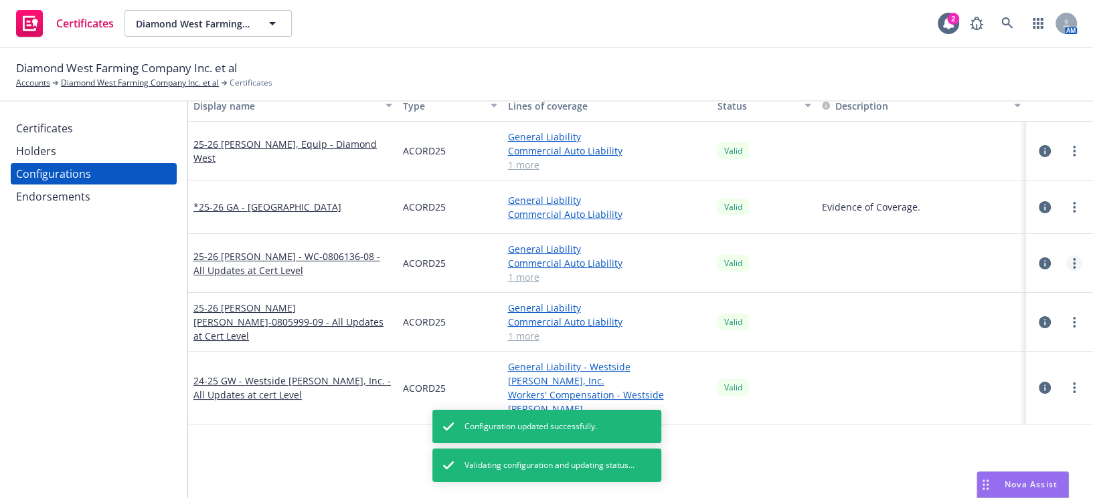
click at [1073, 260] on icon "more" at bounding box center [1074, 263] width 3 height 11
click at [1001, 289] on link "Edit" at bounding box center [998, 290] width 147 height 27
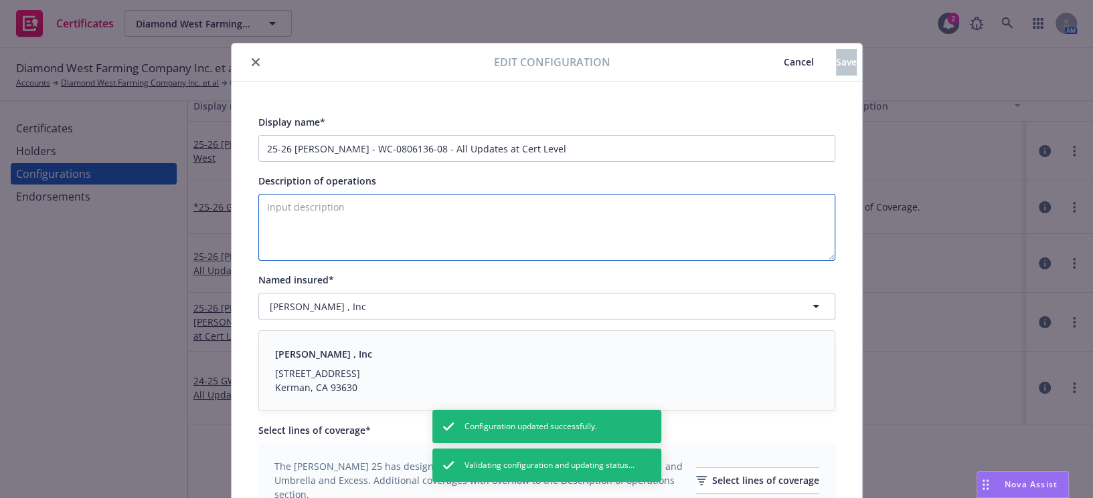
click at [327, 227] on textarea "Description of operations" at bounding box center [546, 227] width 577 height 67
paste textarea "Evidence of Coverage"
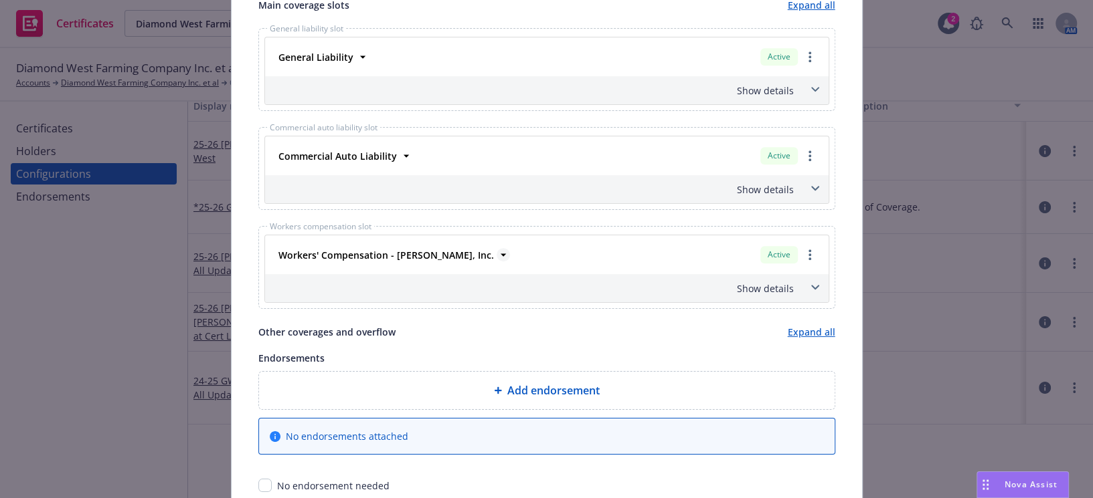
scroll to position [547, 0]
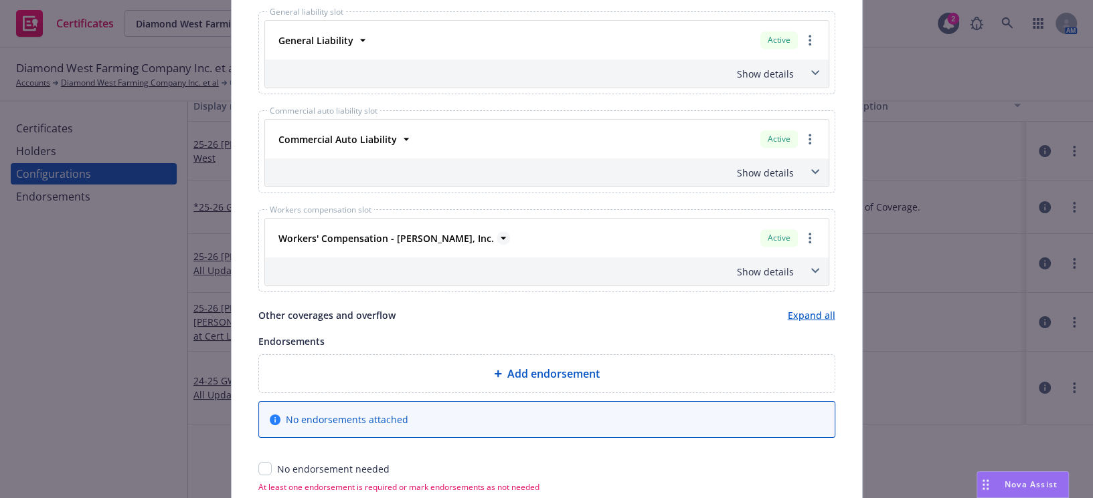
type textarea "Evidence of Coverage."
click at [402, 232] on strong "Workers' Compensation - Sran Ag, Inc." at bounding box center [385, 238] width 215 height 13
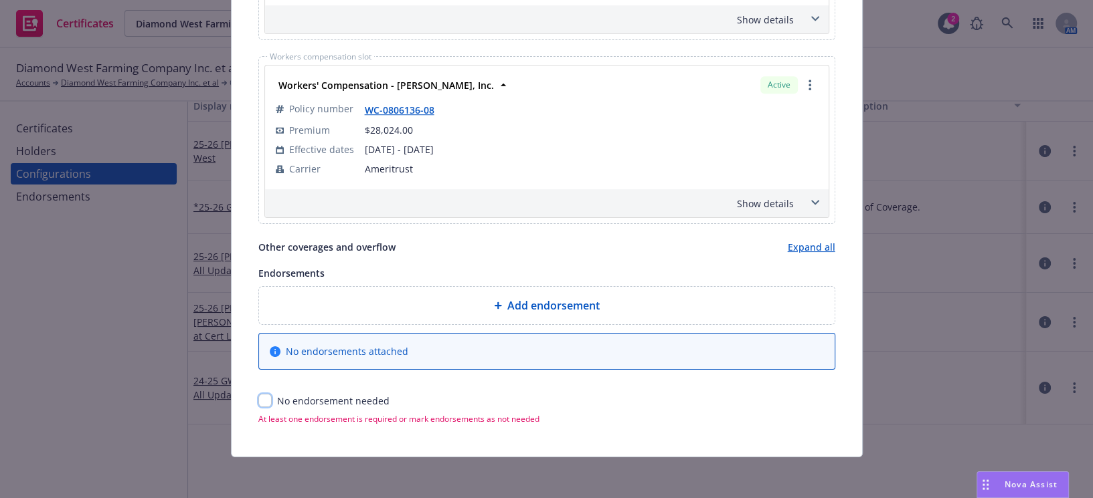
drag, startPoint x: 564, startPoint y: 213, endPoint x: 255, endPoint y: 395, distance: 358.7
click at [264, 400] on input "checkbox" at bounding box center [264, 400] width 13 height 13
checkbox input "true"
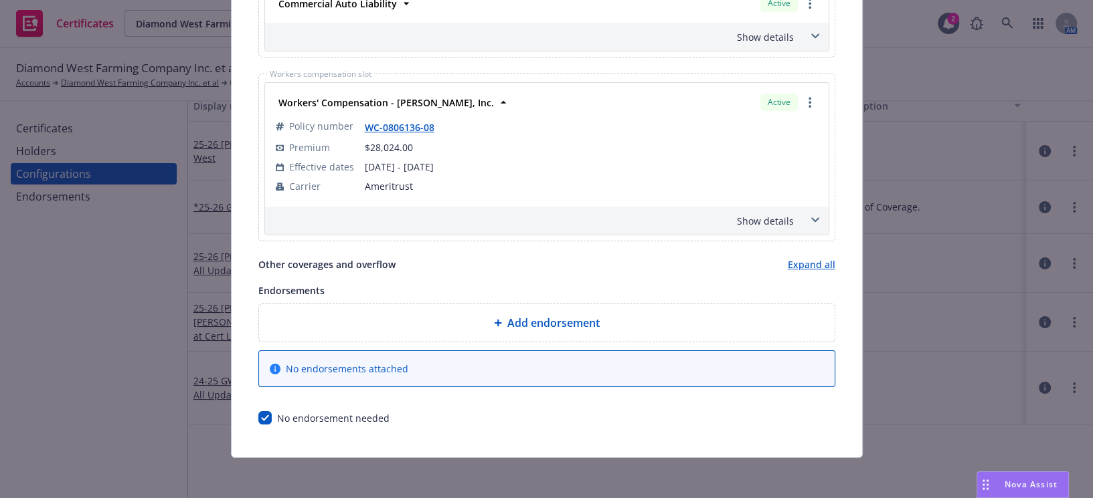
scroll to position [56, 0]
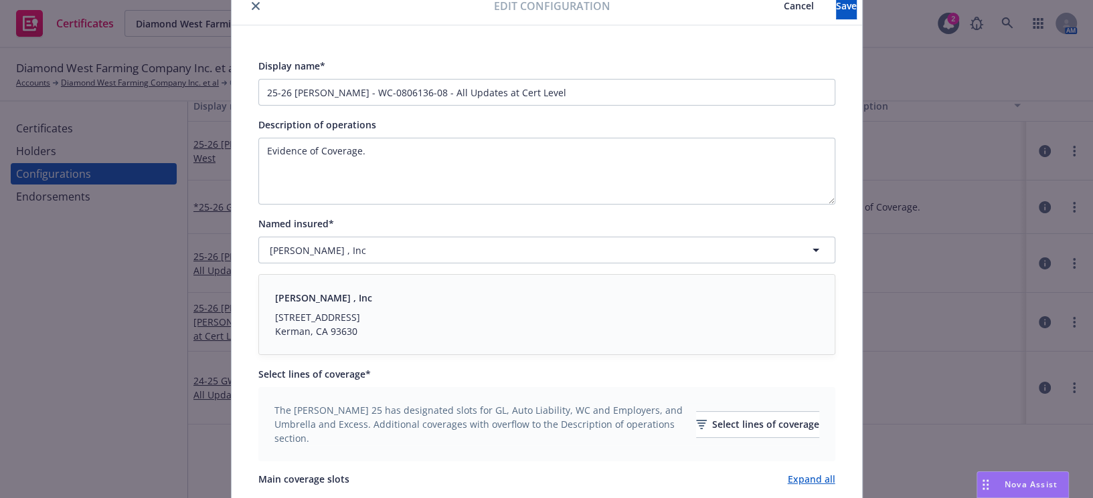
drag, startPoint x: 549, startPoint y: 25, endPoint x: 624, endPoint y: 104, distance: 108.4
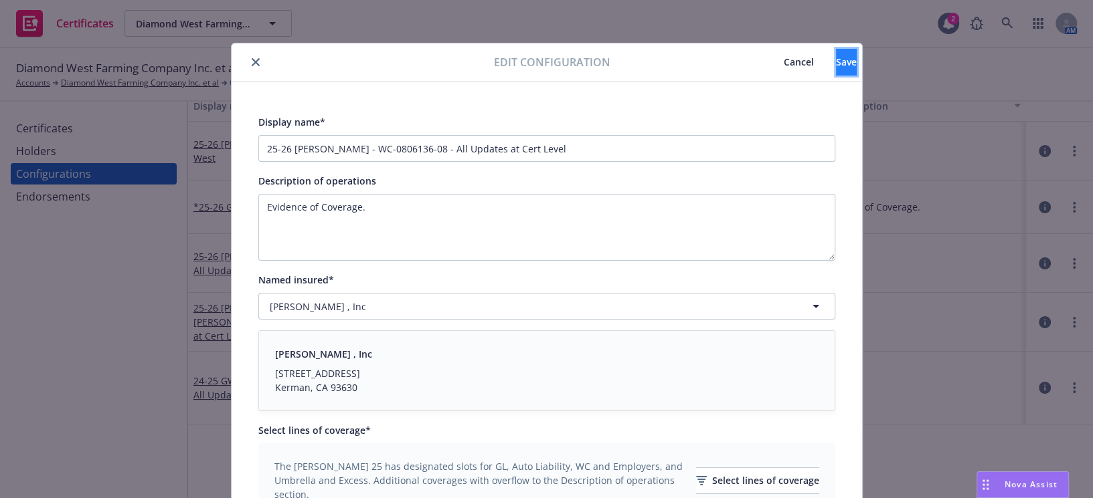
click at [836, 57] on button "Save" at bounding box center [846, 62] width 21 height 27
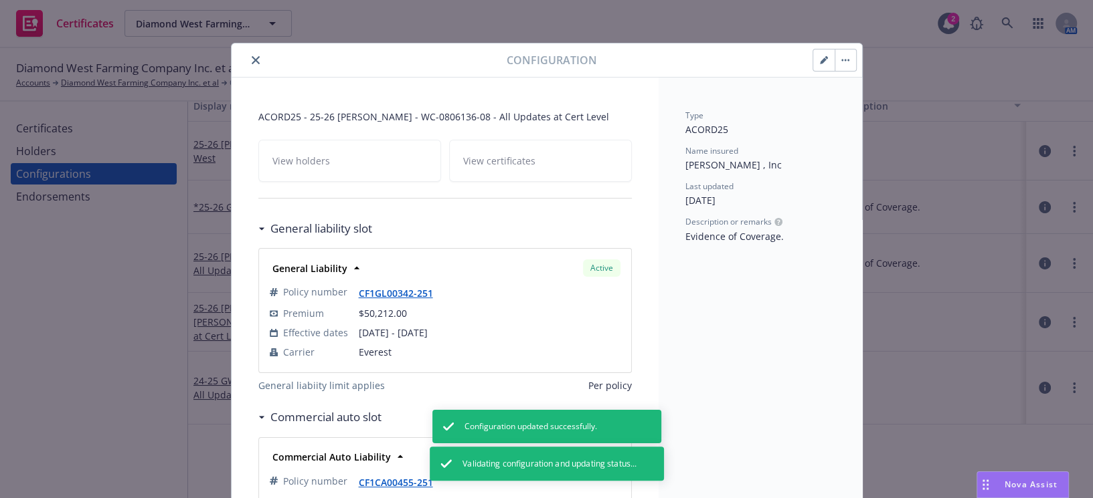
click at [249, 58] on button "close" at bounding box center [256, 60] width 16 height 16
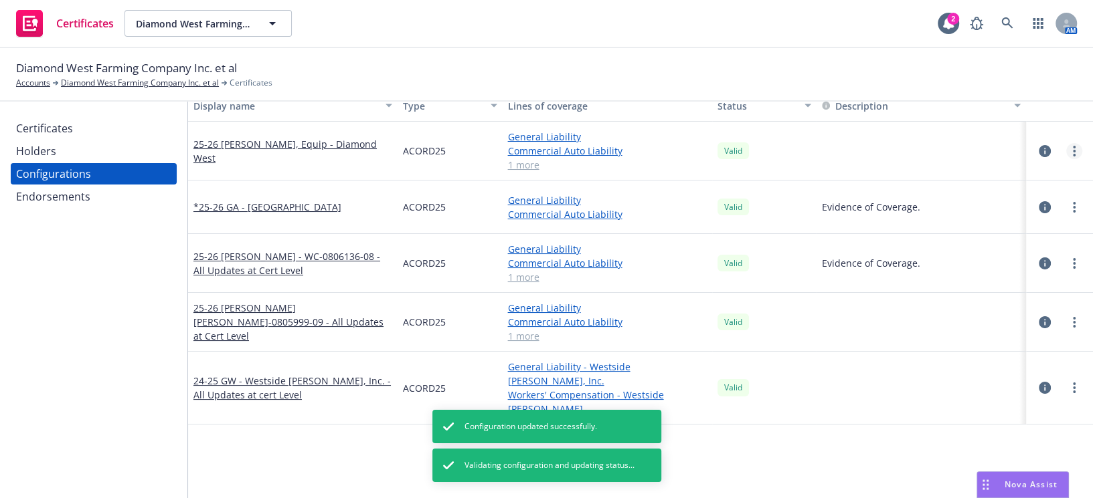
click at [1066, 152] on link "more" at bounding box center [1074, 151] width 16 height 16
click at [1000, 174] on link "Edit" at bounding box center [998, 178] width 147 height 27
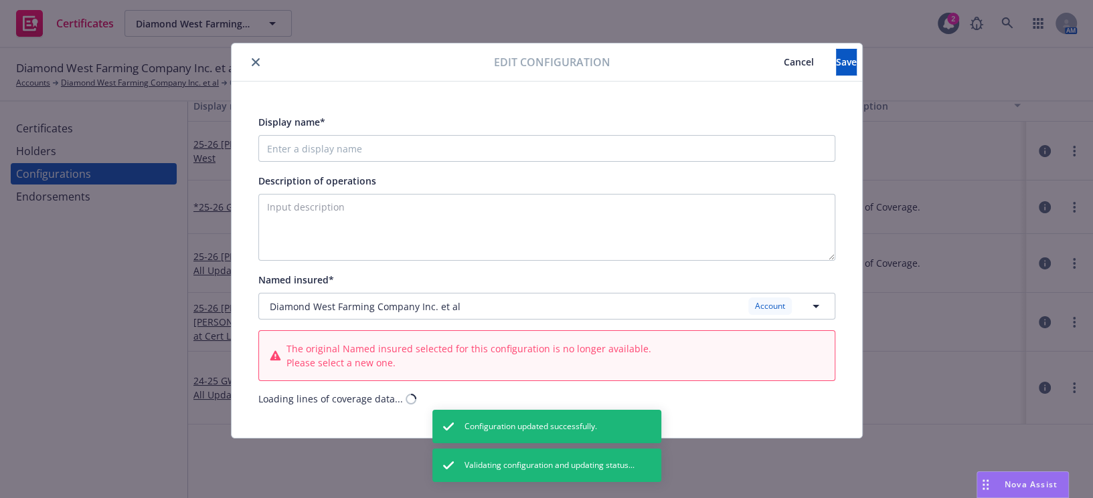
type input "25-26 GAW, Equip - Diamond West"
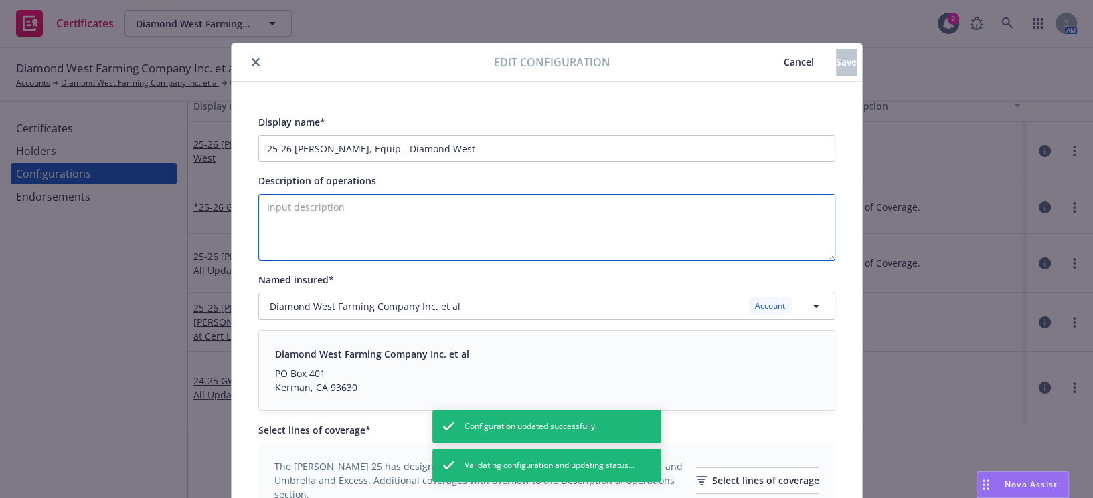
click at [385, 254] on textarea "Description of operations" at bounding box center [546, 227] width 577 height 67
paste textarea "Evidence of Coverage"
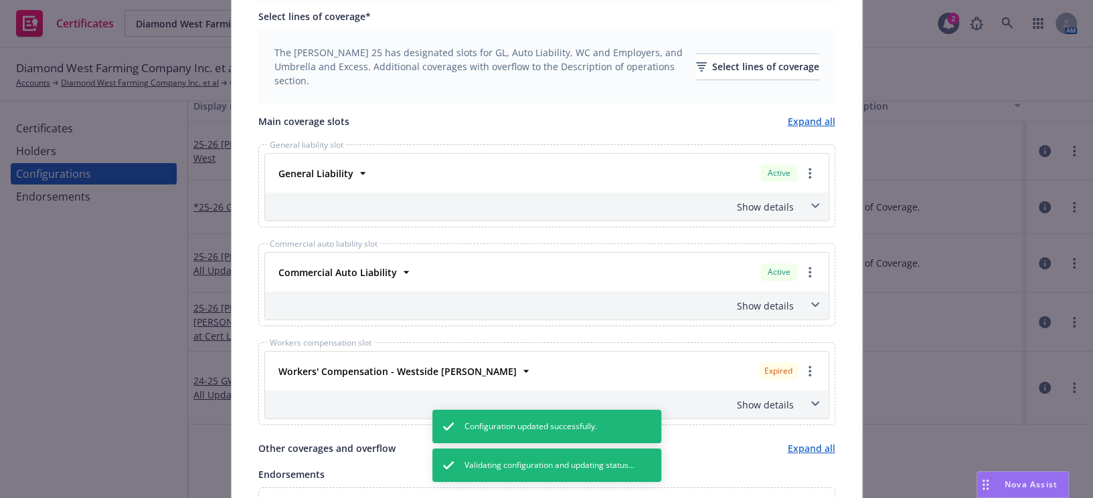
scroll to position [547, 0]
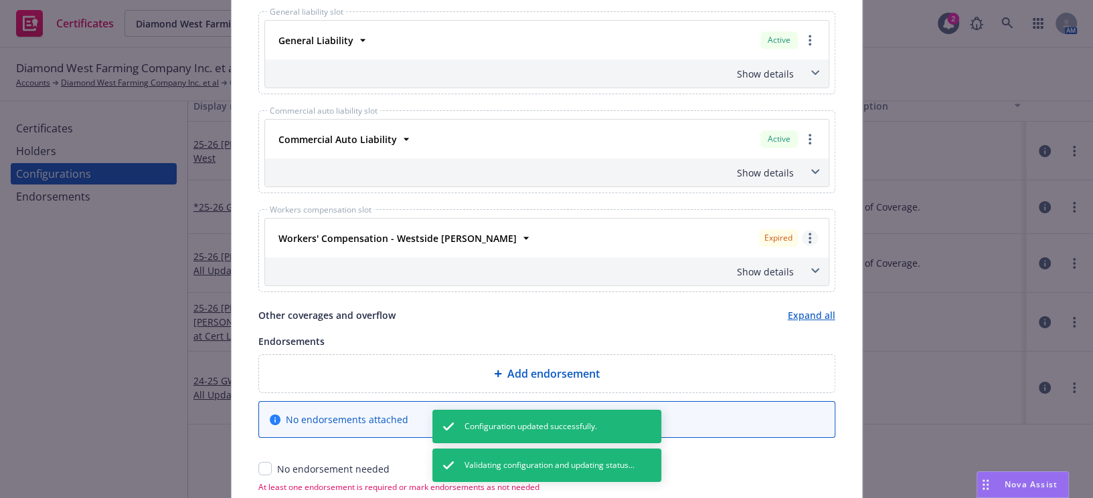
type textarea "Evidence of Coverage."
click at [802, 233] on link "more" at bounding box center [810, 238] width 16 height 16
click at [743, 261] on link "Remove this LOC" at bounding box center [755, 265] width 124 height 27
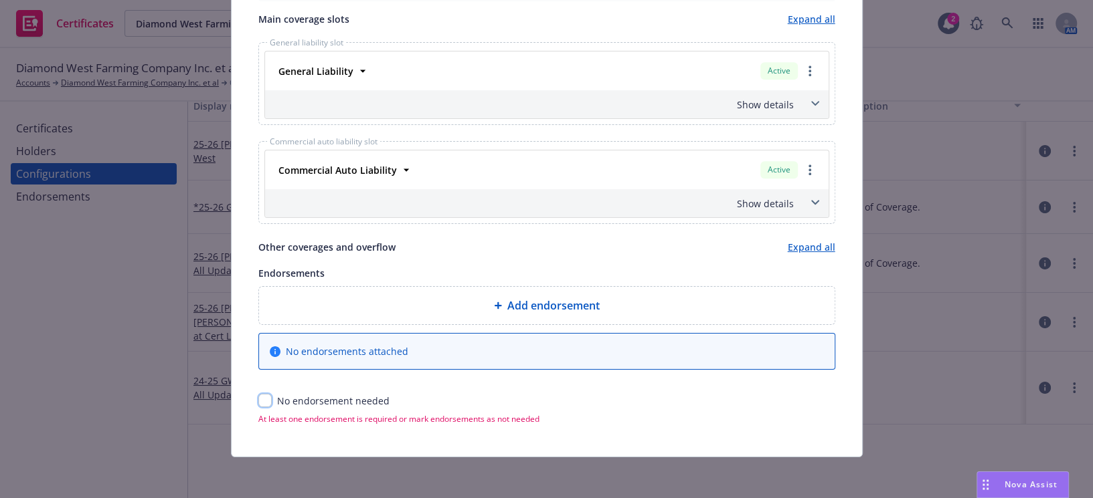
click at [261, 400] on input "checkbox" at bounding box center [264, 400] width 13 height 13
checkbox input "true"
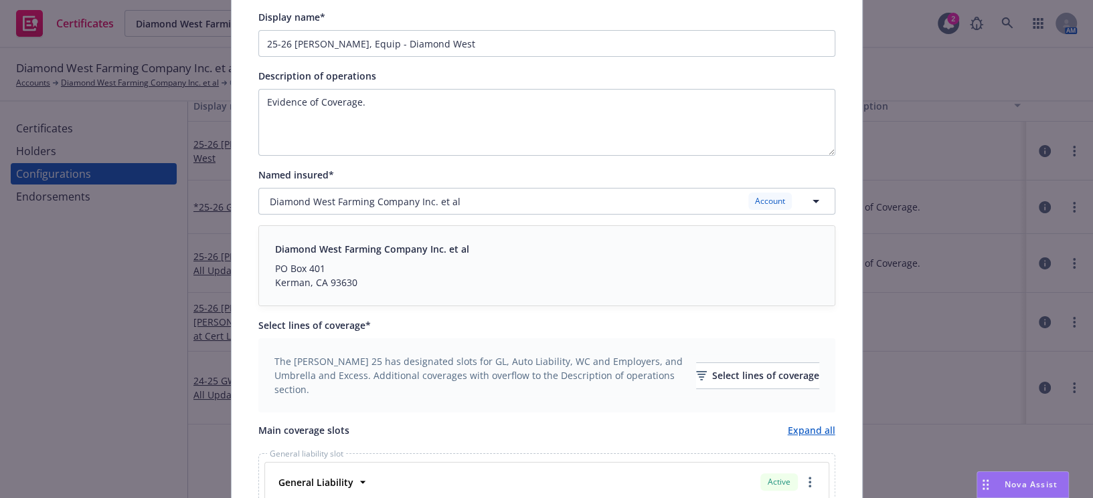
scroll to position [0, 0]
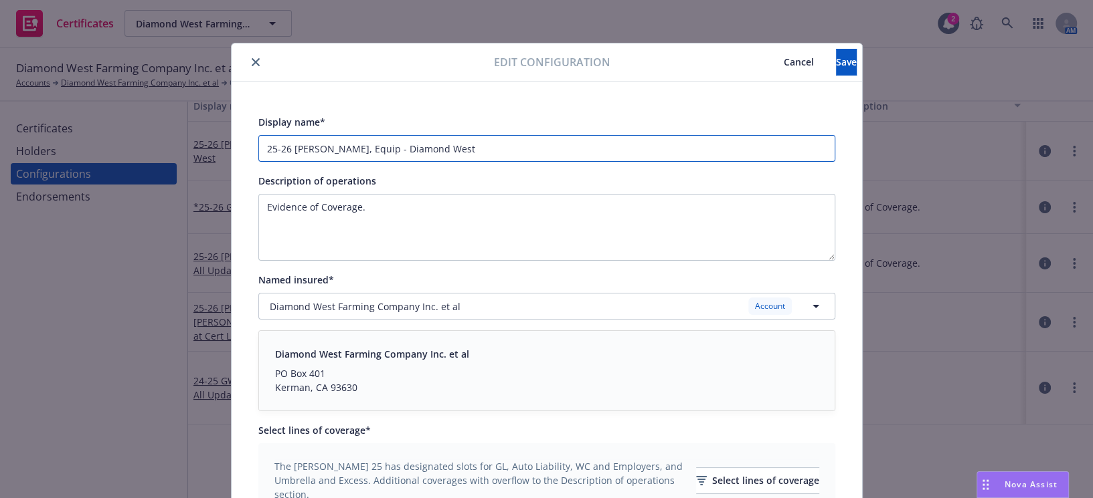
click at [308, 143] on input "25-26 GAW, Equip - Diamond West" at bounding box center [546, 148] width 577 height 27
type input "25-26 GA, Equip - Diamond West"
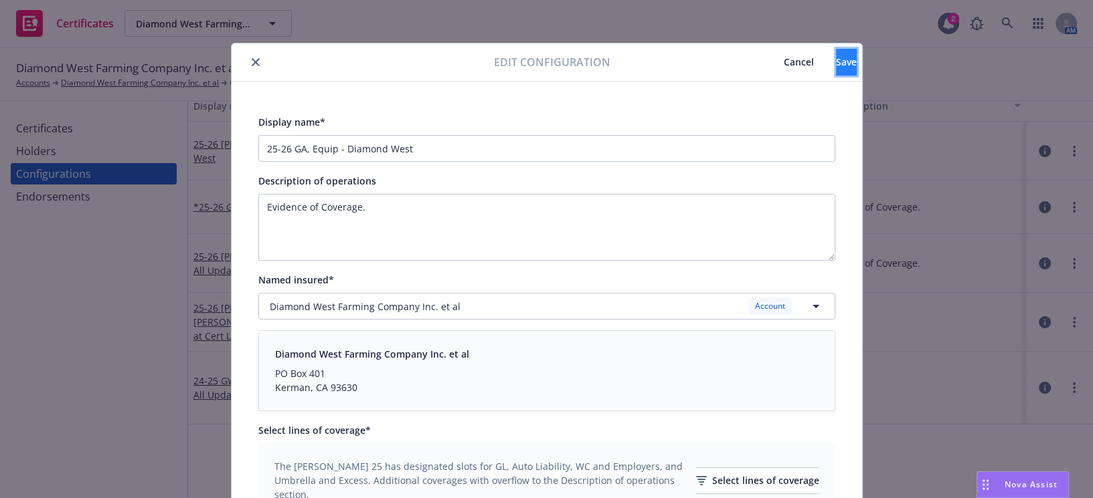
click at [836, 72] on button "Save" at bounding box center [846, 62] width 21 height 27
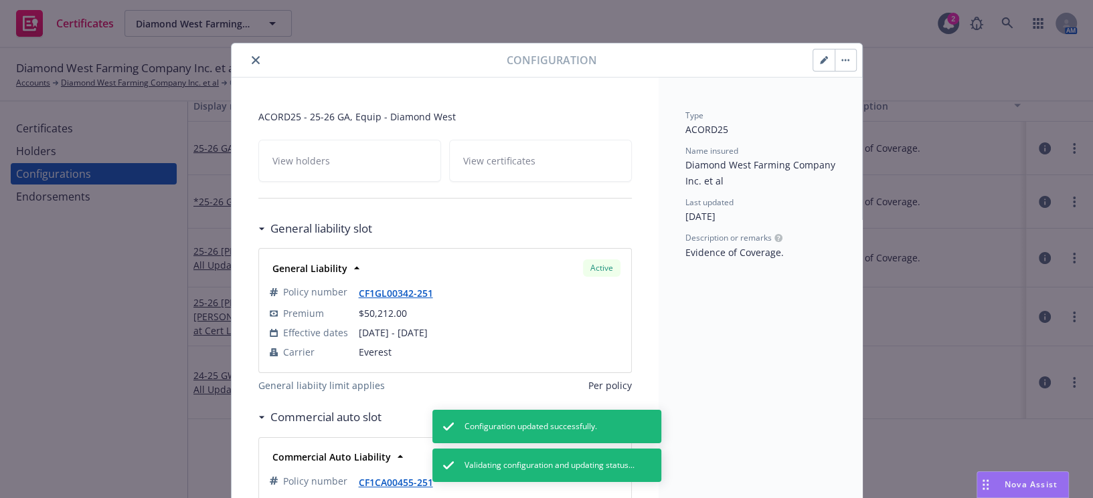
click at [251, 67] on button "close" at bounding box center [256, 60] width 16 height 16
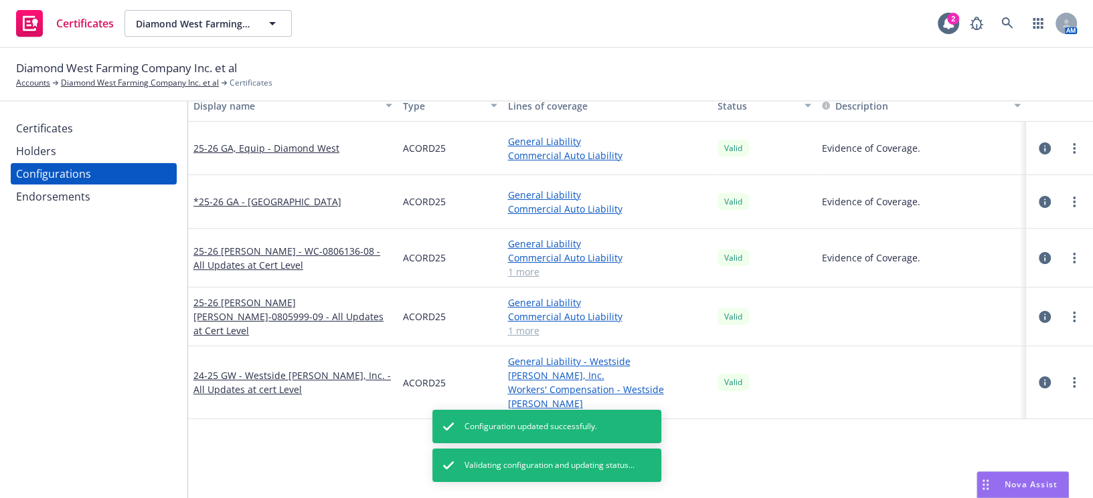
click at [1054, 336] on div at bounding box center [1059, 317] width 67 height 59
click at [1069, 313] on link "more" at bounding box center [1074, 317] width 16 height 16
click at [978, 322] on div at bounding box center [920, 317] width 209 height 59
click at [1071, 317] on link "more" at bounding box center [1074, 317] width 16 height 16
click at [974, 340] on link "Edit" at bounding box center [998, 344] width 147 height 27
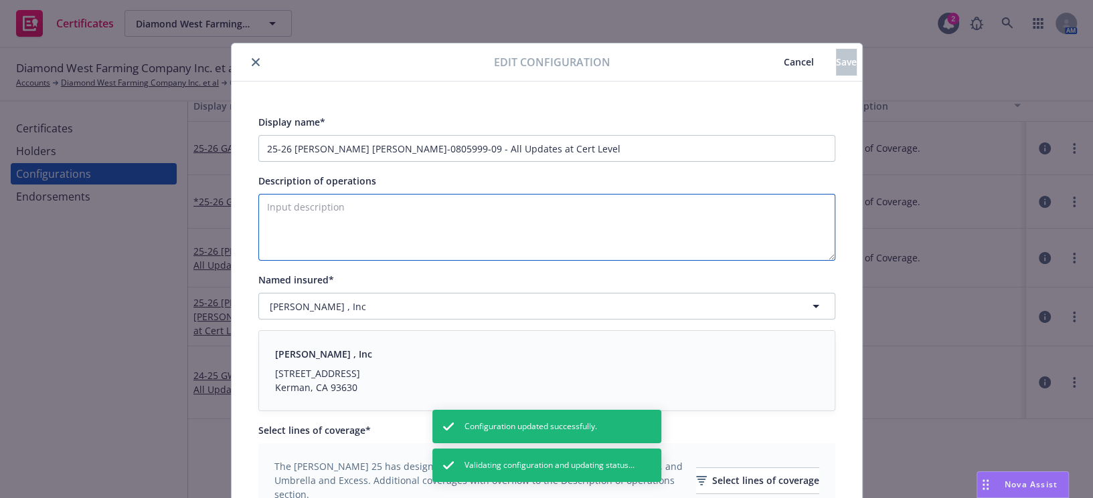
click at [414, 224] on textarea "Description of operations" at bounding box center [546, 227] width 577 height 67
paste textarea "Evidence of Coverage"
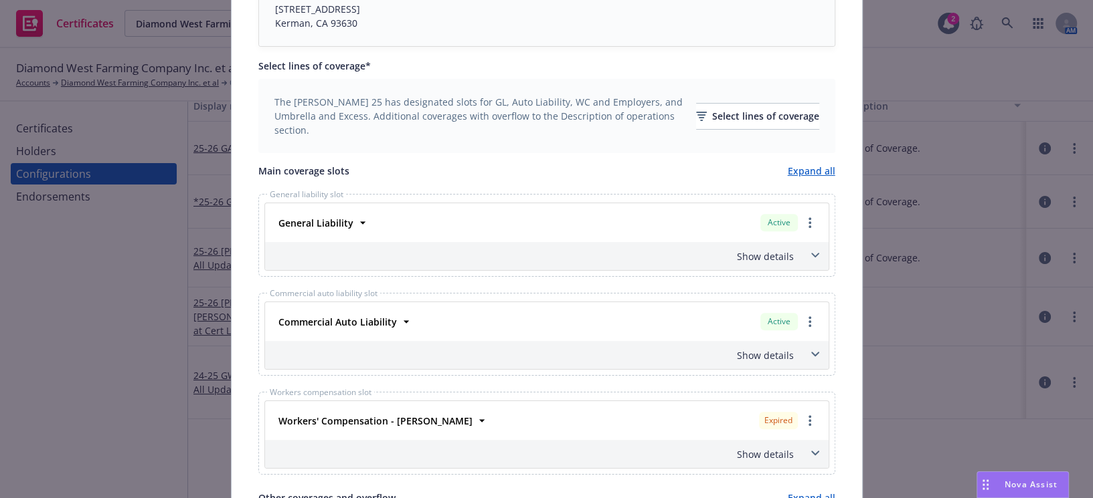
scroll to position [608, 0]
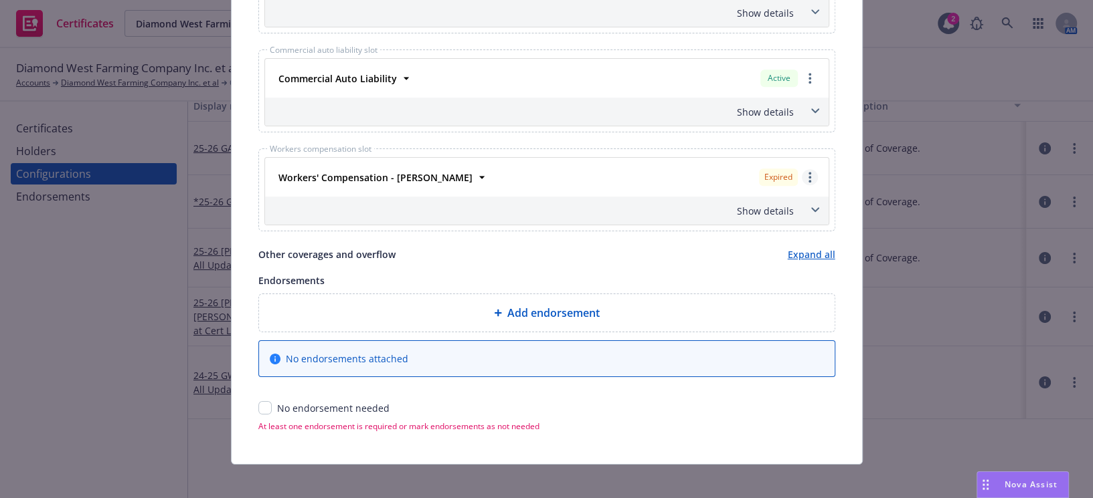
type textarea "Evidence of Coverage."
click at [802, 181] on div at bounding box center [810, 177] width 16 height 16
click at [802, 173] on link "more" at bounding box center [810, 177] width 16 height 16
click at [763, 211] on link "Remove this LOC" at bounding box center [755, 204] width 124 height 27
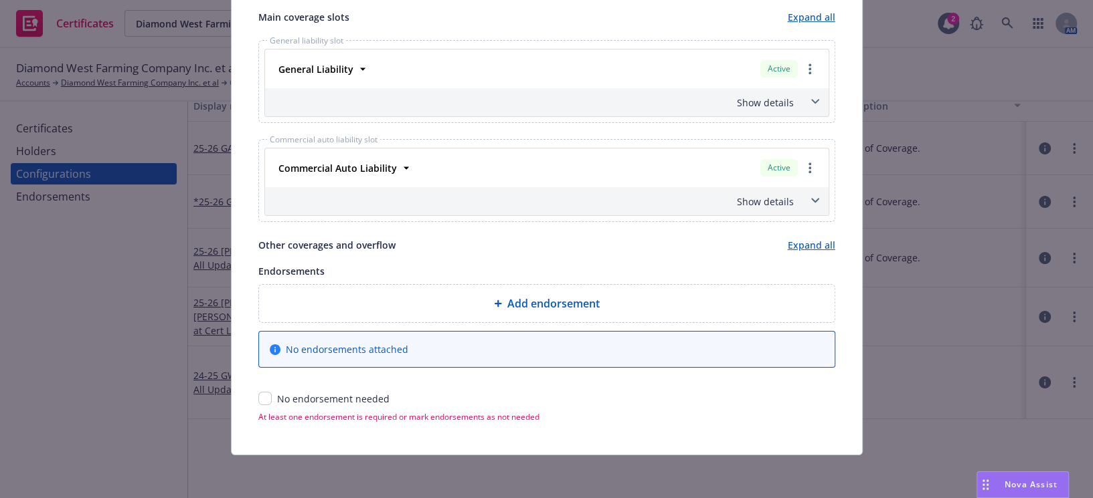
scroll to position [517, 0]
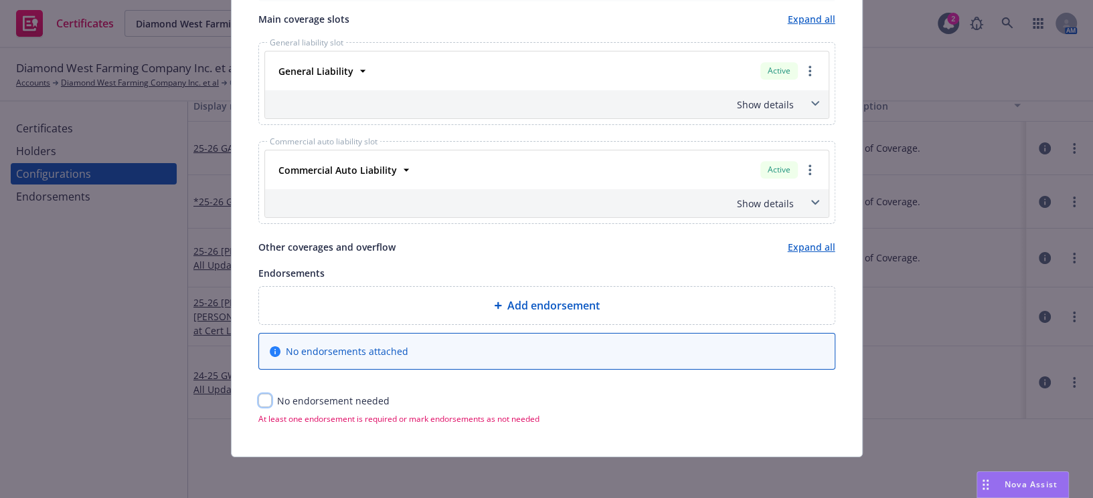
click at [258, 402] on input "checkbox" at bounding box center [264, 400] width 13 height 13
checkbox input "true"
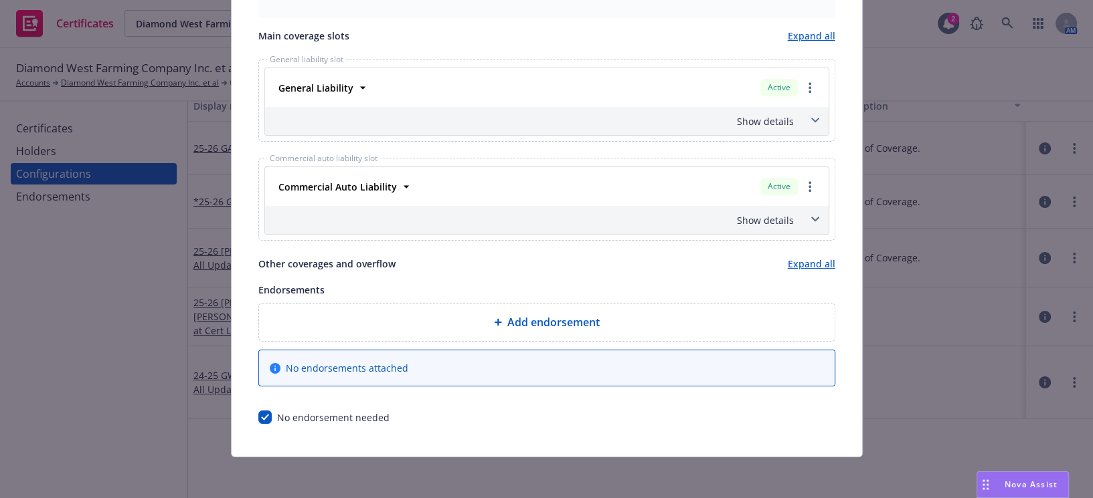
scroll to position [0, 0]
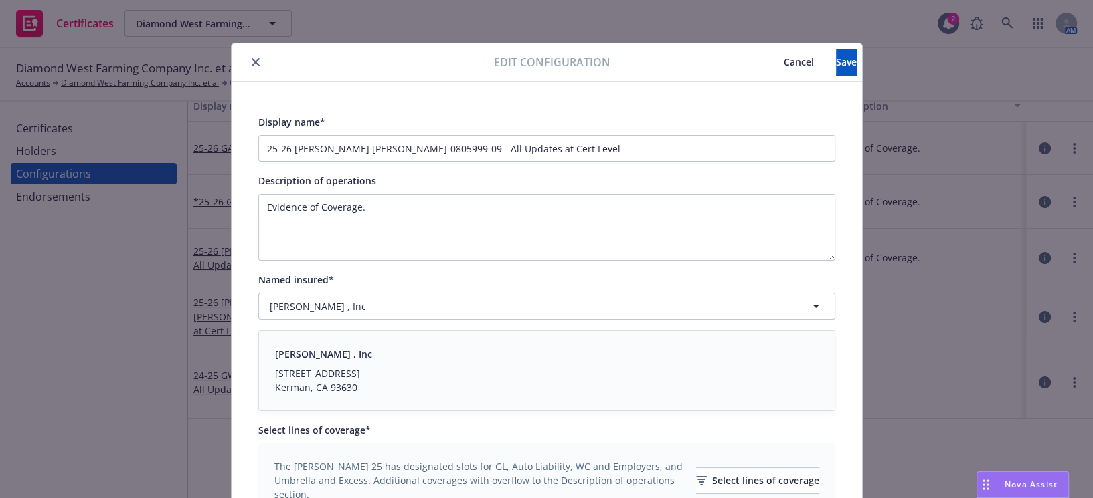
drag, startPoint x: 522, startPoint y: 300, endPoint x: 832, endPoint y: 129, distance: 354.0
drag, startPoint x: 811, startPoint y: 64, endPoint x: 796, endPoint y: 57, distance: 16.5
click at [836, 65] on span "Save" at bounding box center [846, 62] width 21 height 13
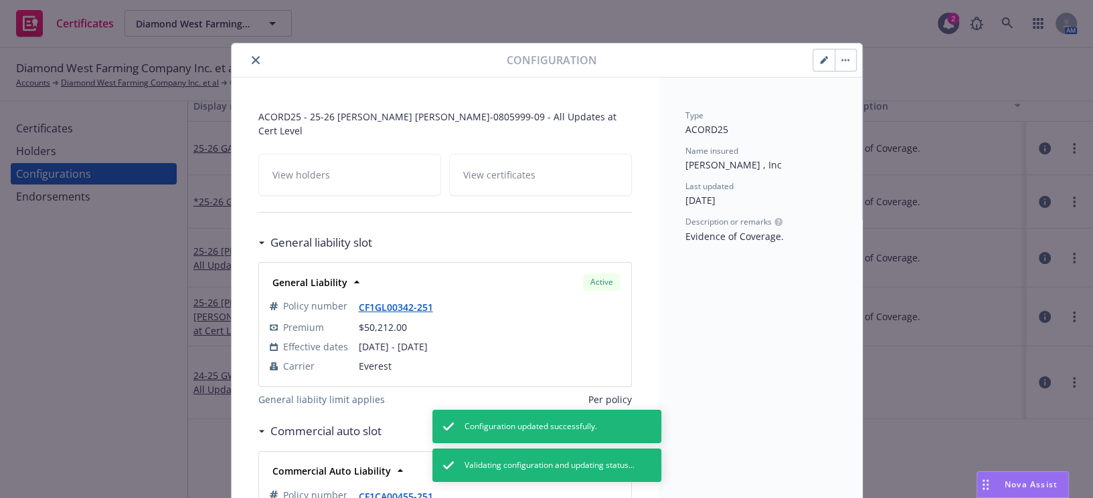
click at [254, 58] on icon "close" at bounding box center [256, 60] width 8 height 8
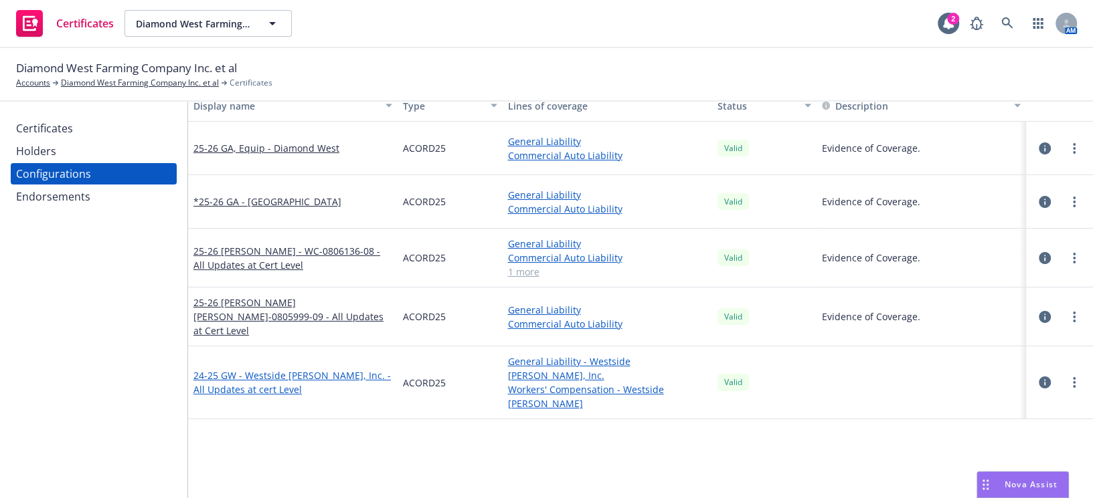
click at [262, 369] on link "24-25 GW - Westside Ag II, Inc. - All Updates at cert Level" at bounding box center [292, 383] width 199 height 28
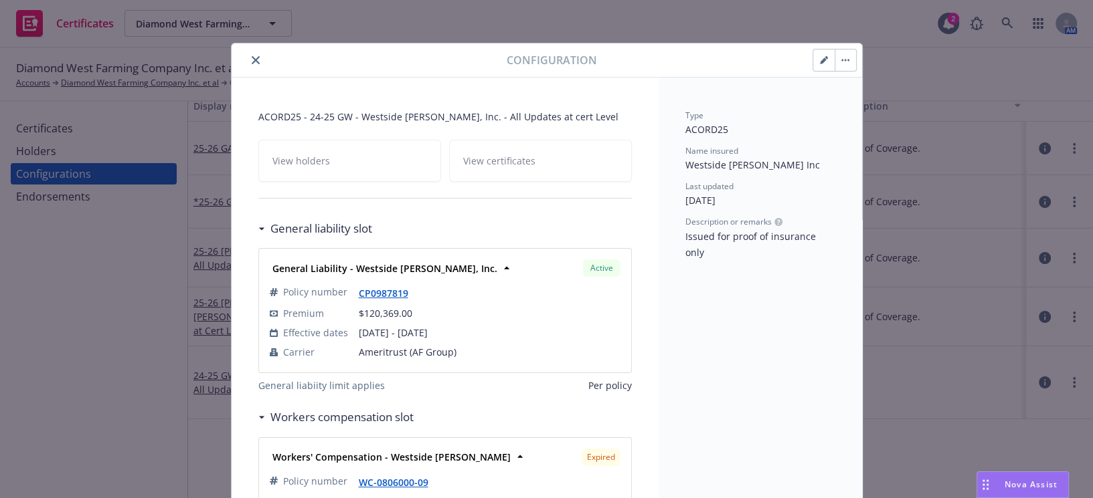
click at [816, 52] on button "button" at bounding box center [823, 60] width 21 height 21
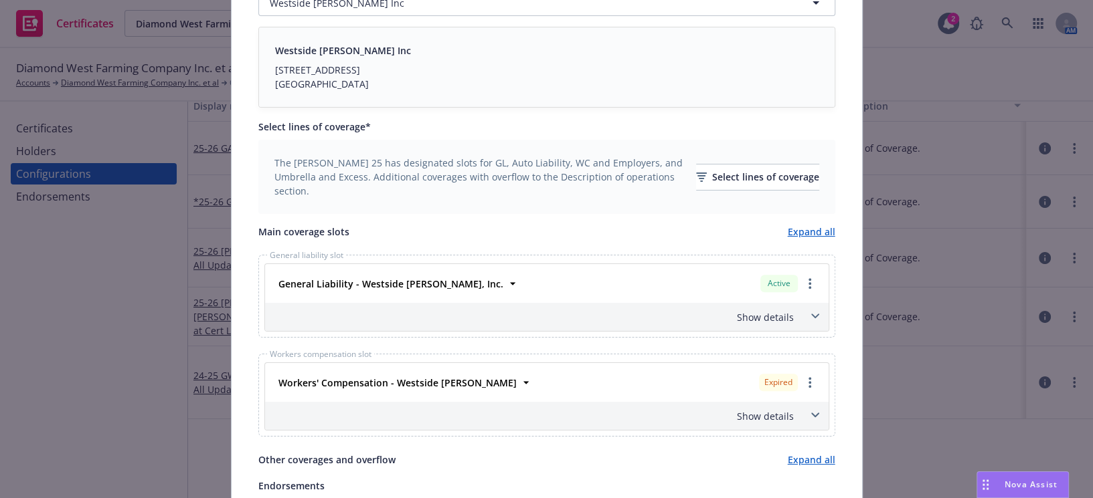
scroll to position [517, 0]
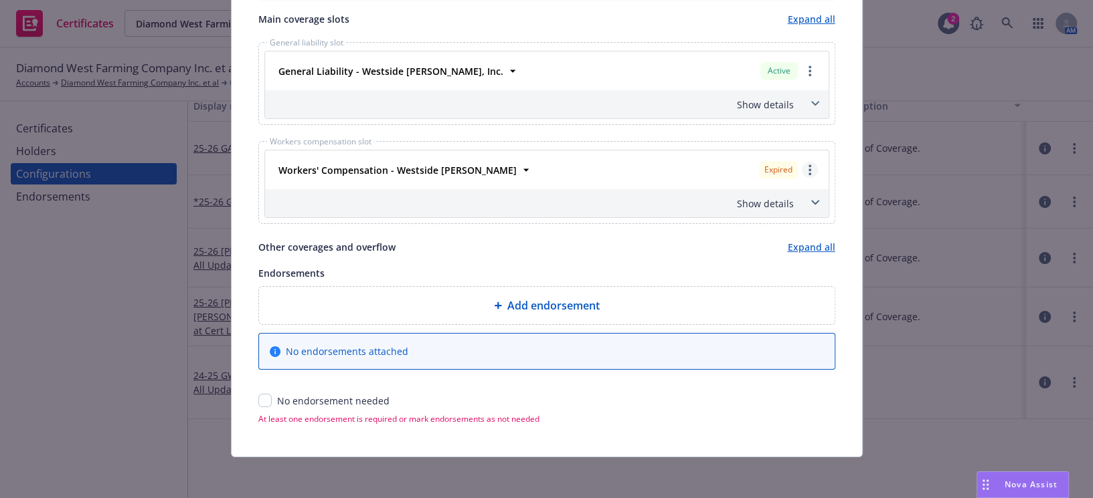
click at [808, 173] on circle "more" at bounding box center [809, 174] width 3 height 3
click at [776, 194] on link "Remove this LOC" at bounding box center [755, 197] width 124 height 27
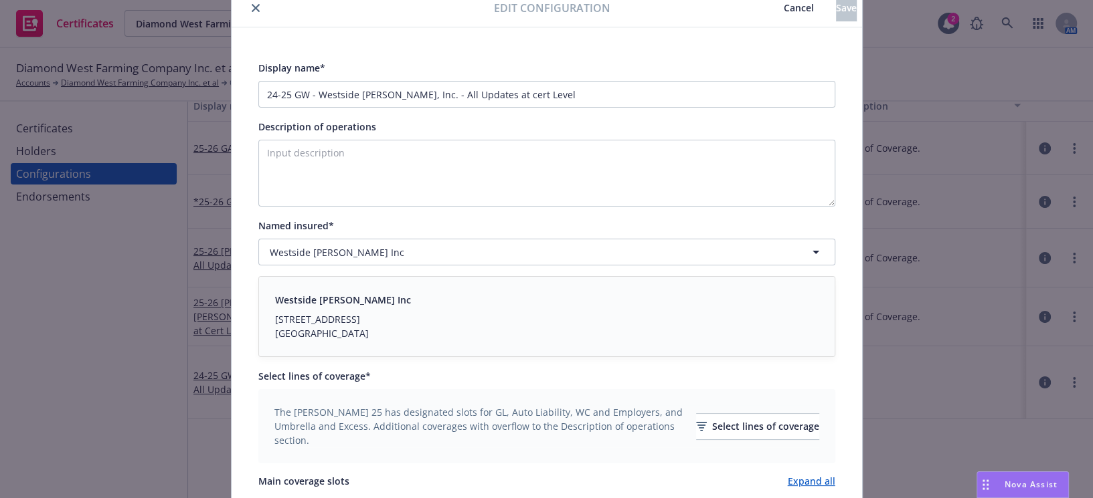
scroll to position [54, 0]
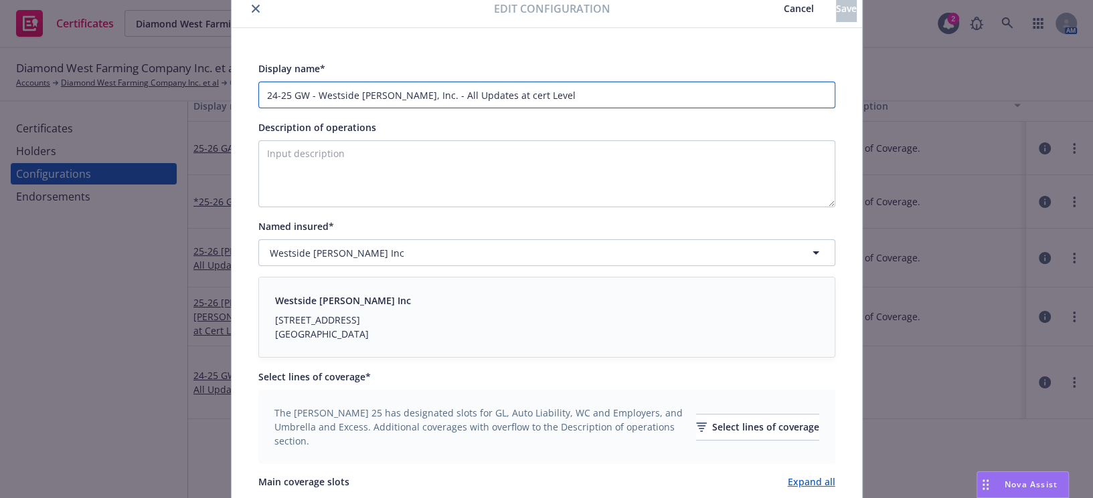
click at [301, 94] on input "24-25 GW - Westside Ag II, Inc. - All Updates at cert Level" at bounding box center [546, 95] width 577 height 27
type input "24-25 GL - Westside Ag II, Inc. - All Updates at cert Level"
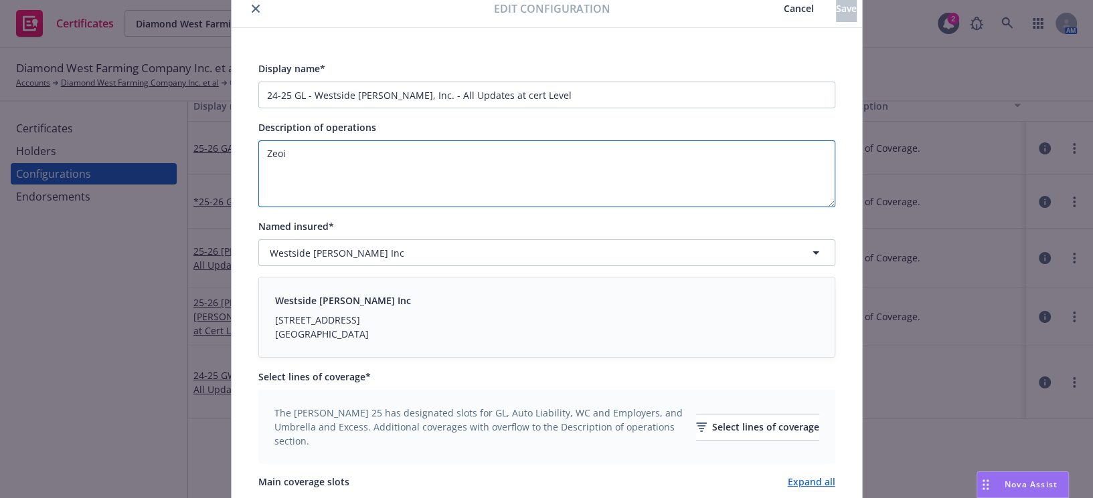
paste textarea "Evidence of Coverage"
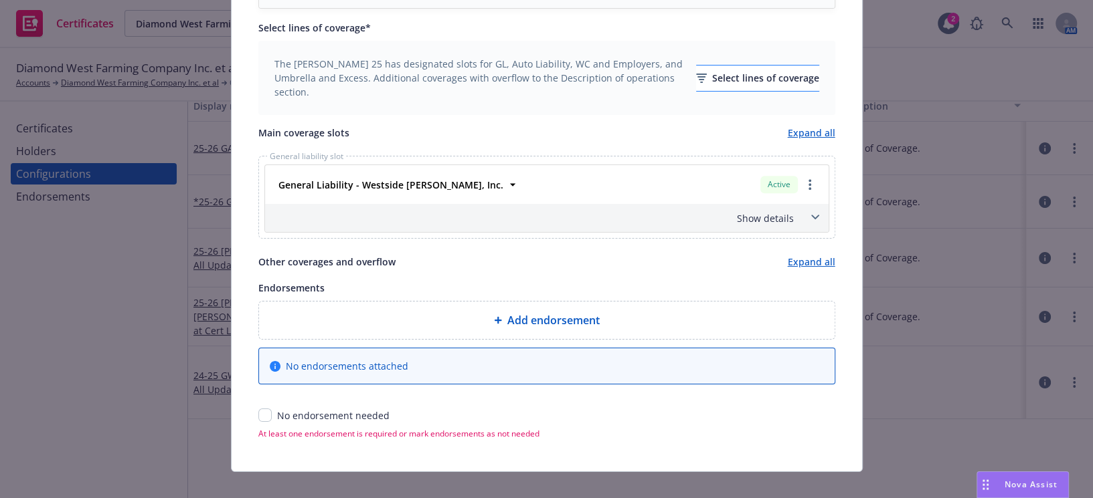
scroll to position [418, 0]
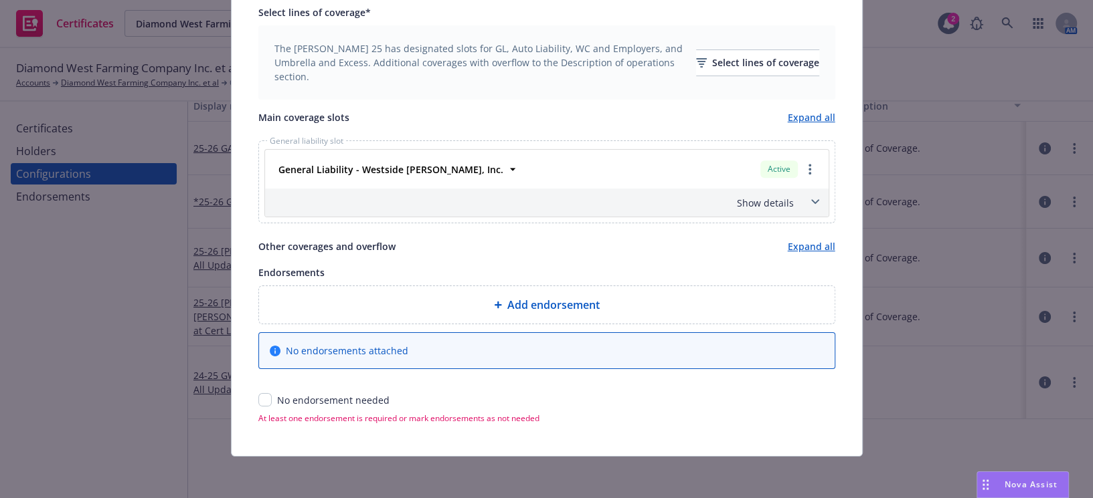
type textarea "Evidence of Coverage."
click at [260, 399] on input "checkbox" at bounding box center [264, 399] width 13 height 13
checkbox input "true"
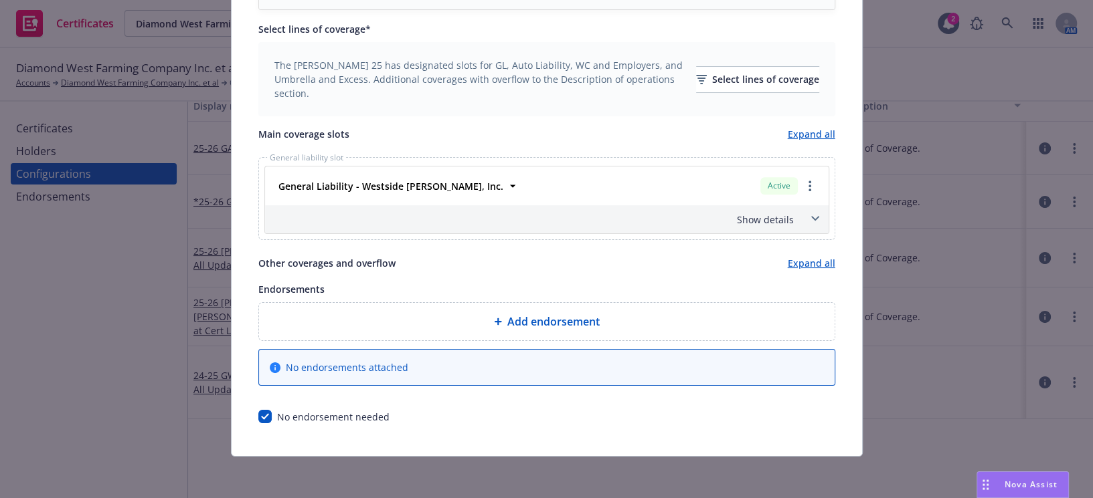
scroll to position [0, 0]
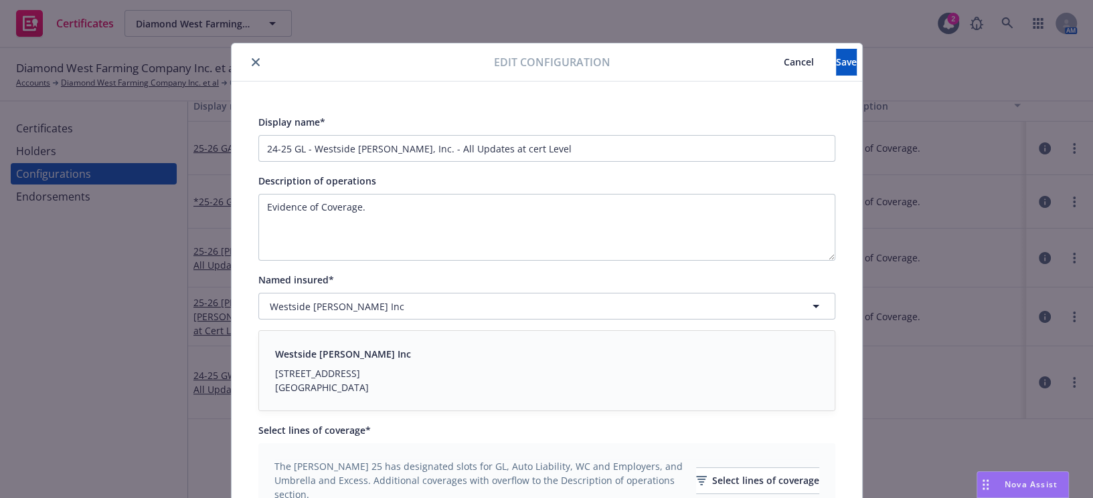
drag, startPoint x: 436, startPoint y: 195, endPoint x: 441, endPoint y: 179, distance: 16.1
drag, startPoint x: 395, startPoint y: 147, endPoint x: 686, endPoint y: 155, distance: 290.5
click at [686, 155] on input "24-25 GL - Westside Ag II, Inc. - All Updates at cert Level" at bounding box center [546, 148] width 577 height 27
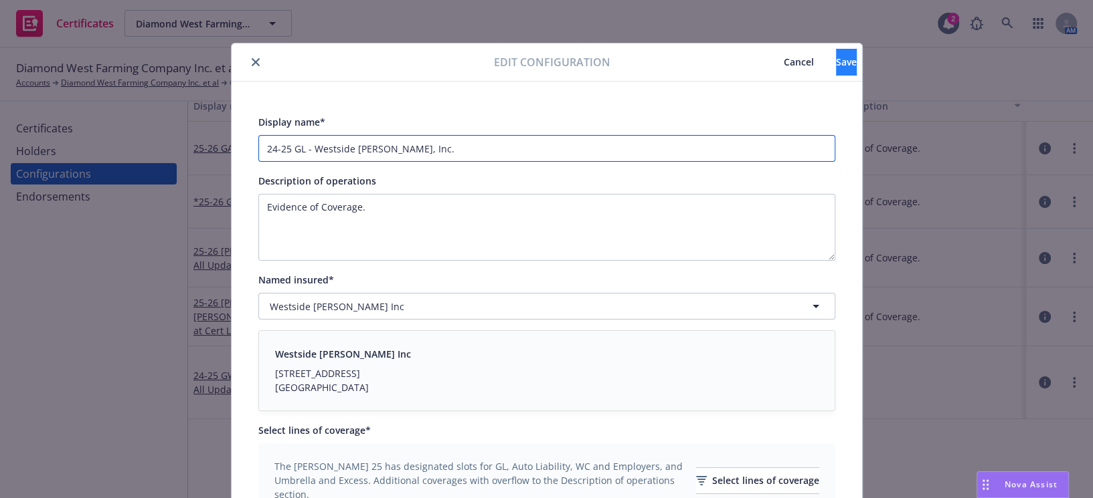
type input "24-25 GL - Westside Ag II, Inc."
click at [836, 53] on button "Save" at bounding box center [846, 62] width 21 height 27
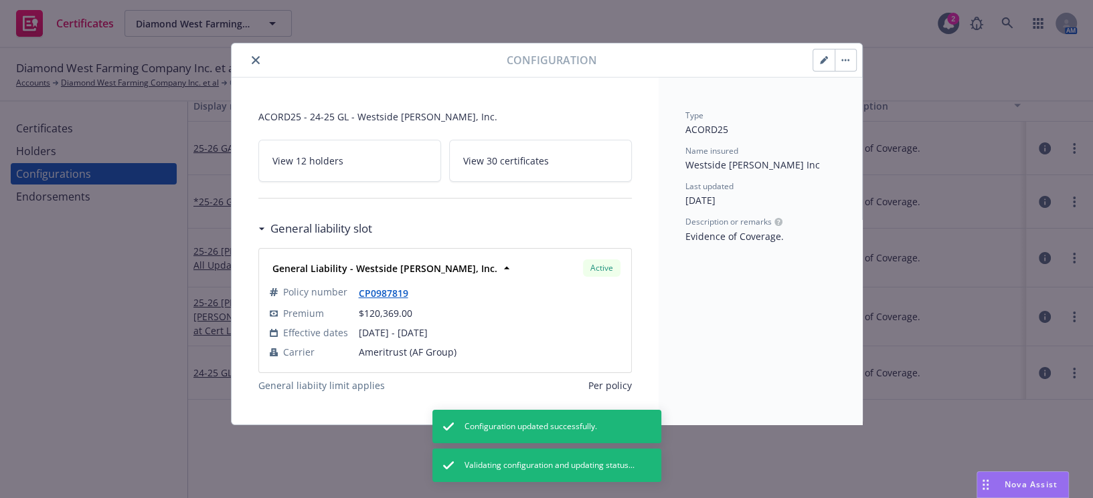
click at [256, 59] on icon "close" at bounding box center [256, 60] width 8 height 8
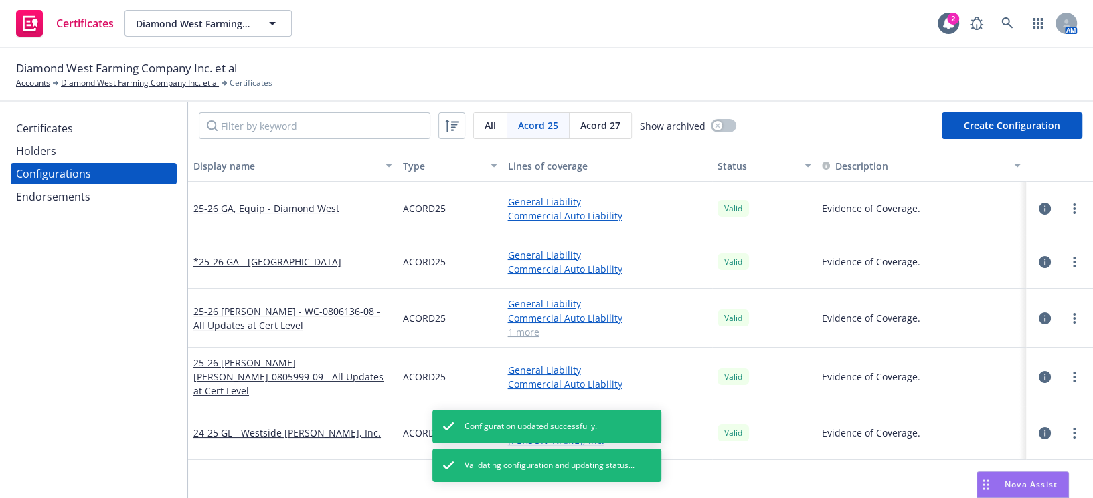
scroll to position [60, 0]
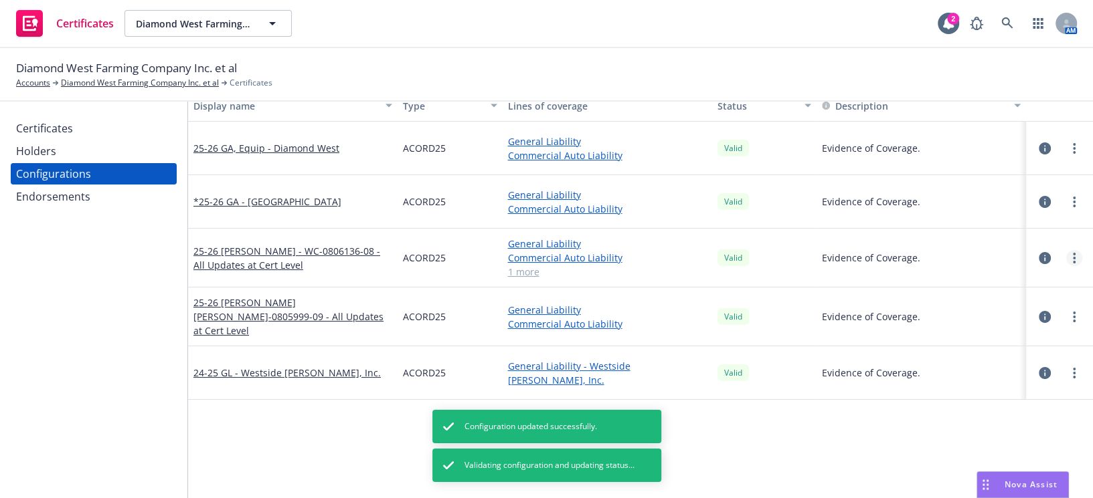
click at [1066, 251] on link "more" at bounding box center [1074, 258] width 16 height 16
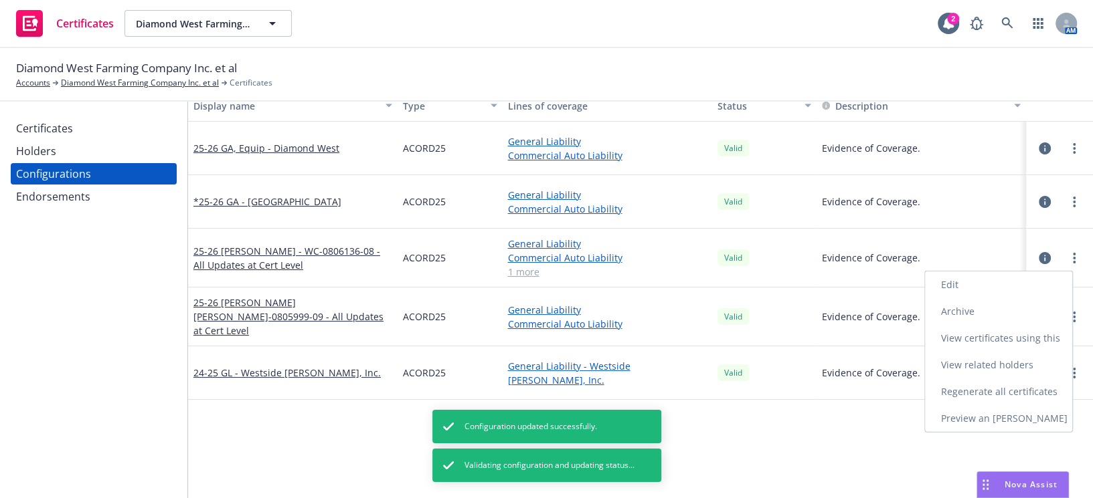
click at [1016, 286] on link "Edit" at bounding box center [998, 285] width 147 height 27
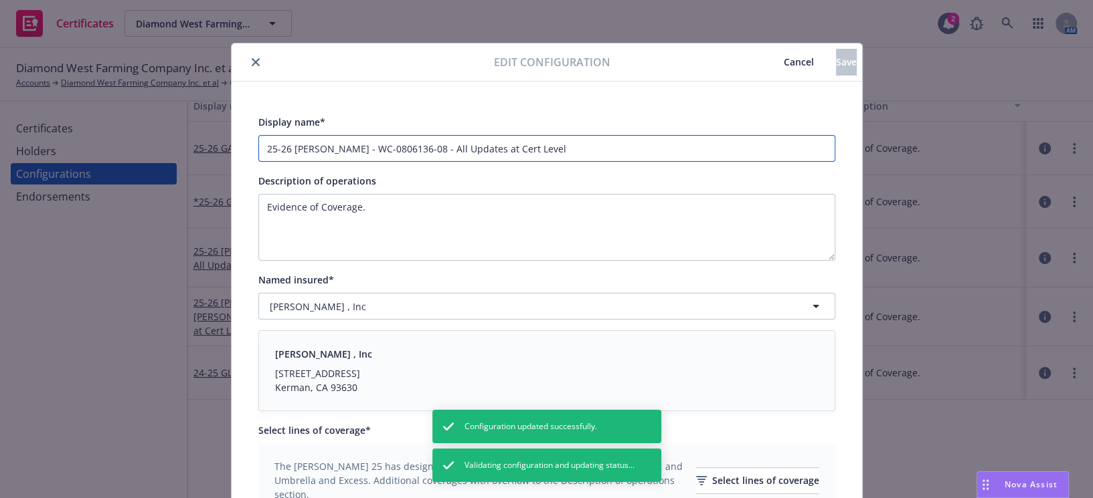
drag, startPoint x: 417, startPoint y: 145, endPoint x: 790, endPoint y: 156, distance: 372.8
click at [790, 156] on input "25-26 GAW - Sran - WC-0806136-08 - All Updates at Cert Level" at bounding box center [546, 148] width 577 height 27
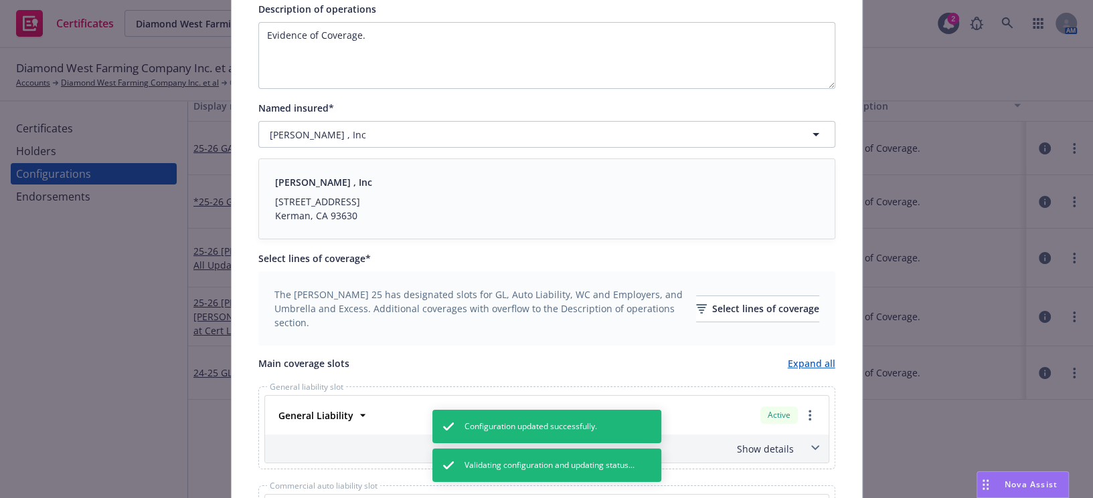
drag, startPoint x: 409, startPoint y: 308, endPoint x: 309, endPoint y: 405, distance: 140.1
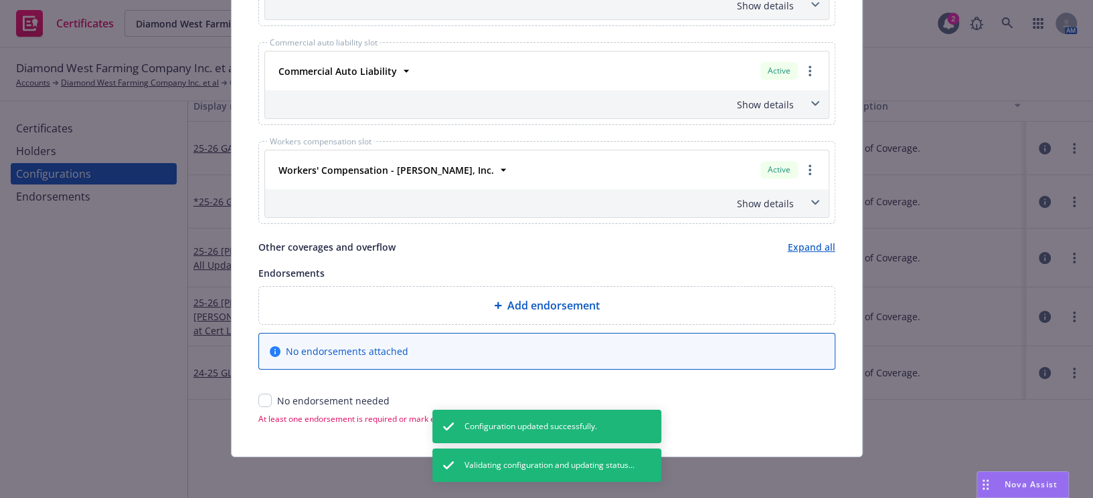
type input "25-26 GAW - Sran - WC-0806136-08"
click at [258, 396] on input "checkbox" at bounding box center [264, 400] width 13 height 13
checkbox input "true"
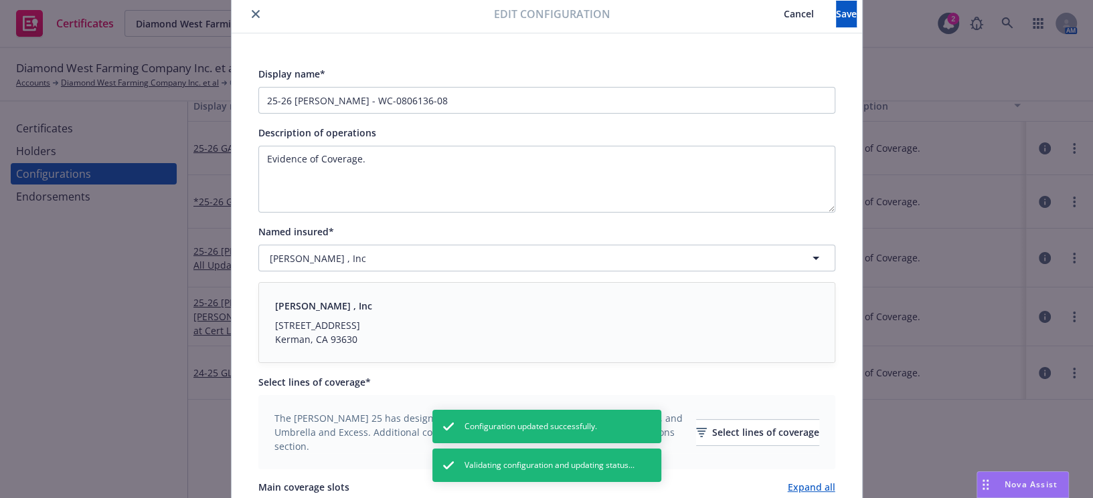
drag, startPoint x: 411, startPoint y: 368, endPoint x: 620, endPoint y: 94, distance: 344.2
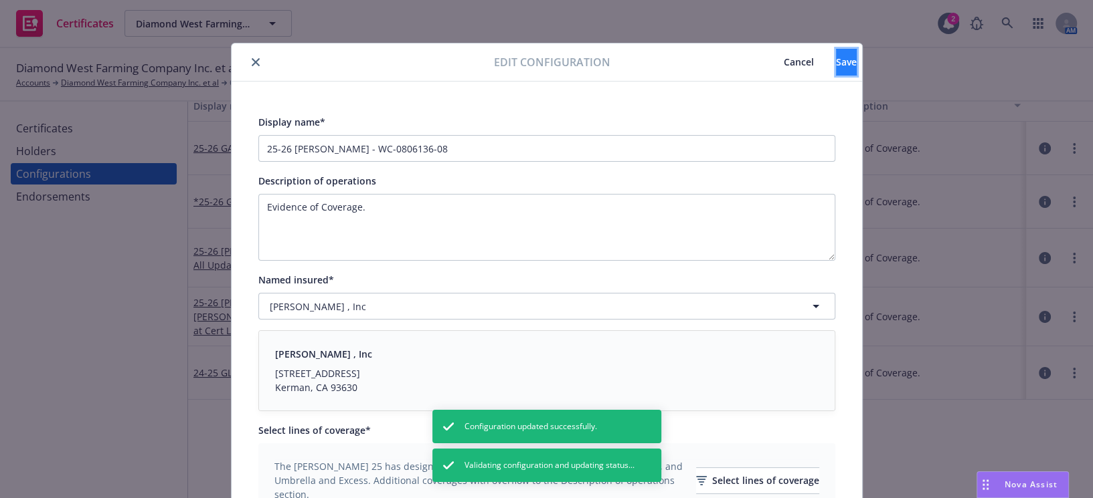
click at [836, 72] on button "Save" at bounding box center [846, 62] width 21 height 27
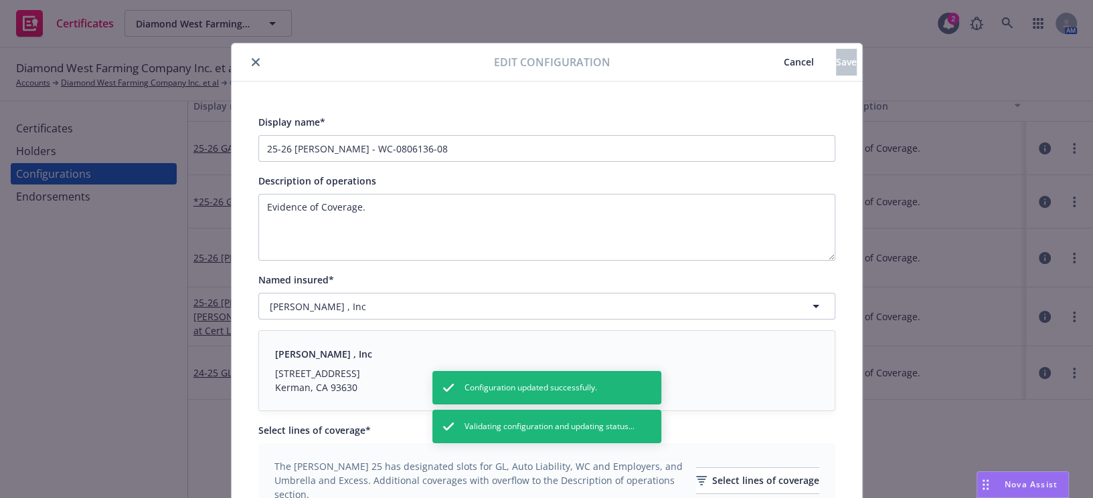
click at [252, 58] on icon "close" at bounding box center [256, 62] width 8 height 8
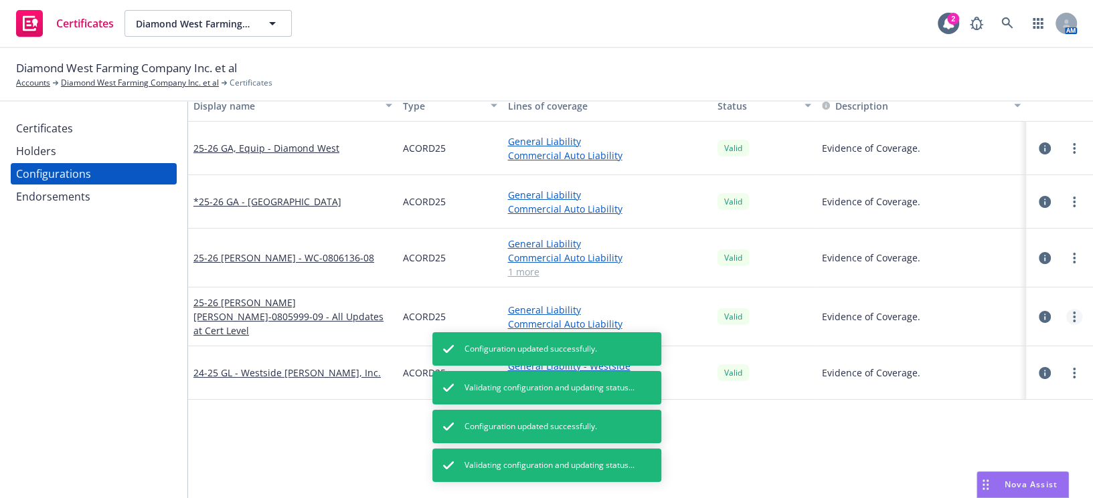
click at [1067, 314] on link "more" at bounding box center [1074, 317] width 16 height 16
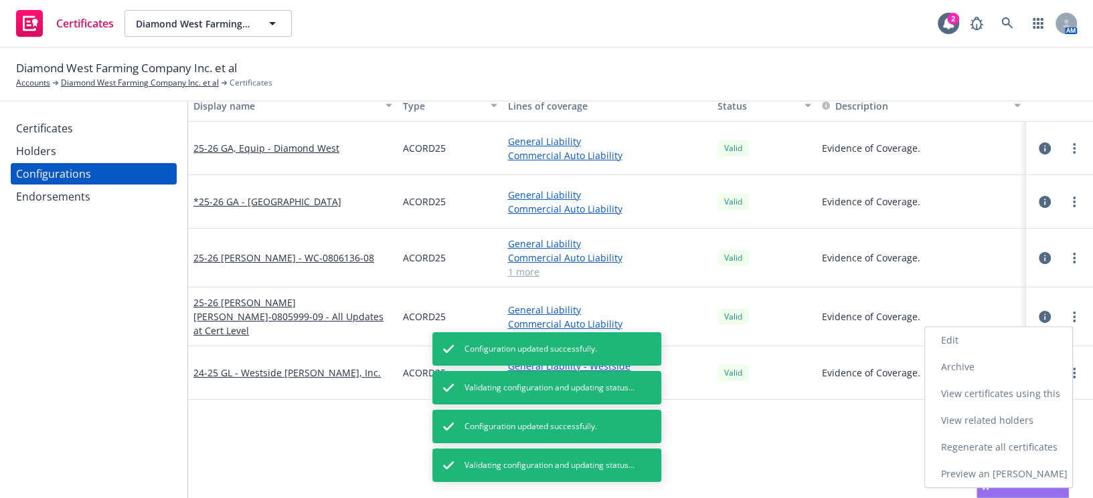
click at [963, 336] on link "Edit" at bounding box center [998, 340] width 147 height 27
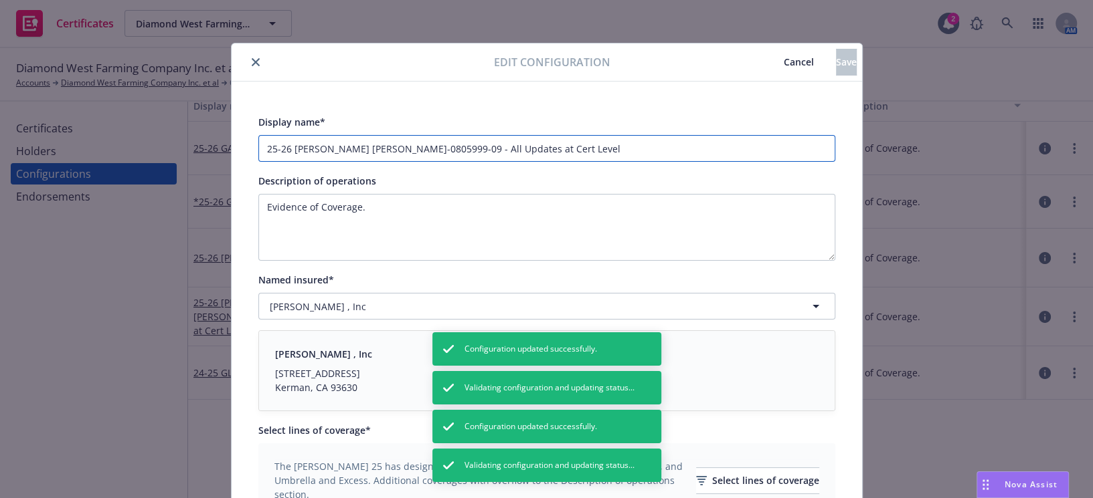
drag, startPoint x: 432, startPoint y: 147, endPoint x: 997, endPoint y: 150, distance: 565.4
click at [997, 150] on div "Edit configuration Cancel Save Display name* 25-26 GAW - Sran Ag - WC-0805999-0…" at bounding box center [546, 249] width 1093 height 498
type input "25-26 GAW - Sran Ag - WC-0805999-09"
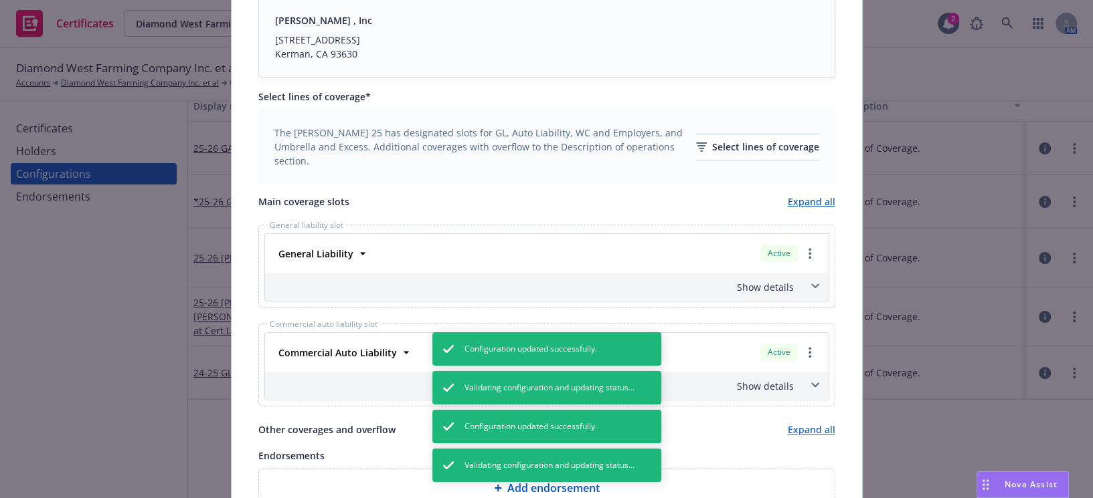
drag, startPoint x: 413, startPoint y: 290, endPoint x: 260, endPoint y: 401, distance: 188.7
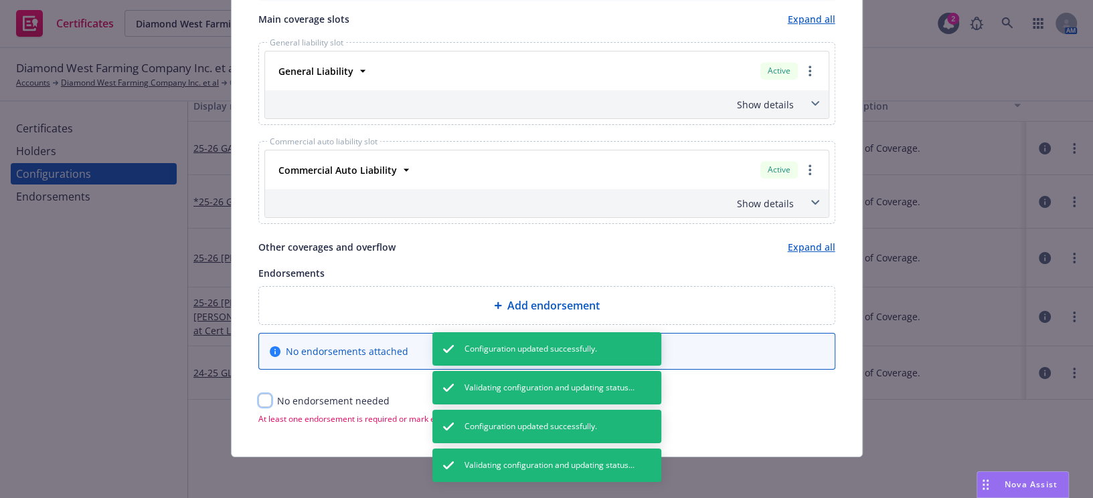
click at [258, 395] on input "checkbox" at bounding box center [264, 400] width 13 height 13
checkbox input "true"
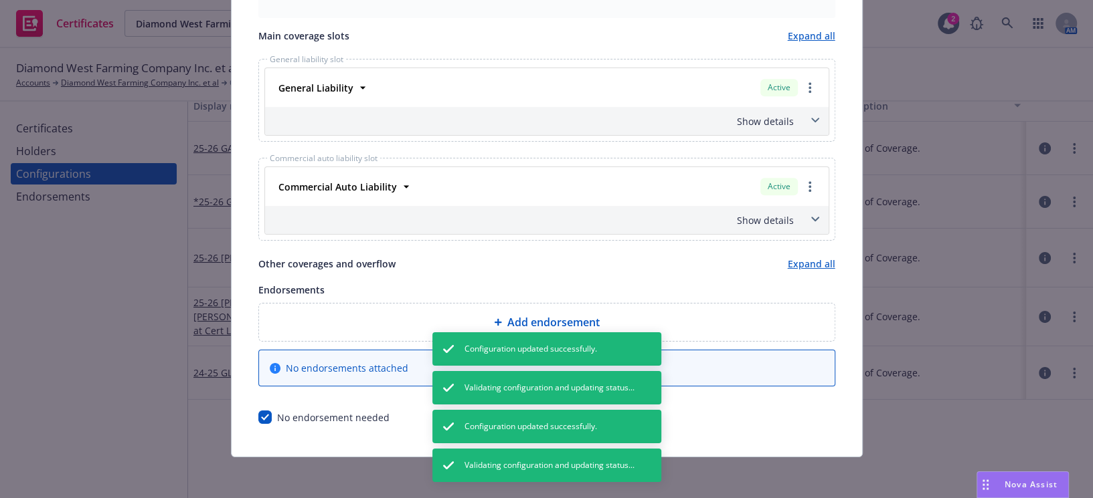
scroll to position [396, 0]
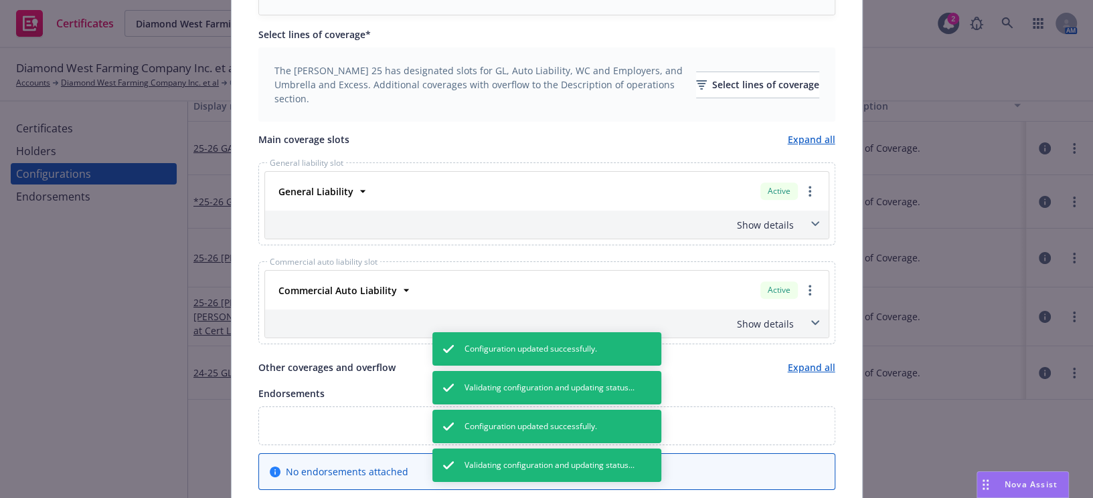
drag, startPoint x: 401, startPoint y: 316, endPoint x: 761, endPoint y: 82, distance: 429.1
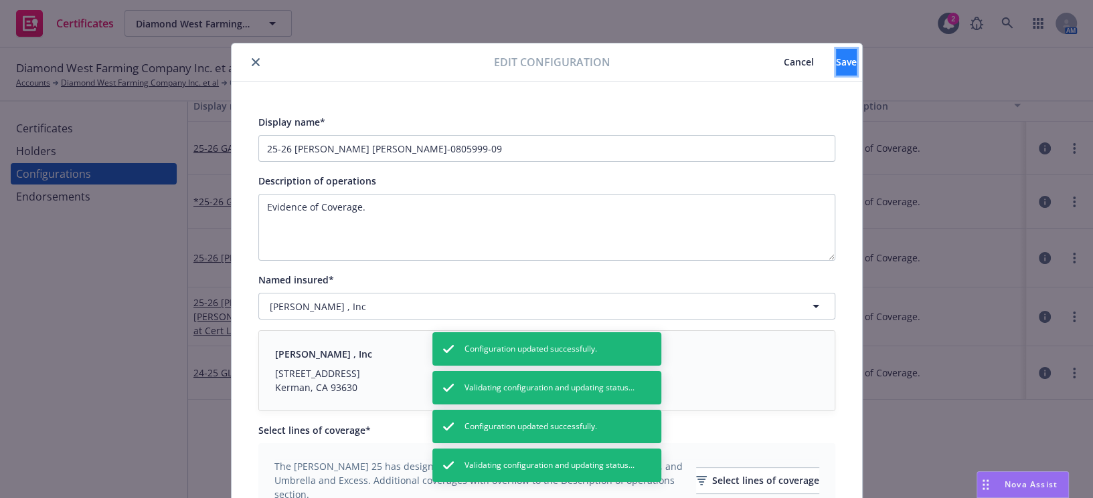
click at [836, 64] on span "Save" at bounding box center [846, 62] width 21 height 13
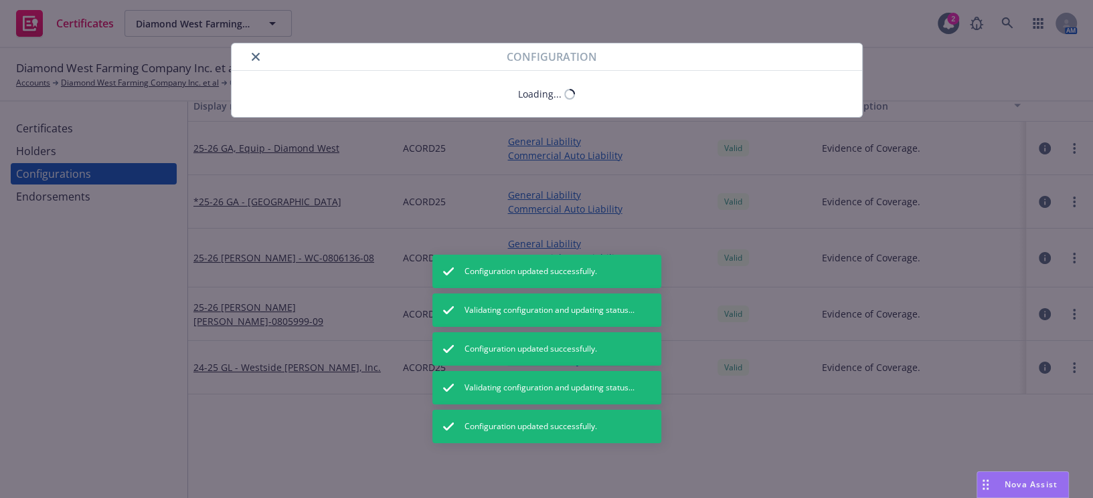
click at [248, 56] on button "close" at bounding box center [256, 57] width 16 height 16
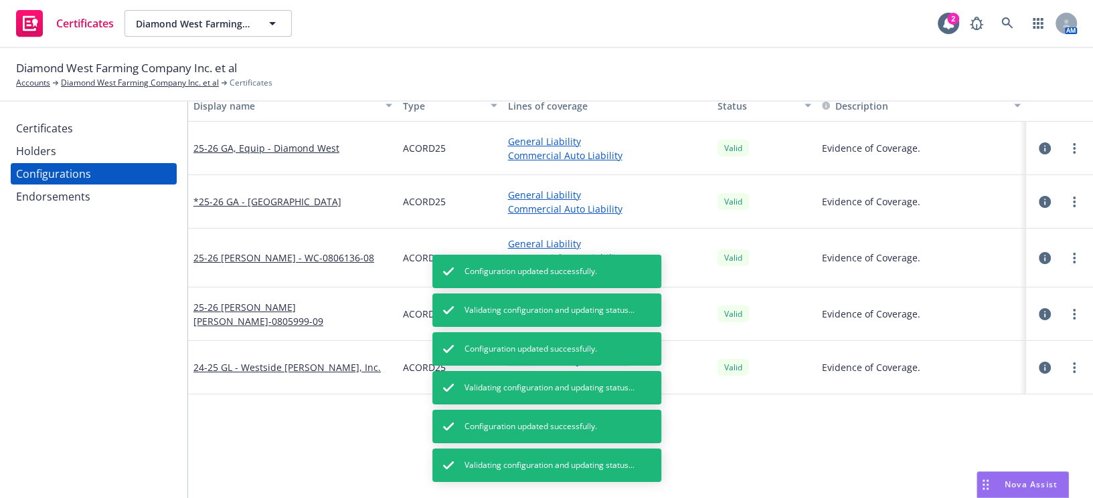
click at [248, 58] on div "Diamond West Farming Company Inc. et al Accounts Diamond West Farming Company I…" at bounding box center [546, 75] width 1093 height 54
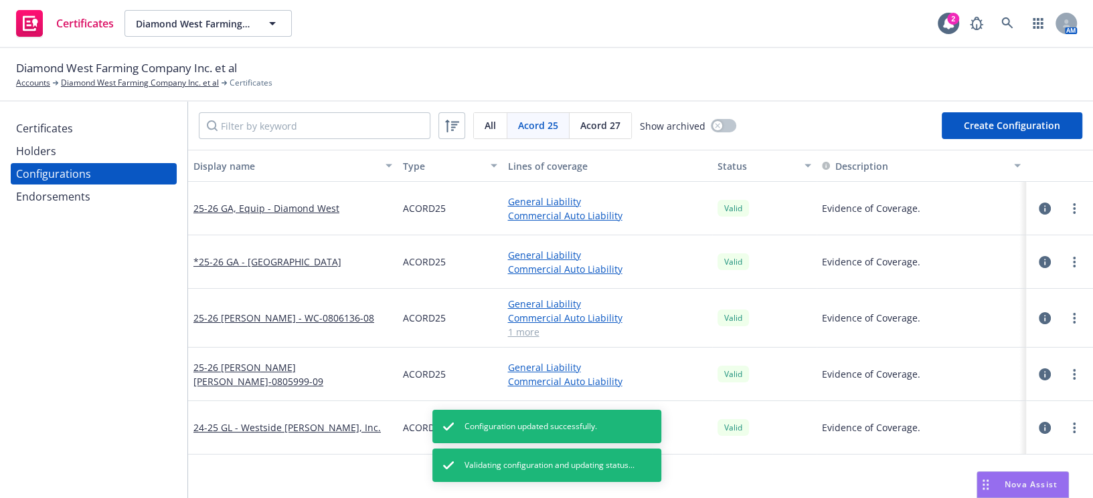
click at [51, 135] on div "Certificates" at bounding box center [44, 128] width 57 height 21
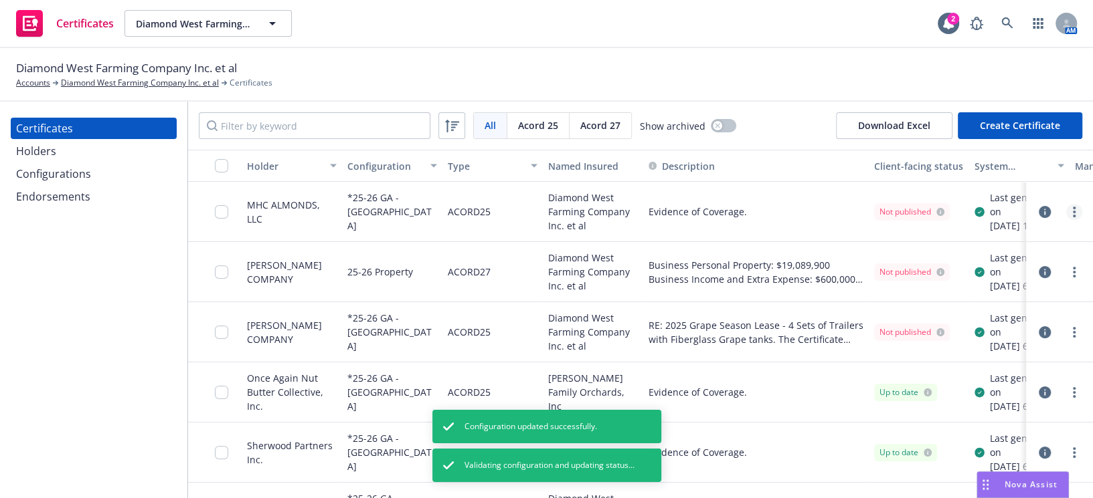
click at [1073, 213] on circle "more" at bounding box center [1074, 212] width 3 height 3
drag, startPoint x: 899, startPoint y: 294, endPoint x: 897, endPoint y: 307, distance: 13.0
click at [899, 294] on link "Regenerate" at bounding box center [965, 299] width 214 height 27
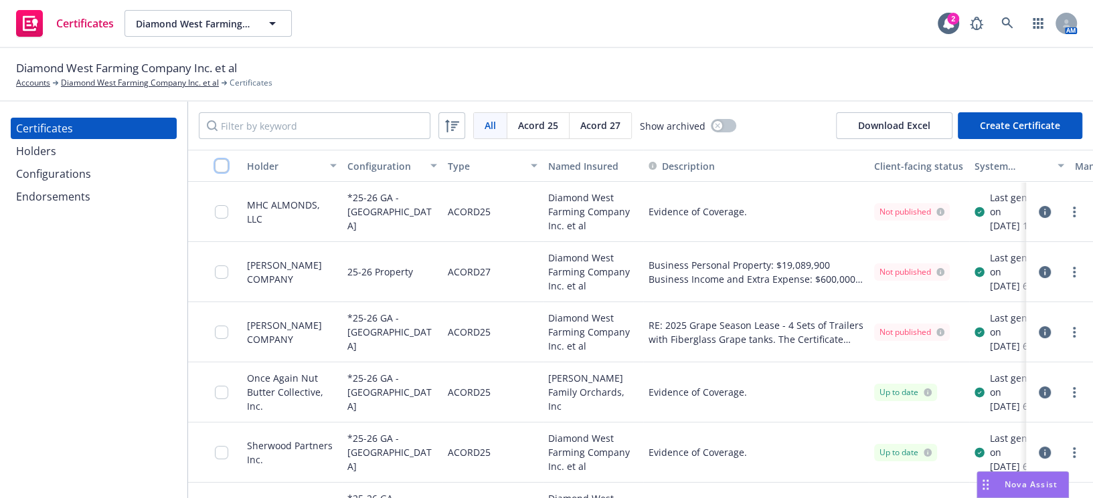
click at [217, 162] on input "checkbox" at bounding box center [221, 165] width 13 height 13
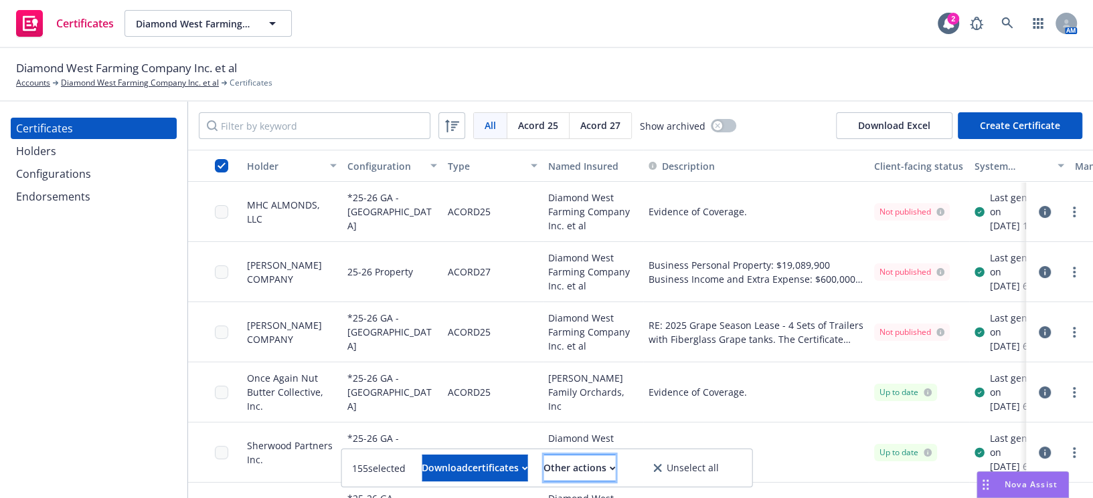
click at [603, 470] on div "Other actions" at bounding box center [579, 468] width 72 height 25
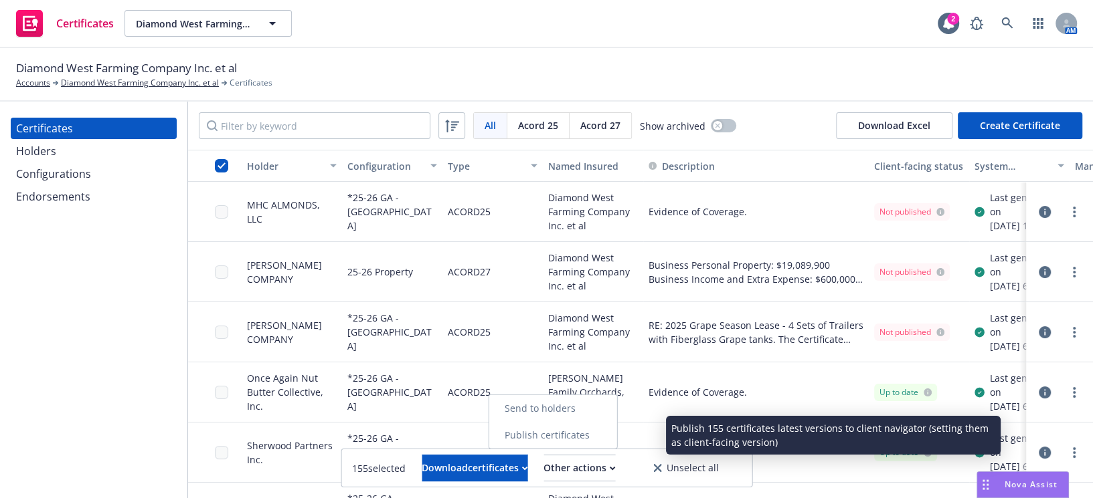
click at [613, 430] on link "Publish certificates" at bounding box center [552, 435] width 128 height 27
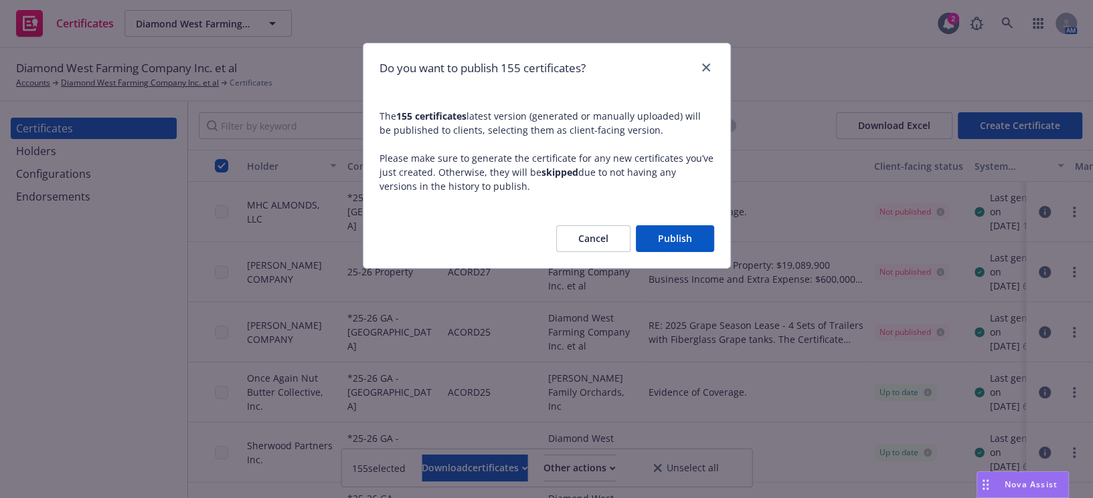
click at [674, 237] on button "Publish" at bounding box center [675, 238] width 78 height 27
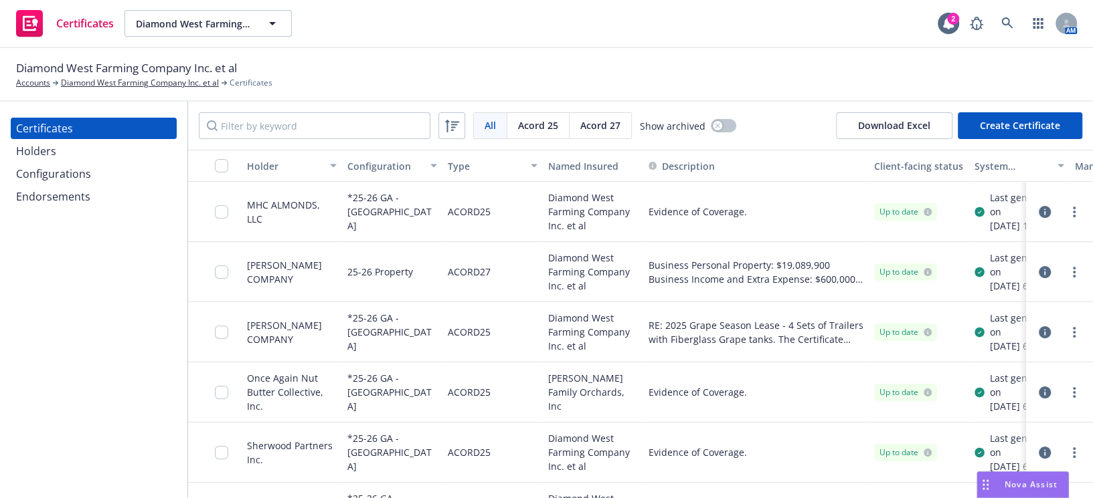
click at [1071, 225] on div at bounding box center [1059, 212] width 56 height 27
click at [1069, 220] on link "more" at bounding box center [1074, 212] width 16 height 16
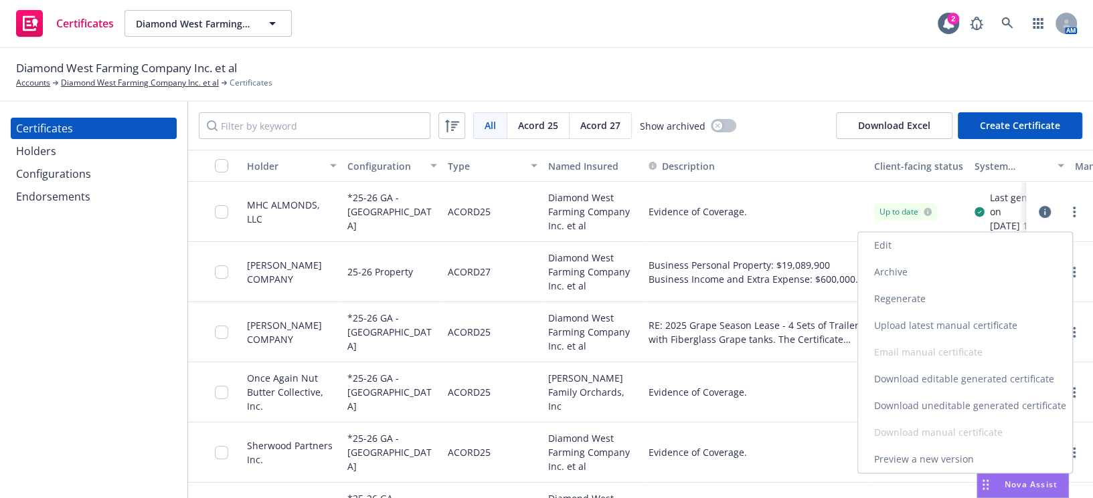
click at [909, 405] on link "Download uneditable generated certificate" at bounding box center [965, 406] width 214 height 27
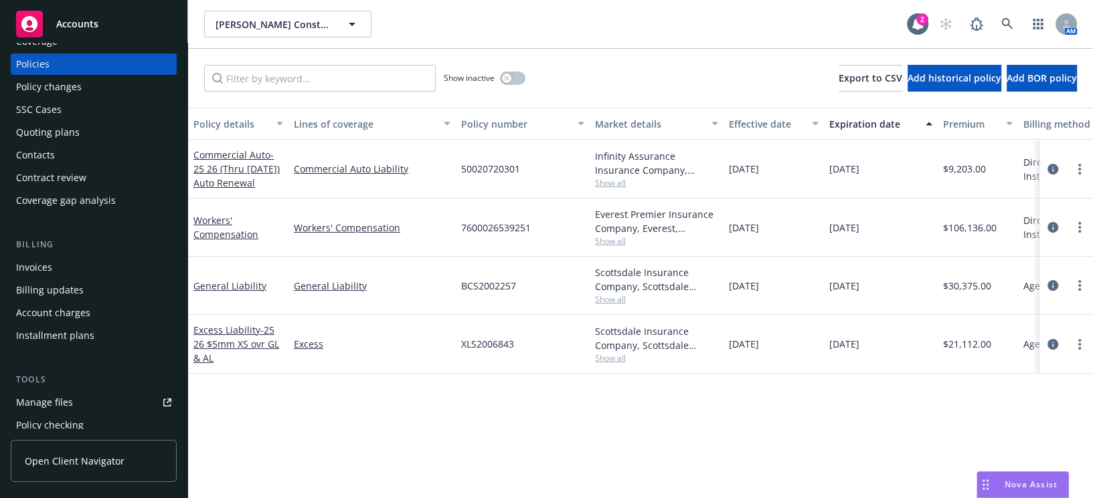
scroll to position [121, 0]
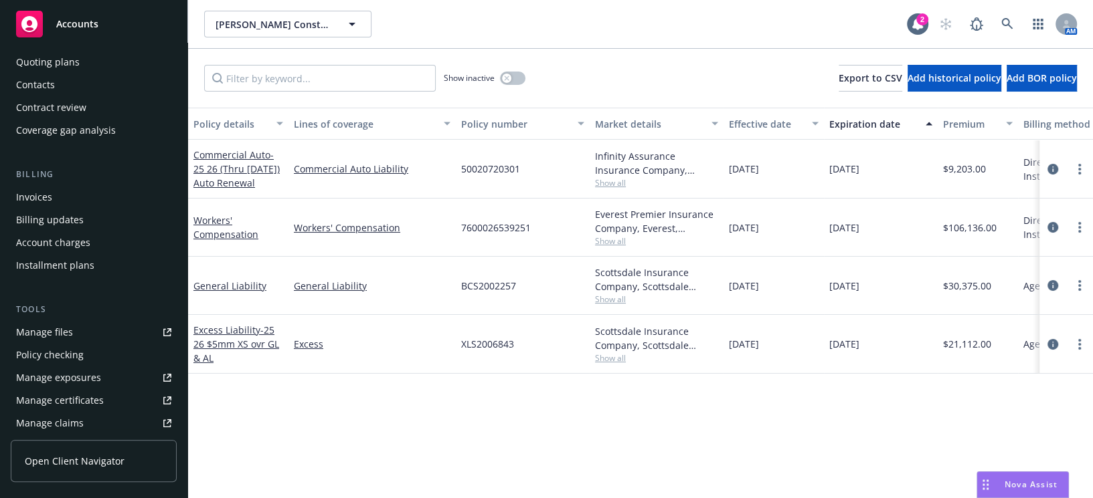
click at [77, 327] on link "Manage files" at bounding box center [94, 332] width 166 height 21
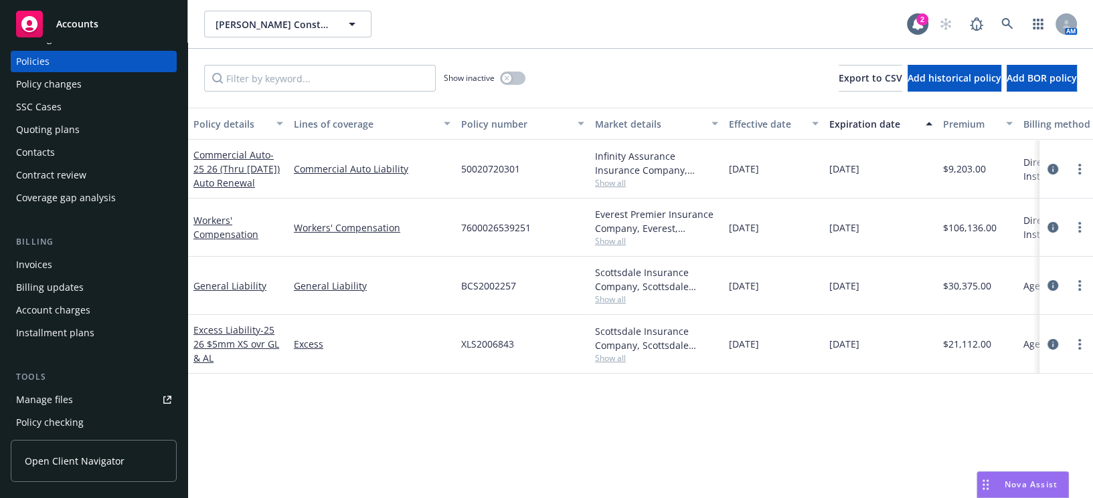
scroll to position [0, 0]
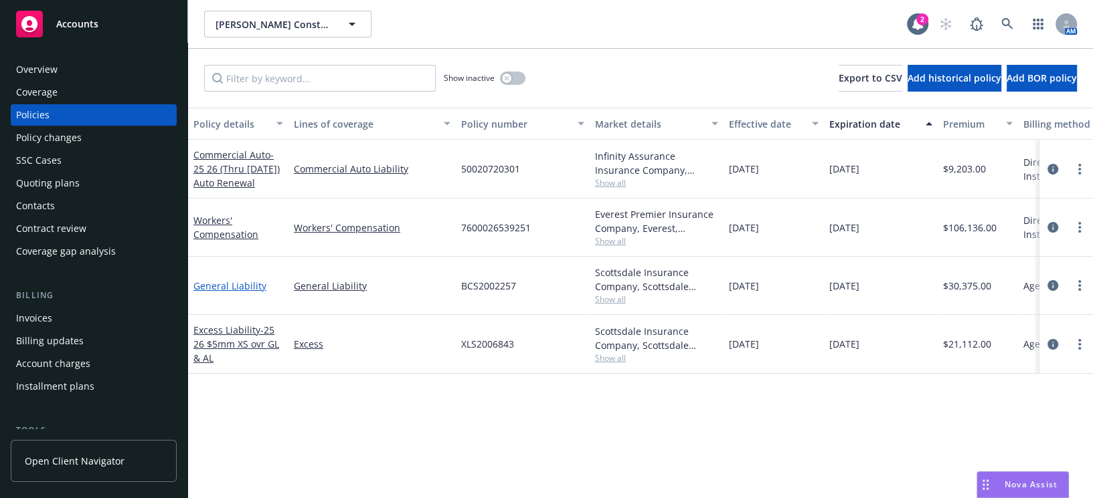
drag, startPoint x: 215, startPoint y: 286, endPoint x: 223, endPoint y: 281, distance: 9.3
click at [215, 286] on link "General Liability" at bounding box center [229, 286] width 73 height 13
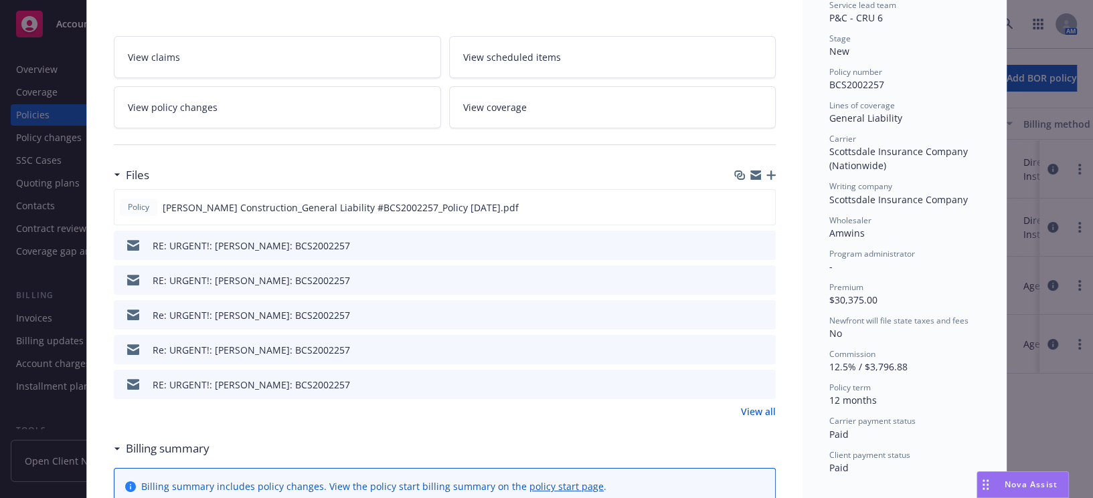
scroll to position [426, 0]
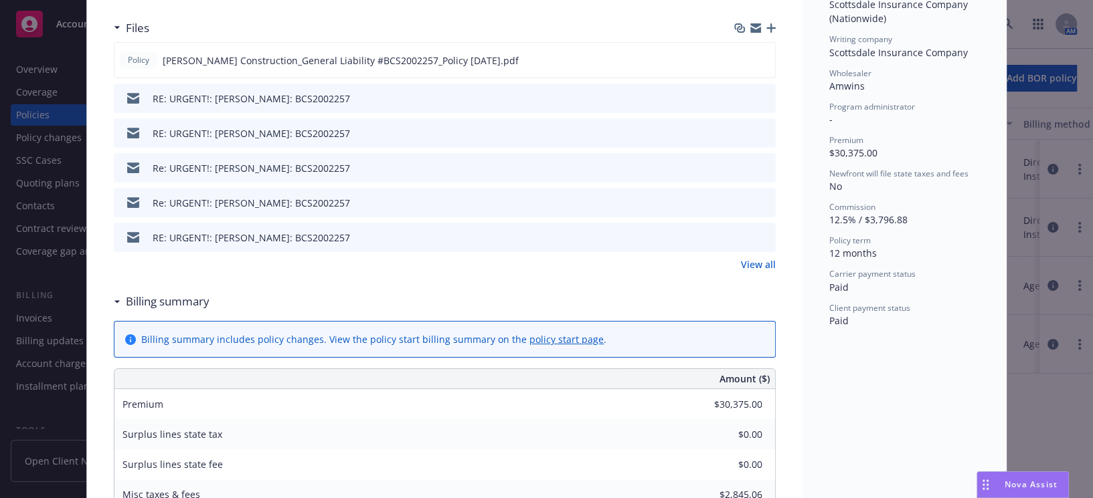
click at [748, 258] on link "View all" at bounding box center [758, 265] width 35 height 14
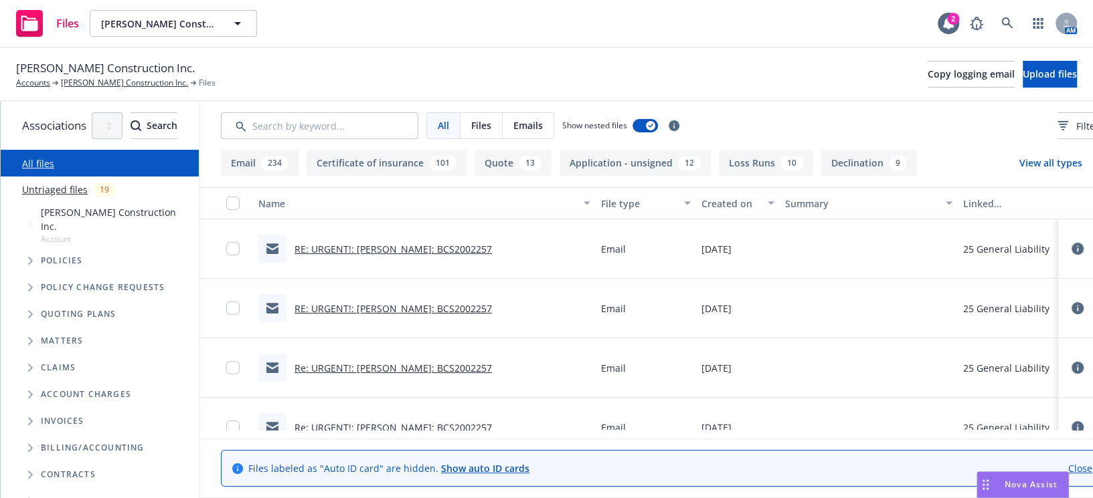
click at [492, 246] on link "RE: URGENT!: [PERSON_NAME]: BCS2002257" at bounding box center [392, 249] width 197 height 13
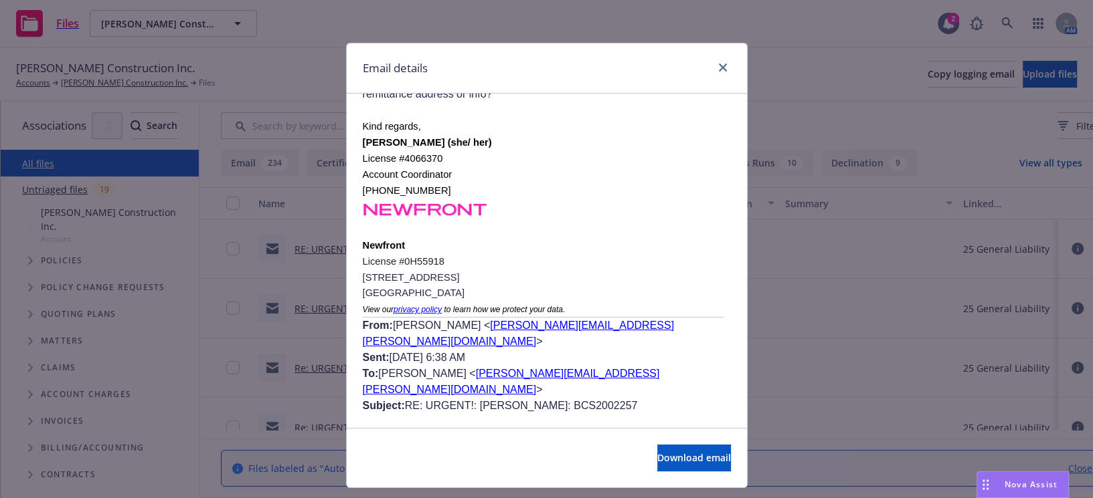
scroll to position [1581, 0]
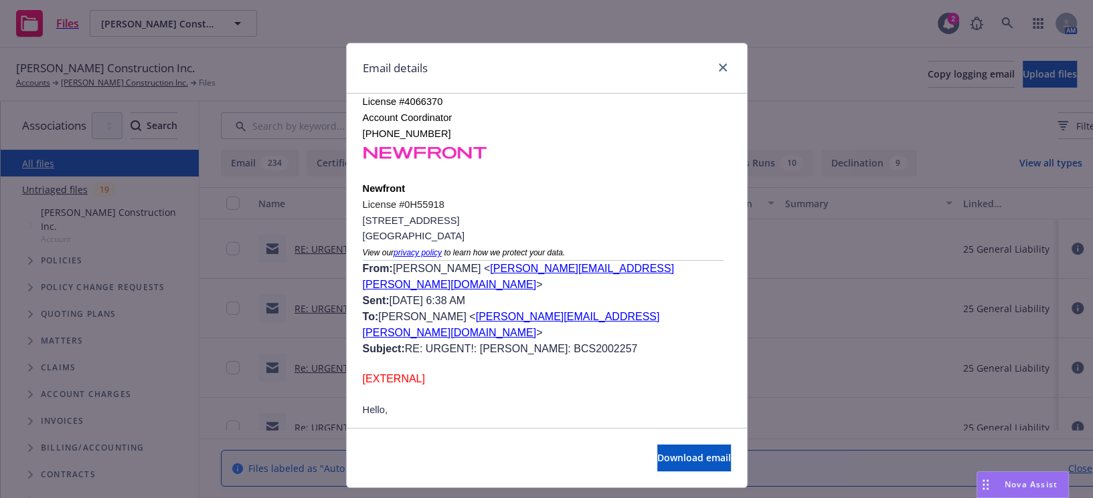
click at [769, 230] on div "Email details RE: URGENT!: [PERSON_NAME]: BCS2002257 [DATE] 1:20 PM From: [PERS…" at bounding box center [546, 249] width 1093 height 498
click at [720, 60] on link "close" at bounding box center [723, 68] width 16 height 16
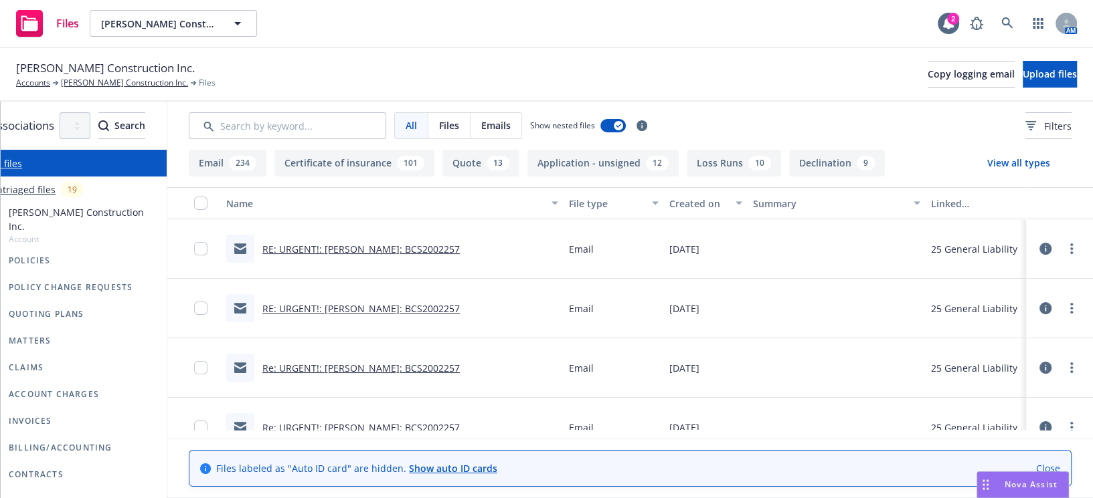
scroll to position [0, 95]
drag, startPoint x: 661, startPoint y: 262, endPoint x: 787, endPoint y: 256, distance: 125.9
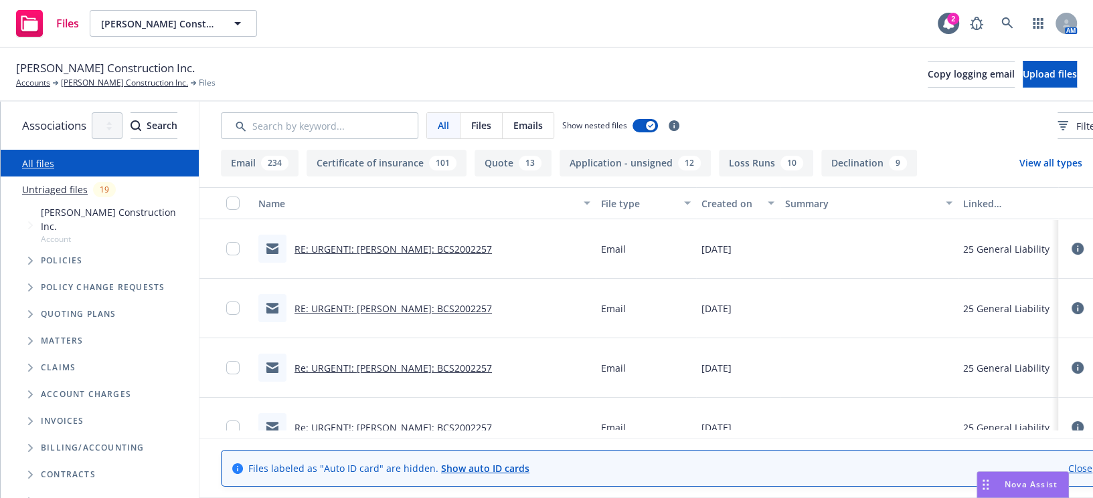
drag, startPoint x: 620, startPoint y: 278, endPoint x: 577, endPoint y: 270, distance: 43.7
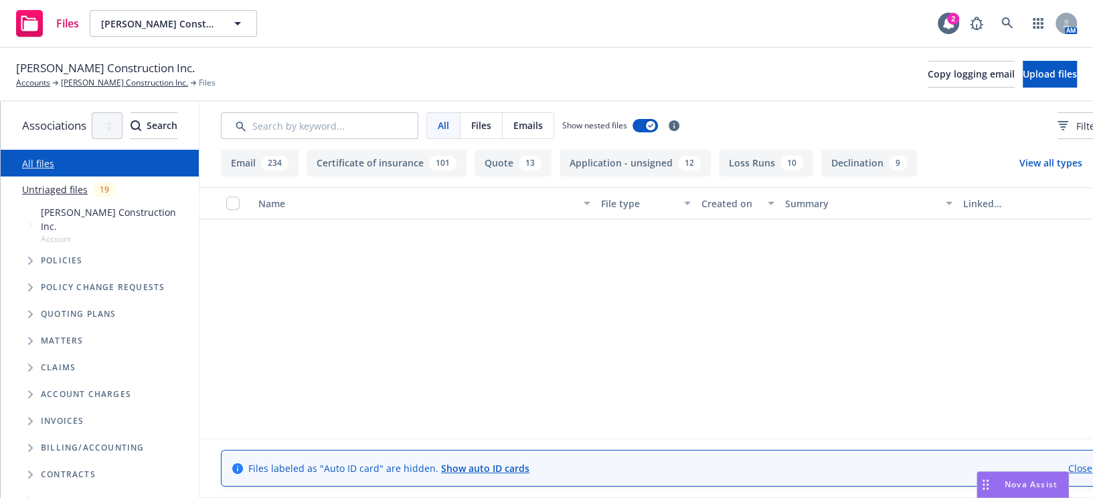
scroll to position [270, 0]
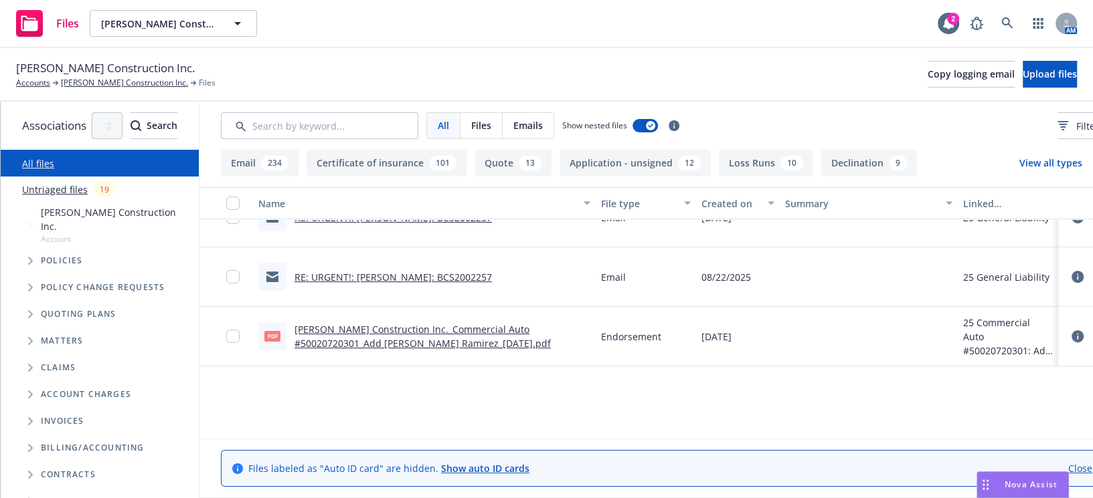
drag, startPoint x: 689, startPoint y: 361, endPoint x: 485, endPoint y: 294, distance: 214.1
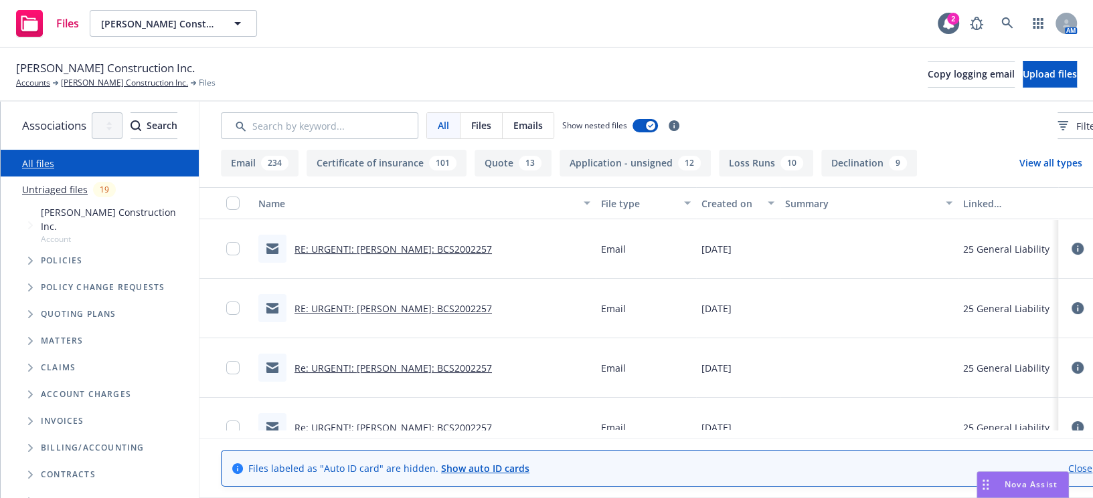
click at [462, 307] on link "RE: URGENT!: [PERSON_NAME]: BCS2002257" at bounding box center [392, 308] width 197 height 13
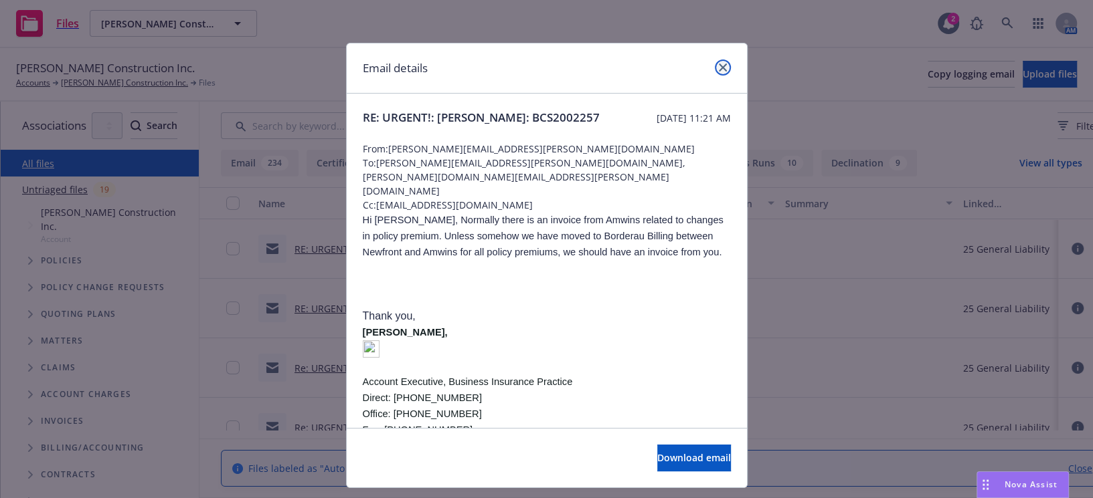
click at [720, 70] on icon "close" at bounding box center [723, 68] width 8 height 8
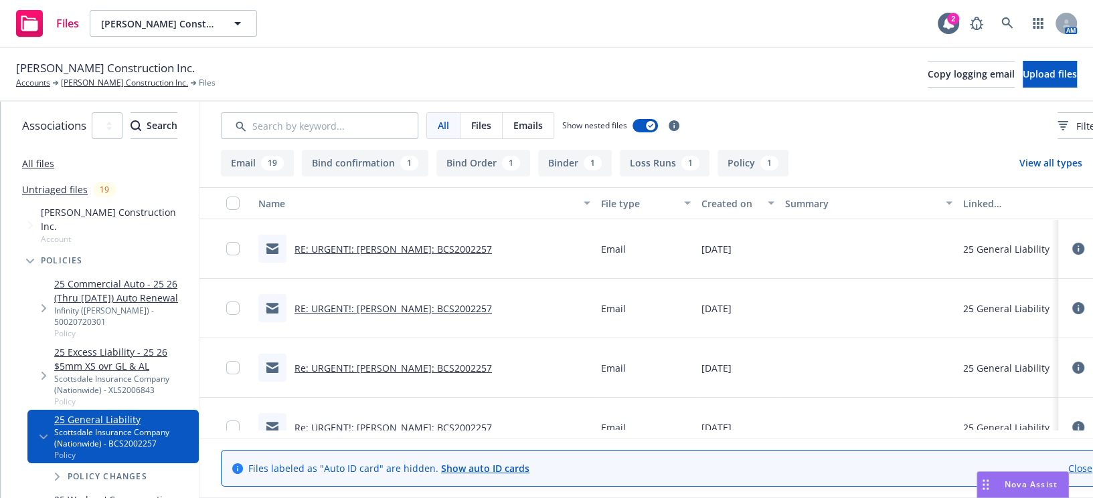
drag, startPoint x: 529, startPoint y: 373, endPoint x: 477, endPoint y: 285, distance: 101.7
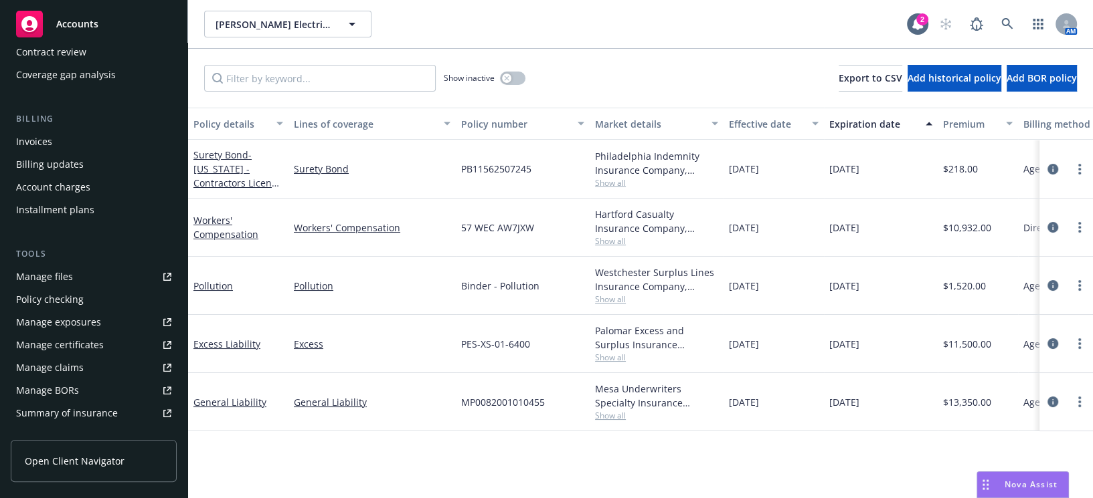
scroll to position [182, 0]
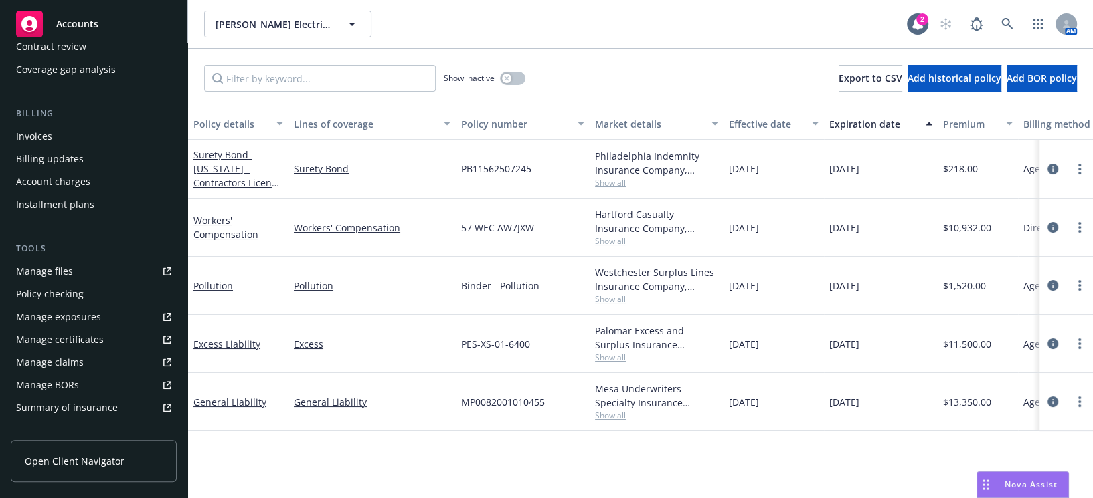
click at [103, 343] on link "Manage certificates" at bounding box center [94, 339] width 166 height 21
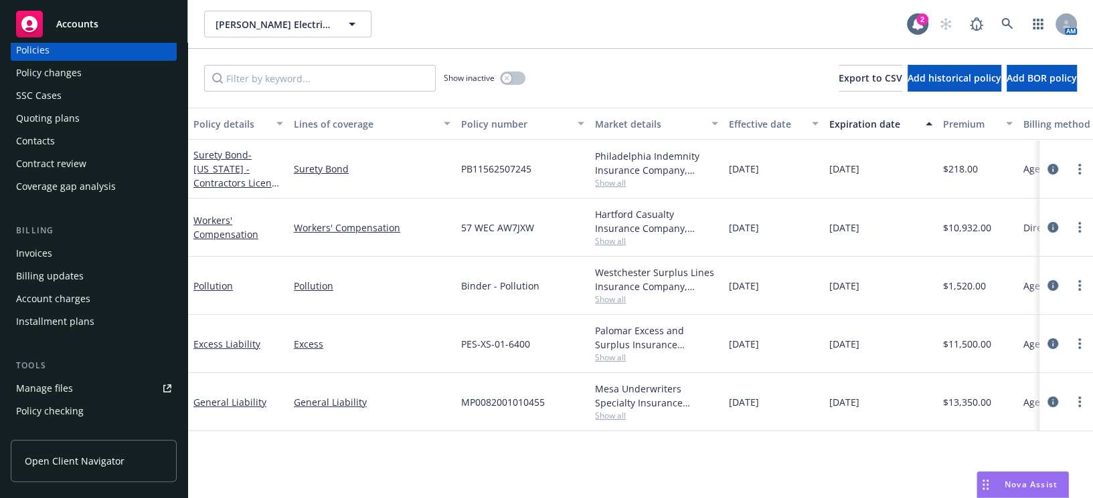
scroll to position [0, 0]
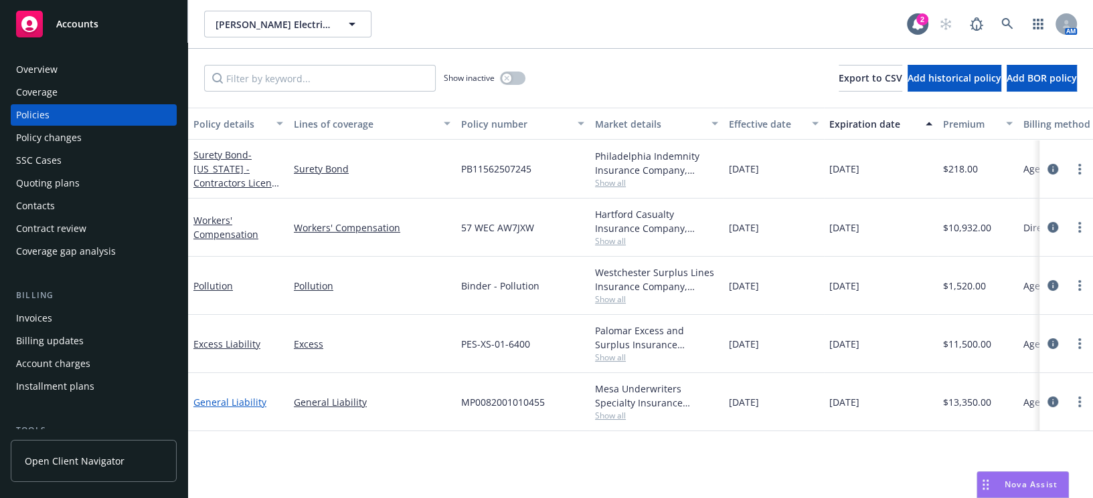
click at [230, 403] on link "General Liability" at bounding box center [229, 402] width 73 height 13
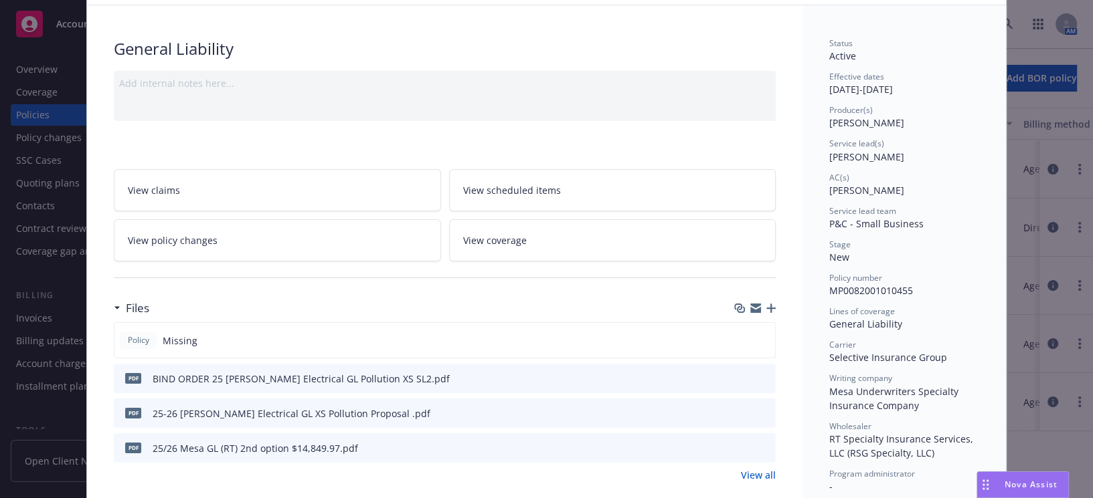
scroll to position [182, 0]
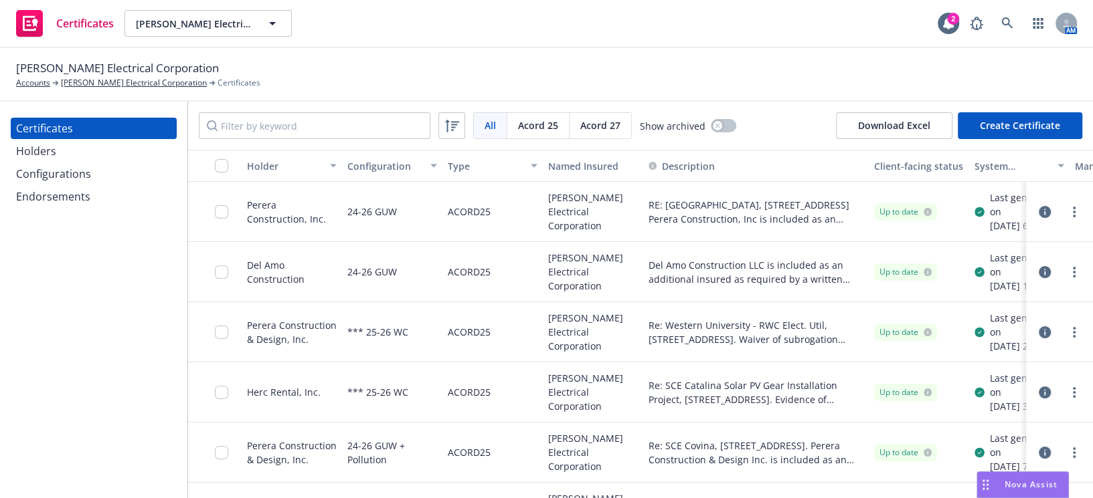
click at [80, 170] on div "Configurations" at bounding box center [53, 173] width 75 height 21
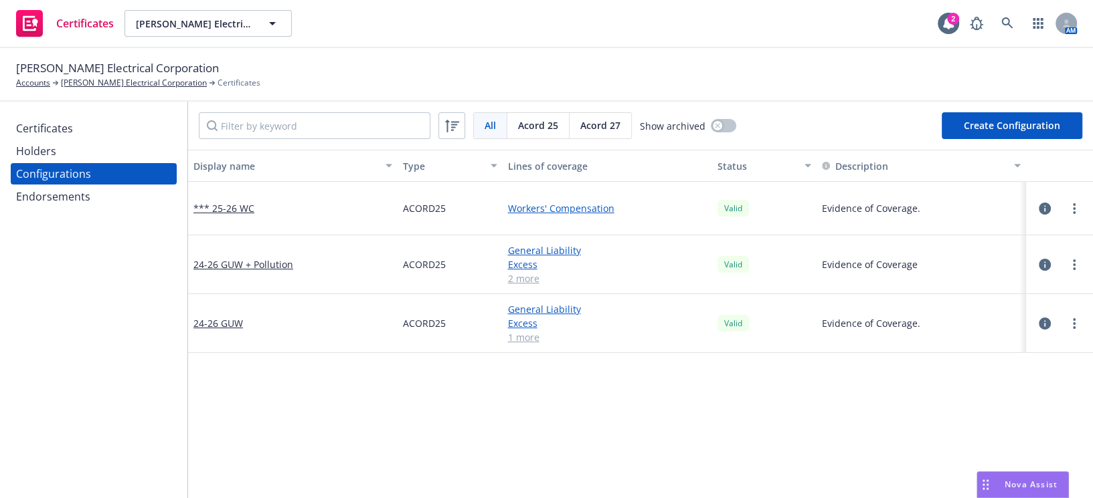
click at [1054, 320] on div at bounding box center [1058, 324] width 45 height 16
click at [1073, 320] on icon "more" at bounding box center [1074, 323] width 3 height 11
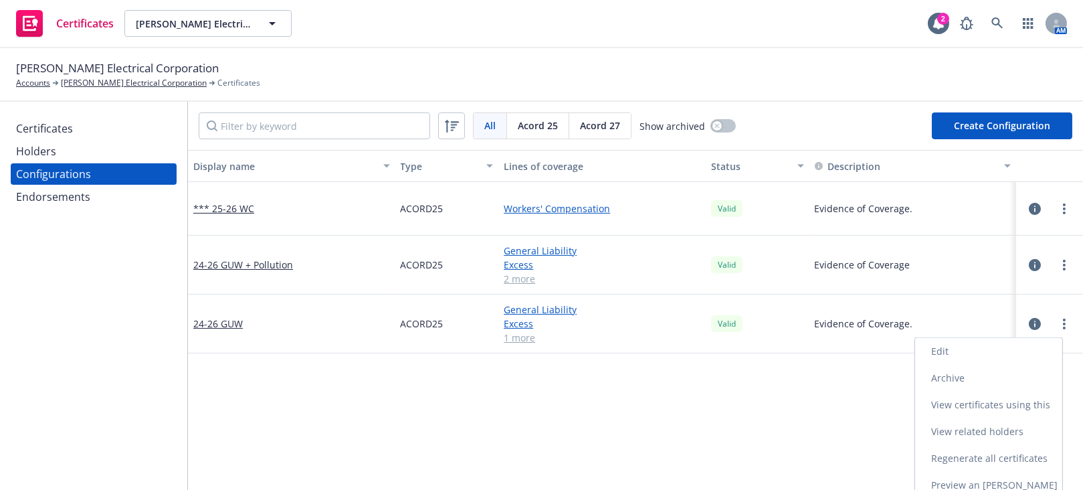
click at [970, 348] on link "Edit" at bounding box center [988, 351] width 147 height 27
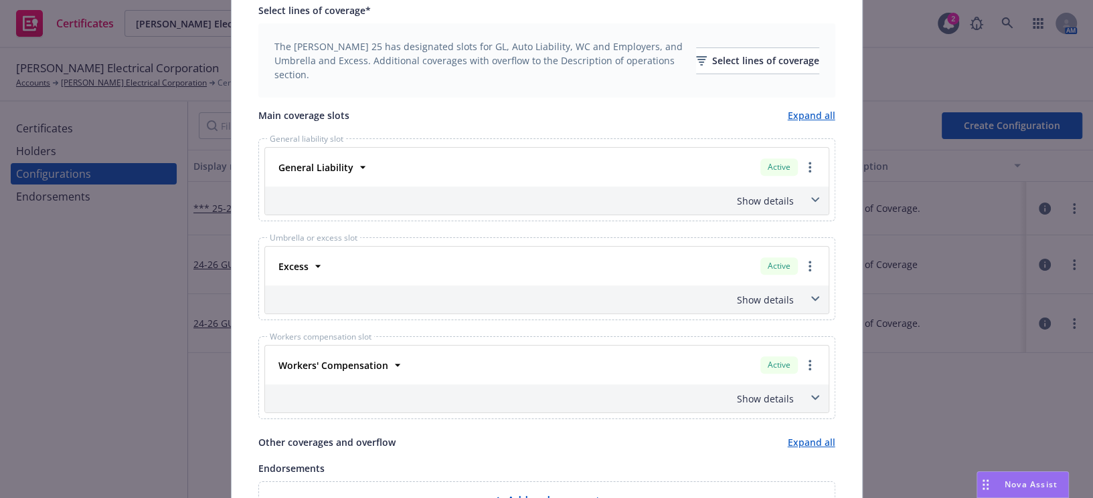
scroll to position [486, 0]
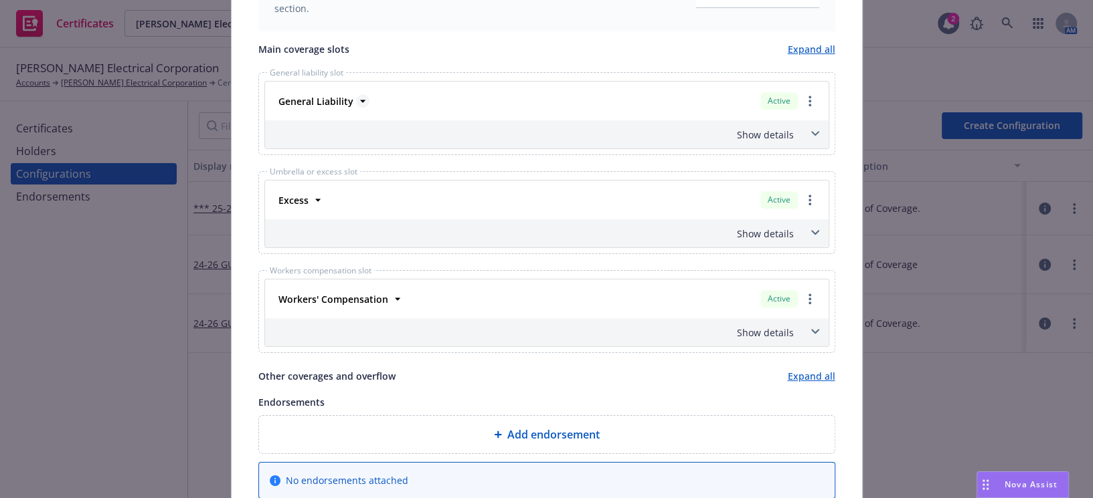
drag, startPoint x: 294, startPoint y: 93, endPoint x: 320, endPoint y: 102, distance: 26.9
click at [295, 94] on span "General Liability" at bounding box center [315, 101] width 75 height 14
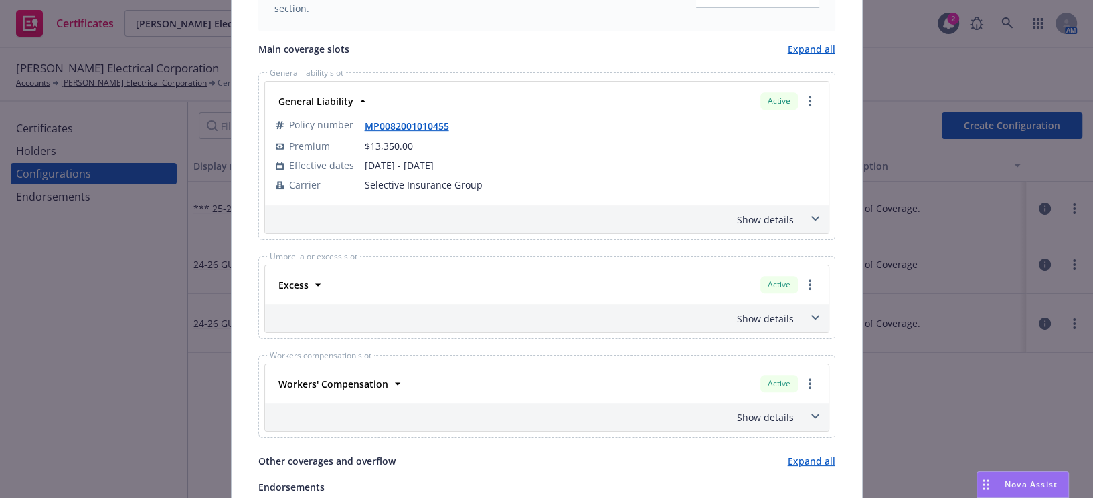
click at [741, 224] on div "Show details" at bounding box center [531, 220] width 526 height 14
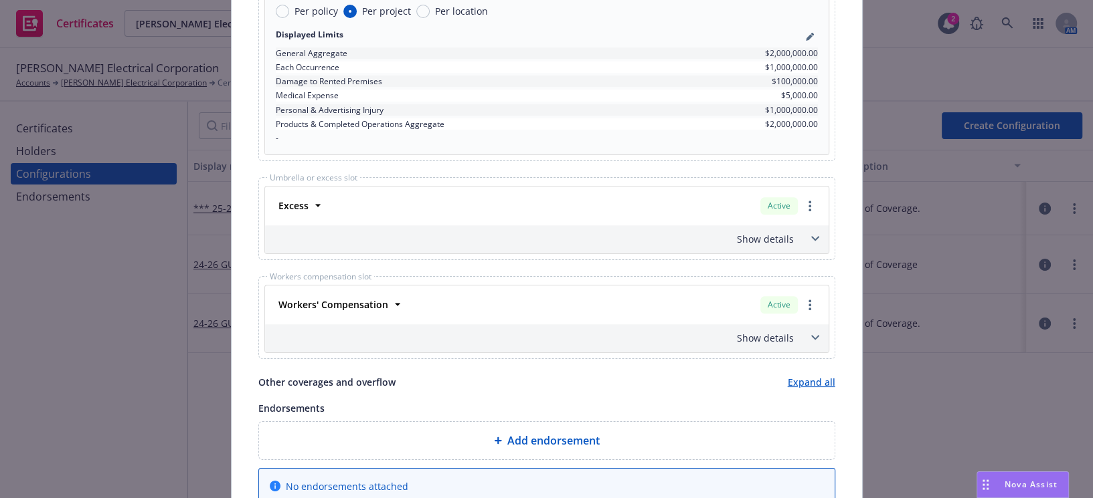
click at [751, 232] on div "Show details" at bounding box center [531, 239] width 526 height 14
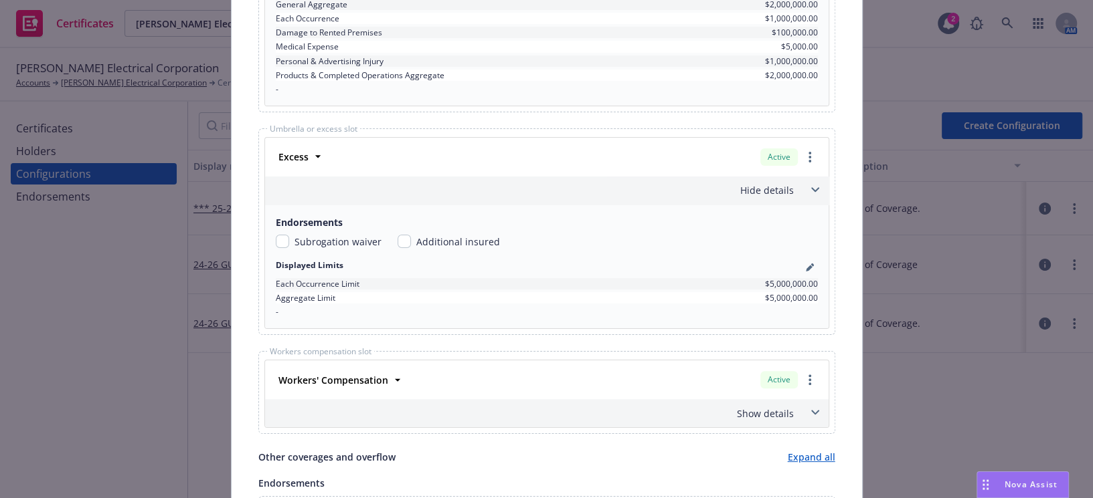
scroll to position [1034, 0]
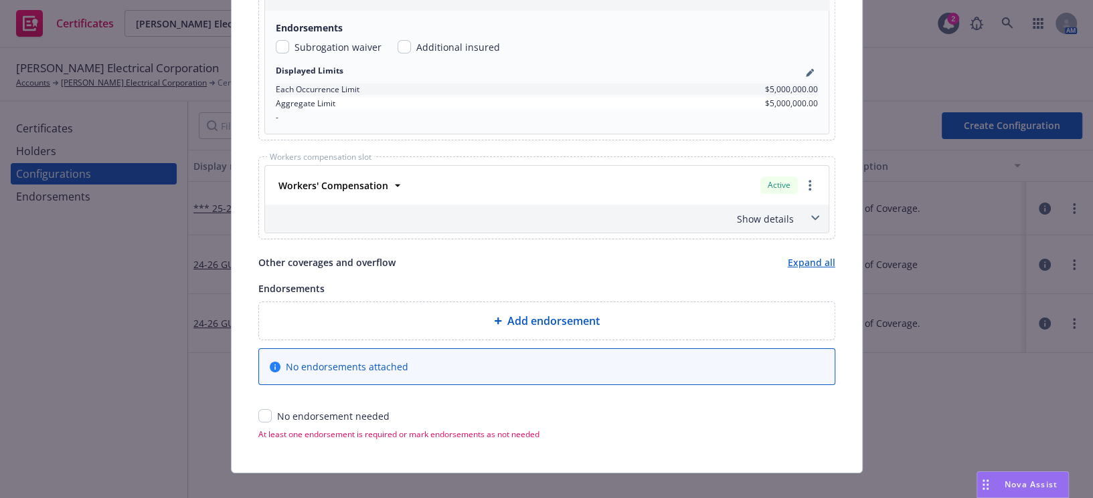
click at [748, 221] on div "Show details" at bounding box center [531, 219] width 526 height 14
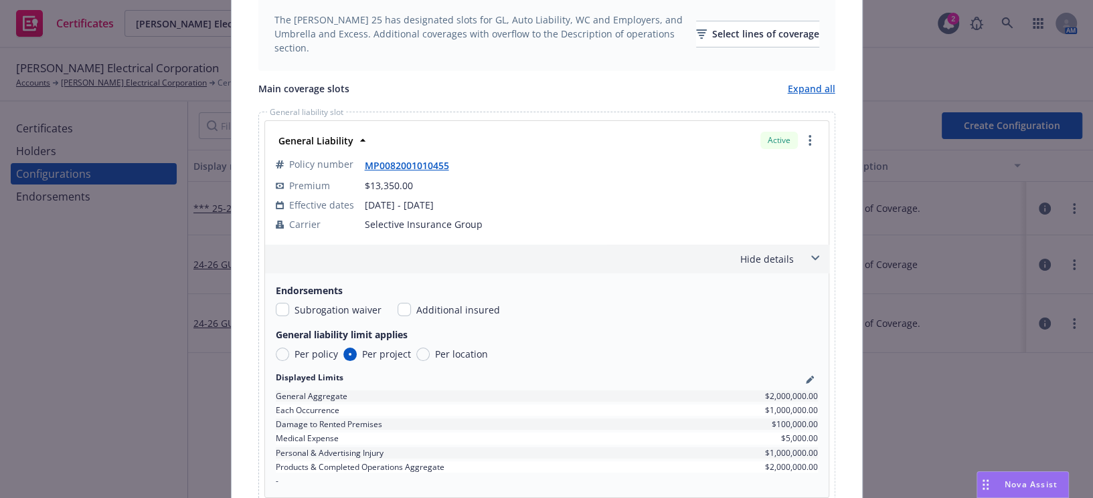
scroll to position [365, 0]
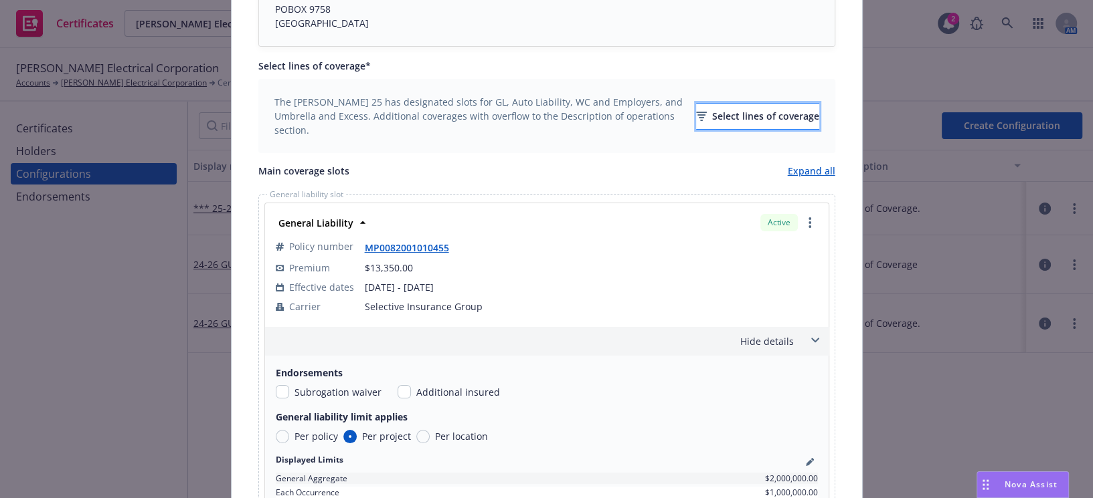
click at [723, 117] on div "Select lines of coverage" at bounding box center [757, 116] width 123 height 25
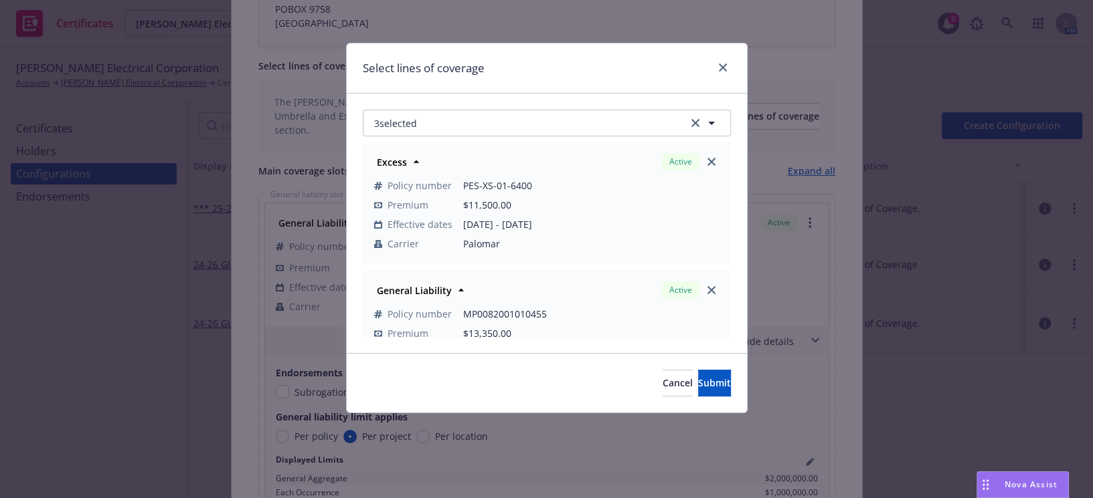
click at [438, 139] on div "Excess Active Policy number PES-XS-01-6400 Premium $11,500.00 Effective dates […" at bounding box center [547, 236] width 368 height 201
click at [443, 136] on button "3 selected" at bounding box center [547, 123] width 368 height 27
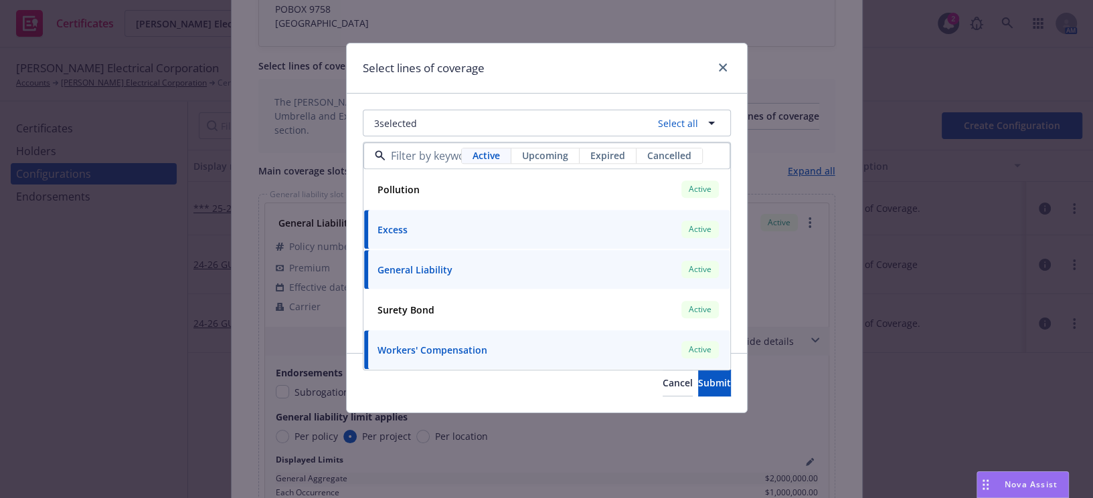
click at [518, 44] on div "Select lines of coverage" at bounding box center [547, 68] width 400 height 50
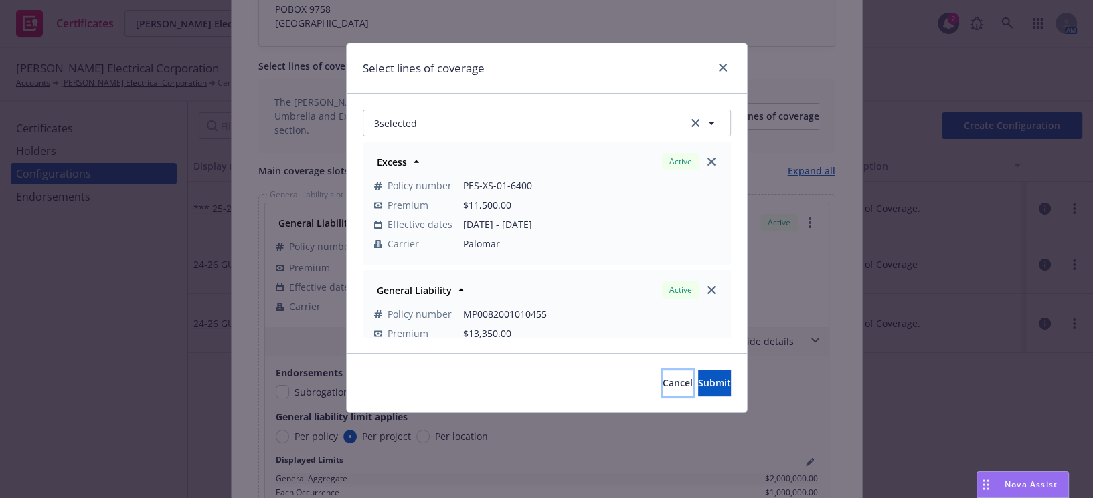
click at [662, 381] on span "Cancel" at bounding box center [677, 383] width 30 height 13
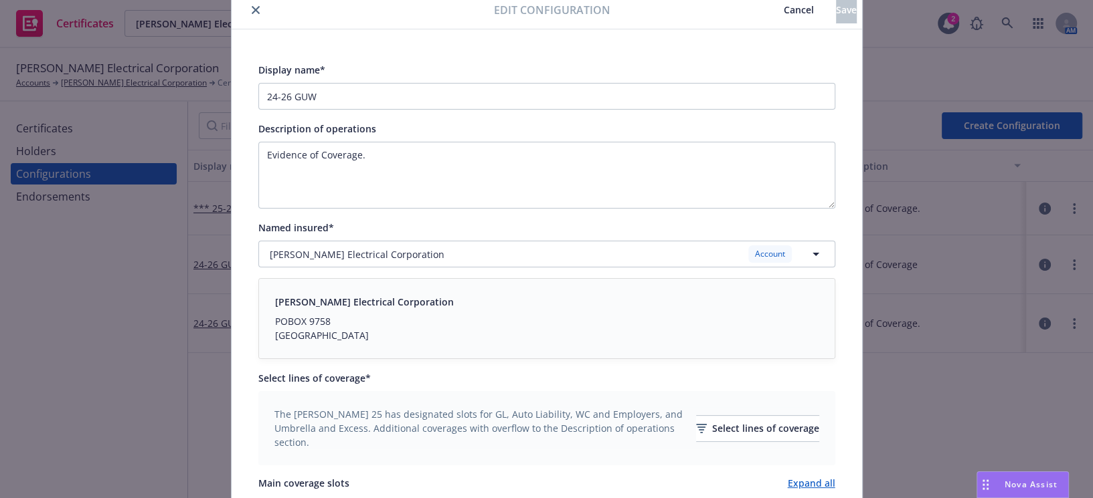
scroll to position [0, 0]
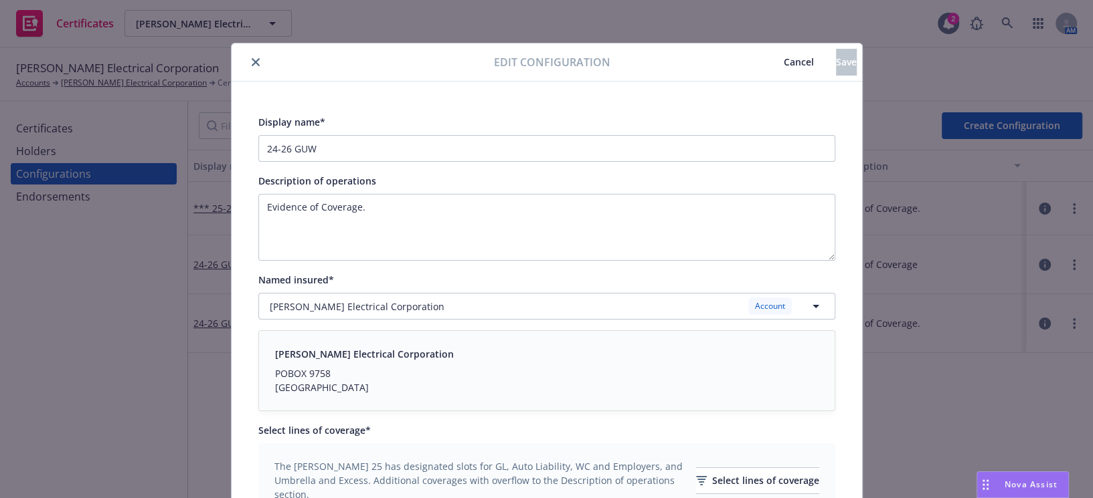
drag, startPoint x: 250, startPoint y: 74, endPoint x: 248, endPoint y: 62, distance: 12.2
click at [249, 67] on div "Edit configuration Cancel Save" at bounding box center [547, 62] width 630 height 38
click at [252, 62] on icon "close" at bounding box center [256, 62] width 8 height 8
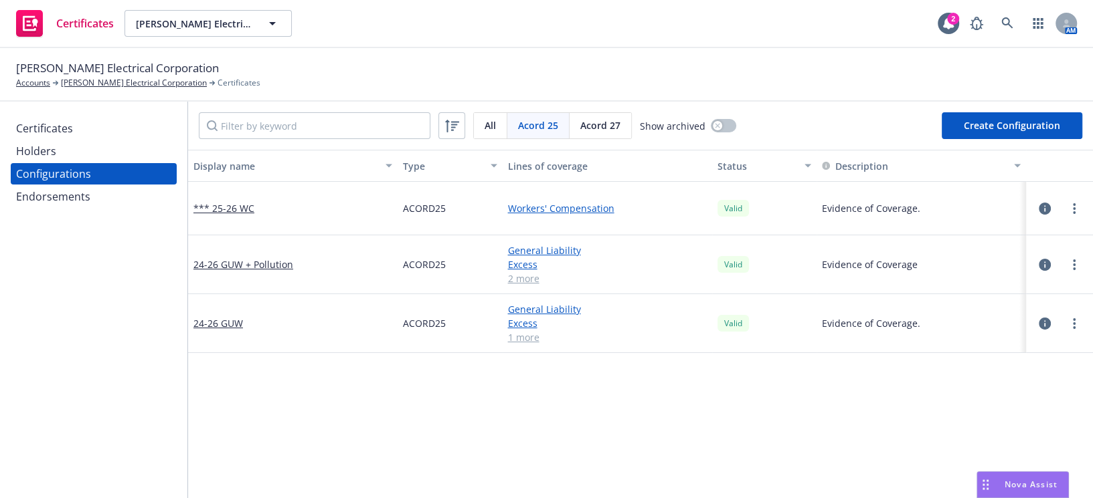
click at [96, 134] on div "Certificates" at bounding box center [93, 128] width 155 height 21
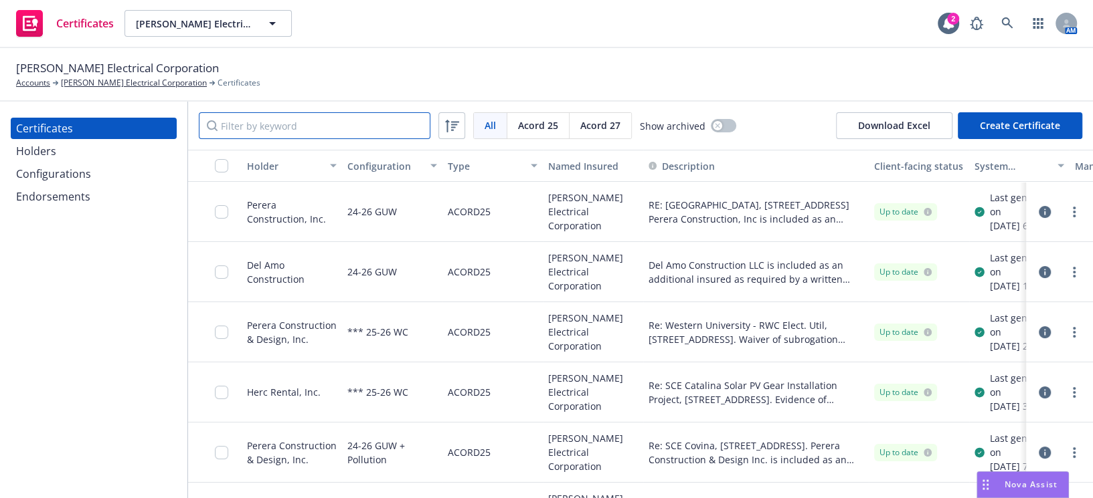
click at [274, 122] on input "Filter by keyword" at bounding box center [315, 125] width 232 height 27
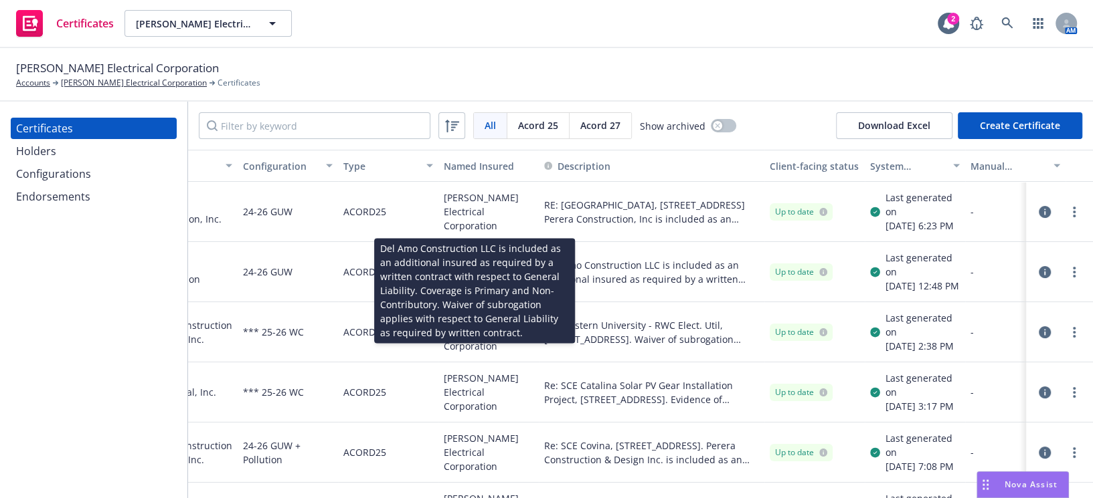
drag, startPoint x: 686, startPoint y: 314, endPoint x: 827, endPoint y: 299, distance: 141.3
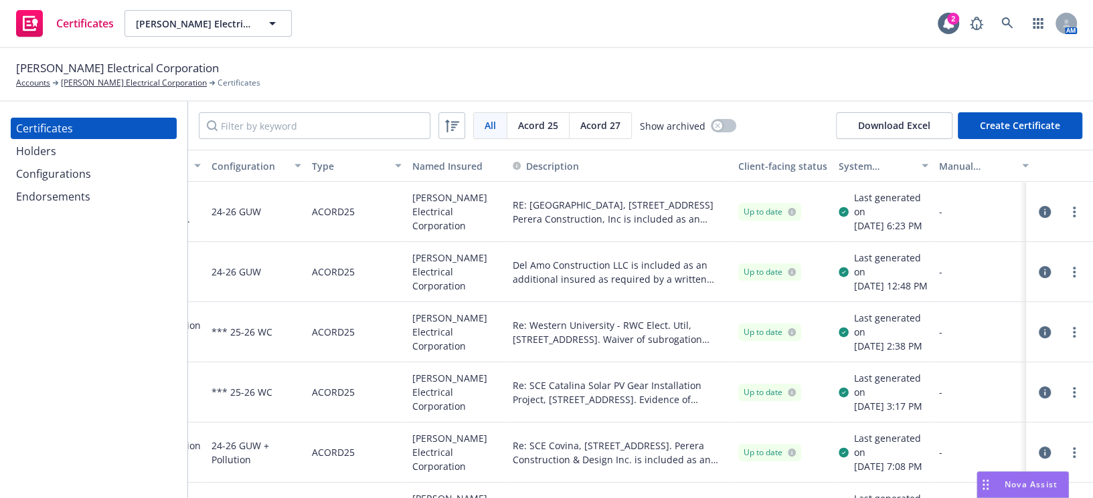
click at [1038, 278] on icon "button" at bounding box center [1044, 272] width 12 height 12
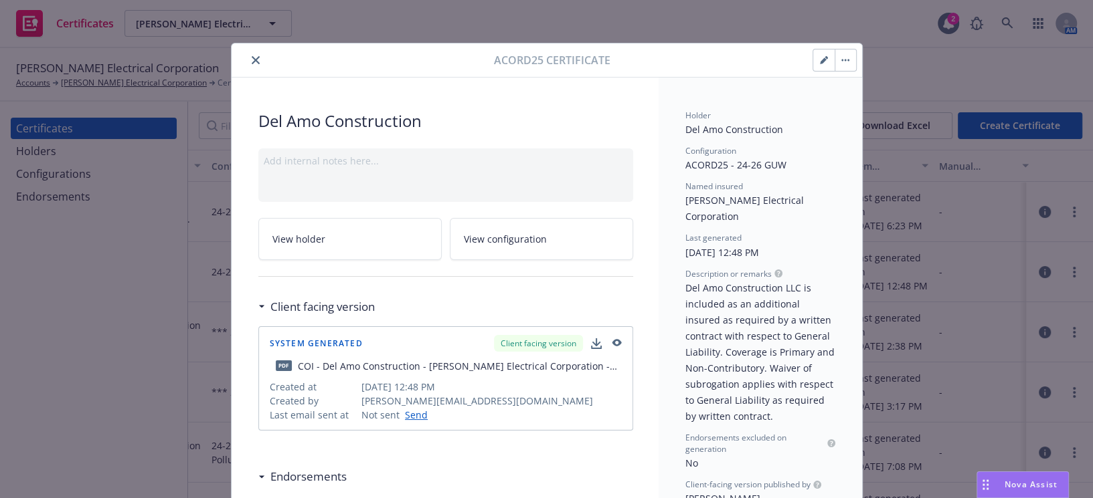
click at [252, 59] on icon "close" at bounding box center [256, 60] width 8 height 8
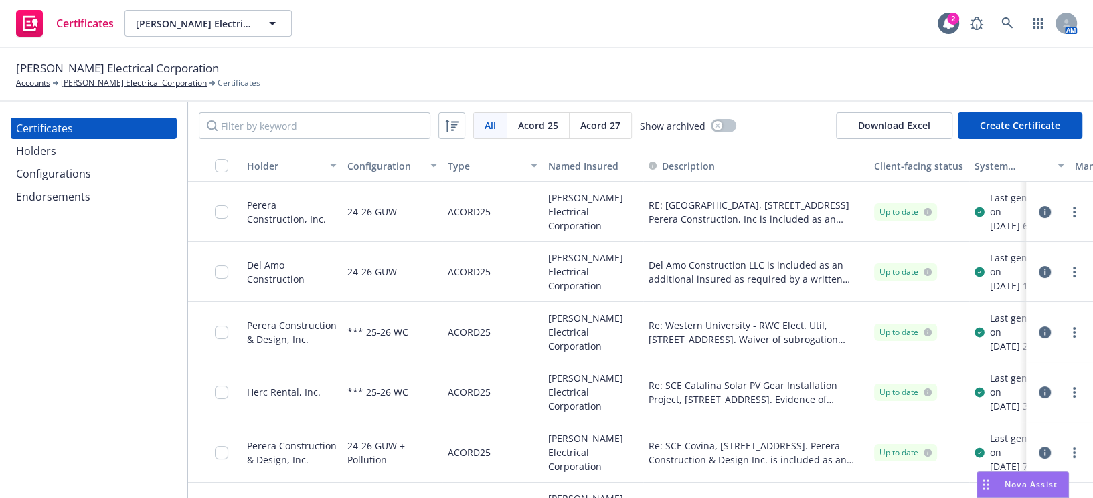
drag, startPoint x: 647, startPoint y: 255, endPoint x: 145, endPoint y: 268, distance: 502.0
click at [1066, 280] on link "more" at bounding box center [1074, 272] width 16 height 16
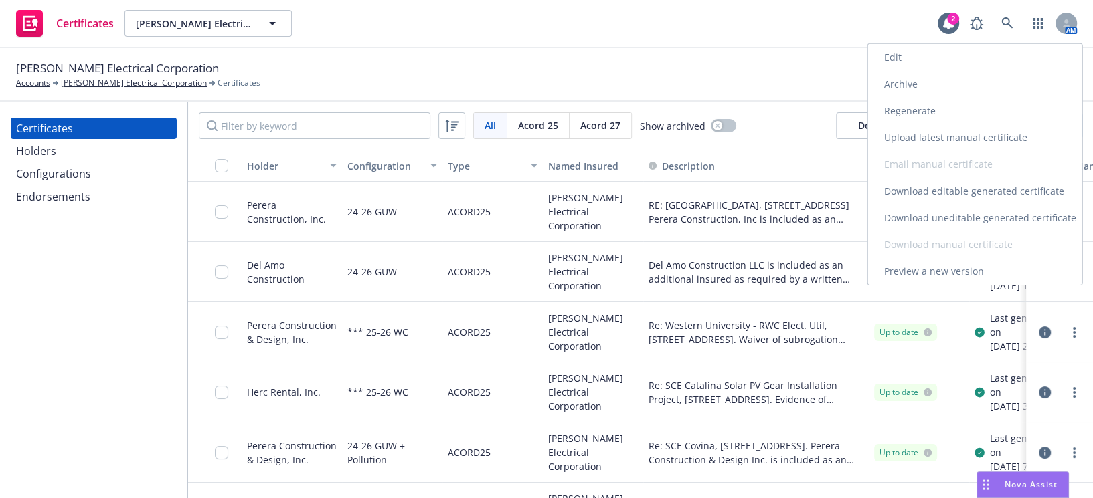
click at [903, 211] on link "Download uneditable generated certificate" at bounding box center [975, 218] width 214 height 27
